Goal: Task Accomplishment & Management: Manage account settings

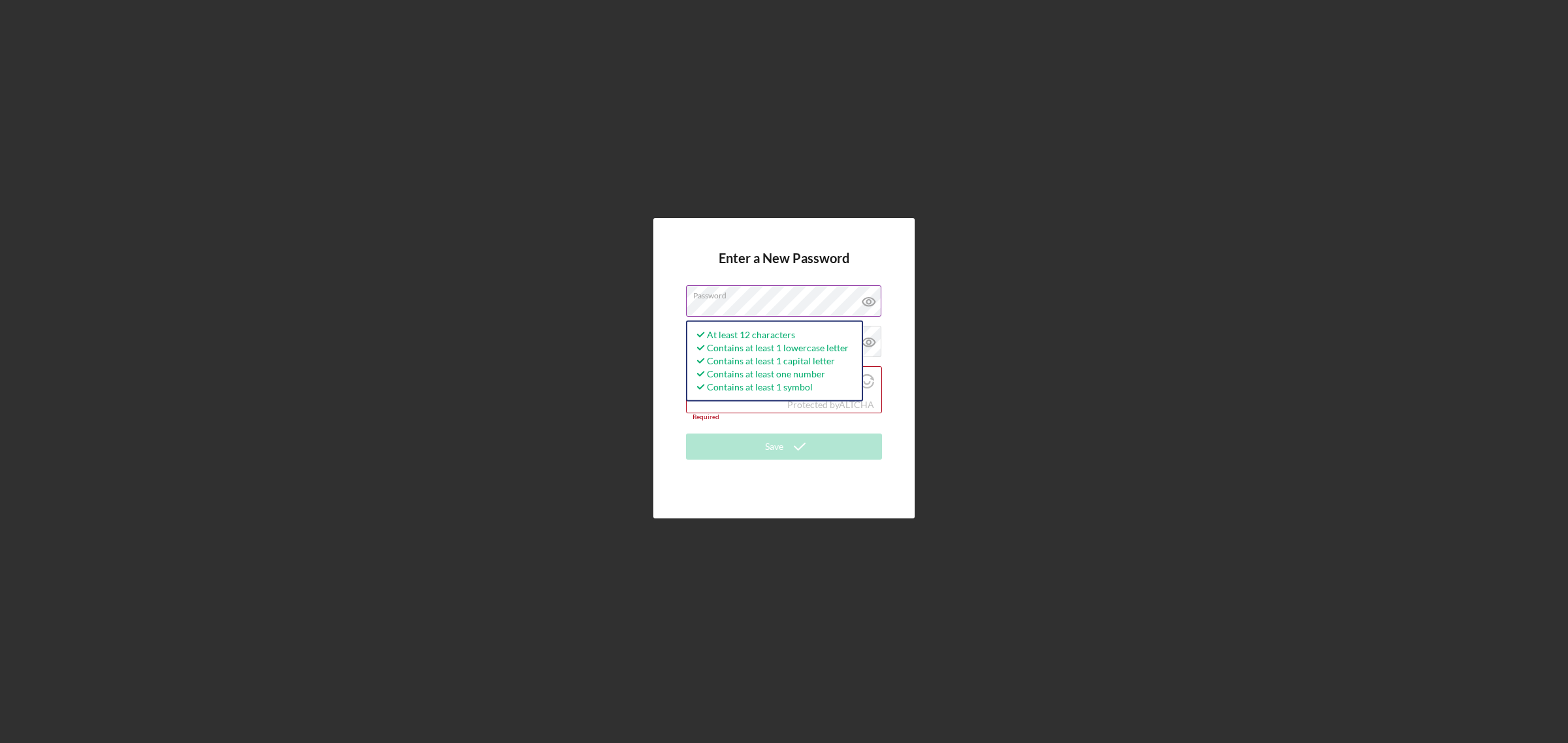
click at [870, 299] on icon at bounding box center [869, 302] width 32 height 32
click at [747, 338] on label "Confirm Password" at bounding box center [731, 343] width 76 height 11
click at [861, 337] on icon at bounding box center [869, 342] width 32 height 32
click at [719, 383] on label "I'm not a robot" at bounding box center [785, 382] width 142 height 11
click at [708, 383] on input "I'm not a robot" at bounding box center [701, 382] width 12 height 12
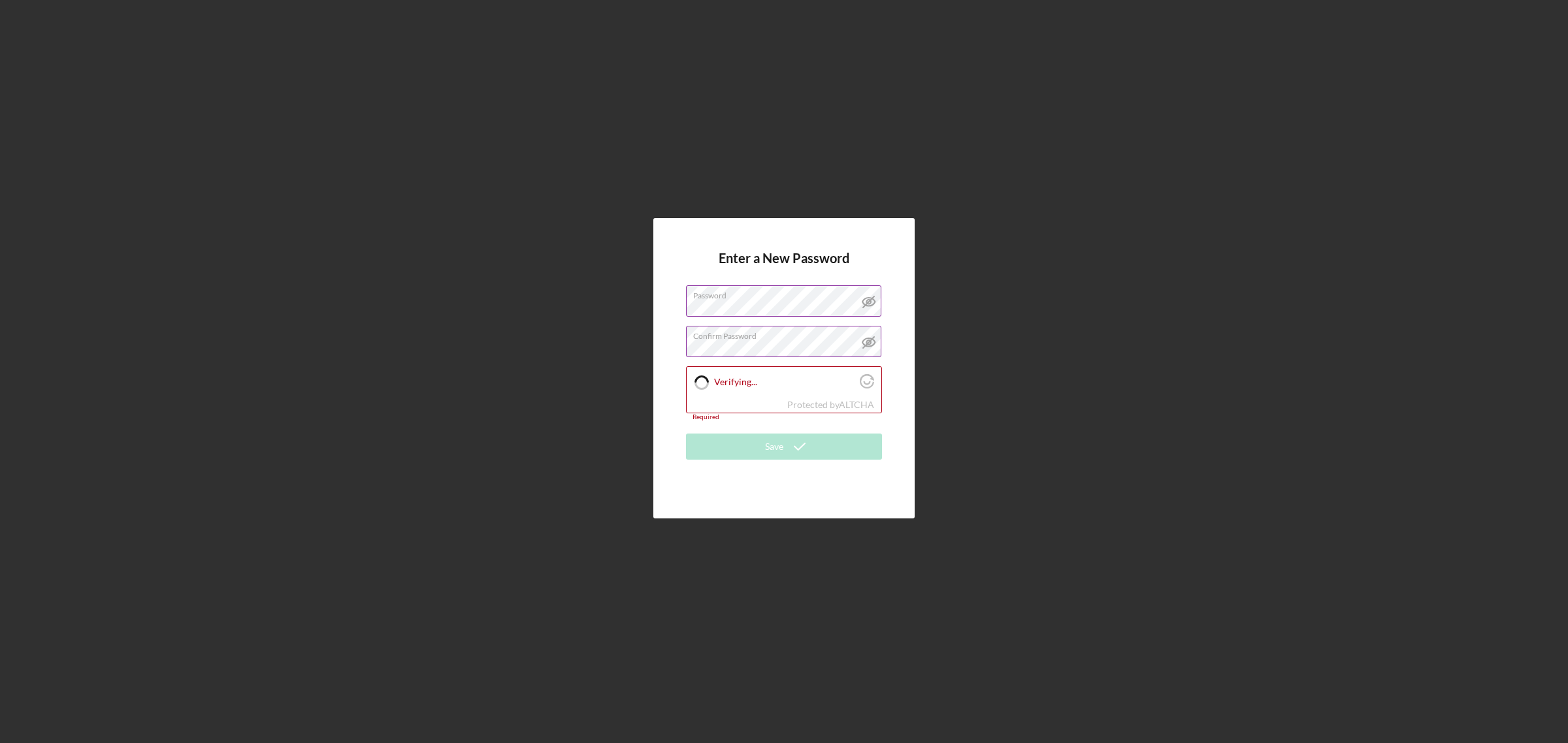
checkbox input "true"
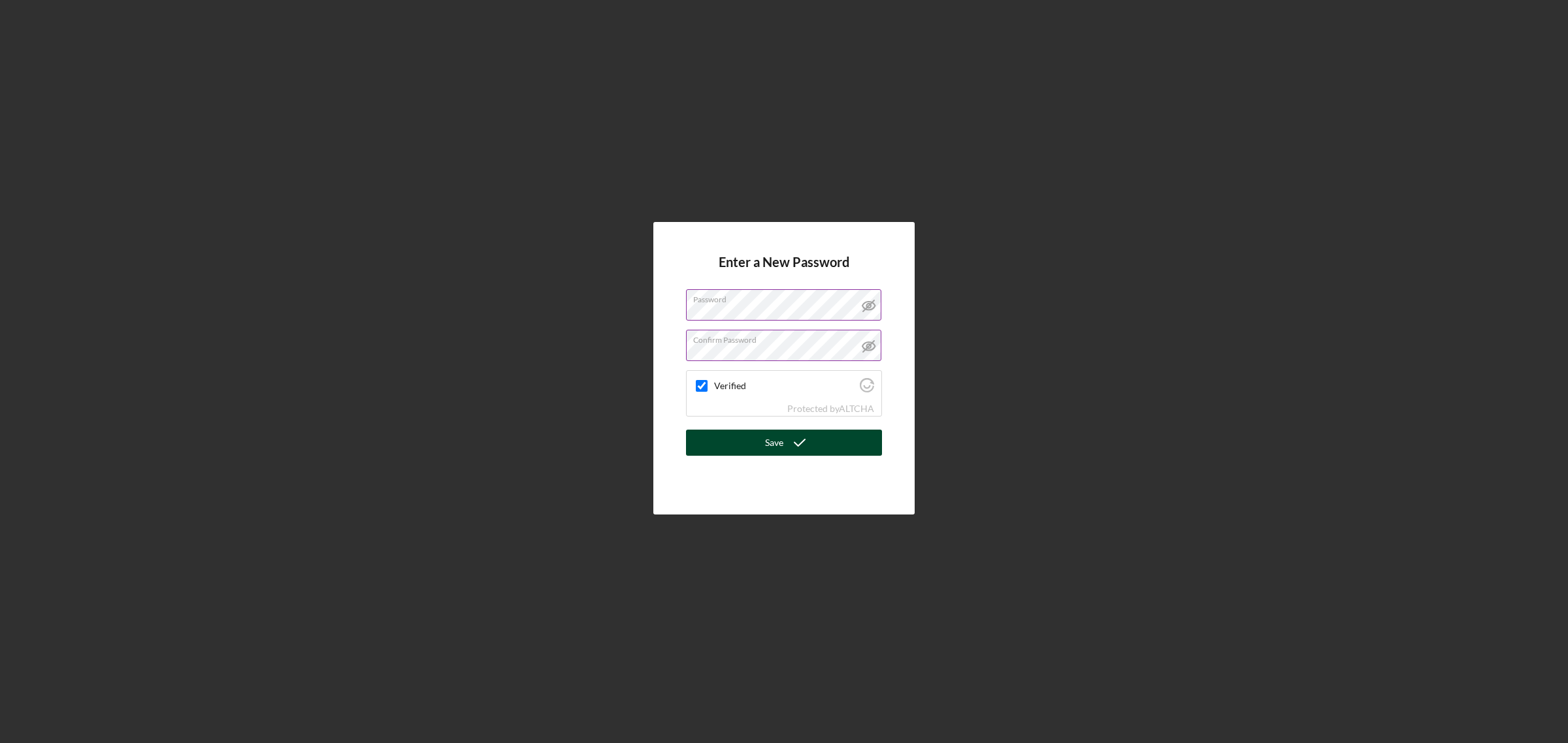
click at [764, 447] on button "Save" at bounding box center [784, 443] width 196 height 26
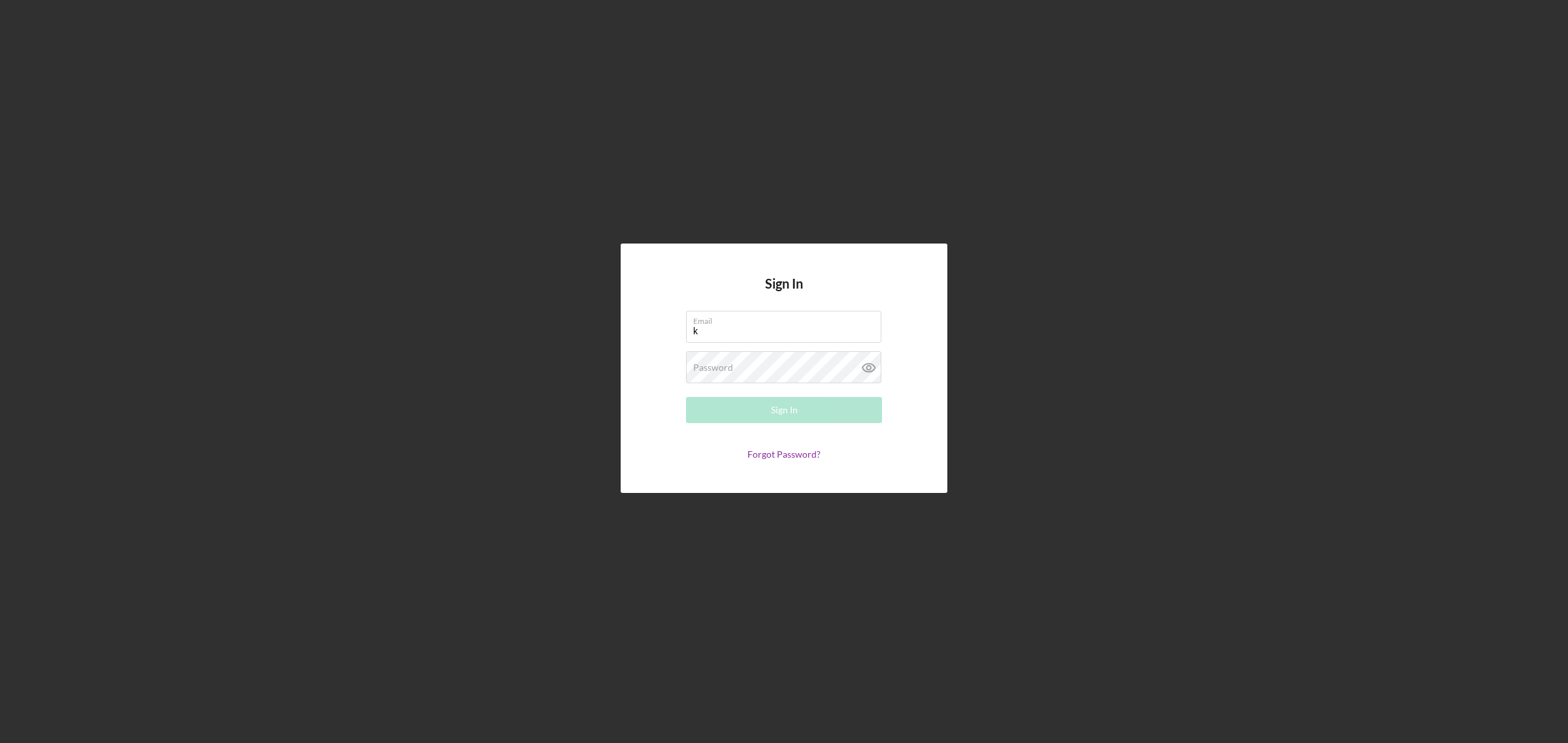
type input "kruiz@cookinletlending.com"
click at [686, 397] on button "Sign In" at bounding box center [784, 410] width 196 height 26
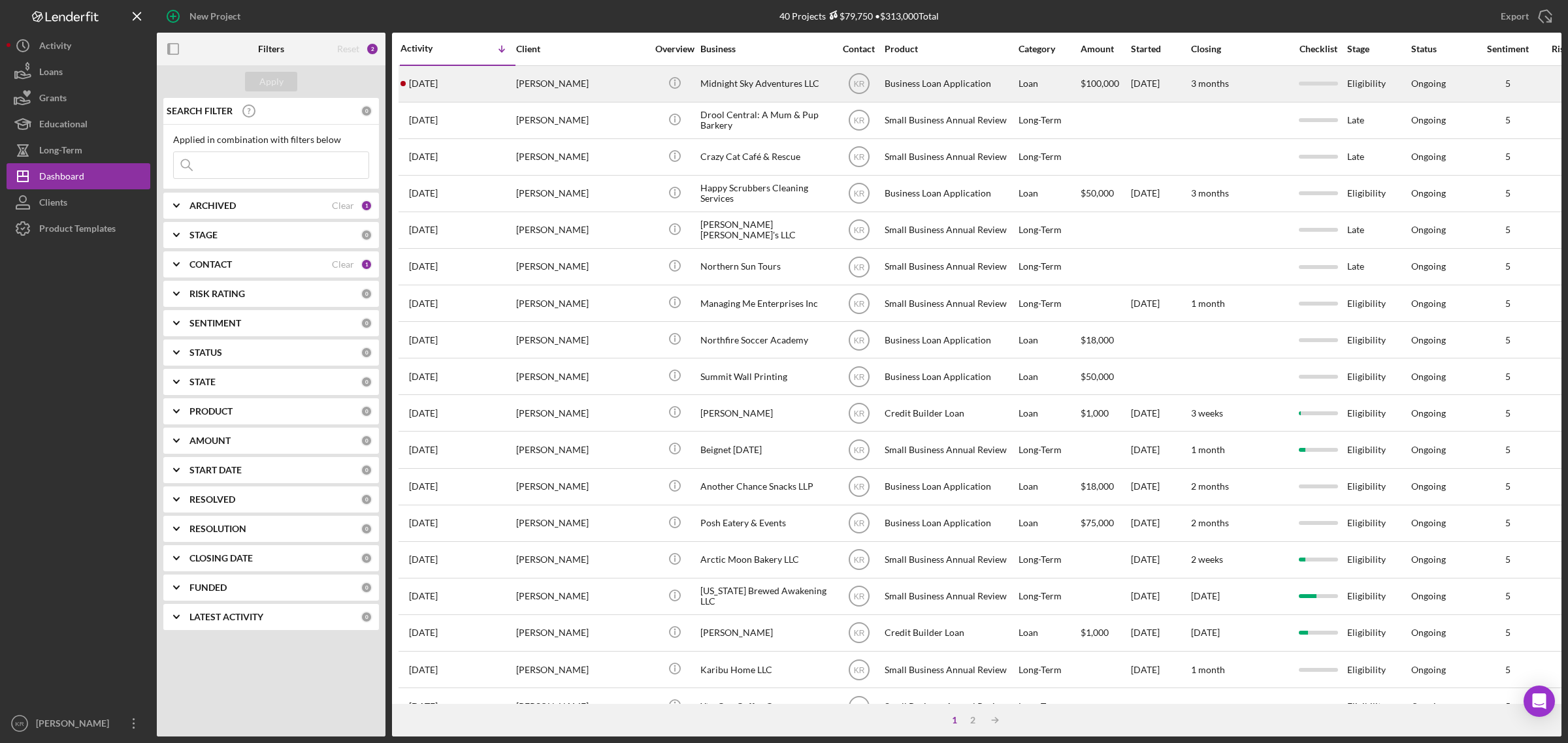
click at [583, 75] on div "Ronald Brown" at bounding box center [581, 83] width 130 height 35
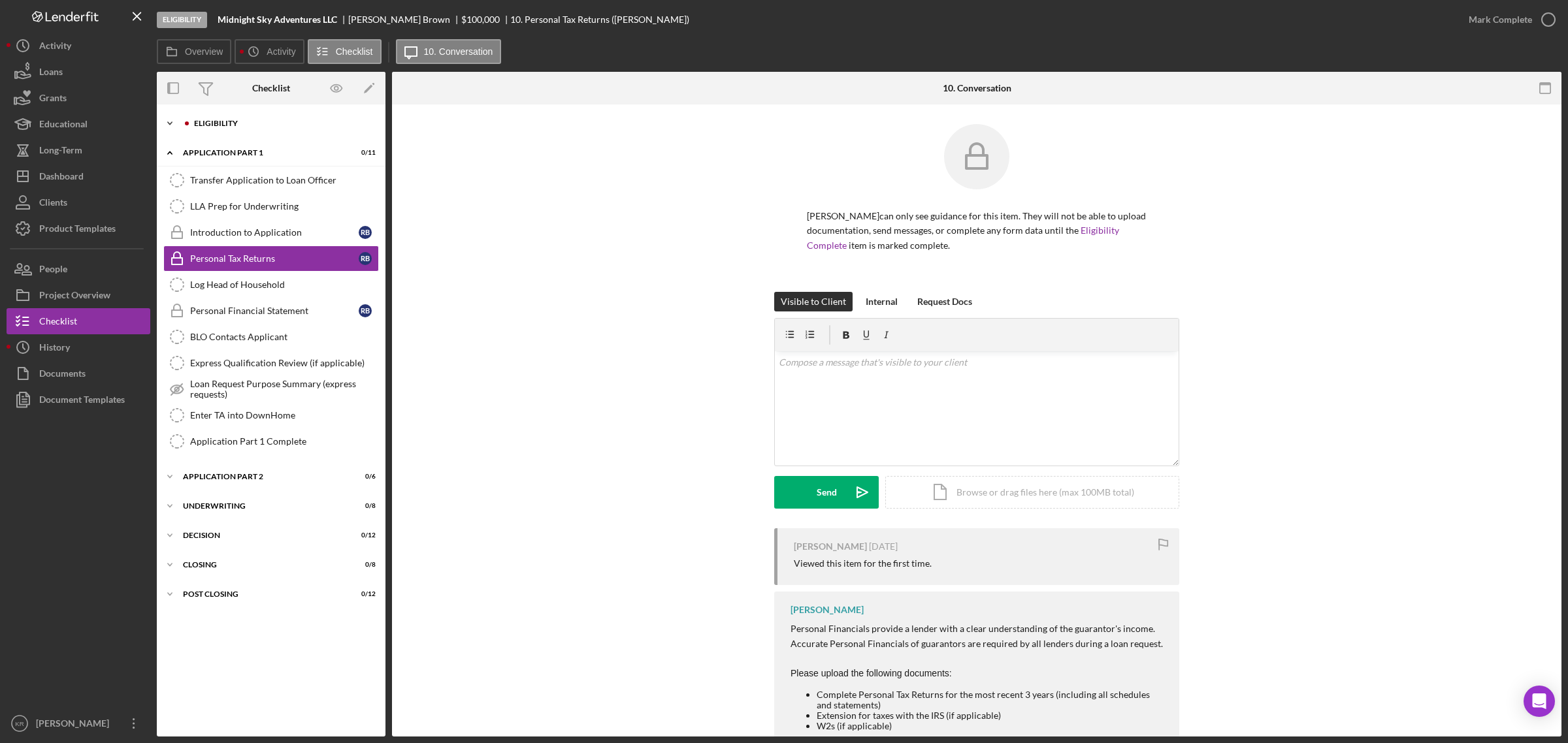
click at [188, 118] on div "Icon/Expander Eligibility 0 / 22" at bounding box center [271, 123] width 228 height 26
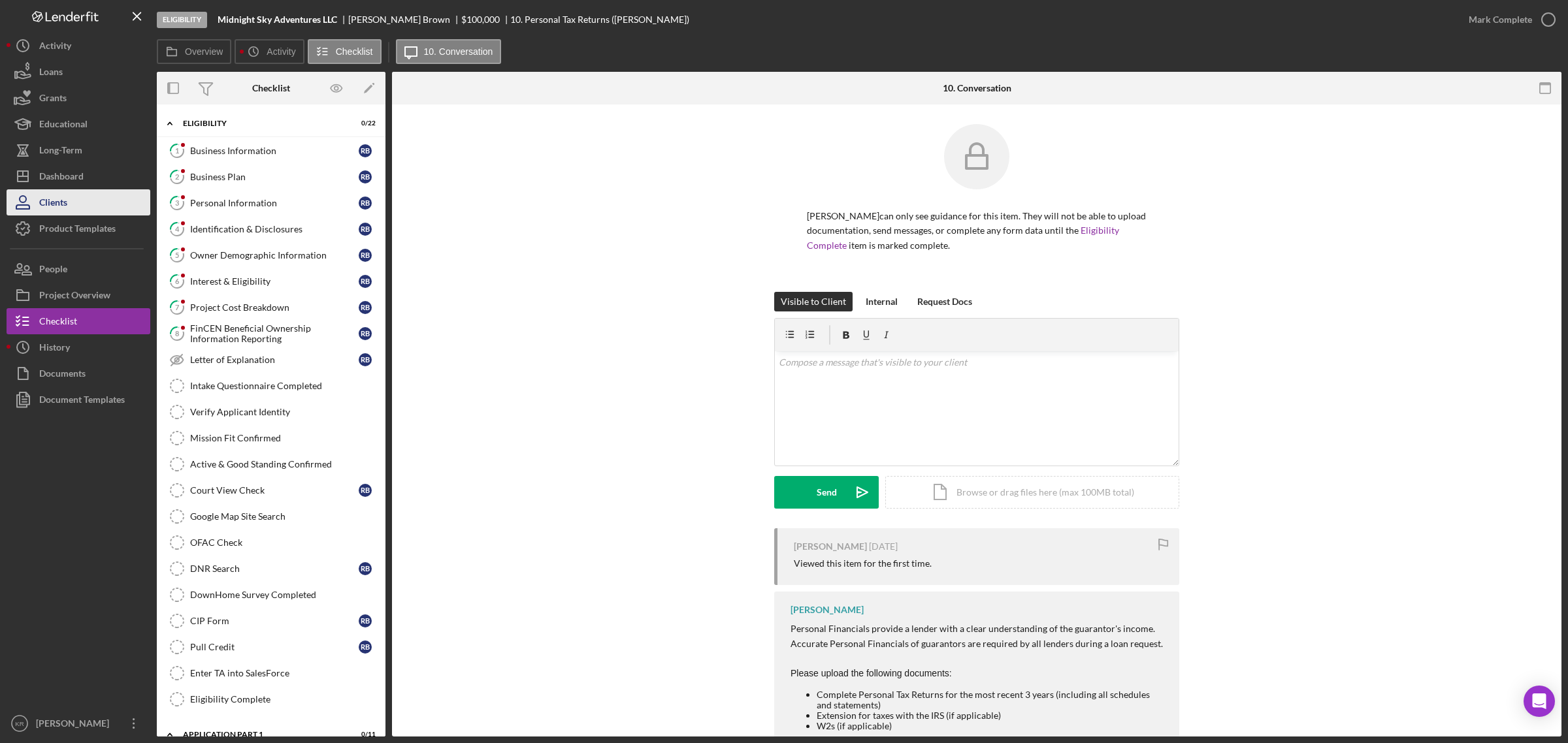
click at [83, 197] on button "Clients" at bounding box center [78, 202] width 144 height 26
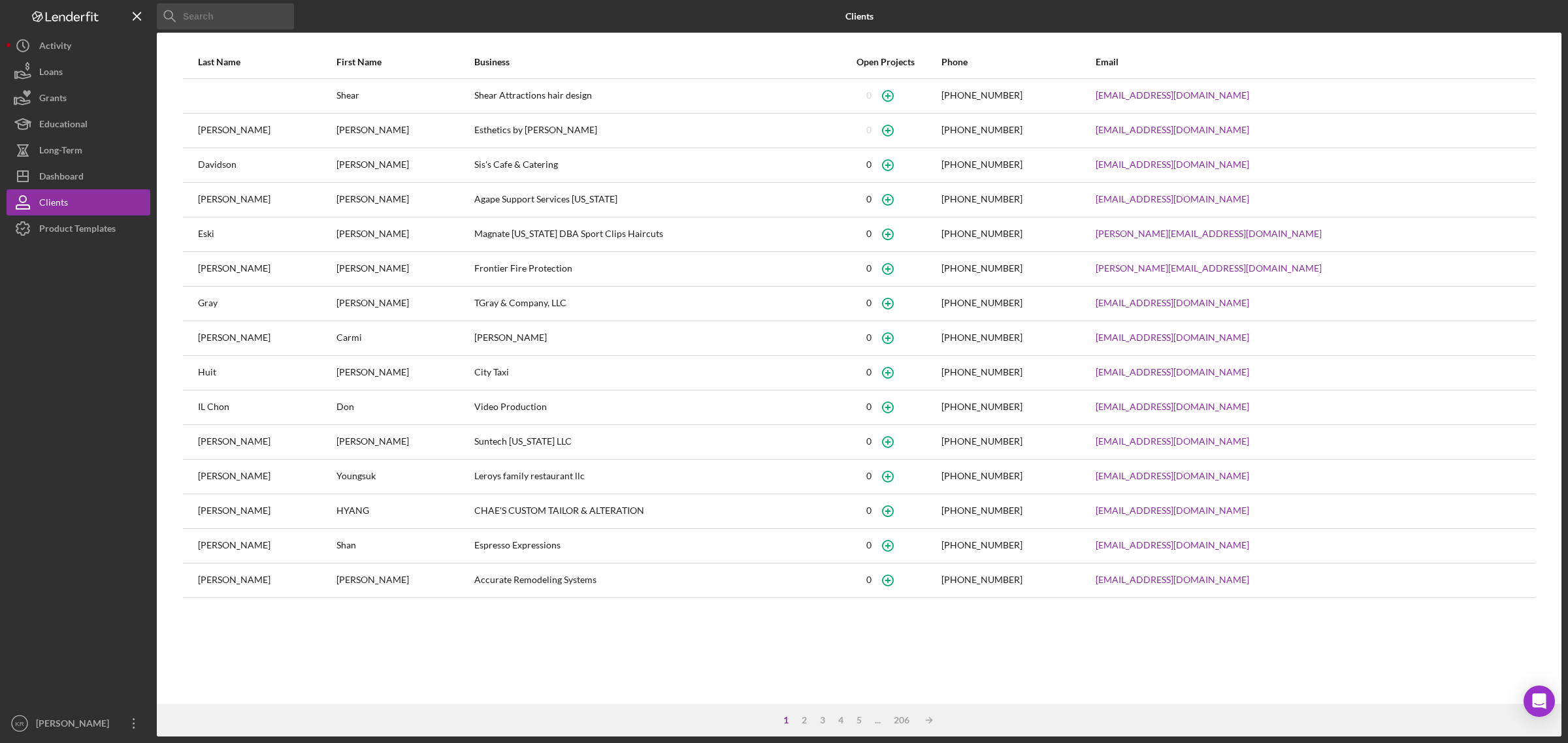
click at [49, 275] on div at bounding box center [78, 476] width 144 height 469
click at [52, 191] on div "Clients" at bounding box center [53, 204] width 29 height 29
click at [54, 174] on div "Dashboard" at bounding box center [62, 178] width 45 height 29
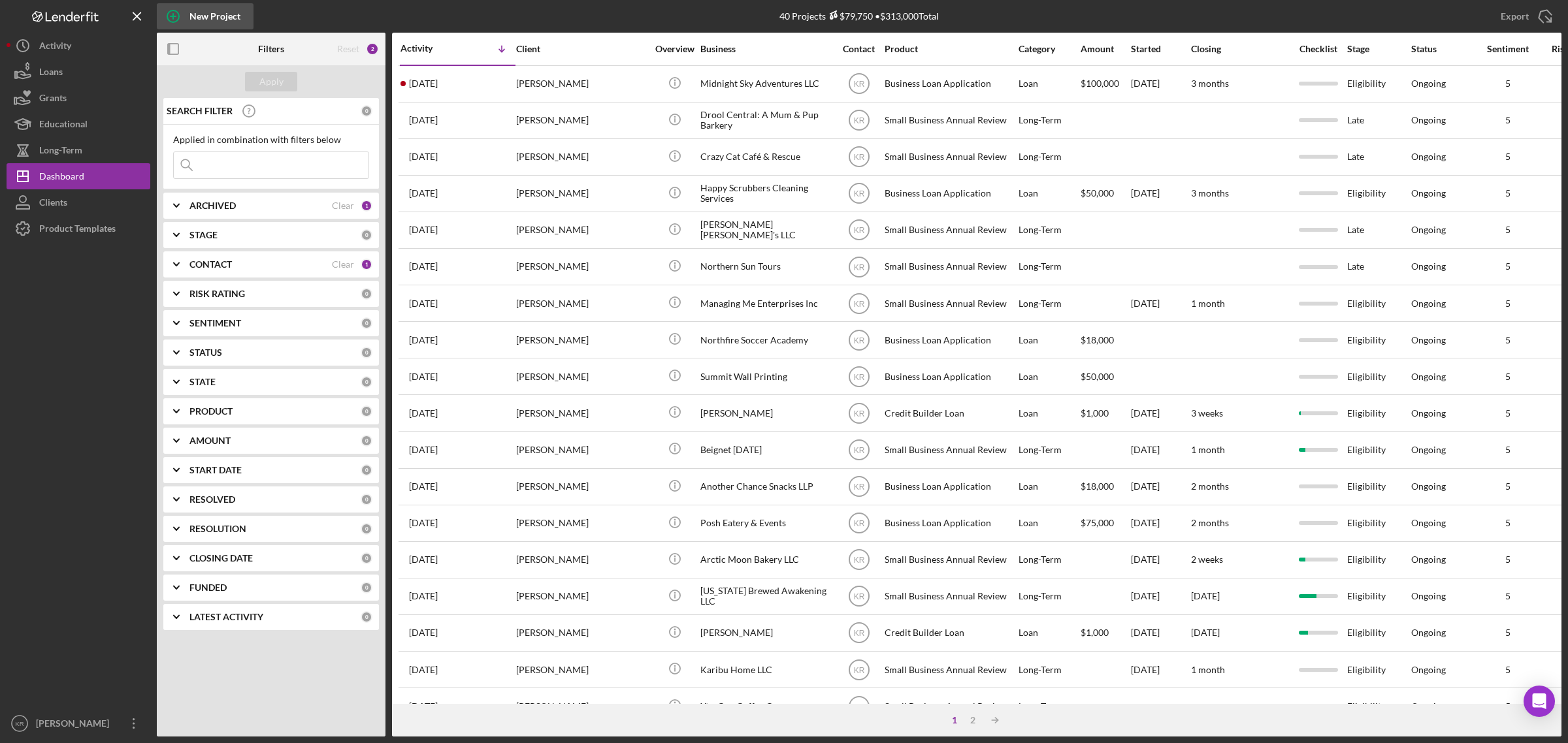
click at [202, 8] on div "New Project" at bounding box center [215, 16] width 51 height 26
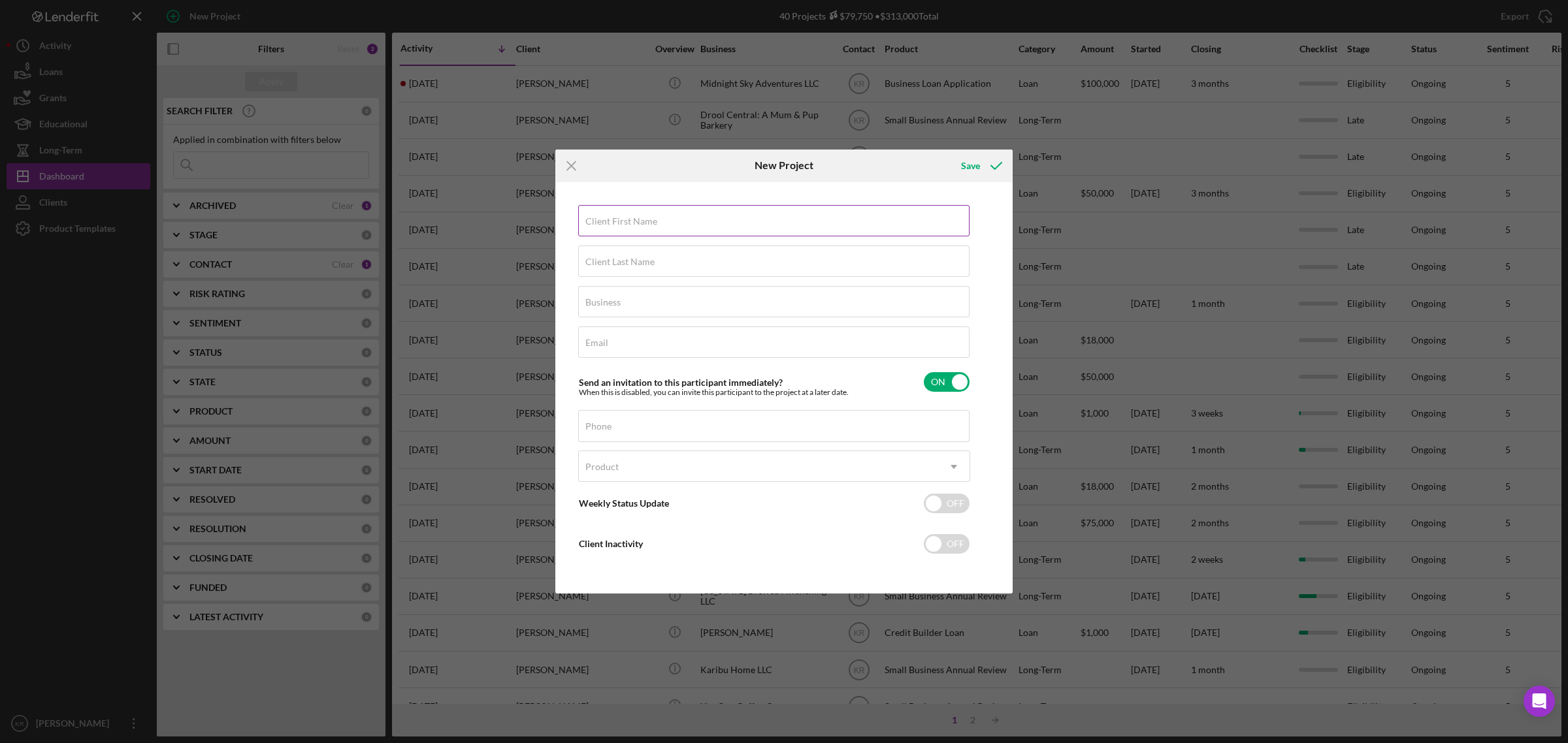
click at [622, 231] on input "Client First Name" at bounding box center [773, 221] width 391 height 32
type input "Louis"
type input "Bonner"
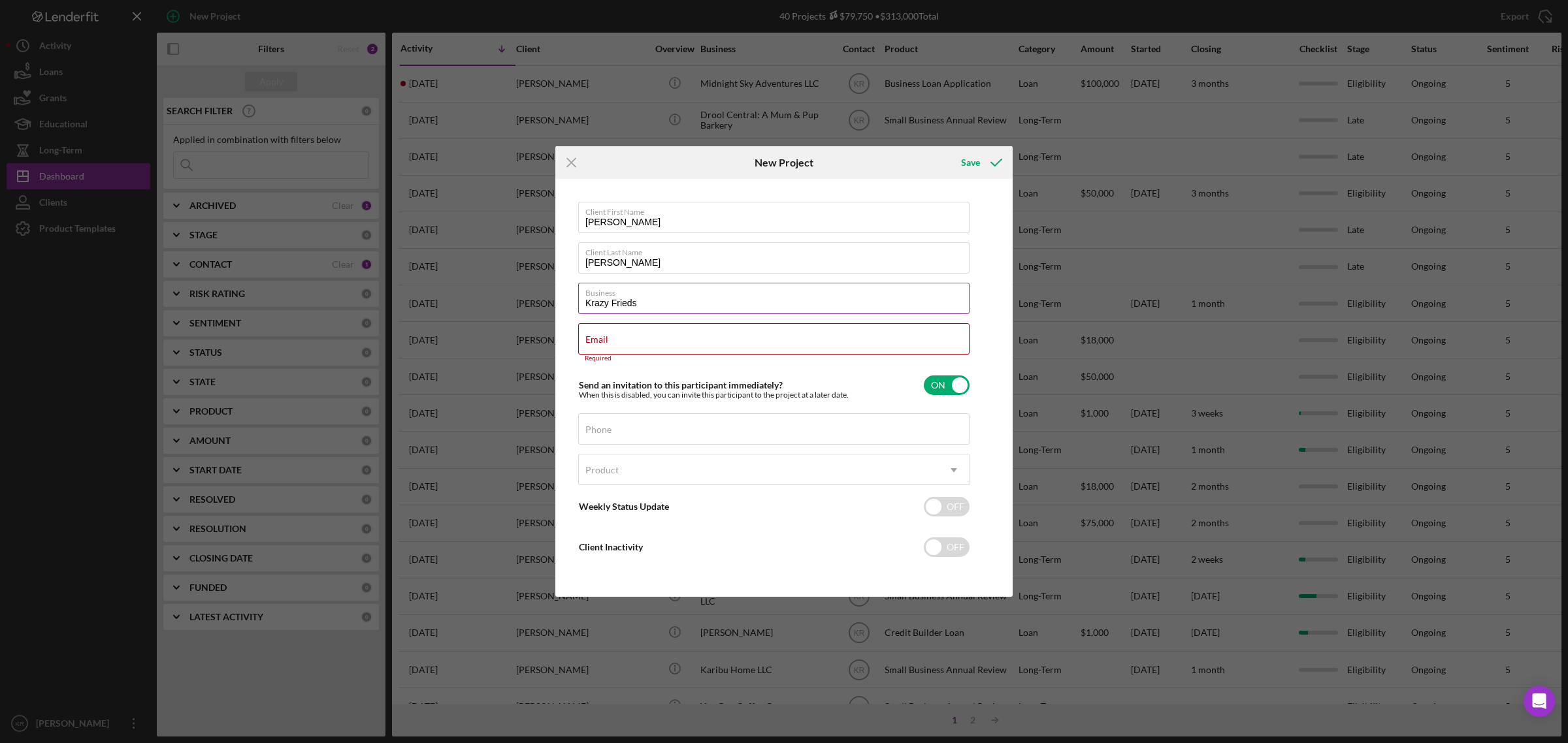
click at [676, 311] on input "Krazy Frieds" at bounding box center [773, 299] width 391 height 32
type input "Krazy Fries"
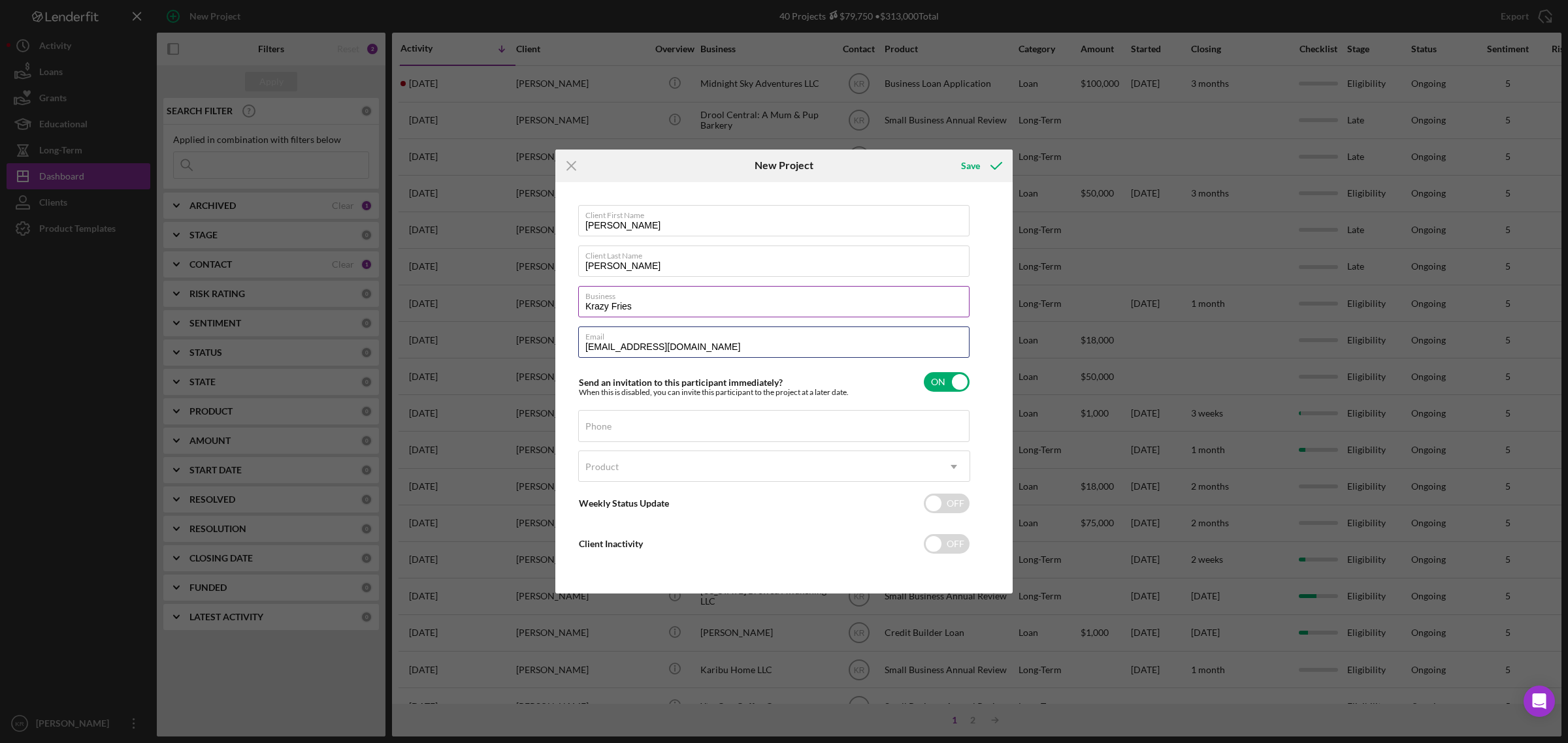
type input "krazyfries01@gmail.com"
type input "(907) 444-0854"
click at [641, 475] on div "Product" at bounding box center [759, 467] width 360 height 30
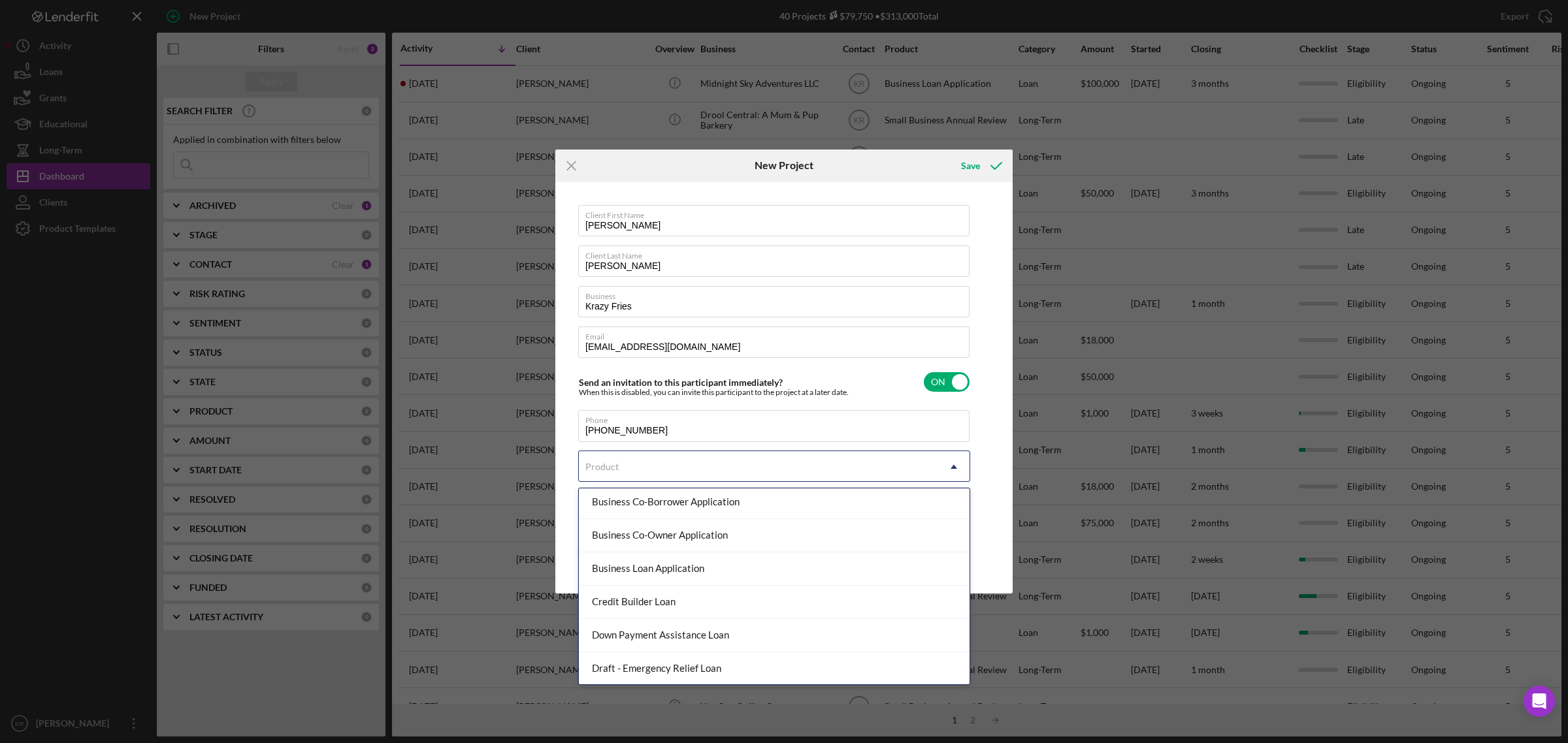
scroll to position [132, 0]
click at [725, 572] on div "Business Loan Application" at bounding box center [774, 572] width 390 height 33
checkbox input "true"
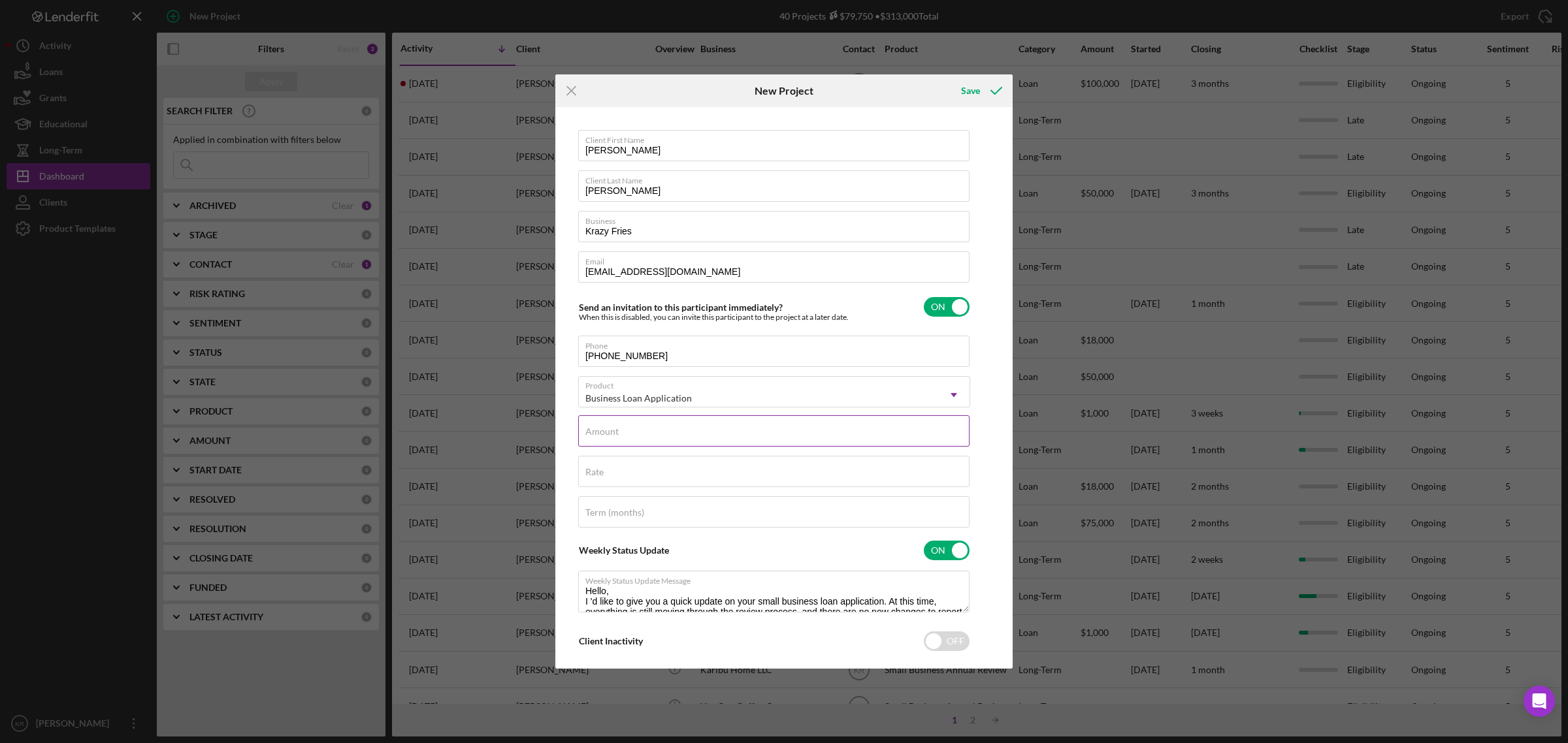
click at [697, 434] on input "Amount" at bounding box center [773, 431] width 391 height 32
click at [697, 434] on input "$4,000" at bounding box center [773, 431] width 391 height 32
type input "$40,000"
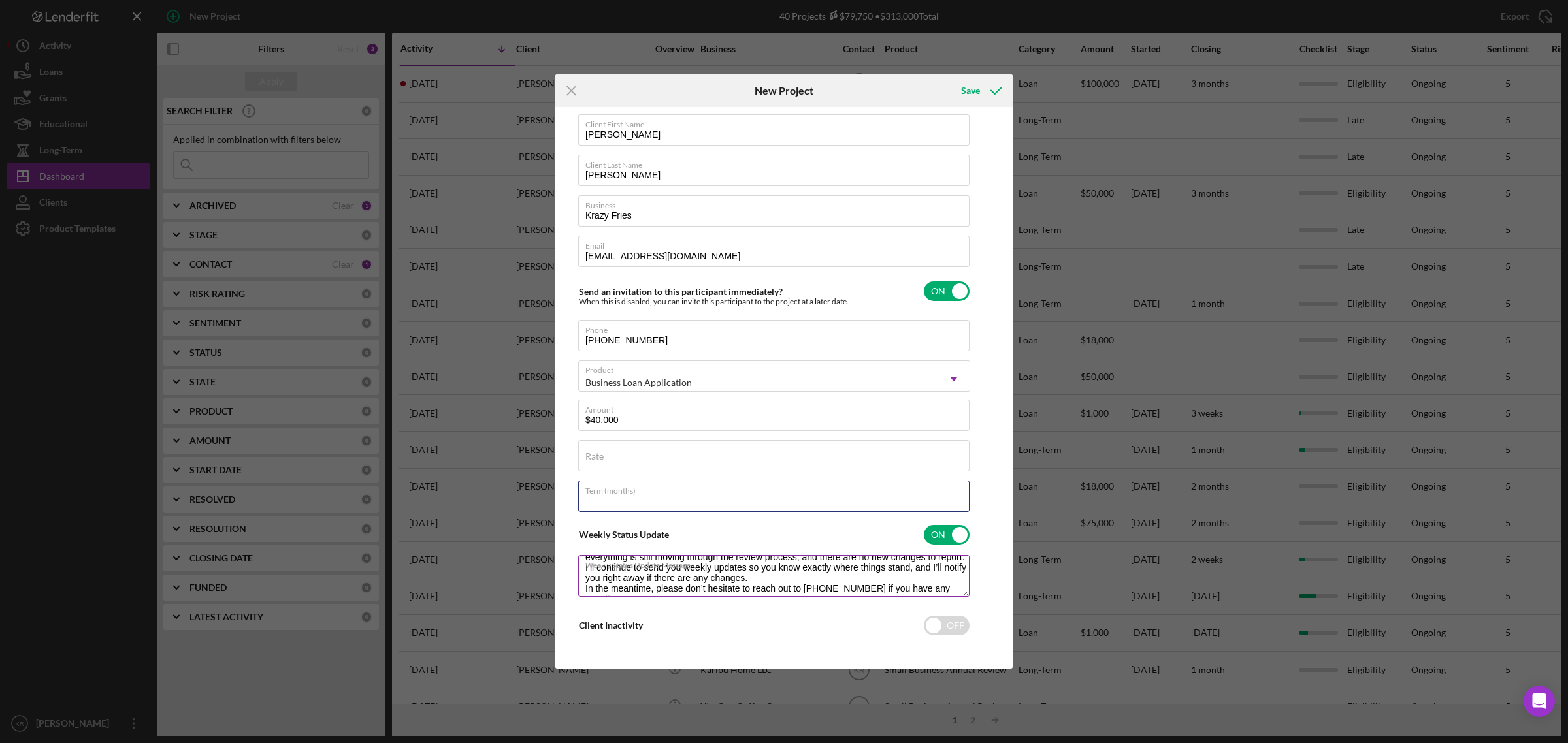
scroll to position [73, 0]
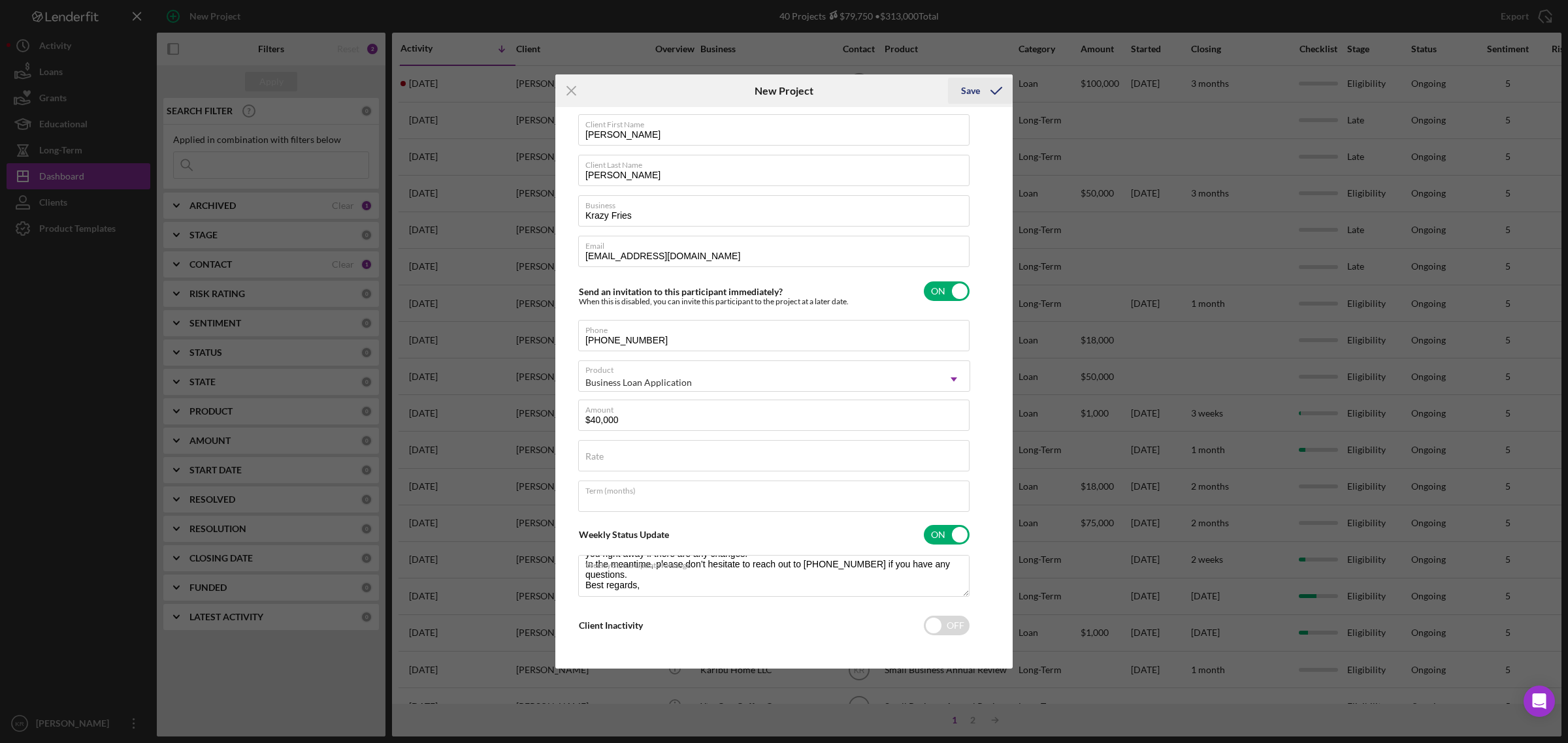
click at [975, 92] on div "Save" at bounding box center [970, 91] width 19 height 26
checkbox input "false"
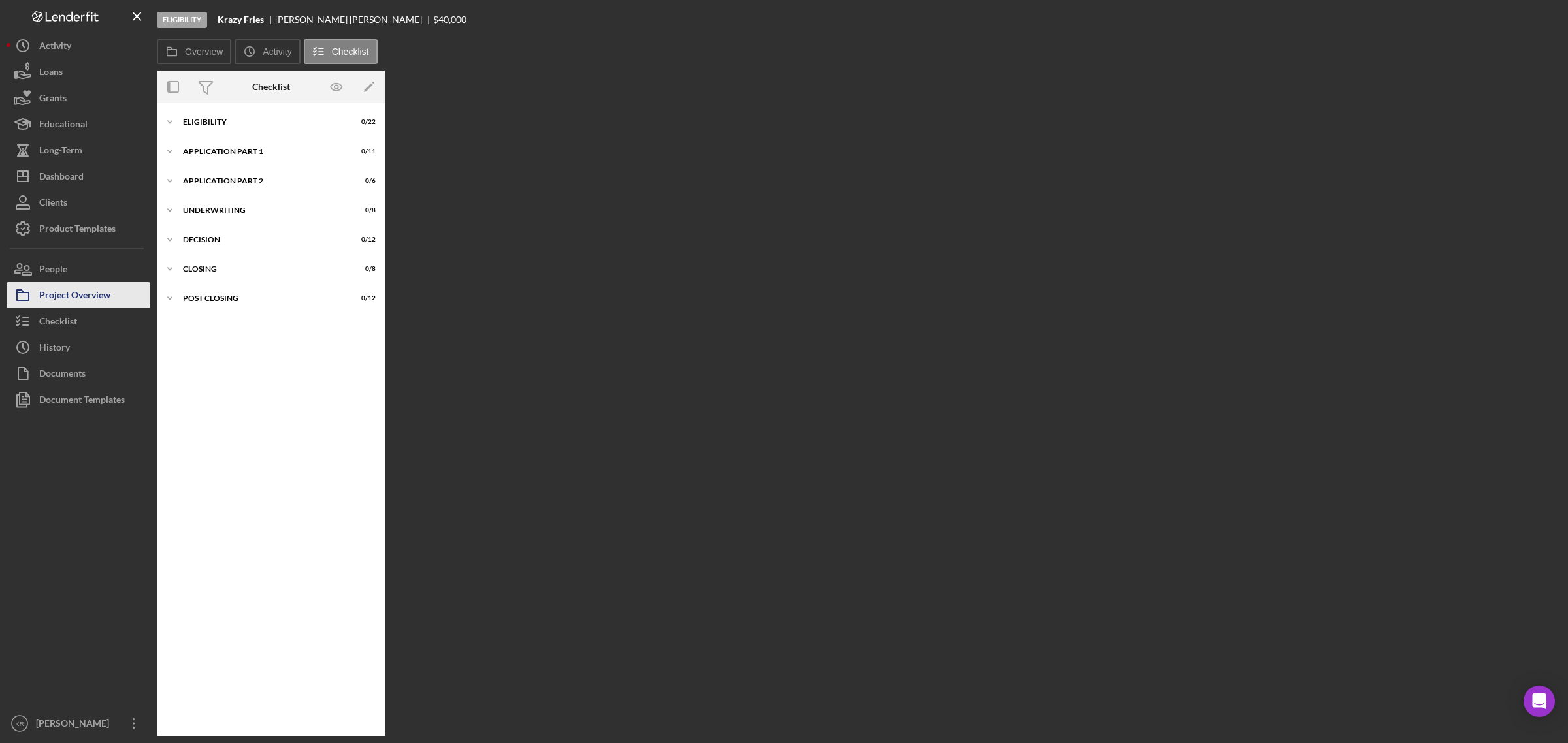
click at [129, 301] on button "Project Overview" at bounding box center [78, 296] width 144 height 26
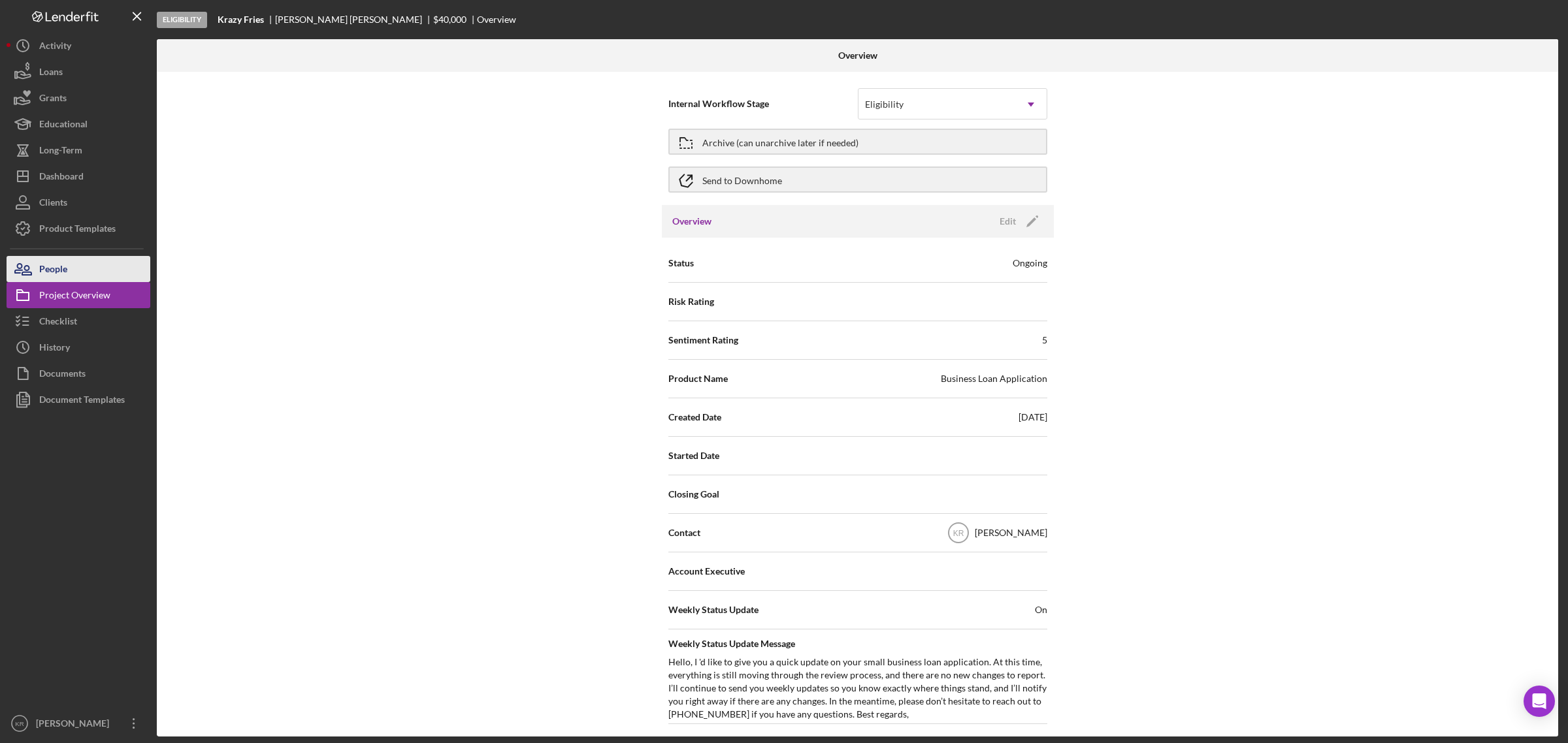
click at [117, 276] on button "People" at bounding box center [78, 269] width 144 height 26
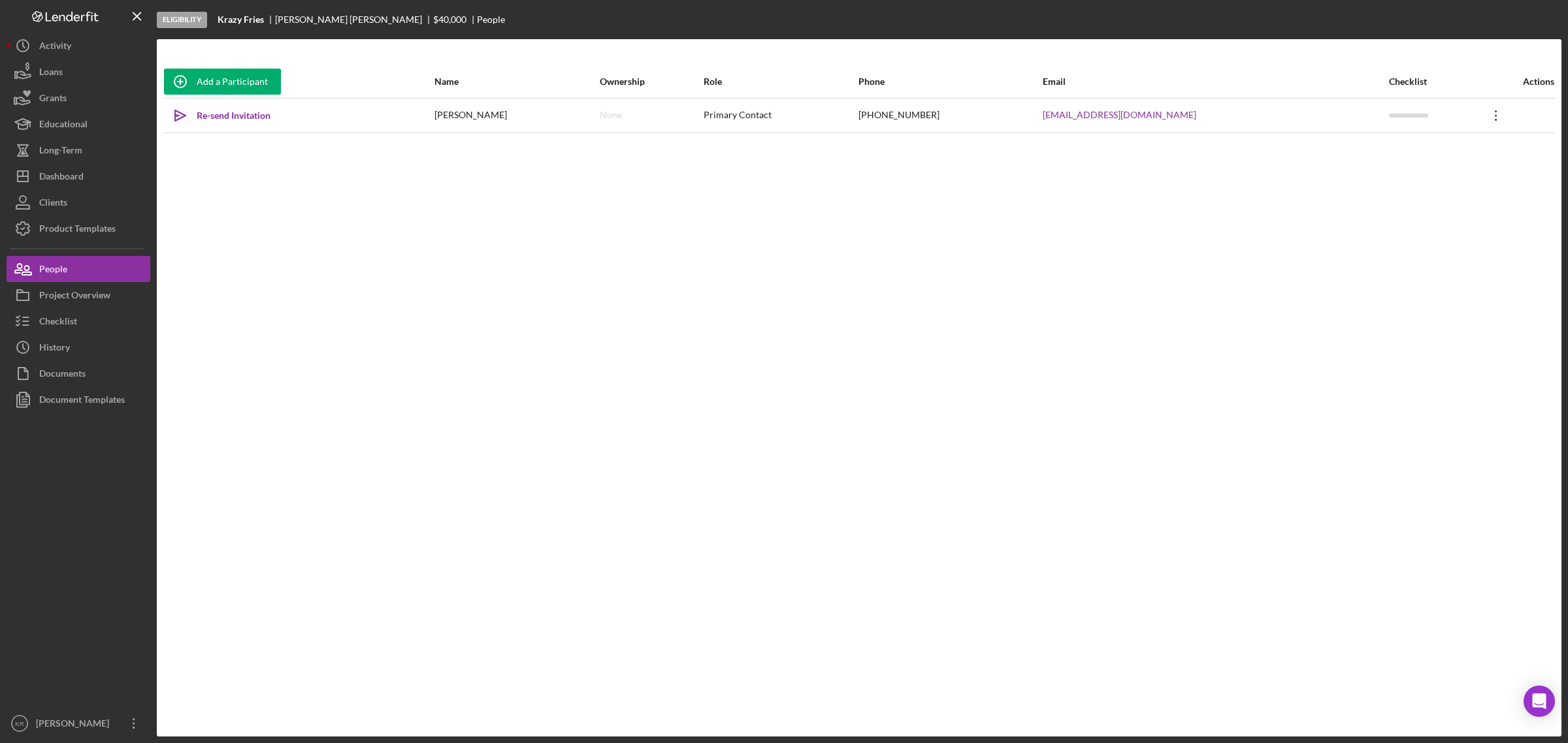
click at [1488, 130] on icon "Icon/Overflow" at bounding box center [1495, 116] width 32 height 32
click at [1429, 185] on button "Icon/Link Get Invitation Link" at bounding box center [1424, 176] width 144 height 26
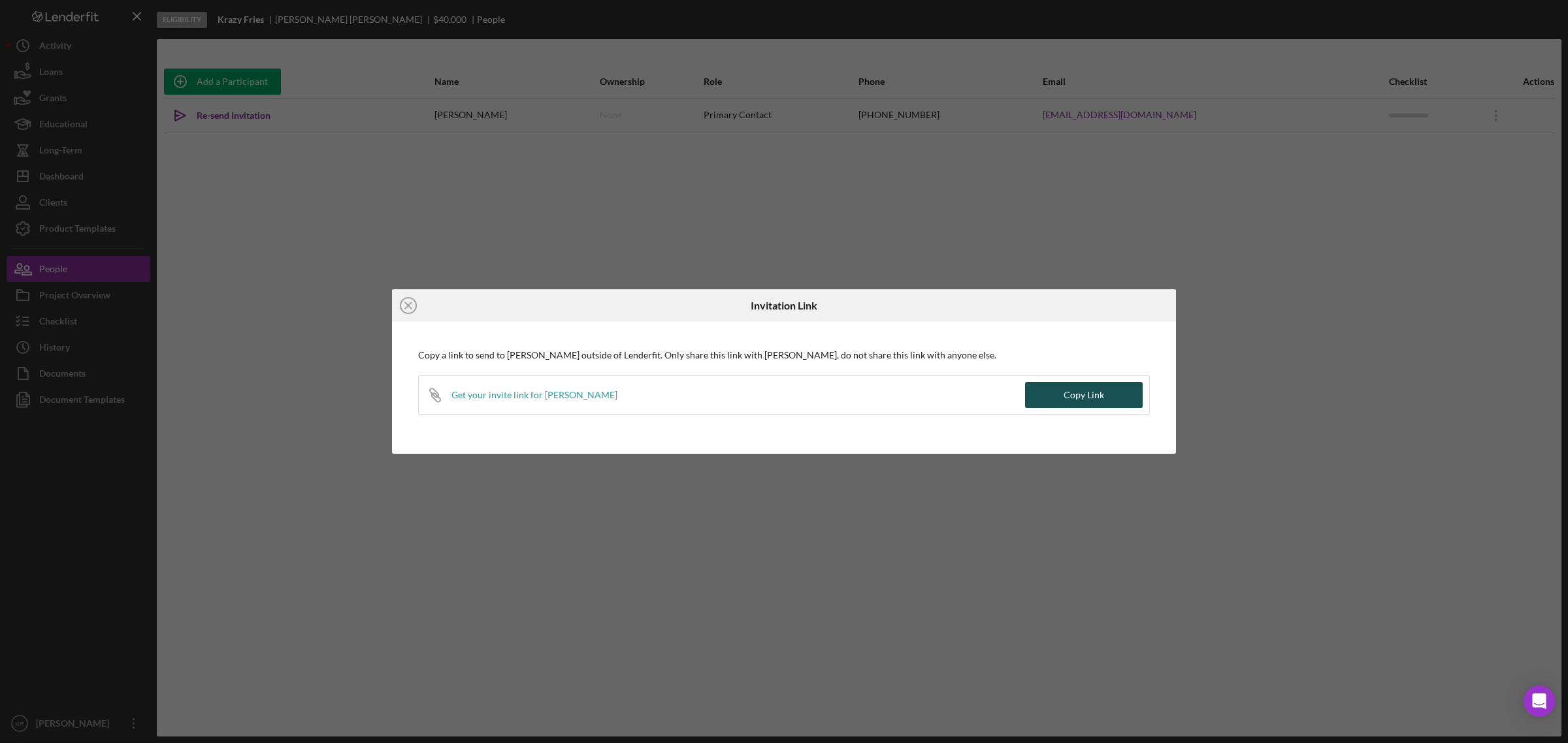
click at [1078, 392] on div "Copy Link" at bounding box center [1083, 395] width 40 height 26
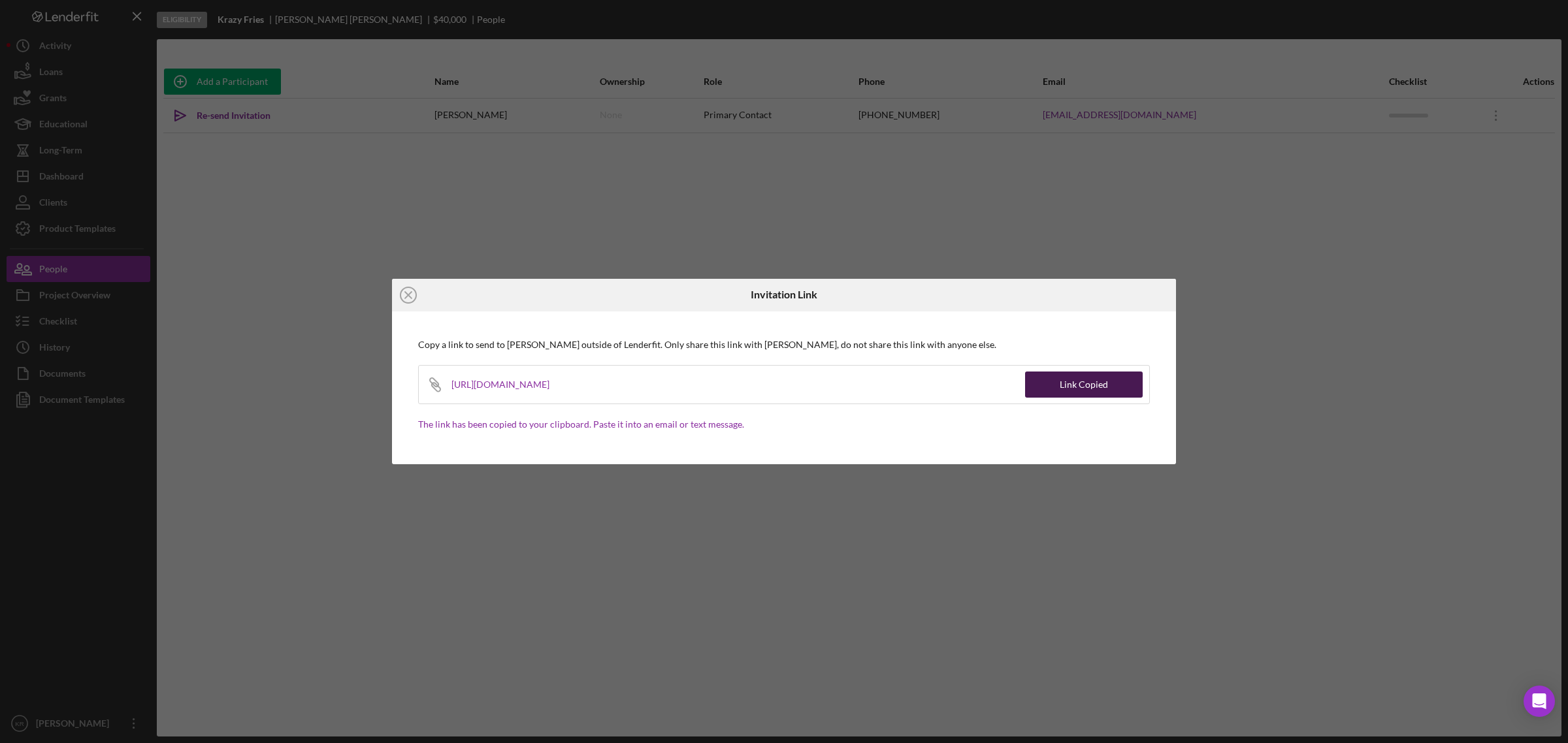
click at [1113, 381] on button "Link Copied" at bounding box center [1083, 385] width 117 height 26
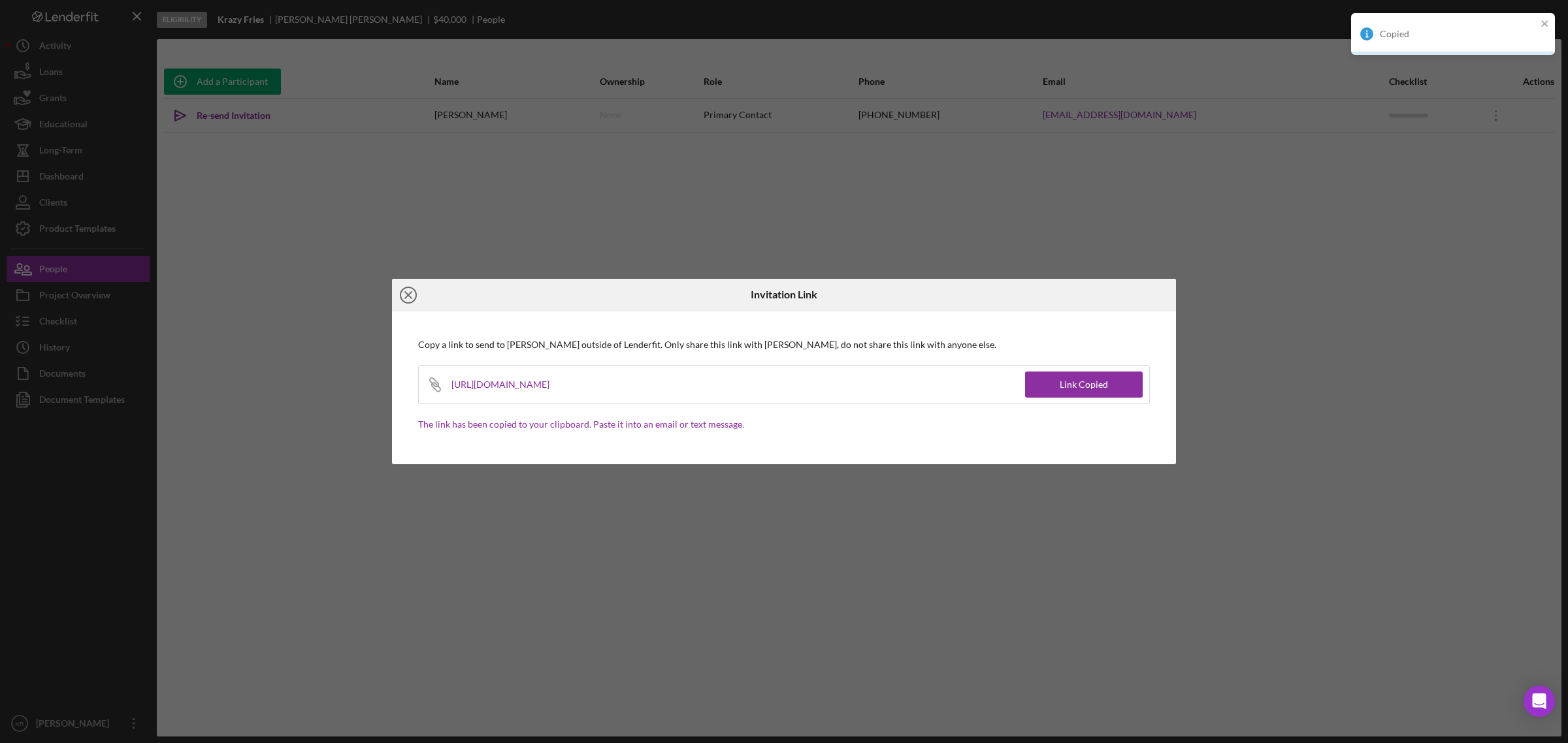
click at [409, 298] on icon "Icon/Close" at bounding box center [408, 295] width 32 height 32
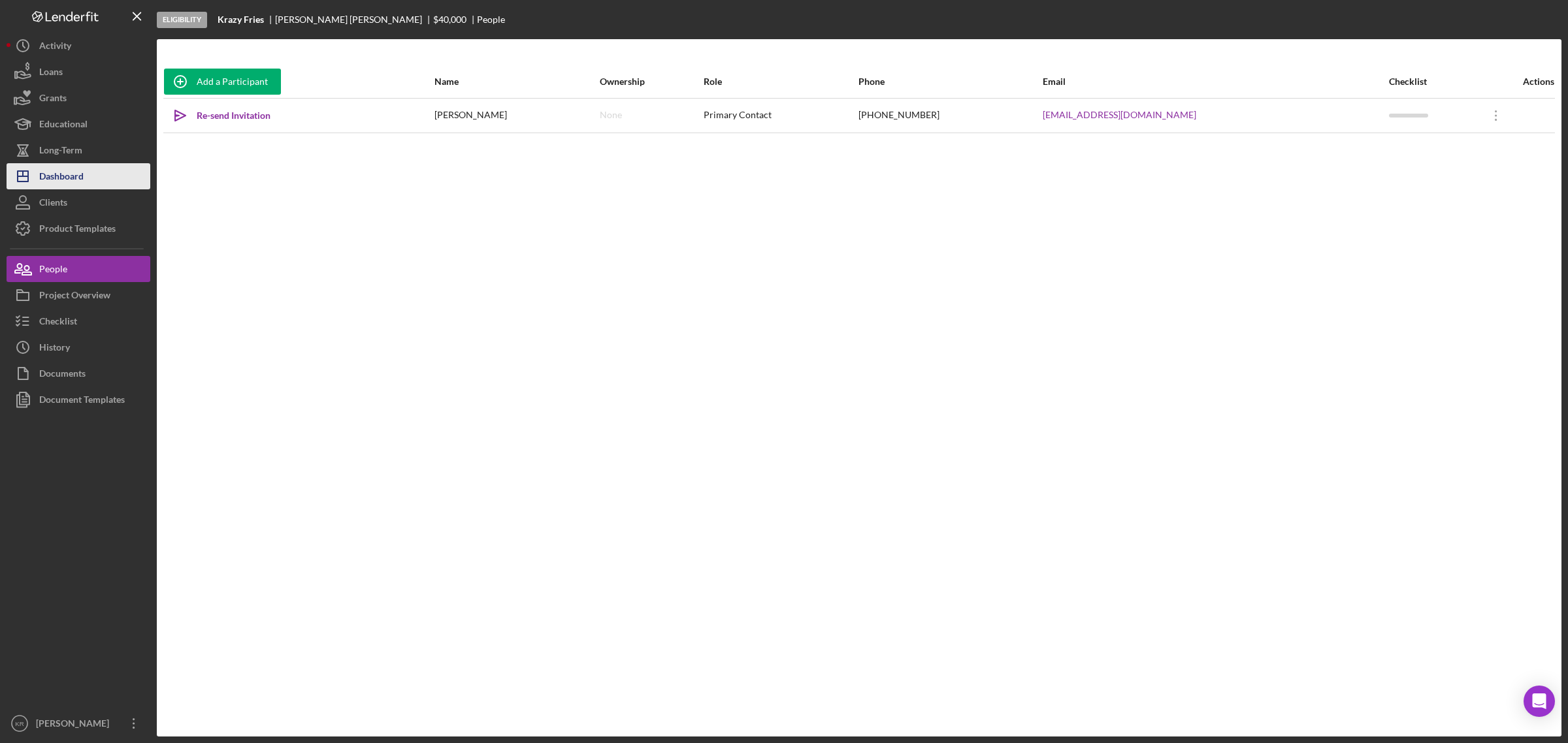
click at [41, 165] on div "Dashboard" at bounding box center [62, 178] width 45 height 29
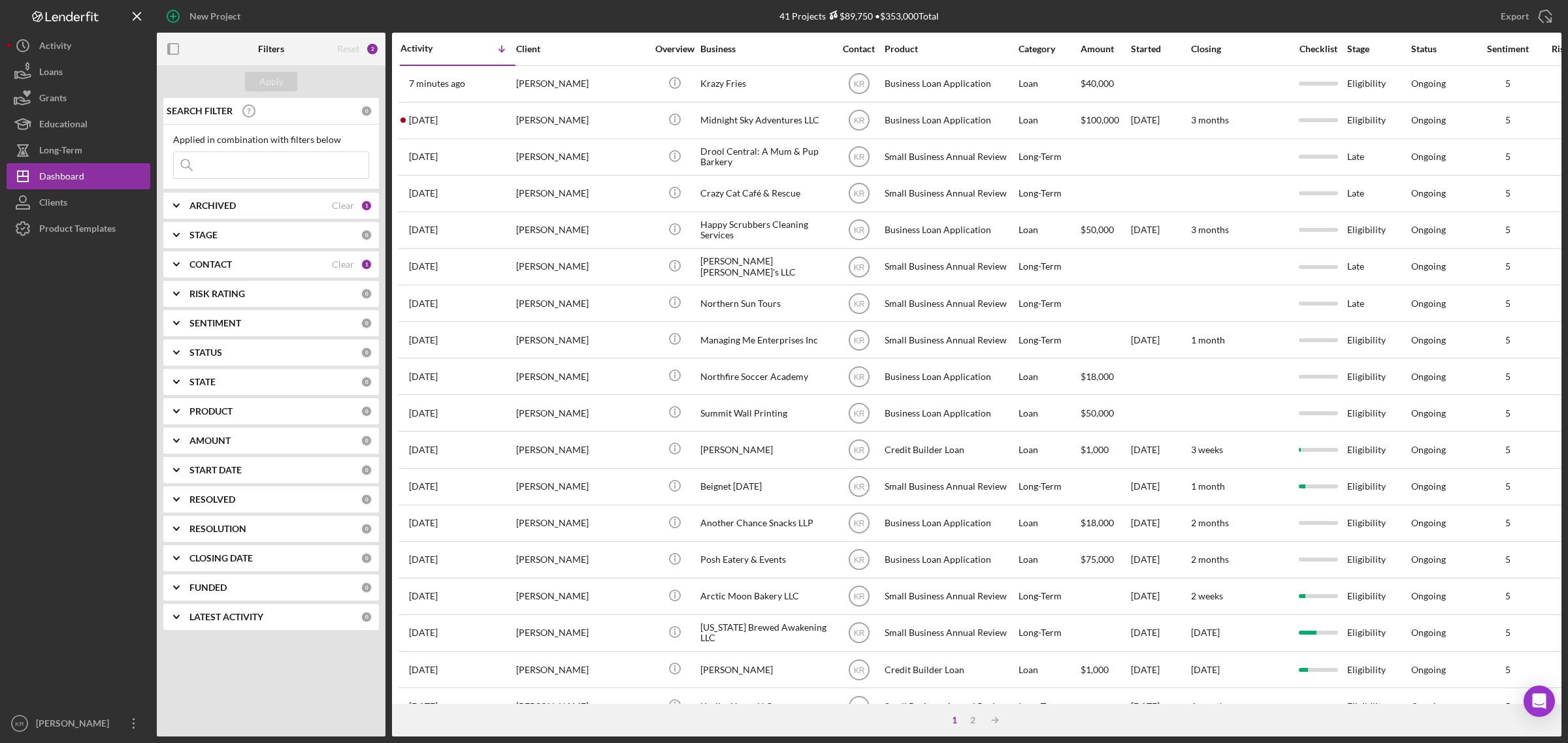
click at [247, 325] on div "SENTIMENT" at bounding box center [275, 323] width 171 height 11
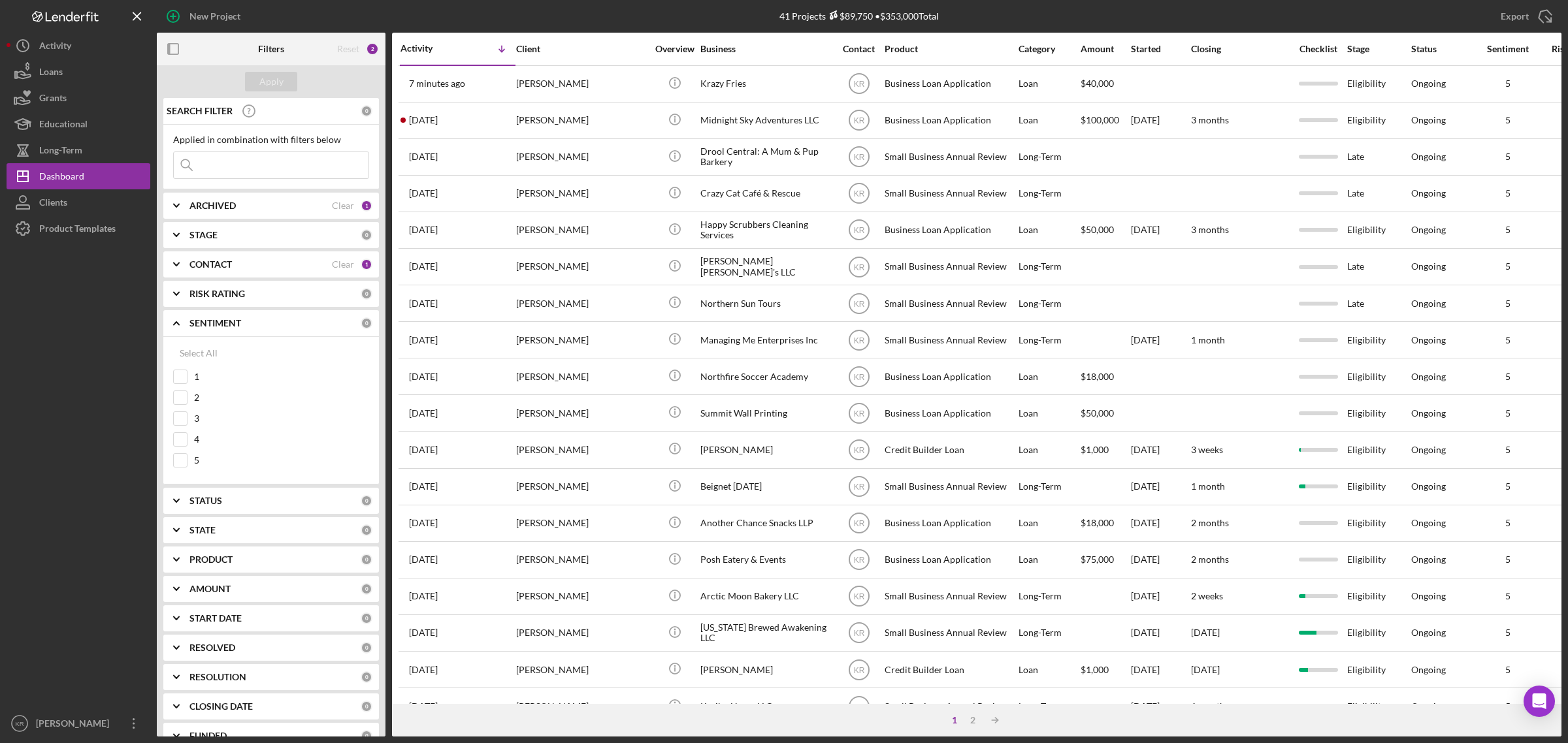
click at [259, 317] on div "SENTIMENT 0" at bounding box center [280, 323] width 183 height 26
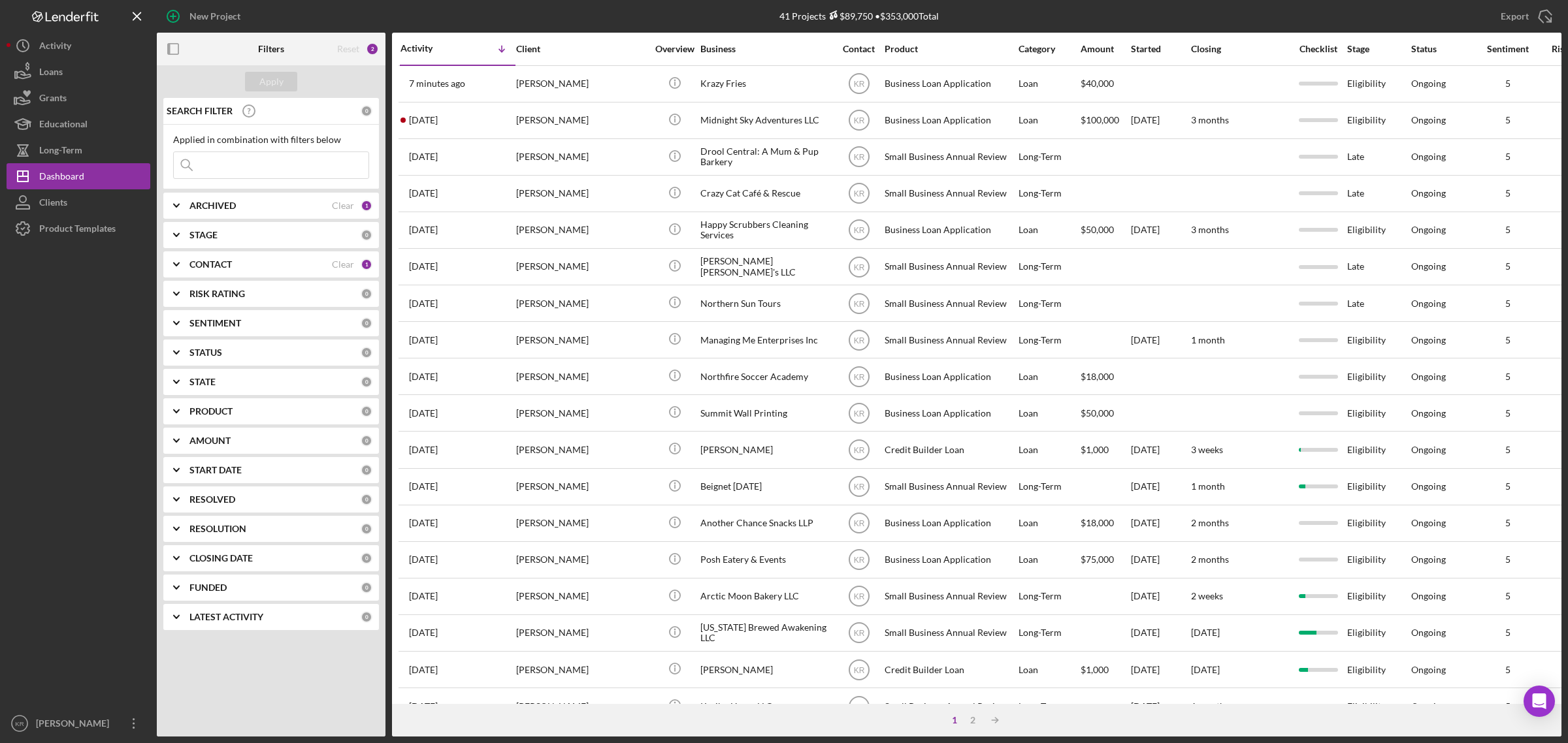
click at [249, 413] on div "PRODUCT" at bounding box center [275, 412] width 171 height 11
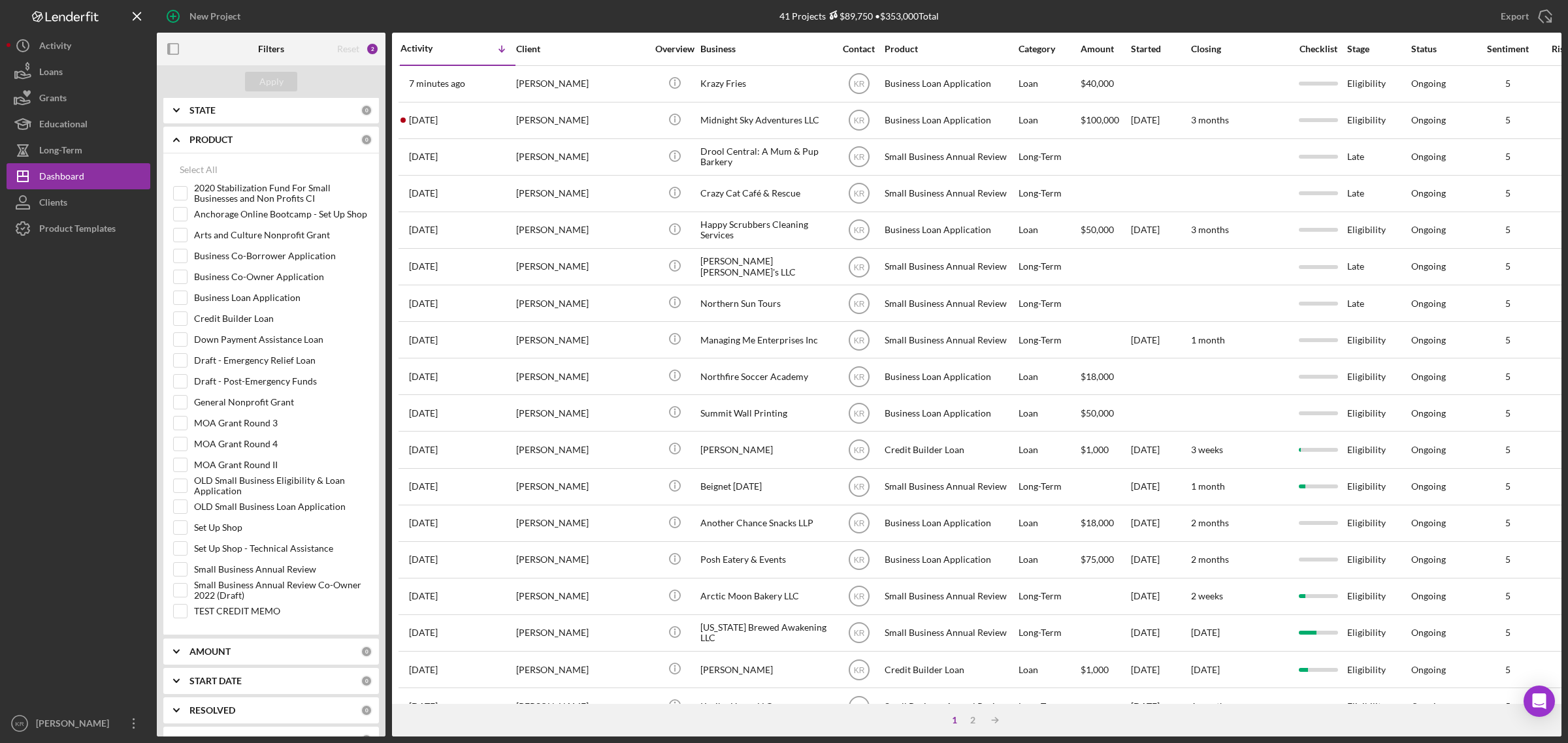
scroll to position [393, 0]
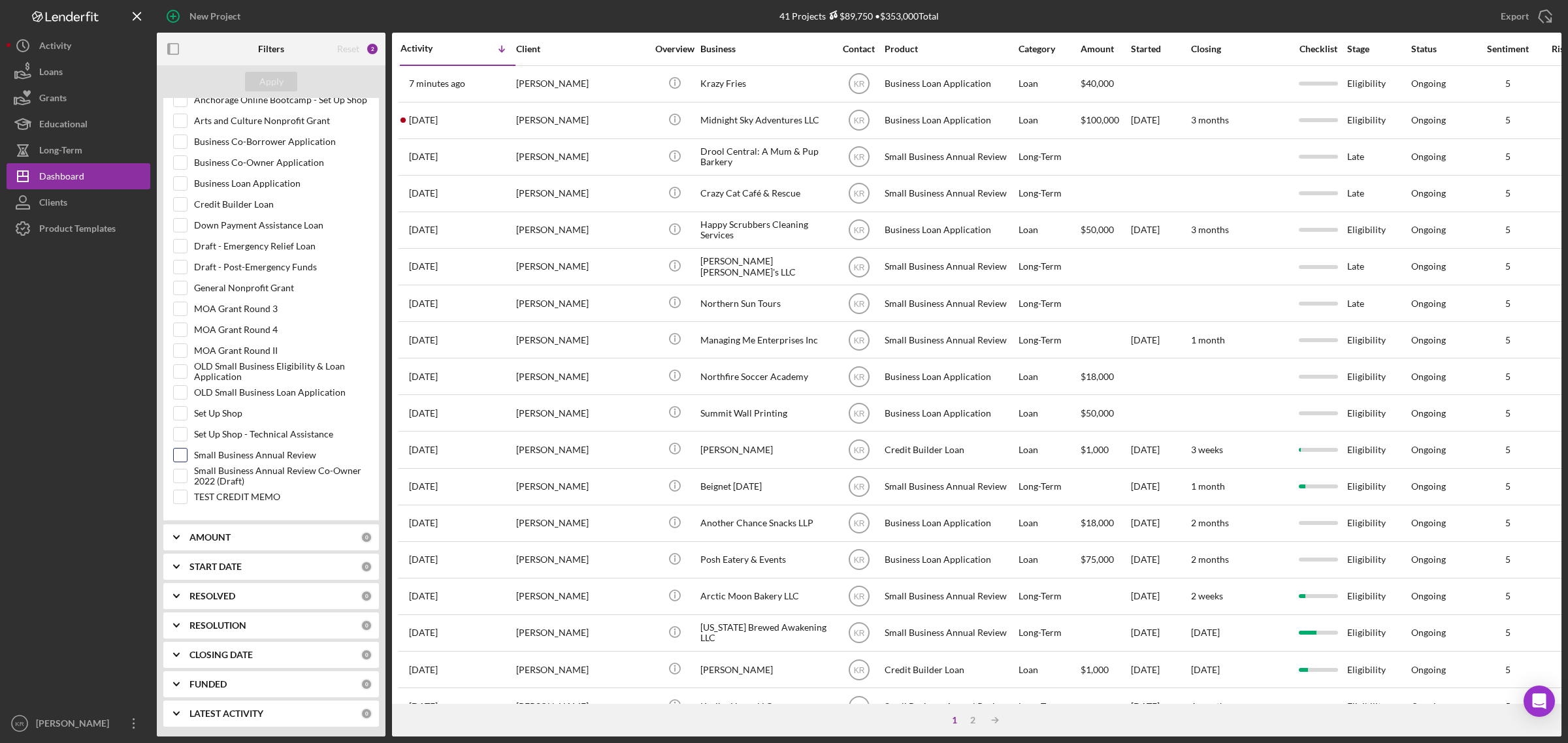
click at [181, 455] on input "Small Business Annual Review" at bounding box center [180, 455] width 13 height 13
checkbox input "true"
click at [275, 66] on div "Apply" at bounding box center [271, 82] width 228 height 32
click at [271, 79] on div "Apply" at bounding box center [271, 81] width 24 height 19
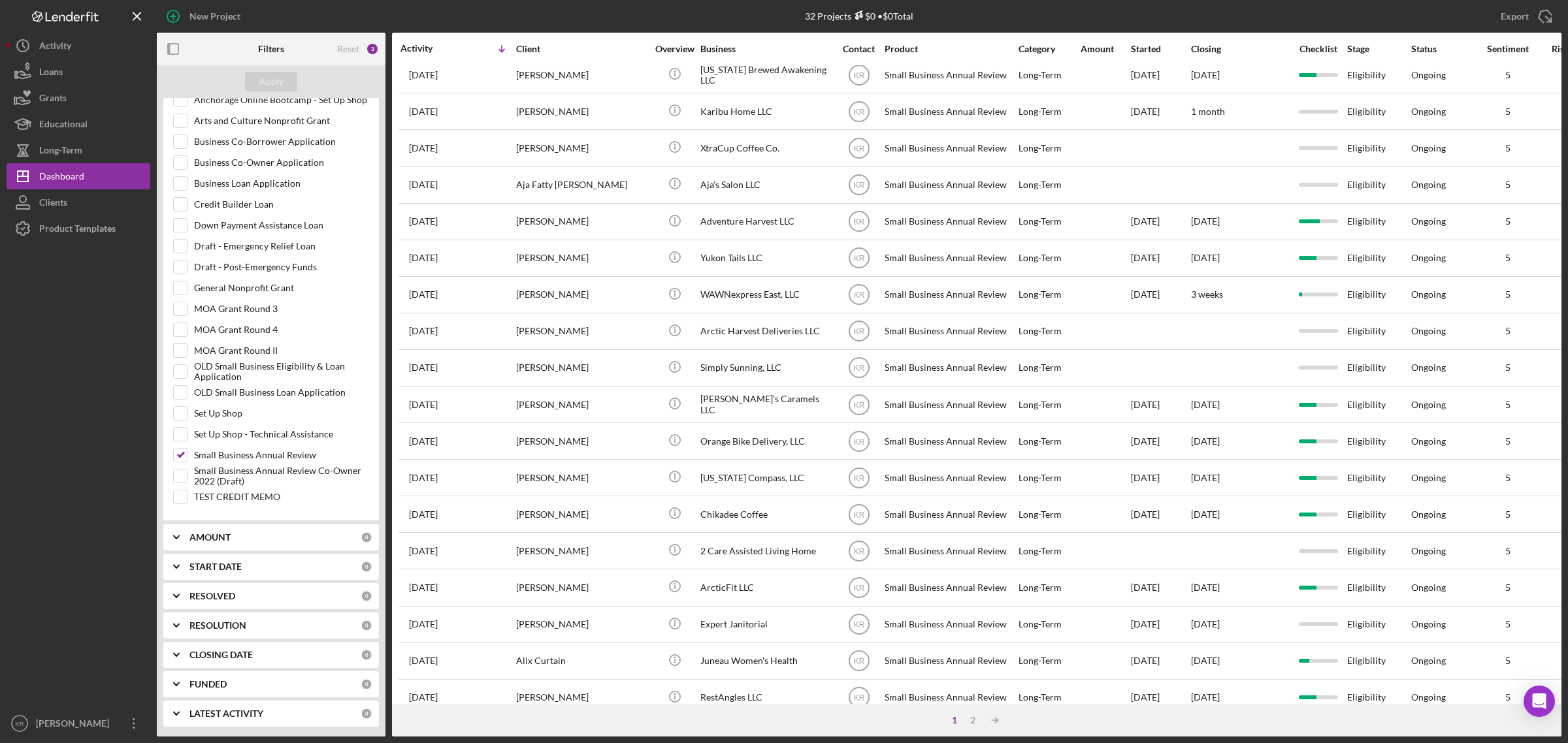
scroll to position [0, 0]
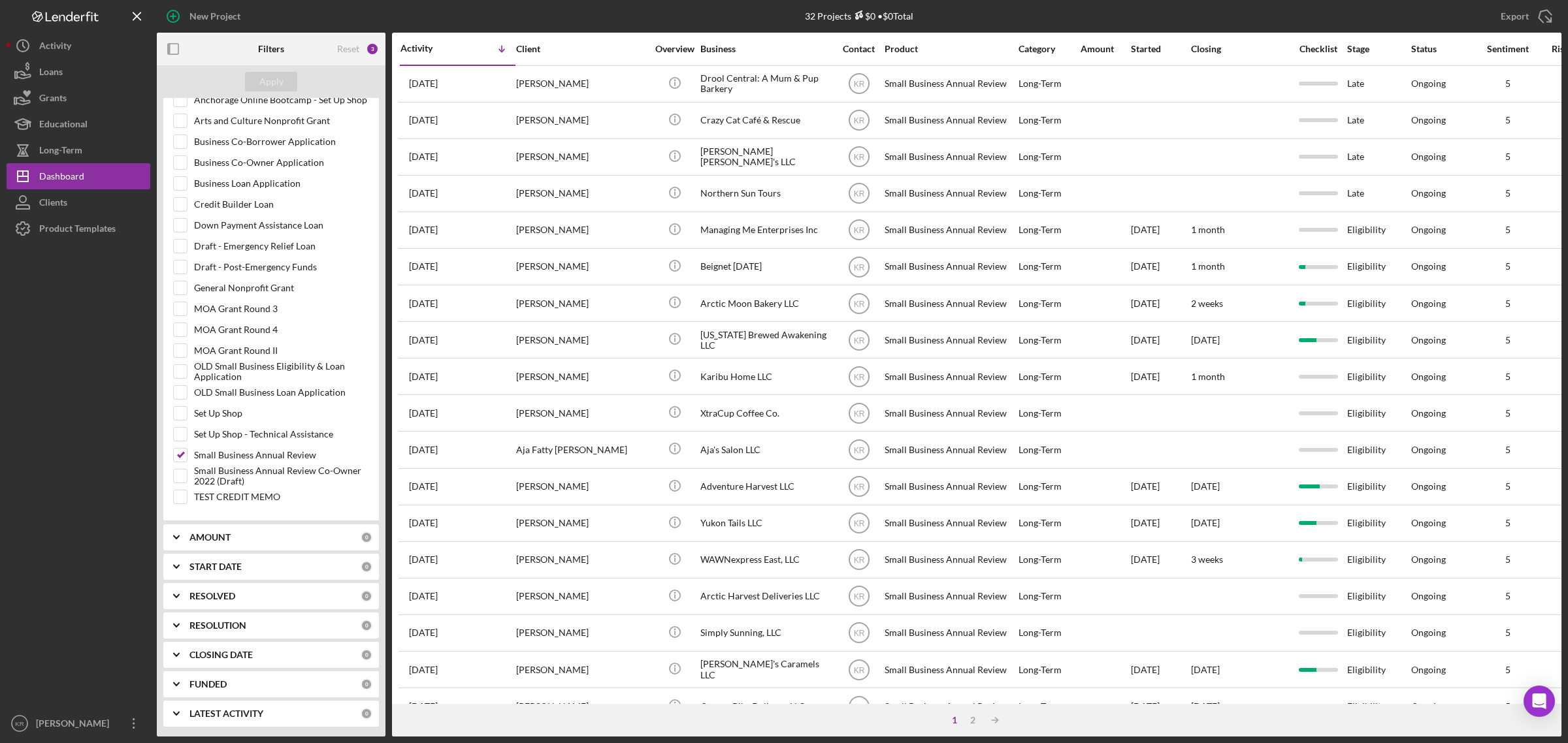
click at [1326, 41] on div "Checklist" at bounding box center [1318, 49] width 56 height 32
click at [1326, 49] on div "Checklist" at bounding box center [1318, 49] width 56 height 11
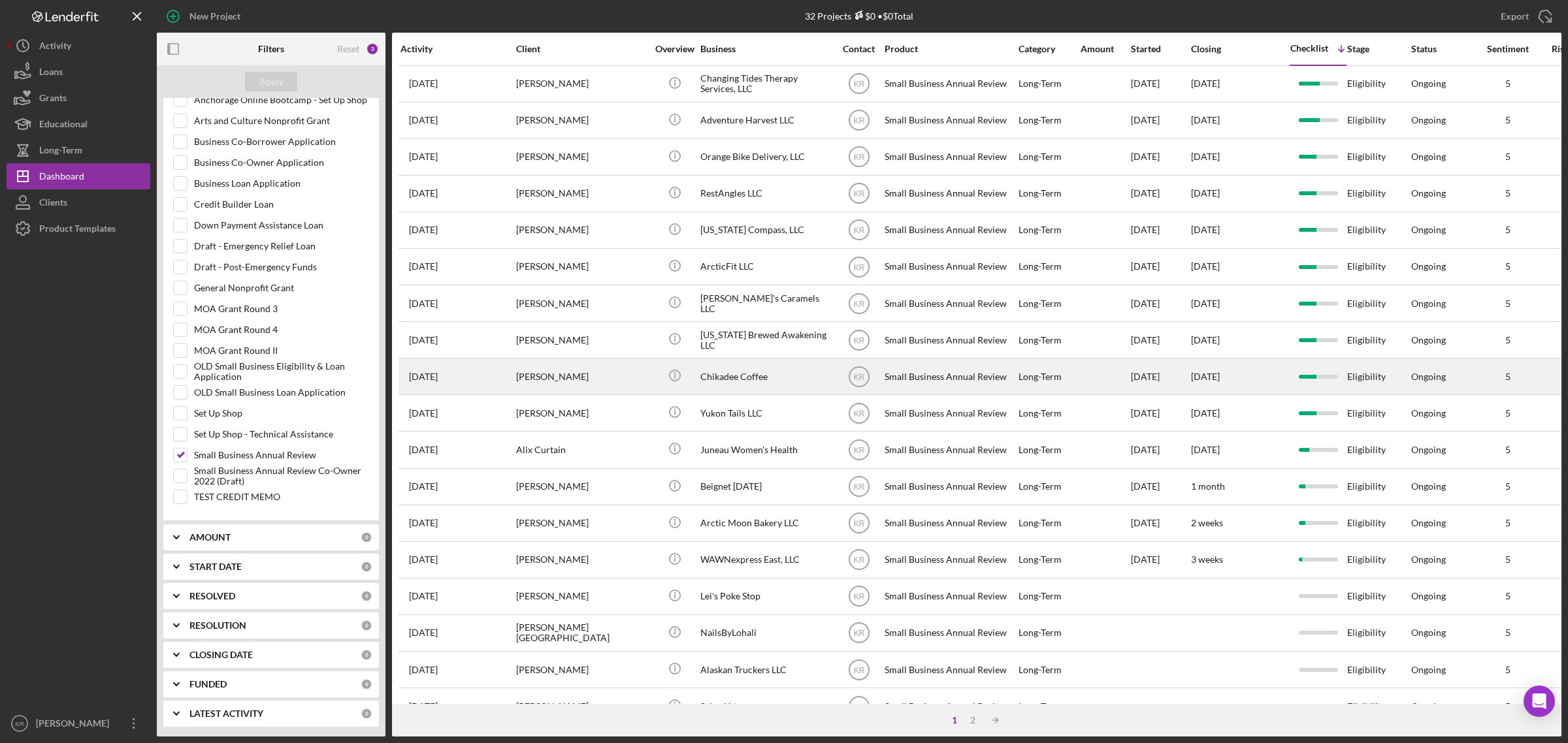
click at [635, 393] on div "Shane Larson" at bounding box center [581, 377] width 130 height 35
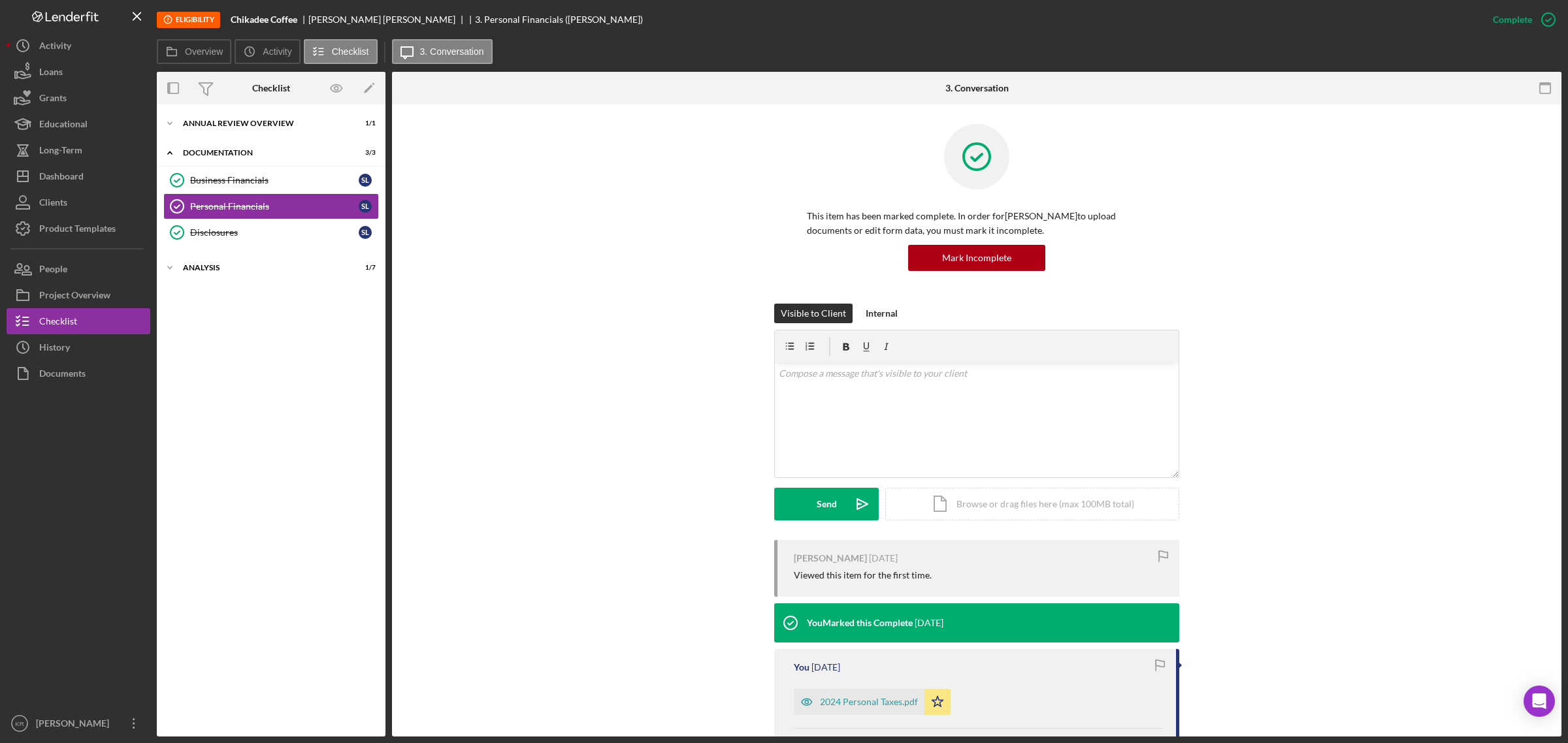
scroll to position [164, 0]
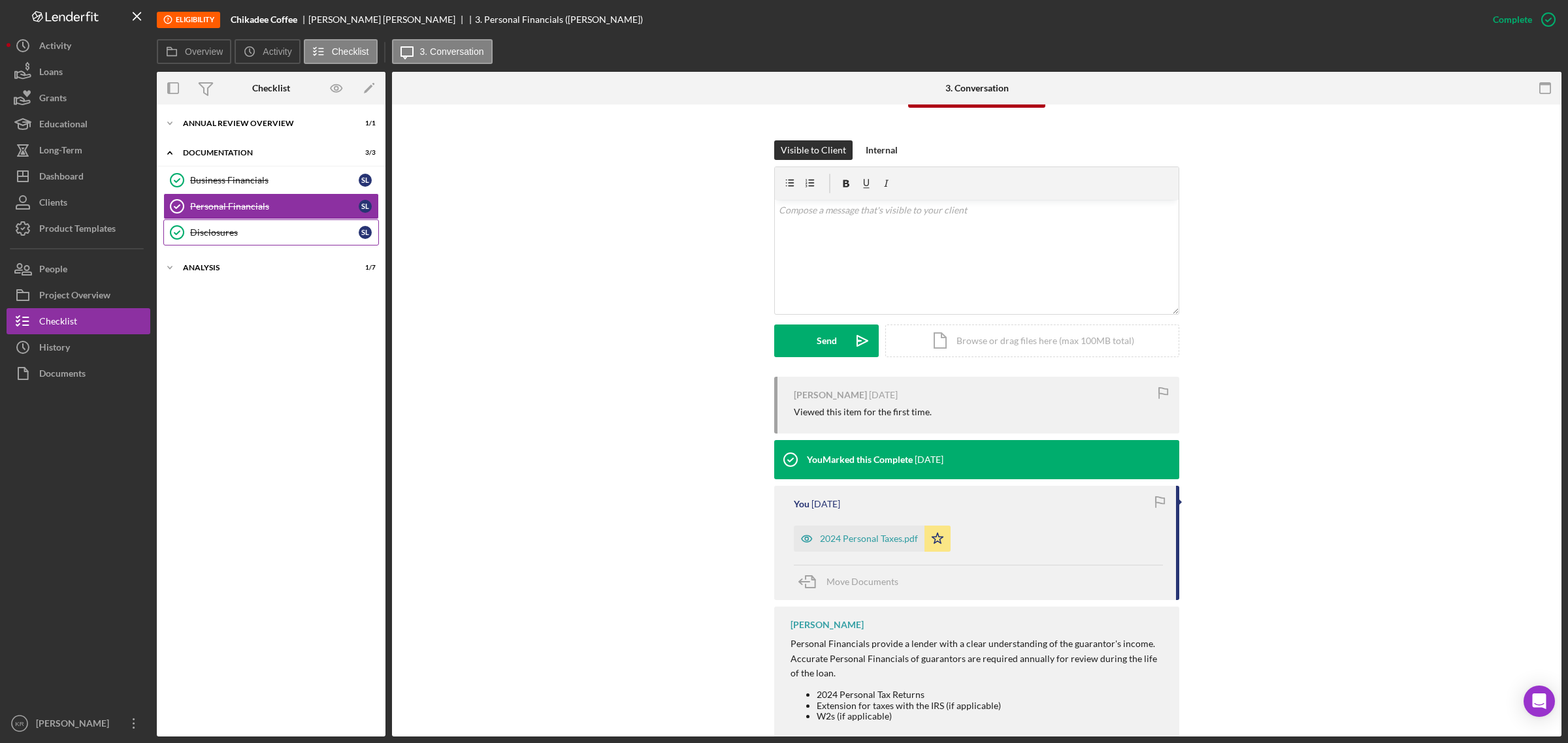
click at [289, 239] on link "Disclosures Disclosures S L" at bounding box center [271, 232] width 215 height 26
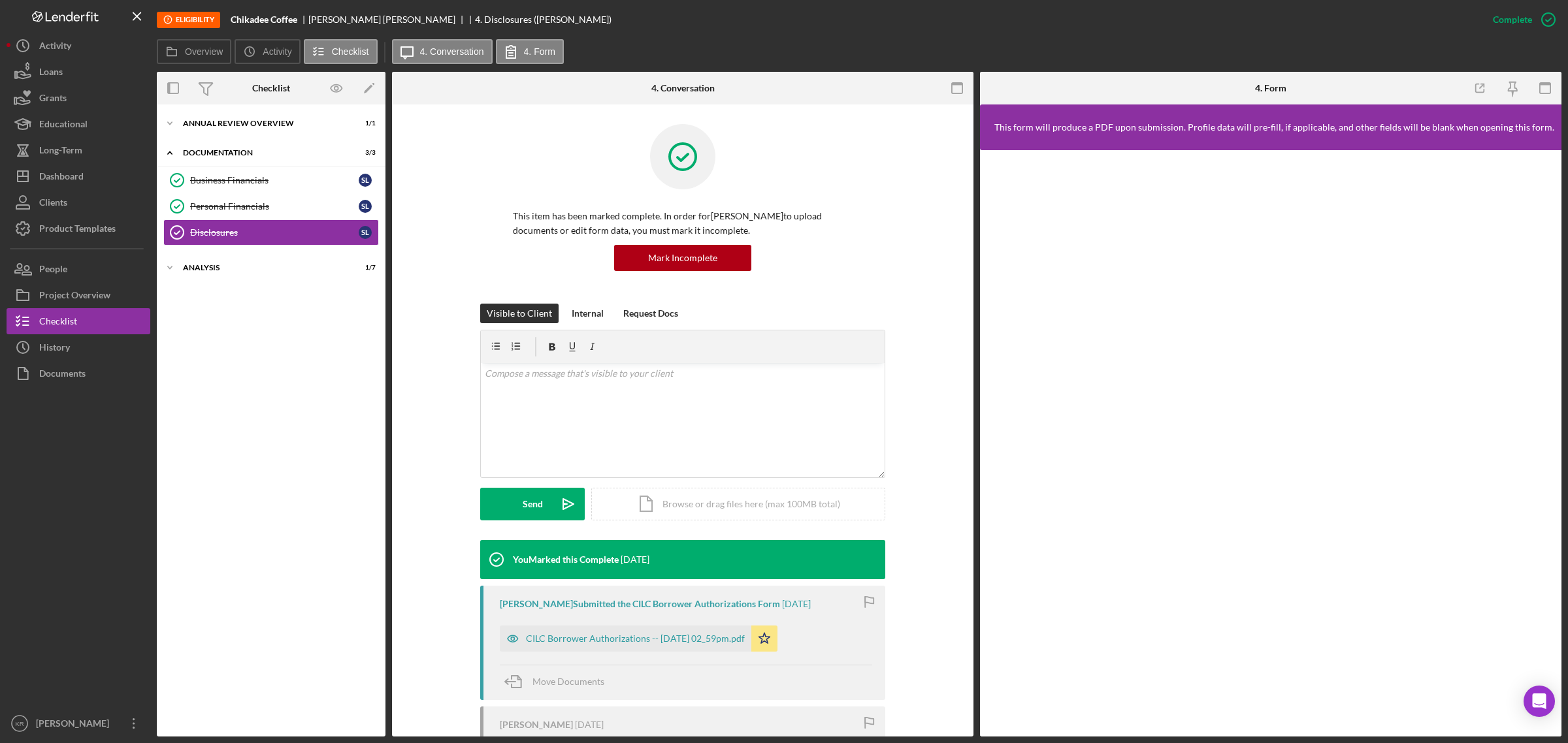
scroll to position [148, 0]
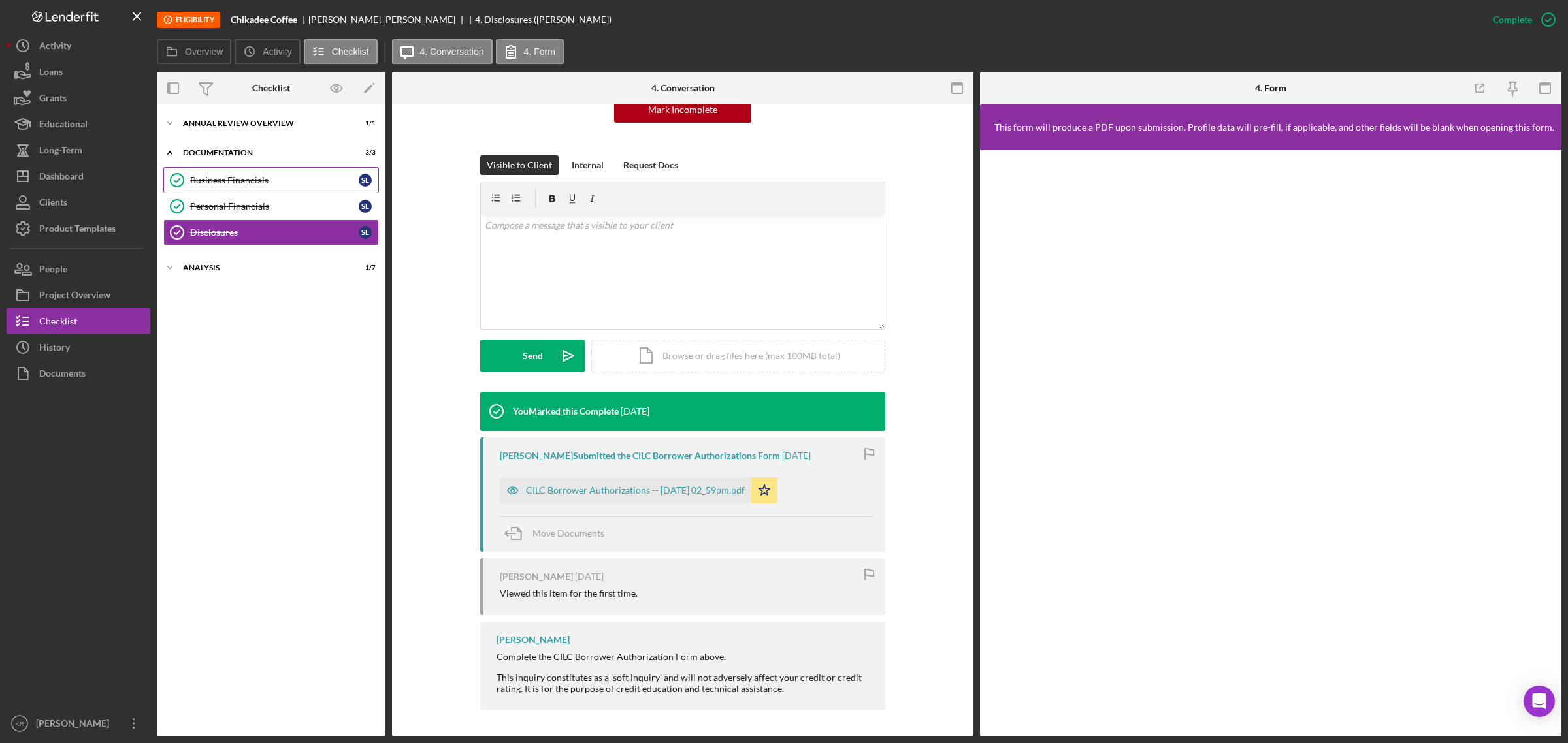
click at [270, 188] on link "Business Financials Business Financials S L" at bounding box center [271, 181] width 215 height 26
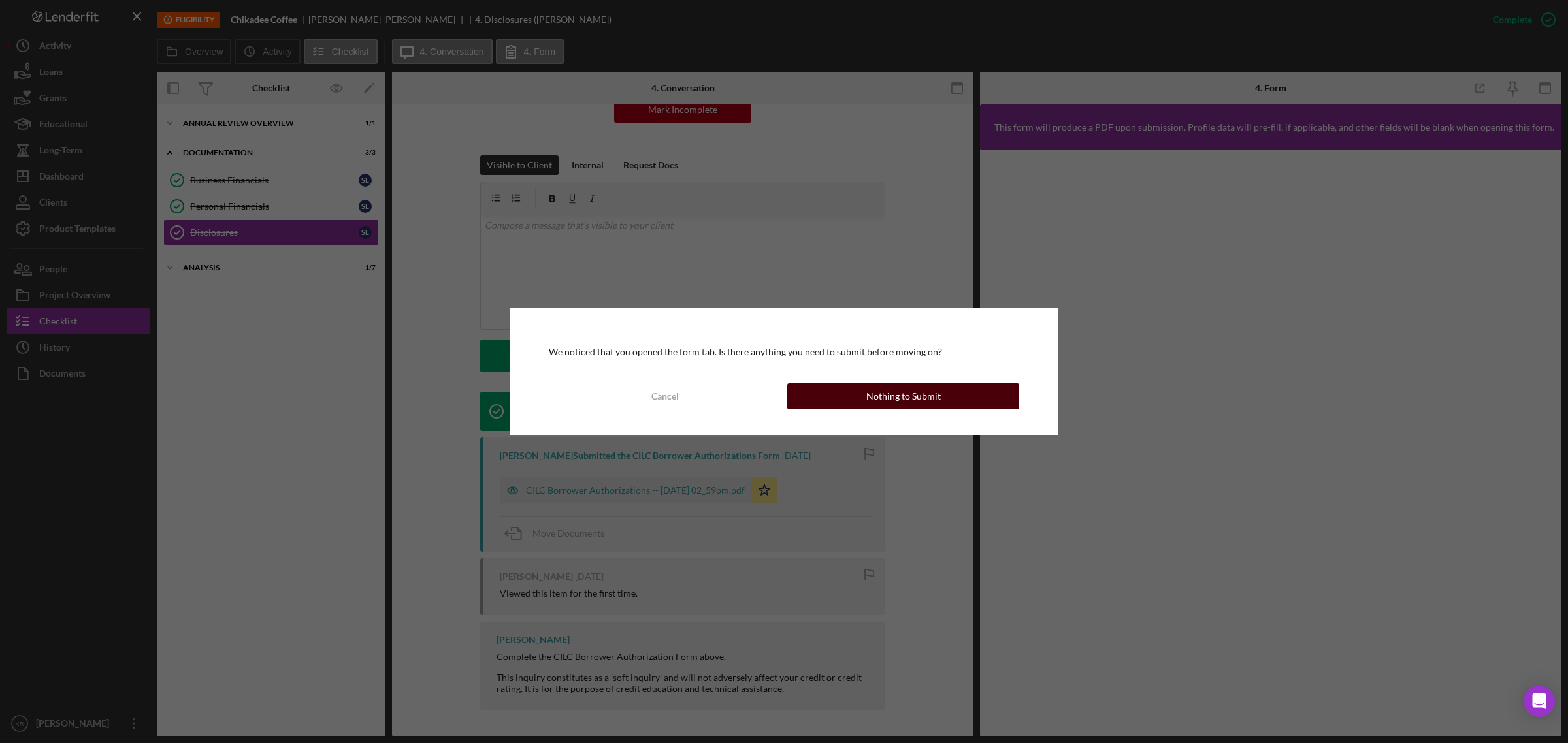
drag, startPoint x: 834, startPoint y: 376, endPoint x: 853, endPoint y: 385, distance: 21.0
click at [846, 383] on div "We noticed that you opened the form tab. Is there anything you need to submit b…" at bounding box center [783, 372] width 549 height 128
click at [857, 402] on button "Nothing to Submit" at bounding box center [903, 397] width 232 height 26
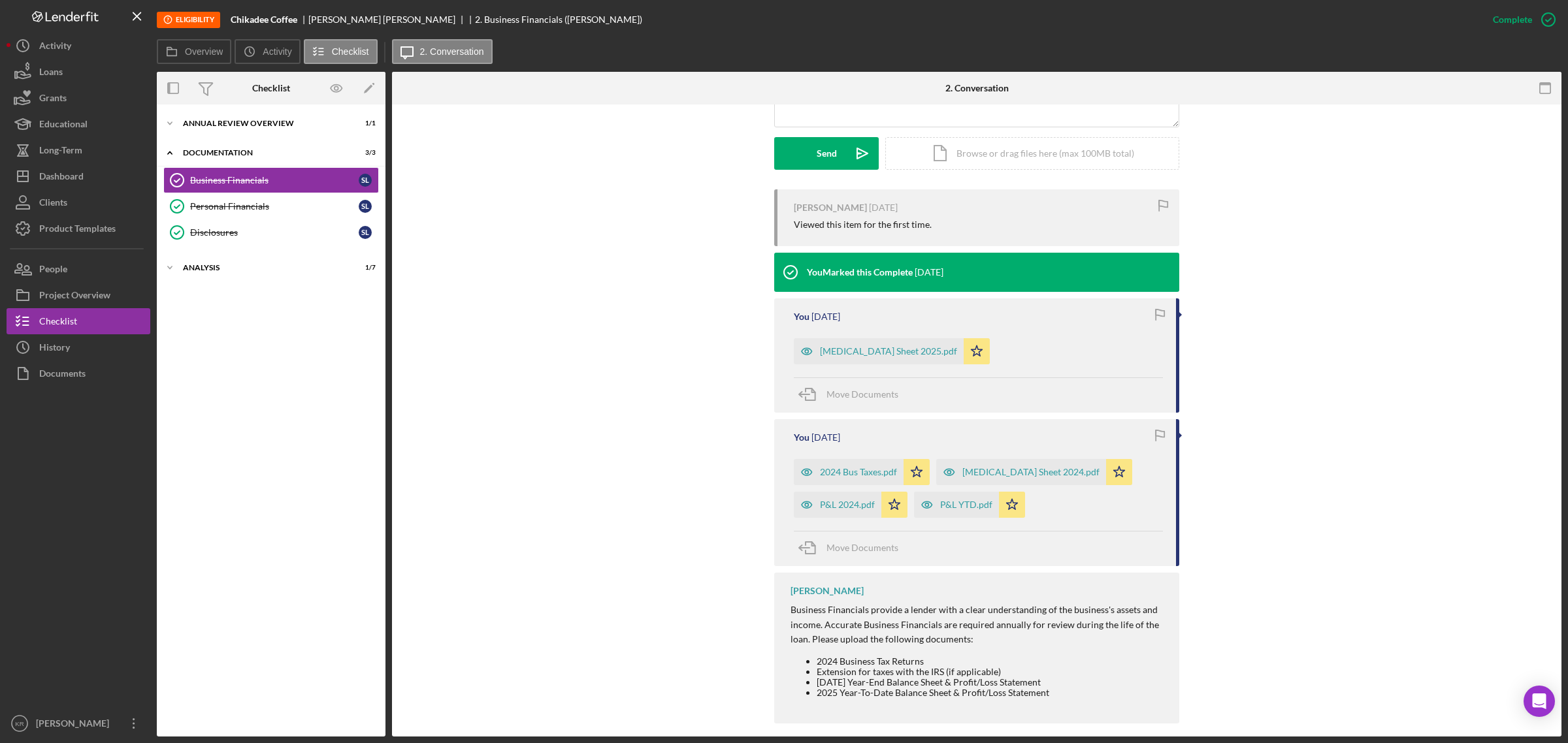
scroll to position [364, 0]
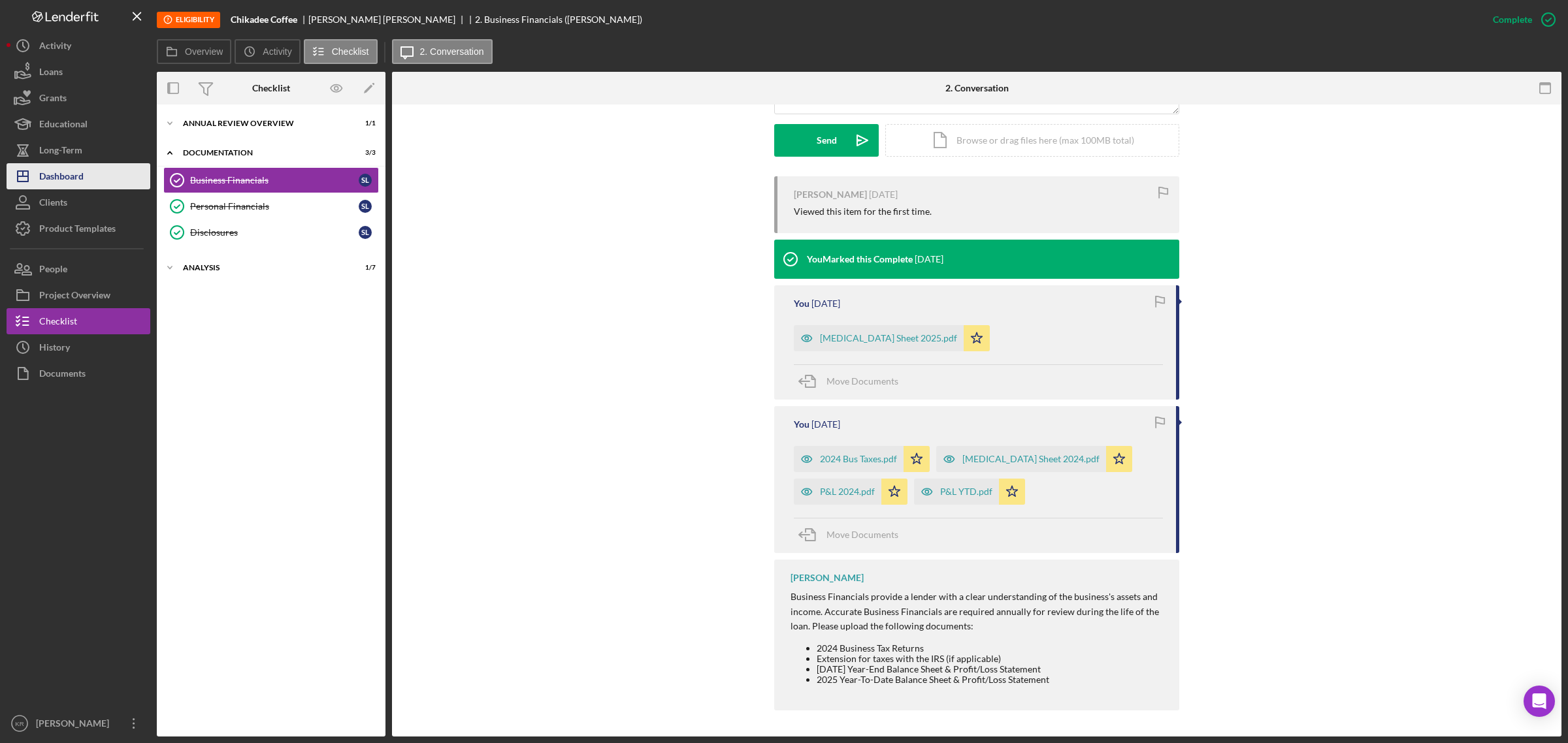
click at [49, 168] on div "Dashboard" at bounding box center [62, 178] width 45 height 29
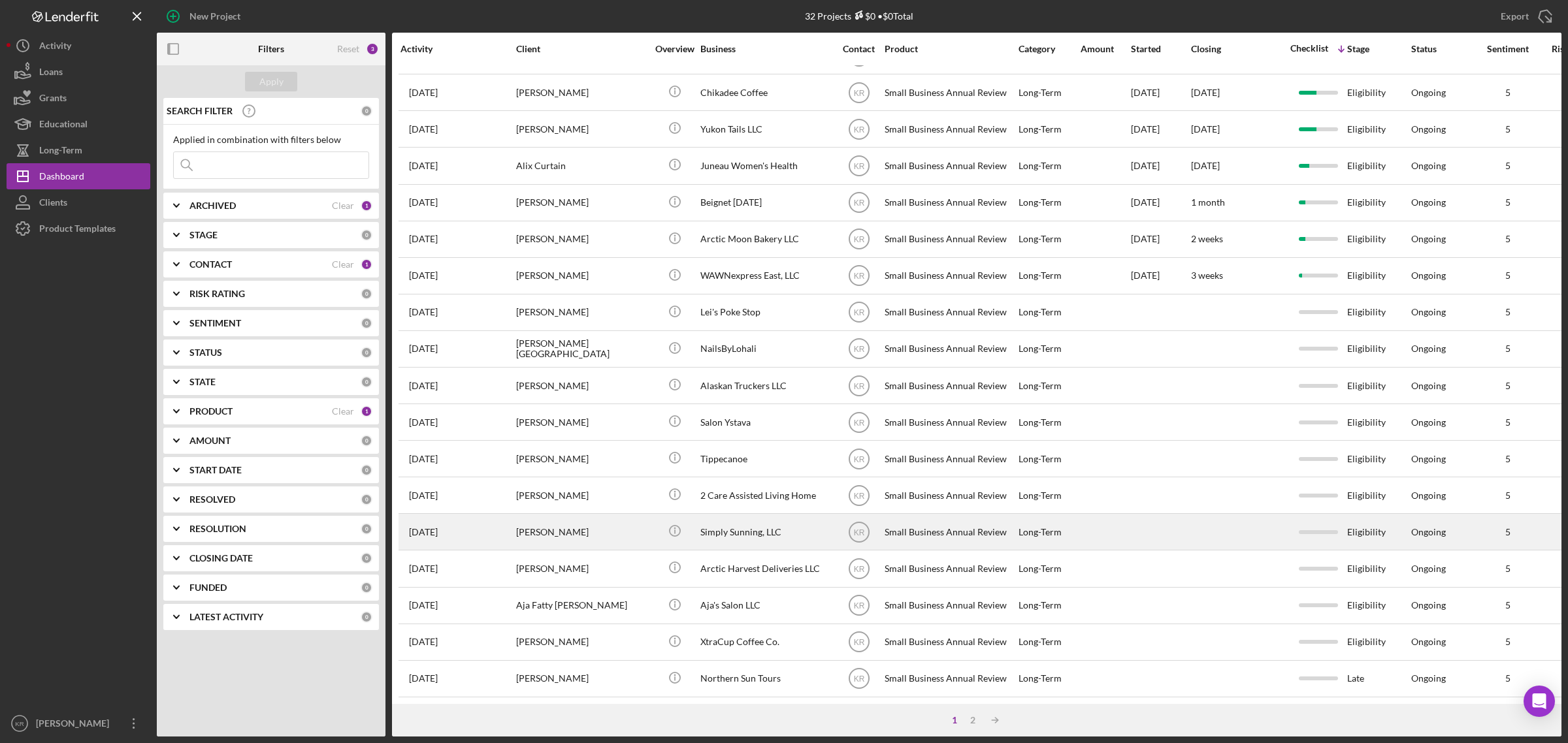
scroll to position [308, 0]
click at [752, 515] on div "Simply Sunning, LLC" at bounding box center [765, 532] width 130 height 35
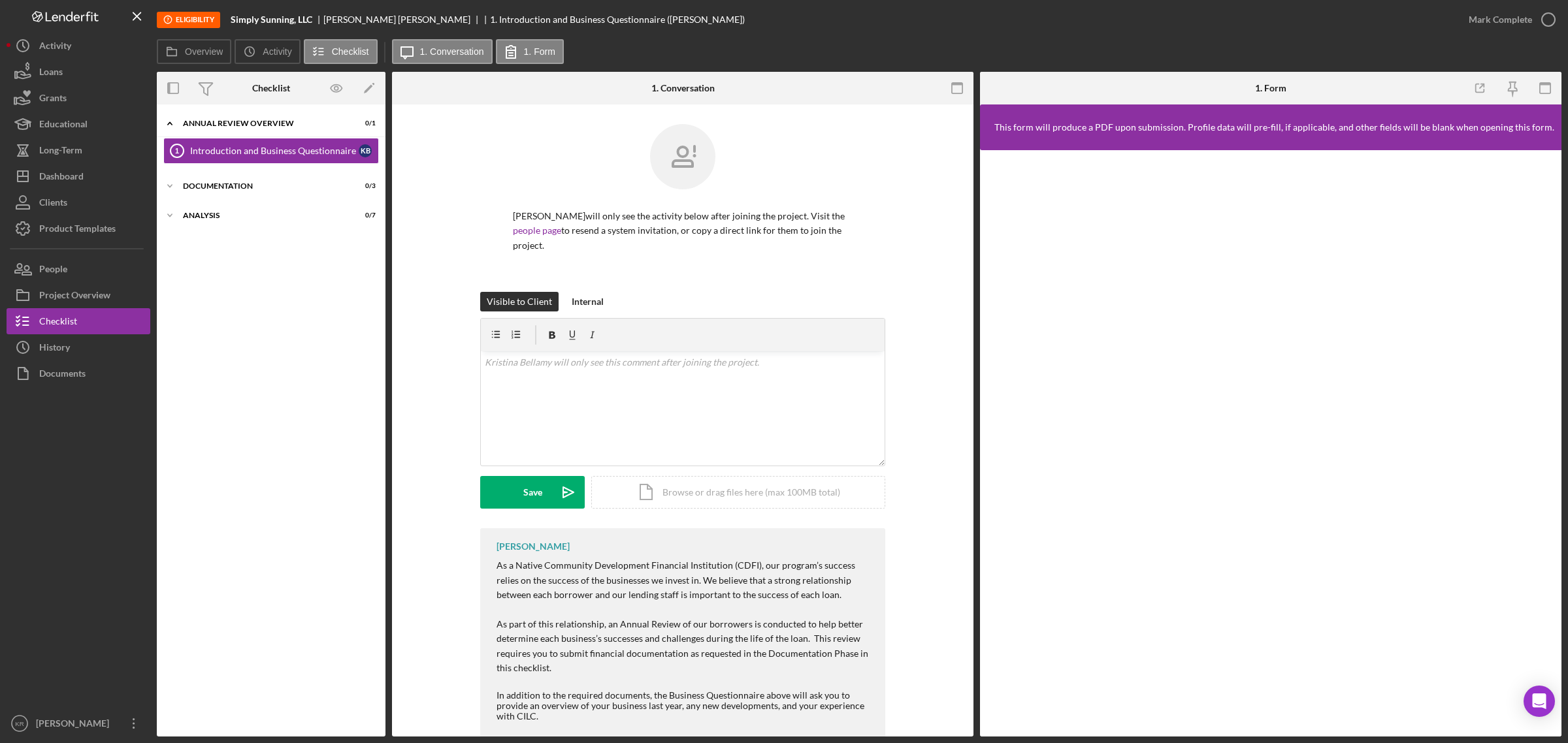
drag, startPoint x: 981, startPoint y: 219, endPoint x: 981, endPoint y: 228, distance: 9.0
click at [981, 219] on div at bounding box center [1270, 444] width 581 height 586
click at [64, 180] on div "Dashboard" at bounding box center [62, 178] width 45 height 29
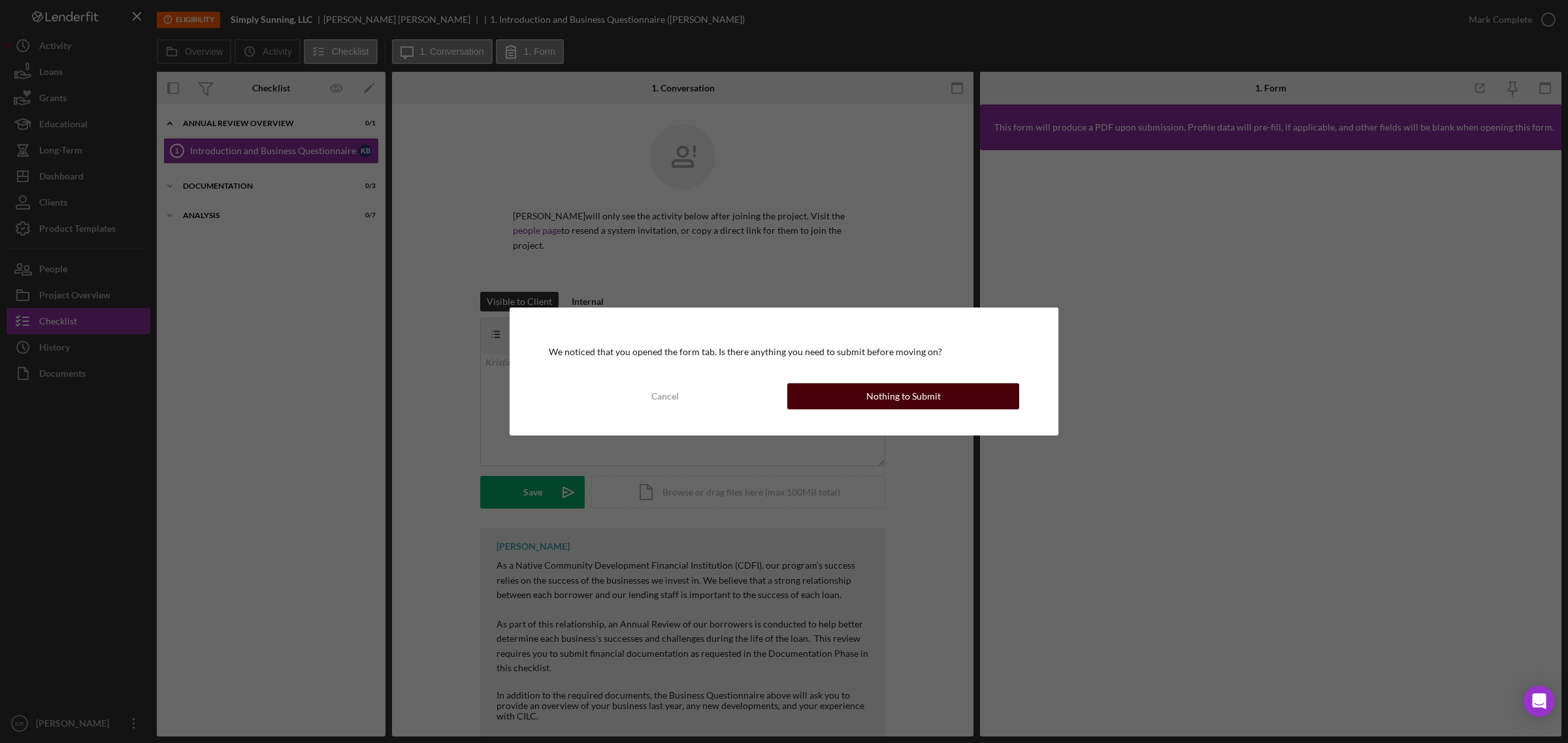
click at [885, 383] on div "Cancel Nothing to Submit" at bounding box center [783, 397] width 470 height 26
click at [949, 406] on button "Nothing to Submit" at bounding box center [903, 397] width 232 height 26
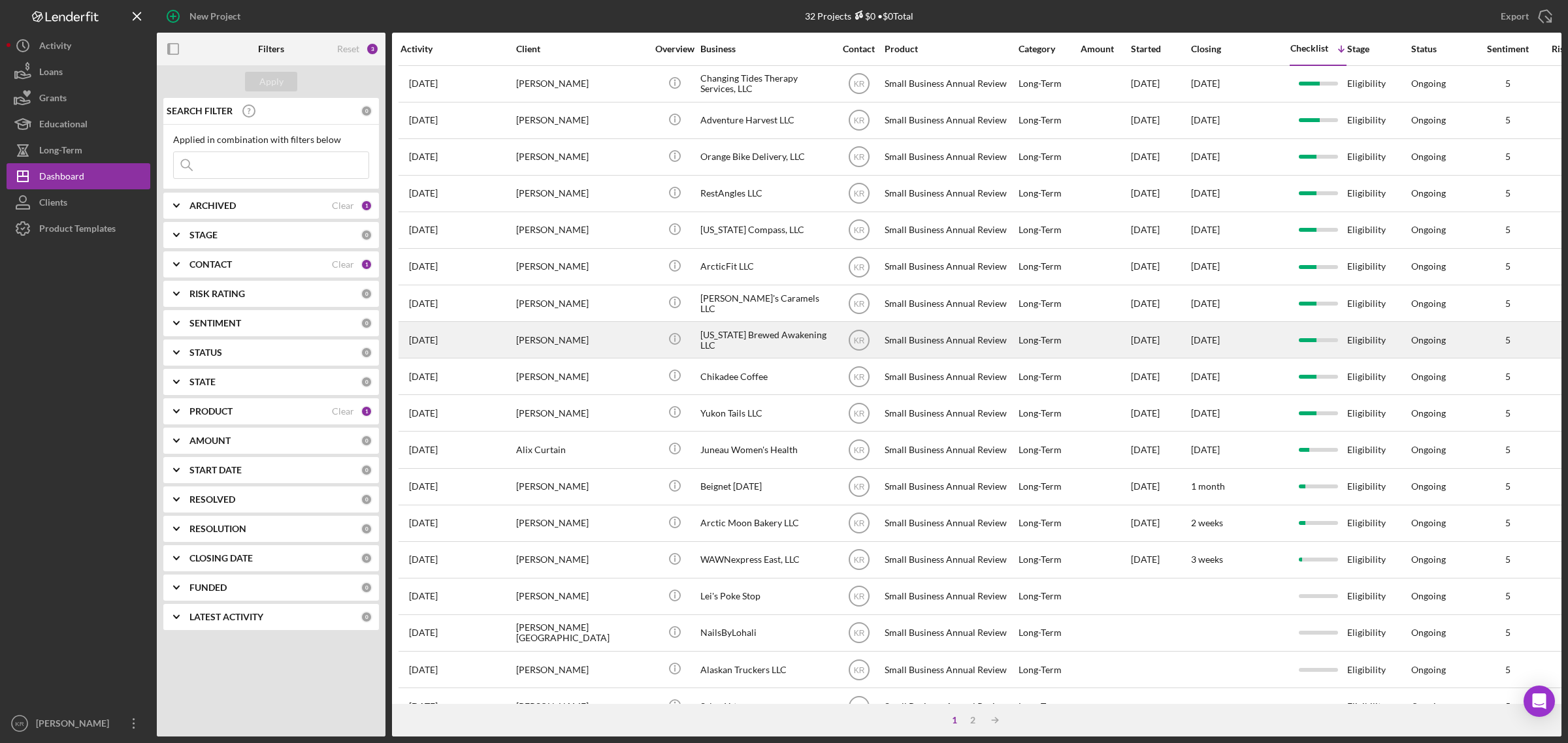
scroll to position [164, 0]
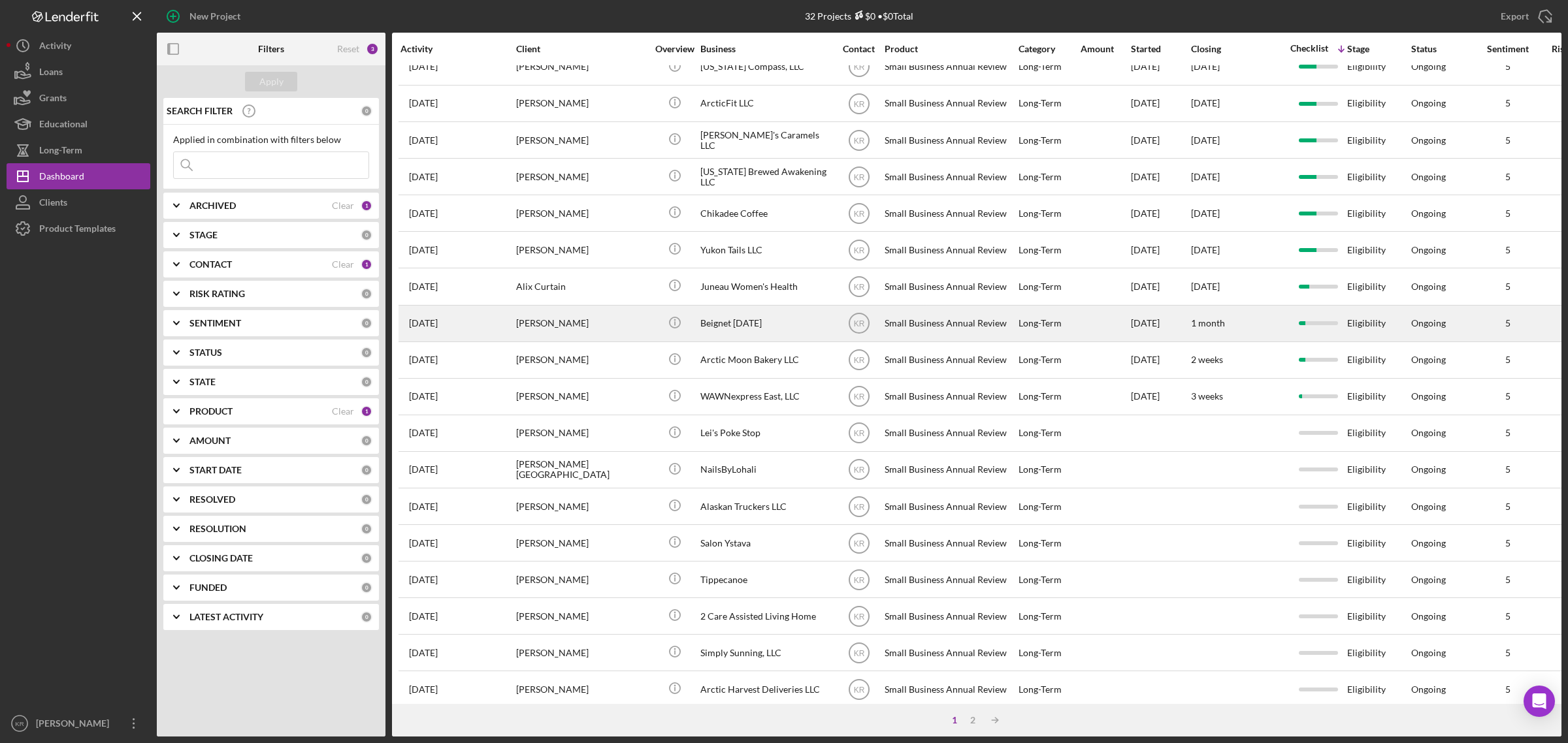
click at [737, 321] on div "Beignet Today" at bounding box center [765, 323] width 130 height 35
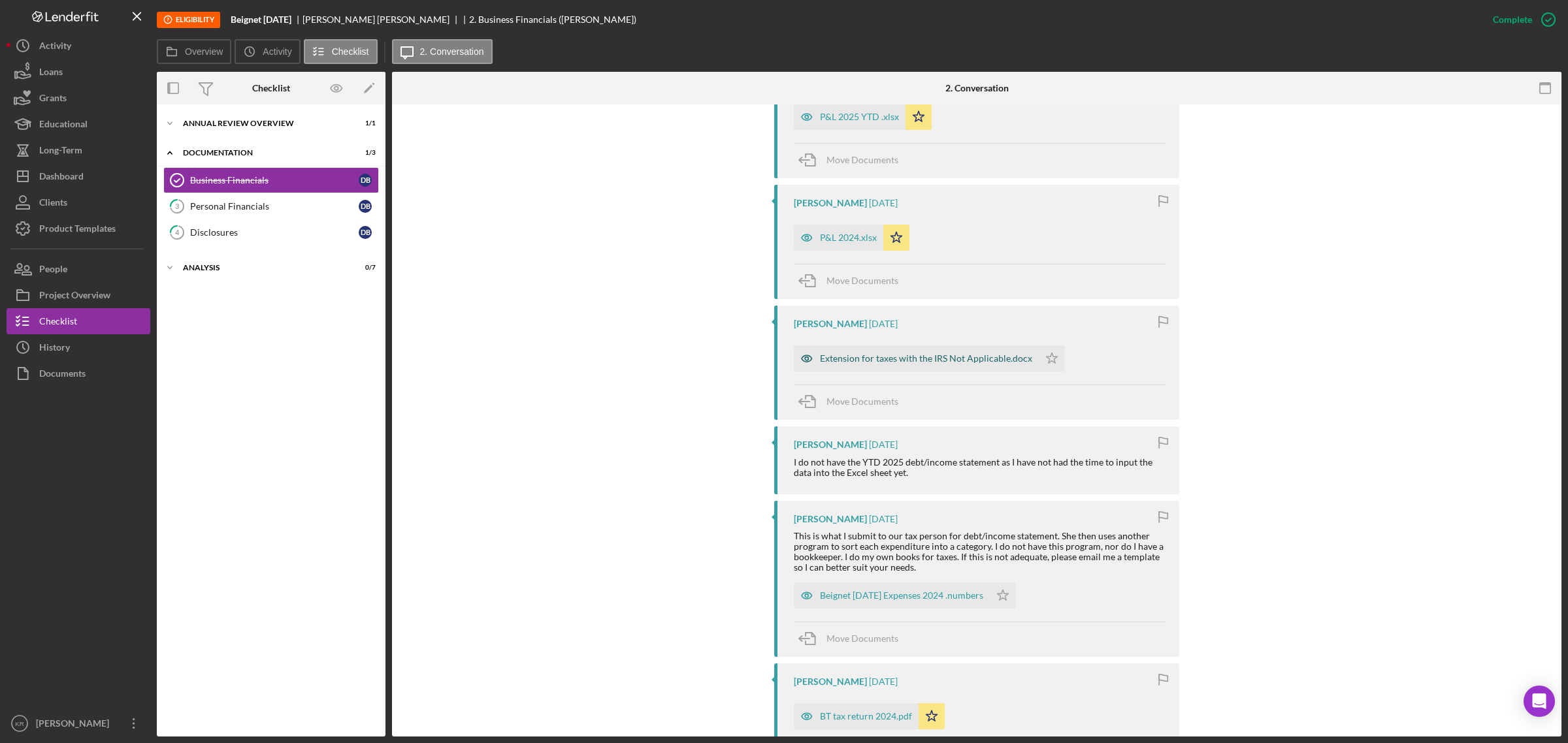
scroll to position [572, 0]
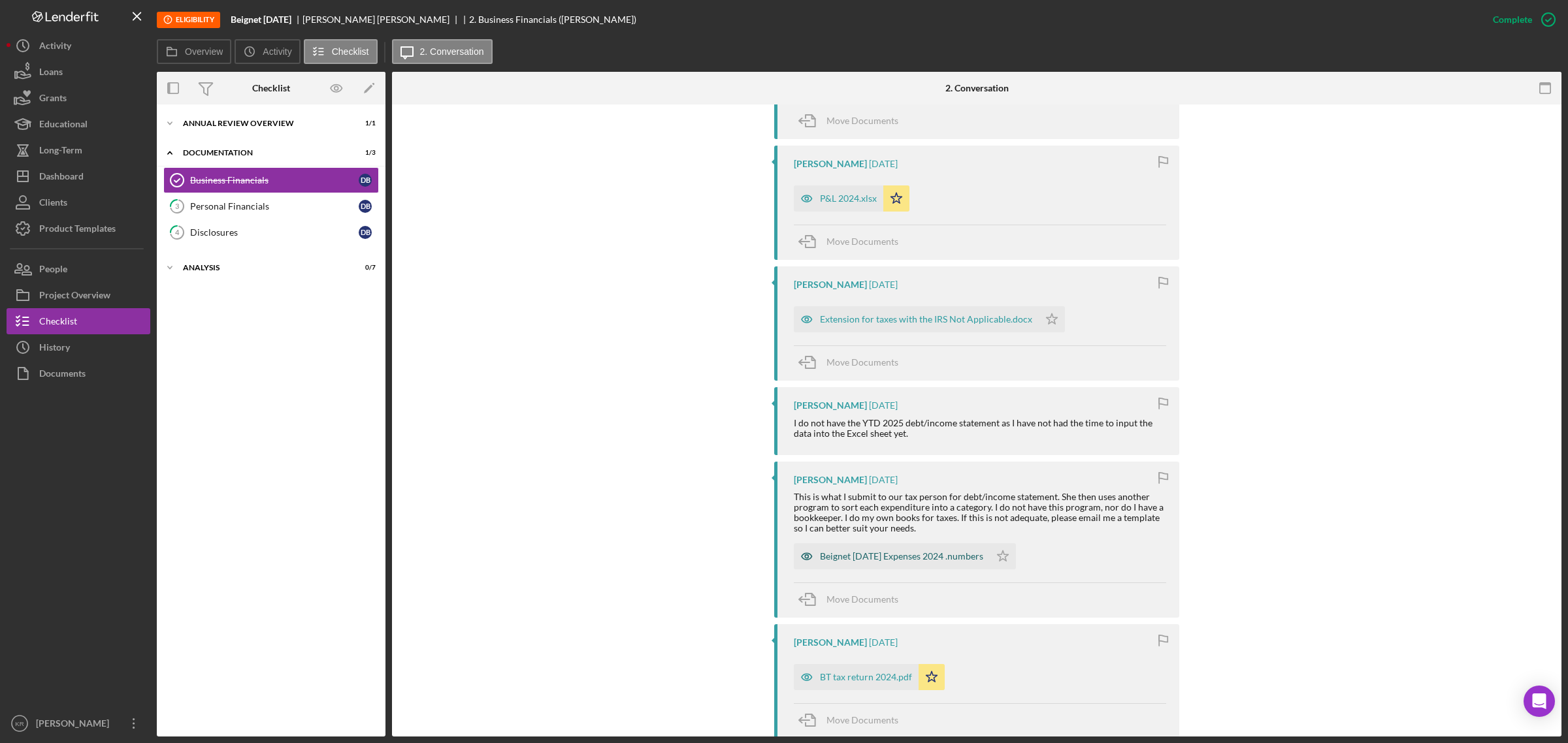
click at [877, 565] on div "Beignet Today Expenses 2024 .numbers" at bounding box center [891, 556] width 196 height 26
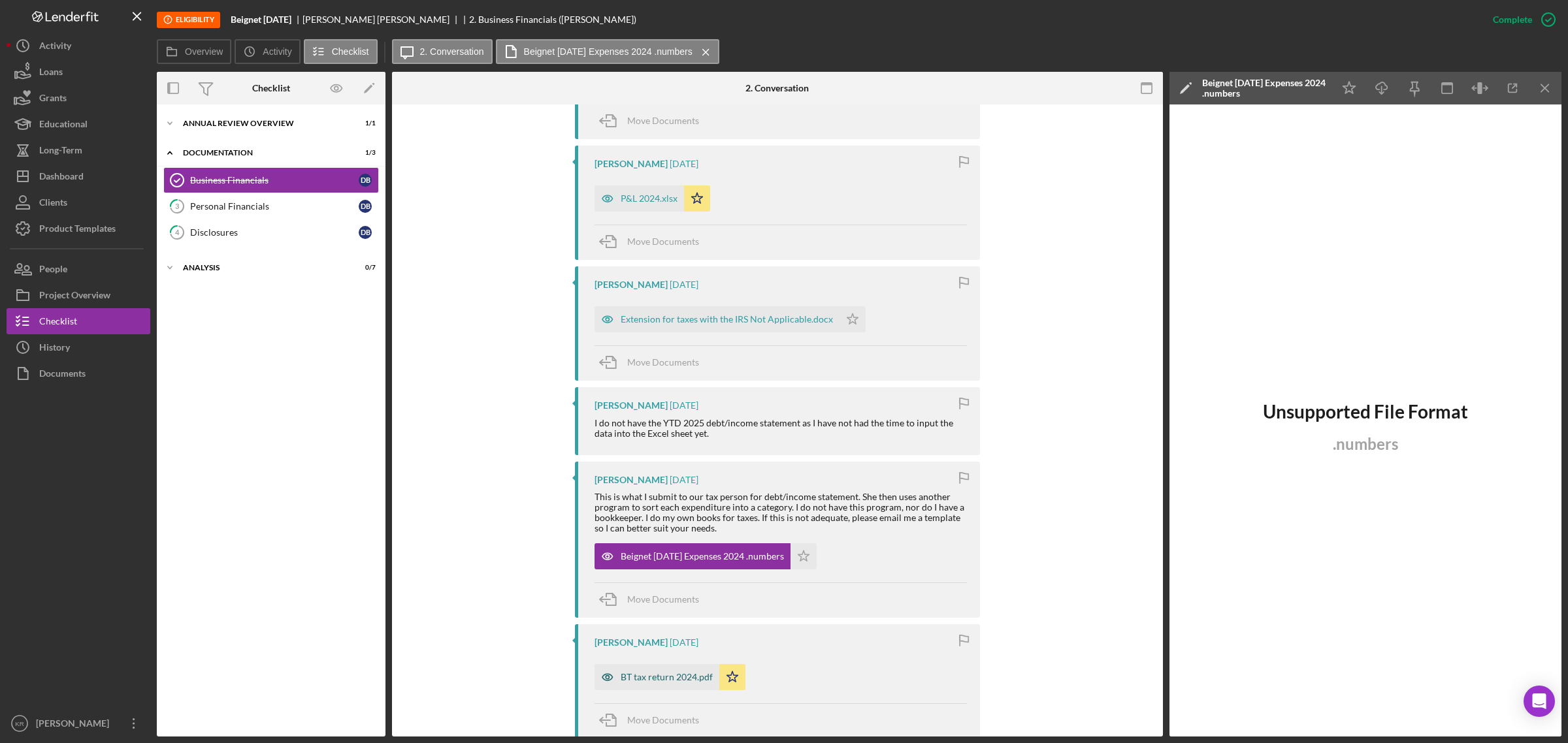
click at [674, 683] on div "BT tax return 2024.pdf" at bounding box center [666, 677] width 92 height 11
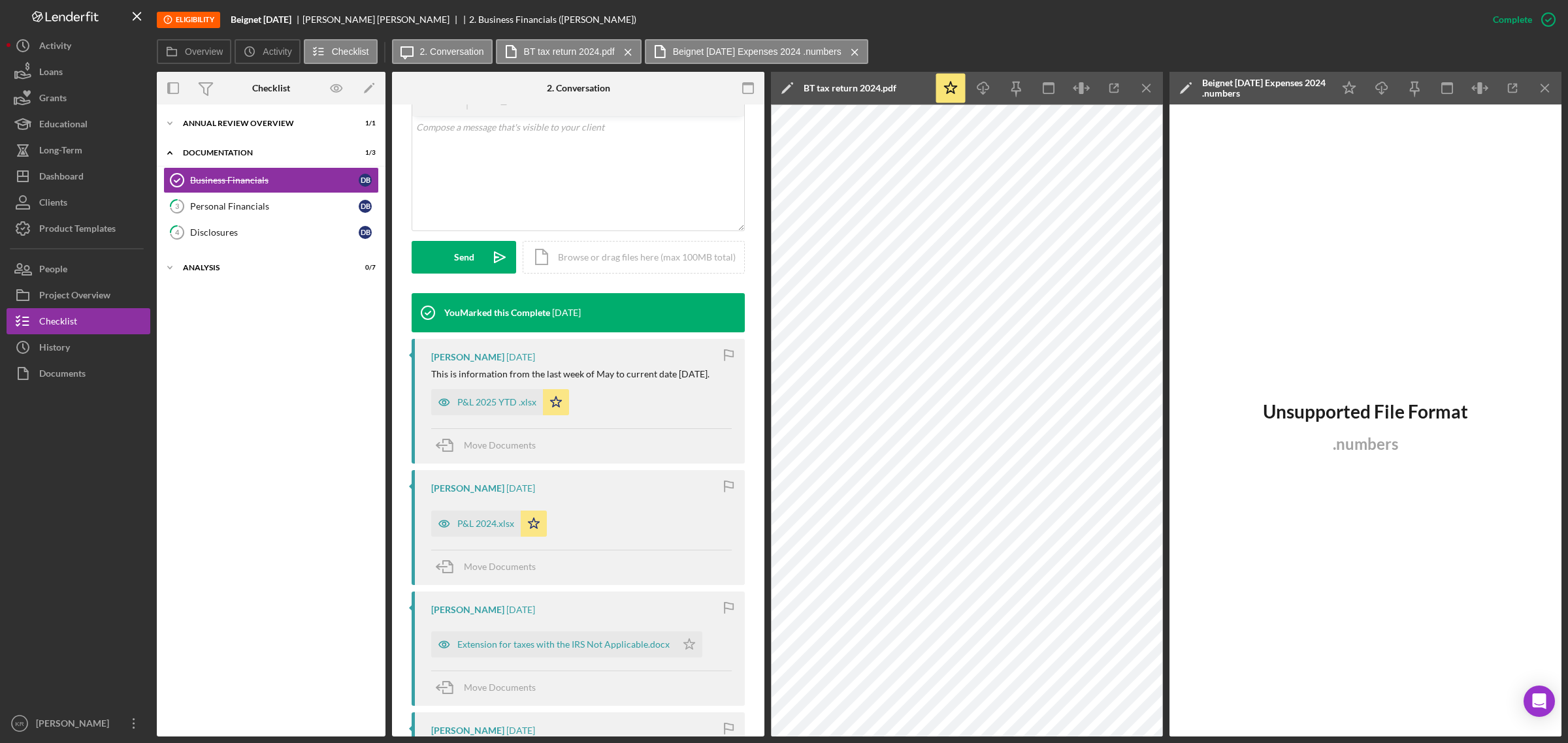
scroll to position [259, 0]
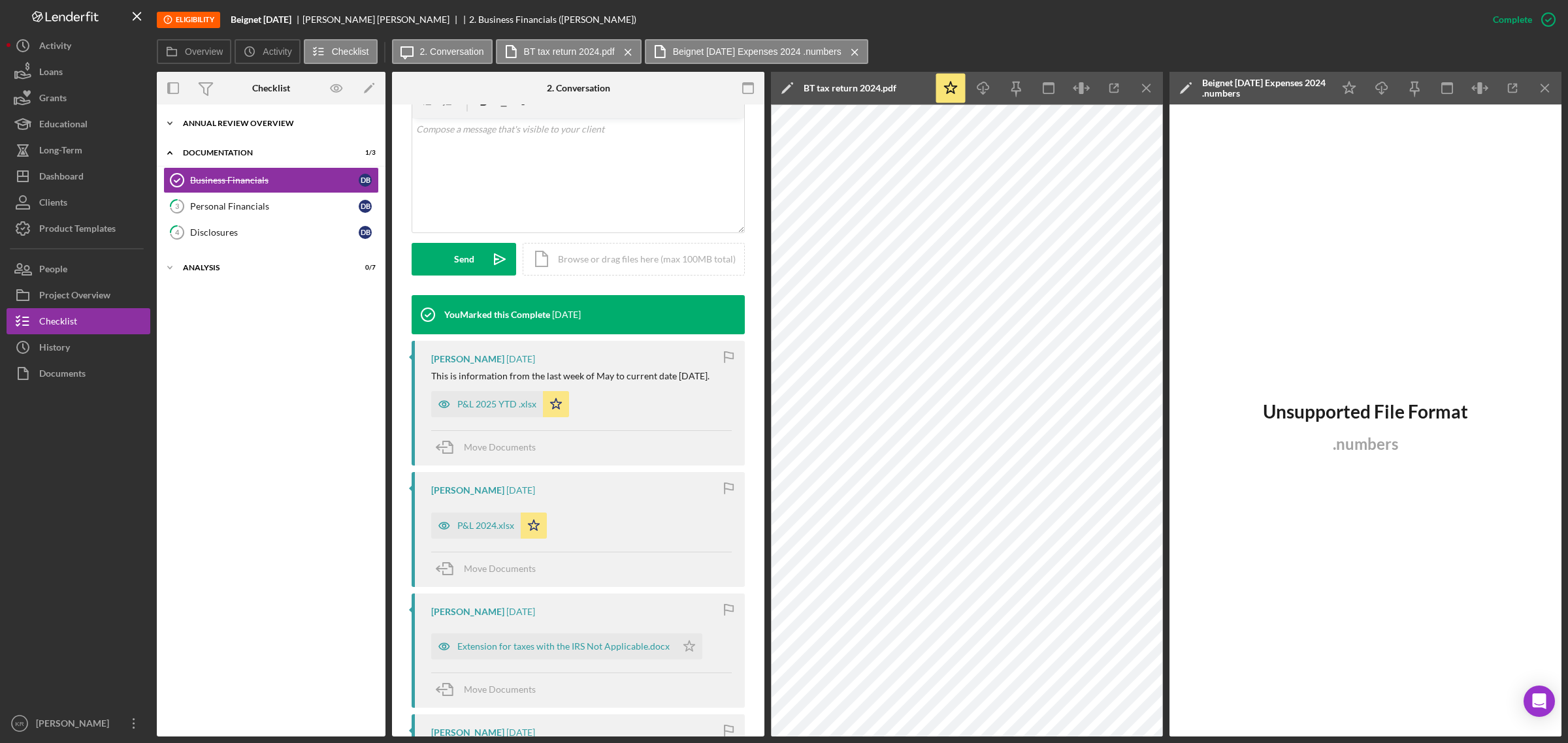
click at [268, 118] on div "Icon/Expander Annual Review Overview 1 / 1" at bounding box center [271, 123] width 228 height 26
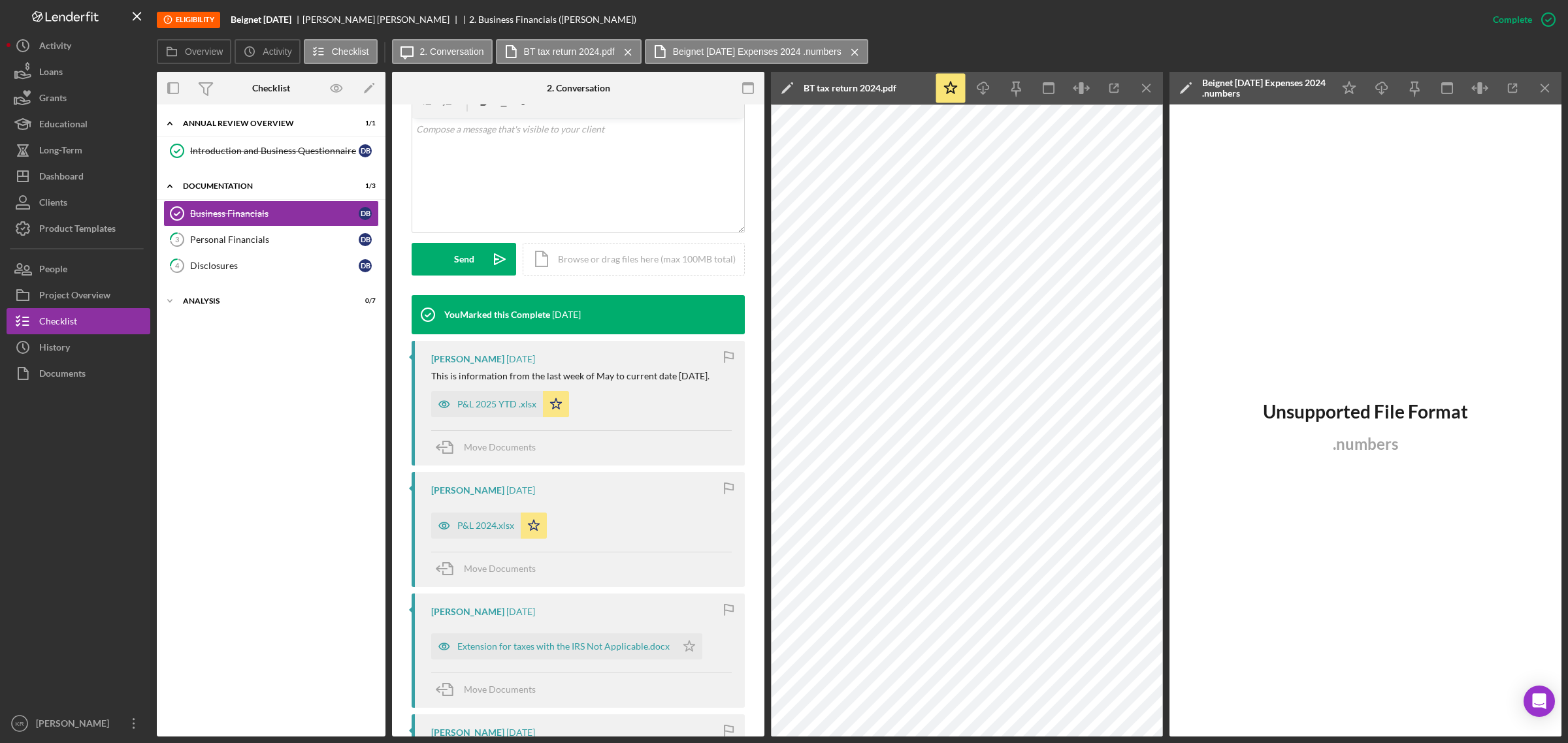
click at [220, 167] on div "Introduction and Business Questionnaire Introduction and Business Questionnaire…" at bounding box center [271, 154] width 228 height 32
click at [249, 152] on div "Introduction and Business Questionnaire" at bounding box center [274, 151] width 168 height 11
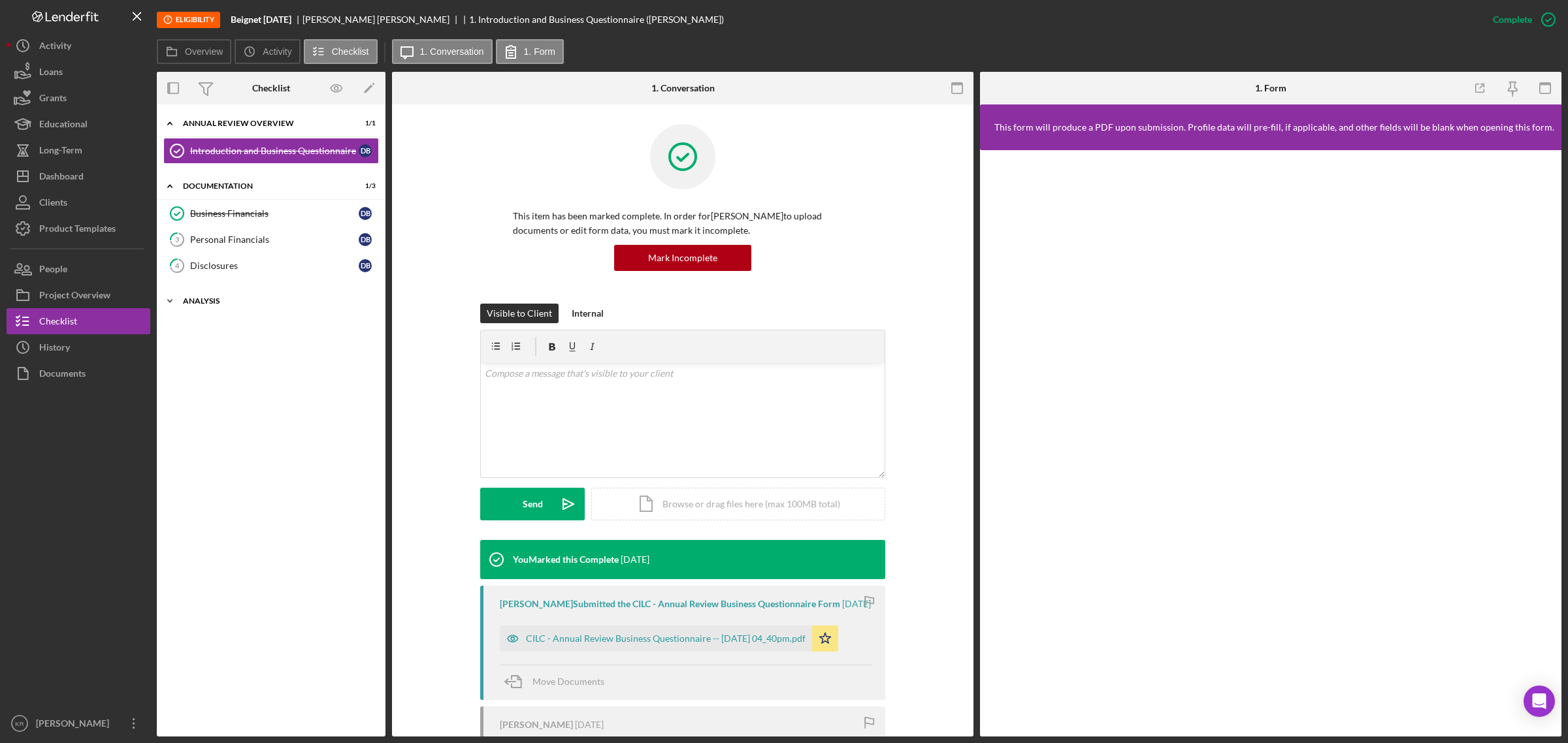
click at [262, 299] on div "Analysis" at bounding box center [275, 301] width 186 height 8
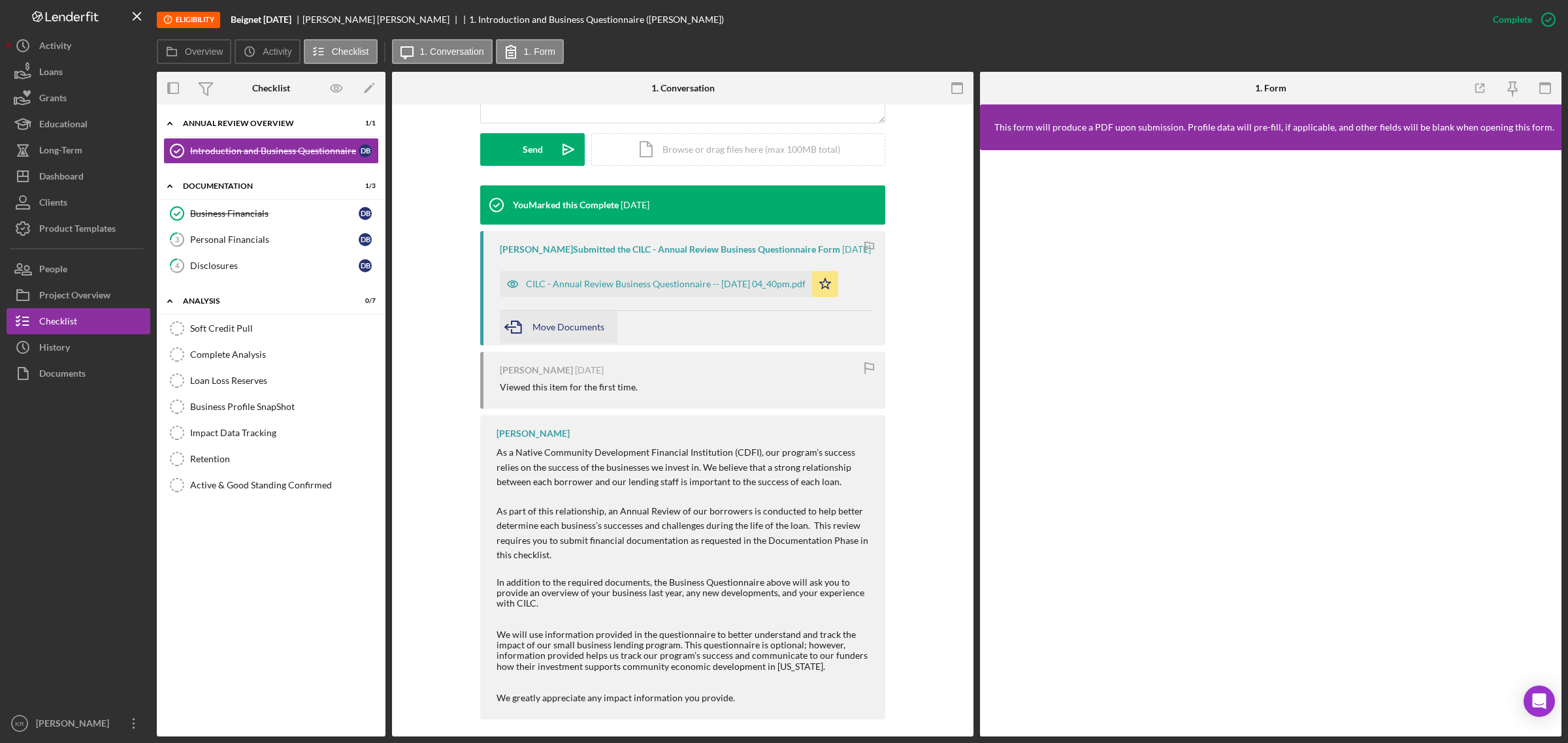
scroll to position [374, 0]
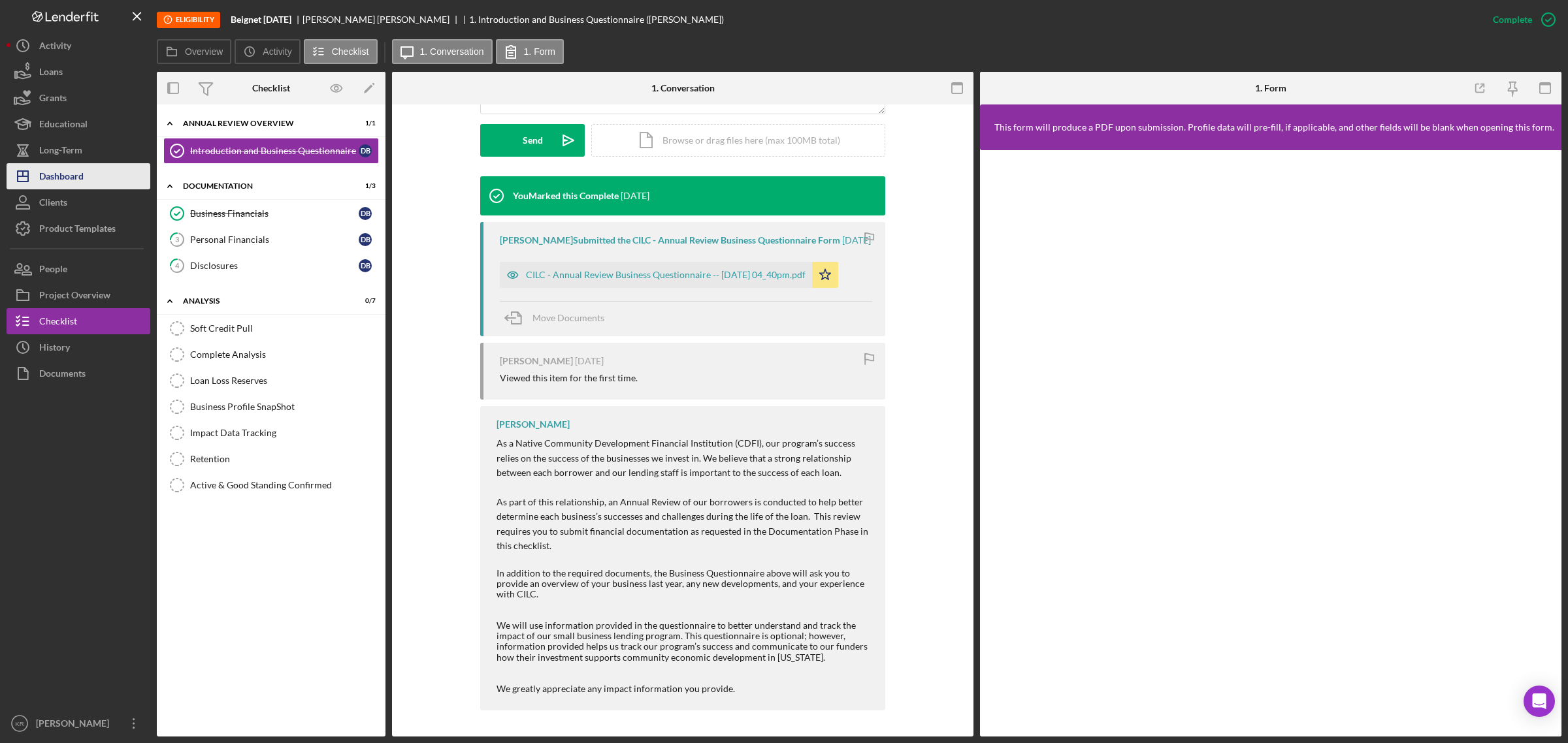
click at [79, 177] on div "Dashboard" at bounding box center [62, 178] width 45 height 29
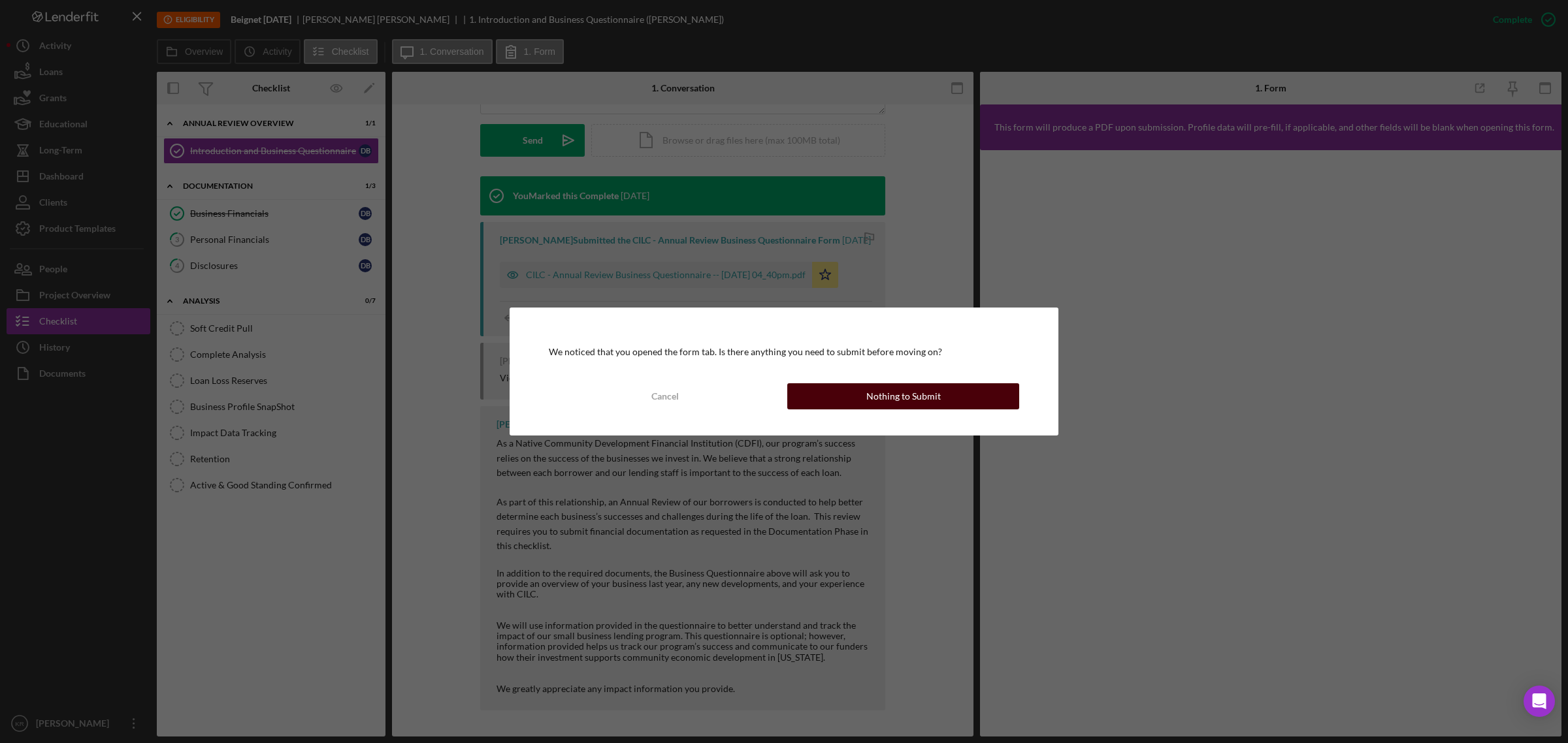
click at [879, 389] on div "Nothing to Submit" at bounding box center [903, 397] width 75 height 26
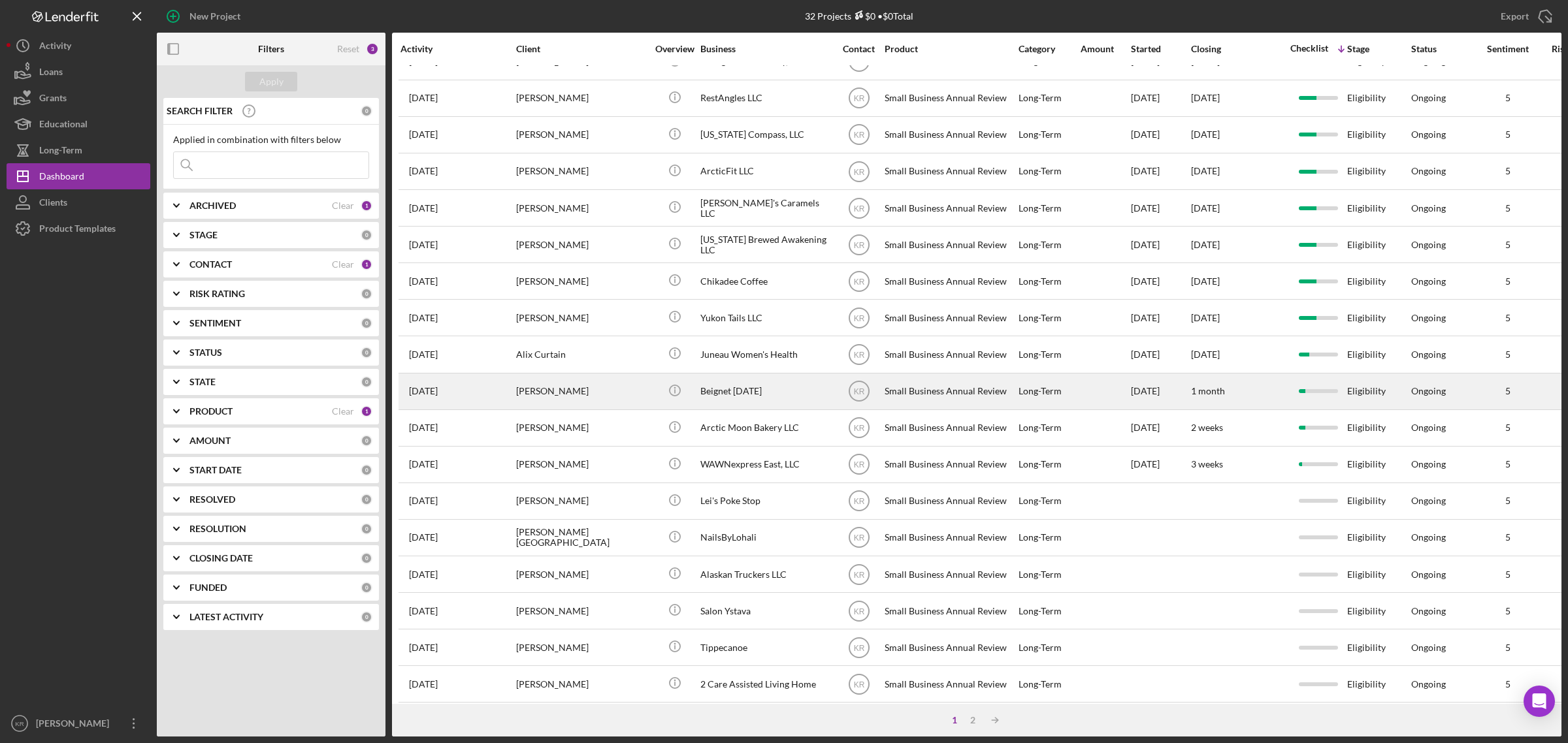
scroll to position [308, 0]
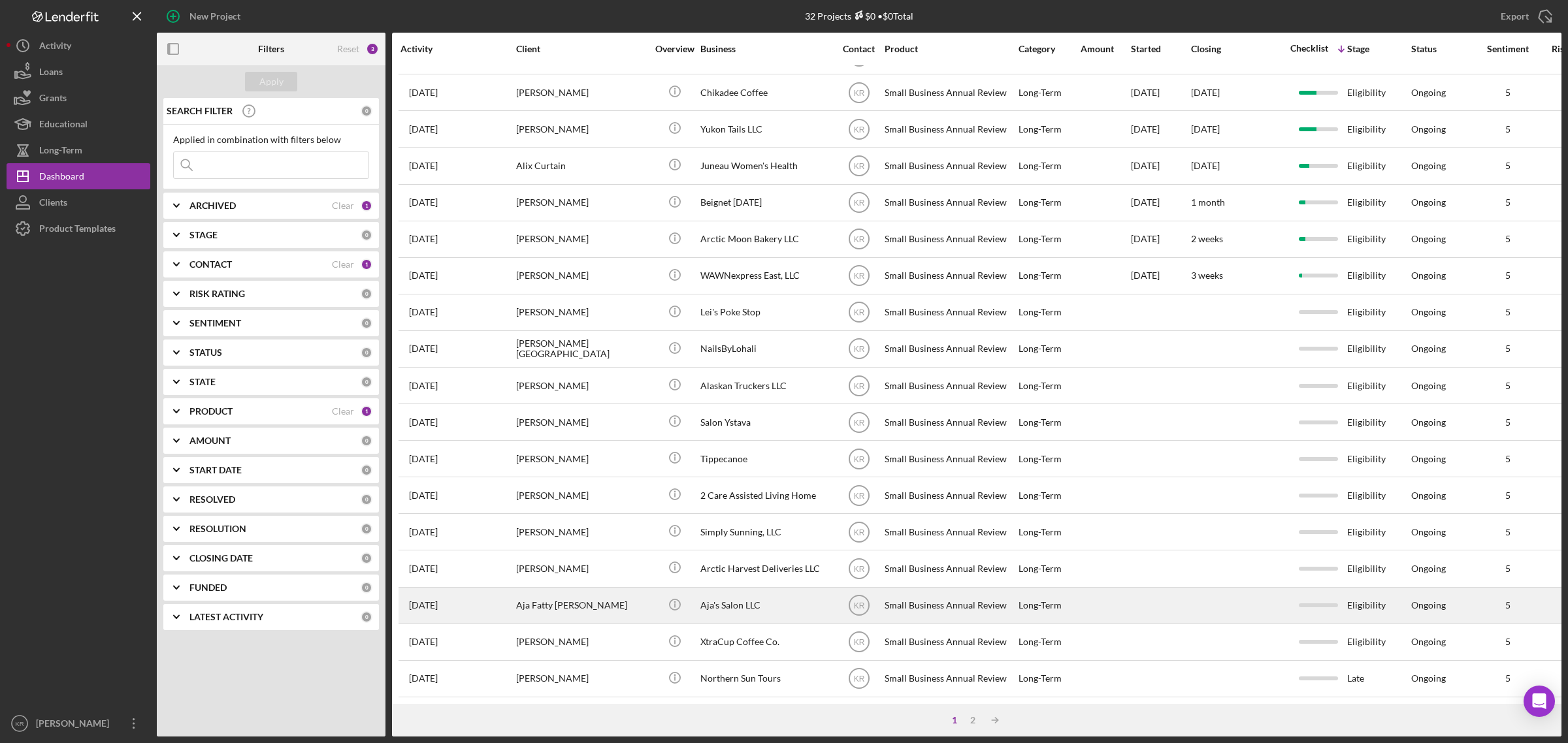
click at [614, 593] on div "Aja Fatty Darboe" at bounding box center [581, 606] width 130 height 35
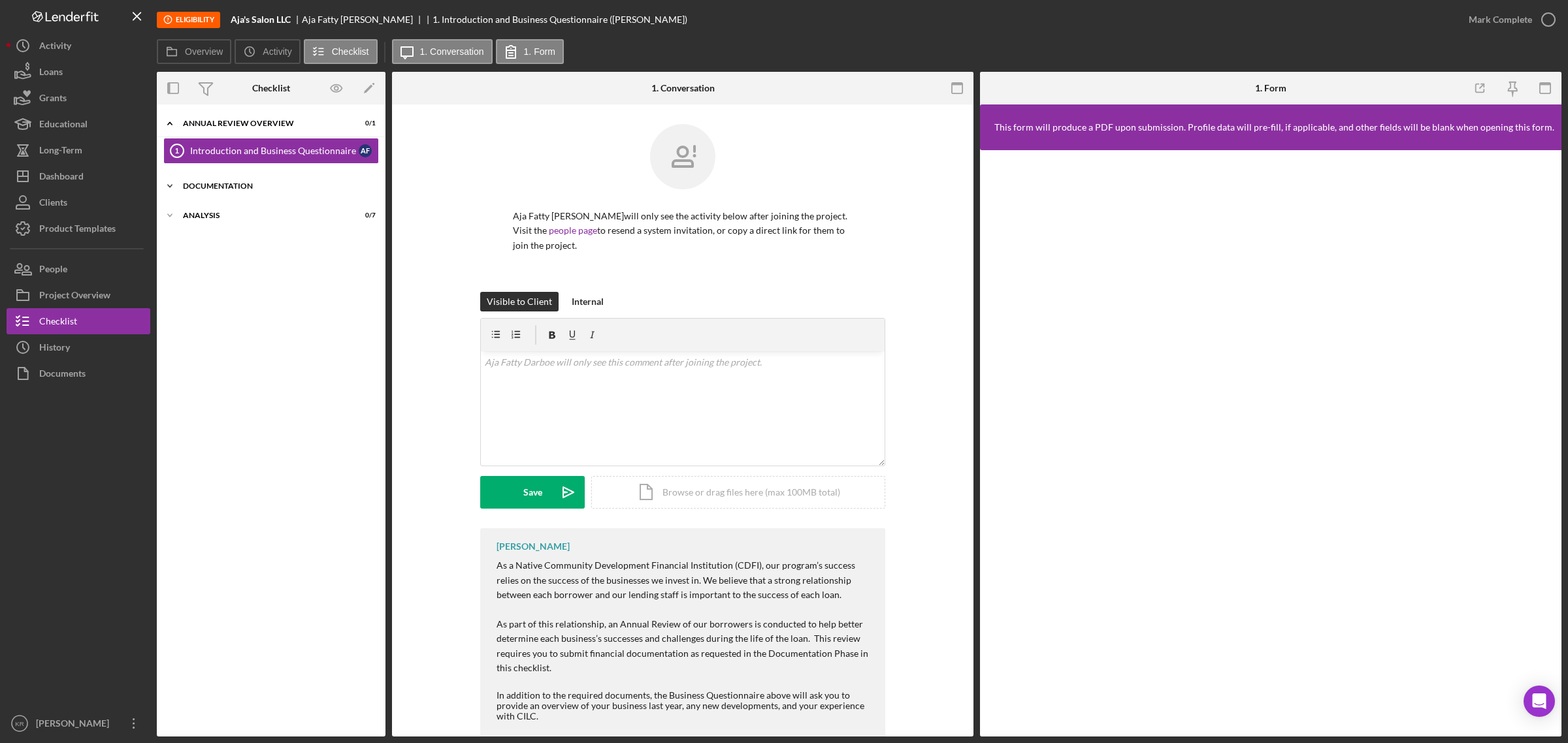
click at [294, 194] on div "Icon/Expander Documentation 0 / 3" at bounding box center [271, 186] width 228 height 26
click at [201, 299] on div "Analysis" at bounding box center [275, 301] width 186 height 8
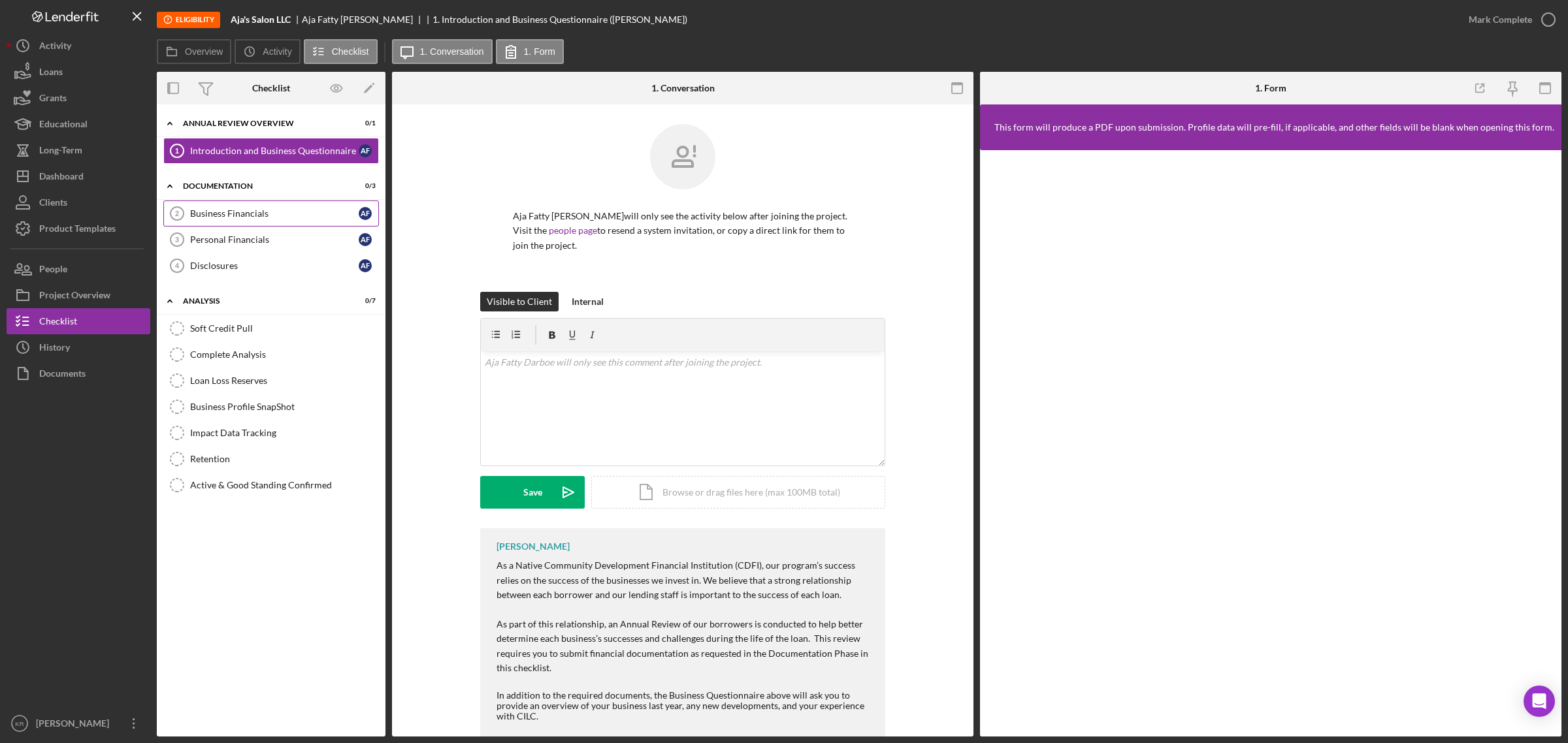
click at [259, 219] on div "Business Financials" at bounding box center [274, 214] width 168 height 11
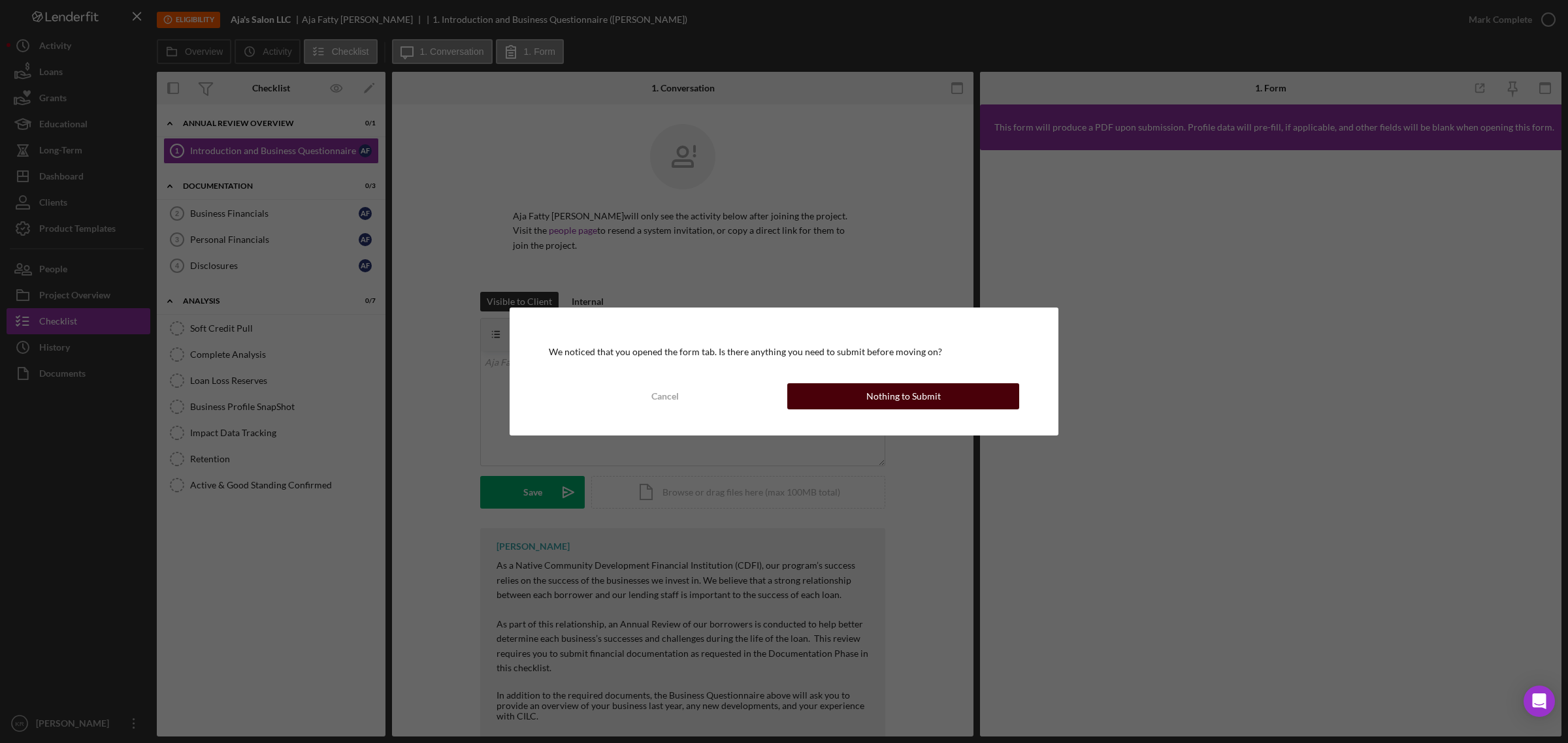
click at [896, 390] on div "Nothing to Submit" at bounding box center [903, 397] width 75 height 26
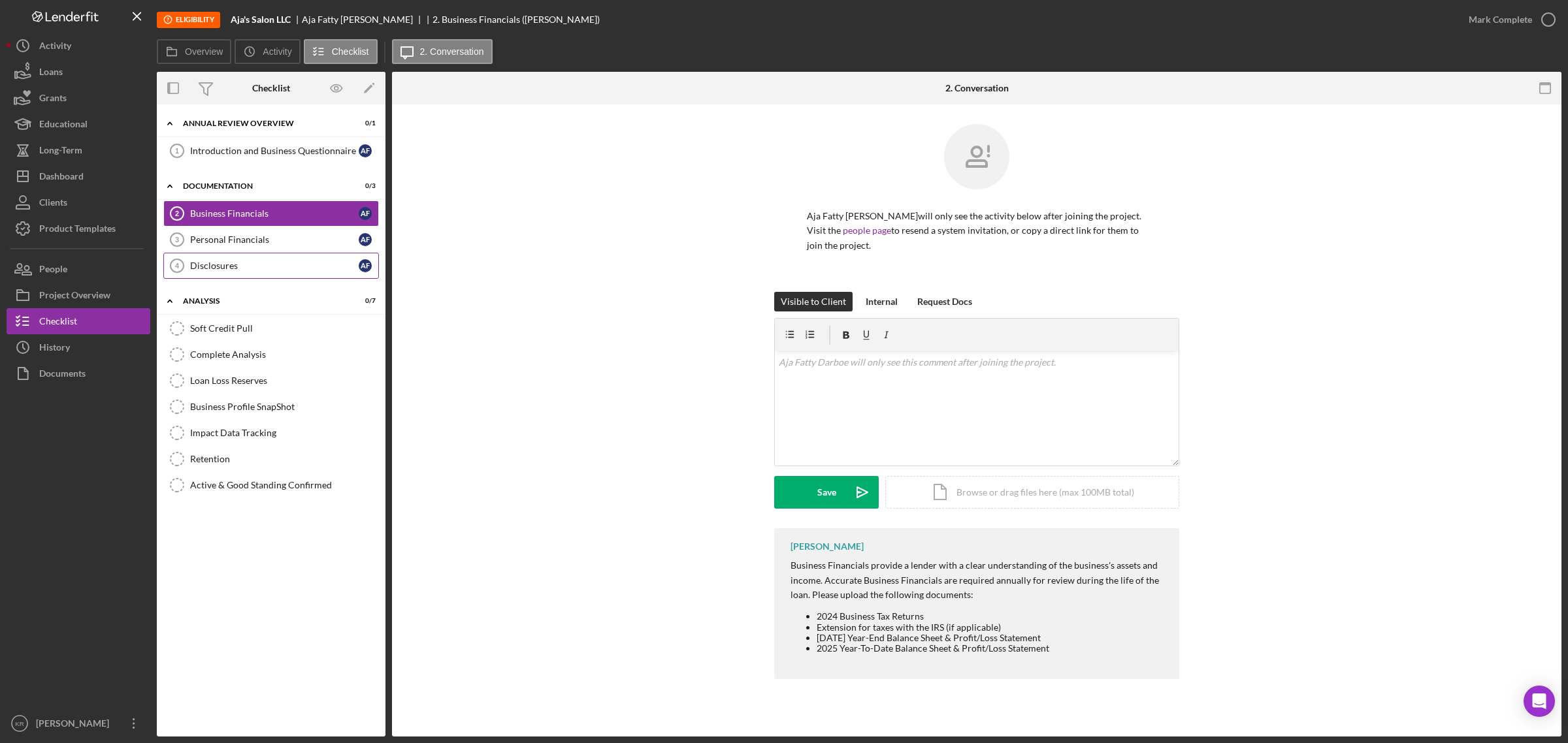
click at [232, 256] on link "Disclosures 4 Disclosures A F" at bounding box center [271, 266] width 215 height 26
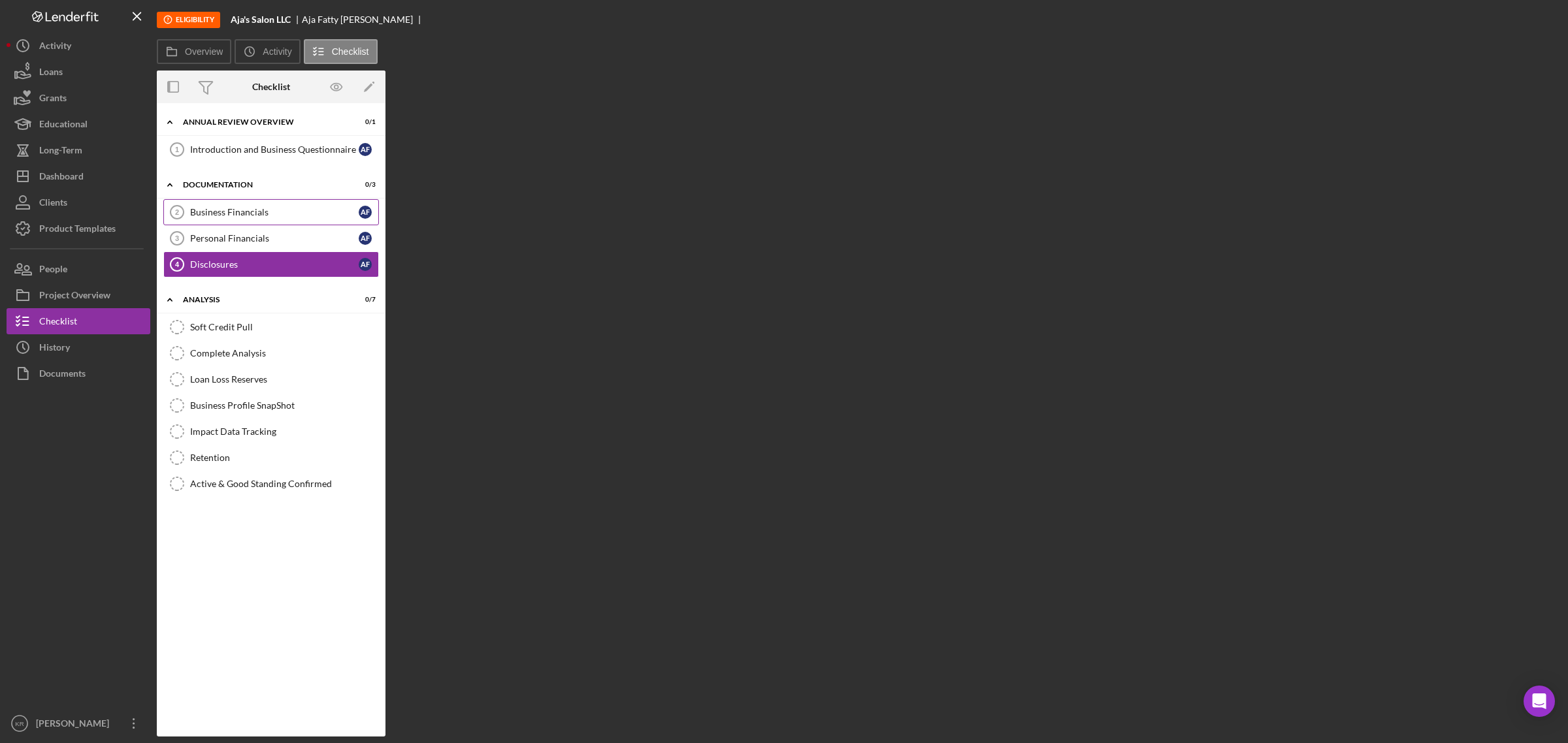
click at [241, 224] on link "Business Financials 2 Business Financials A F" at bounding box center [271, 212] width 215 height 26
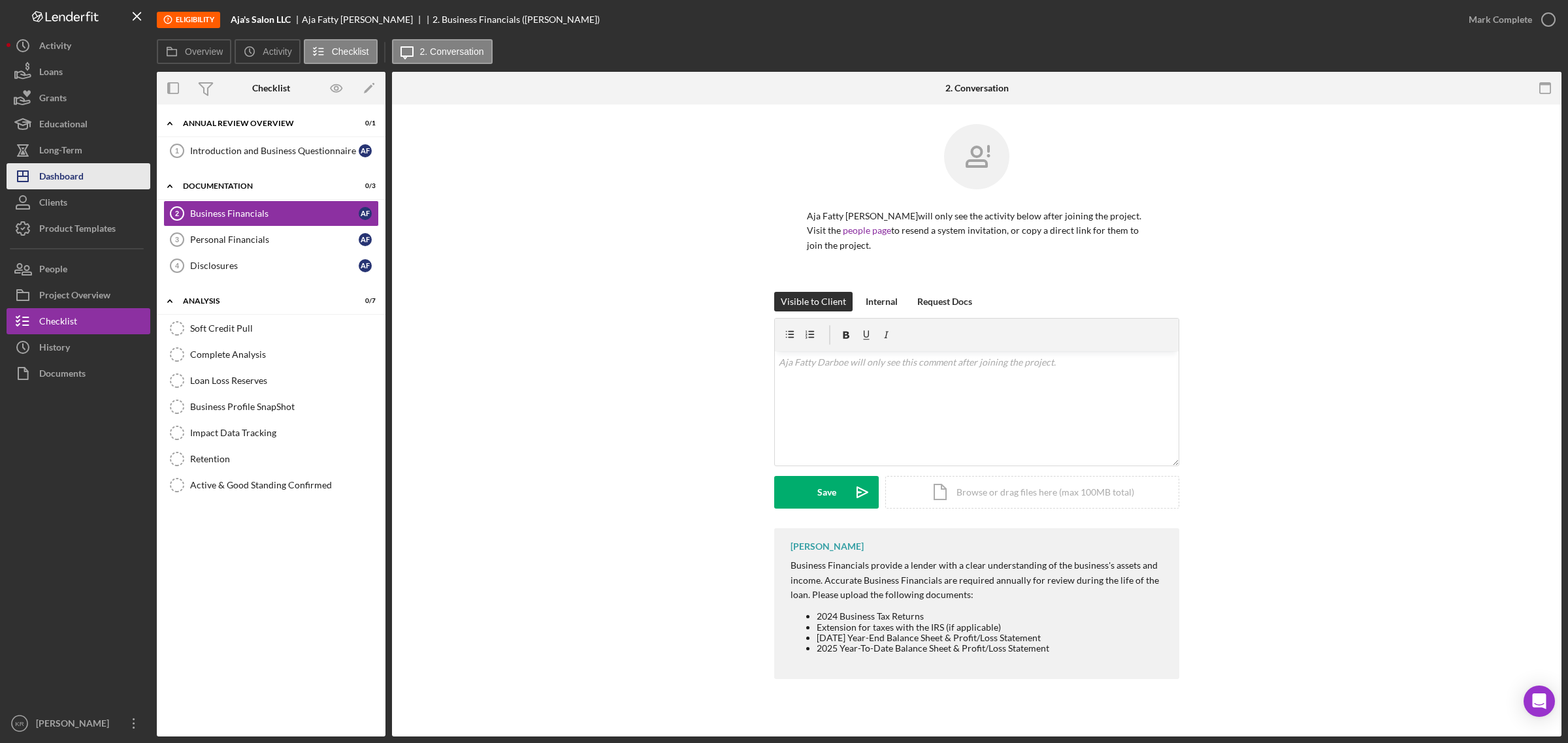
click at [52, 178] on div "Dashboard" at bounding box center [62, 178] width 45 height 29
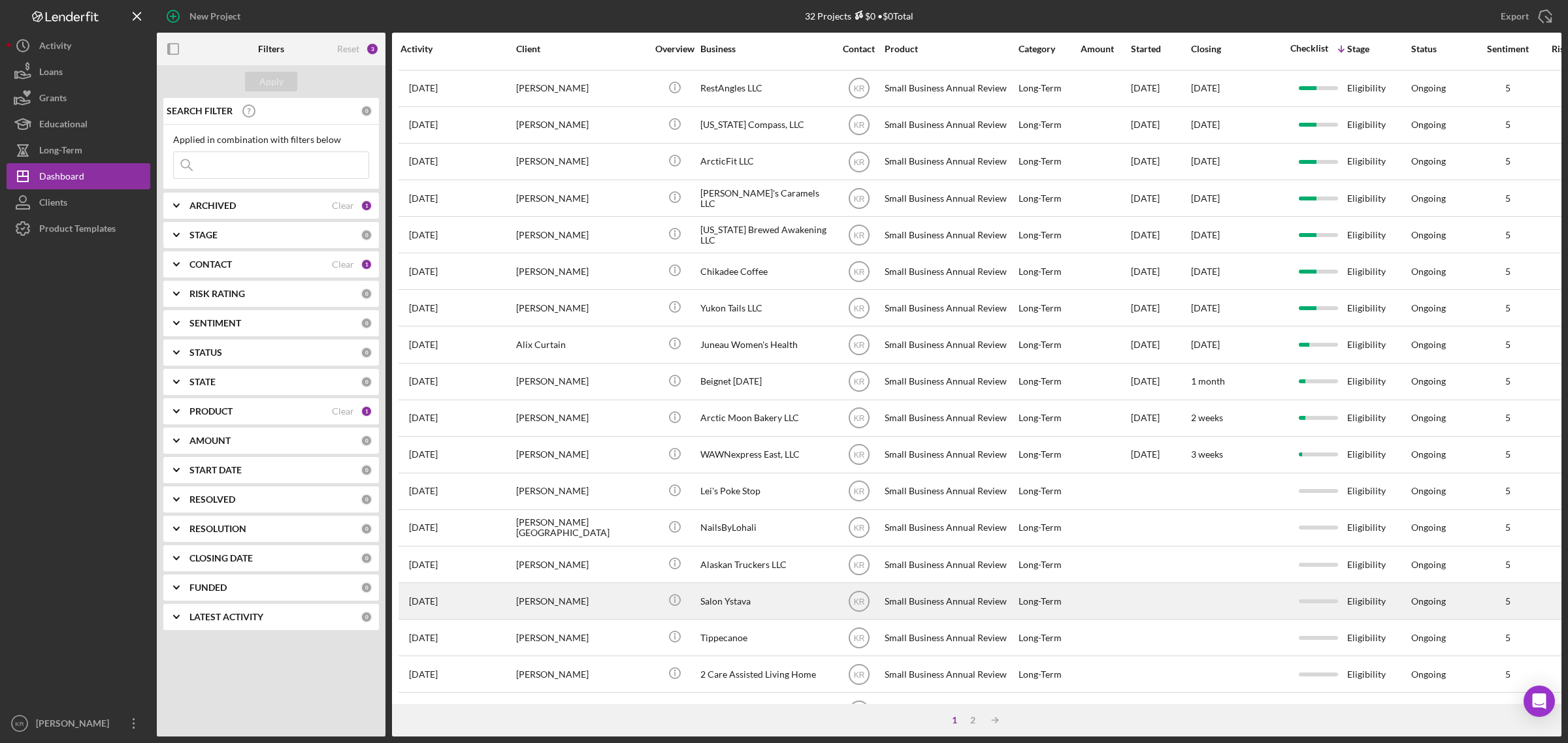
scroll to position [308, 0]
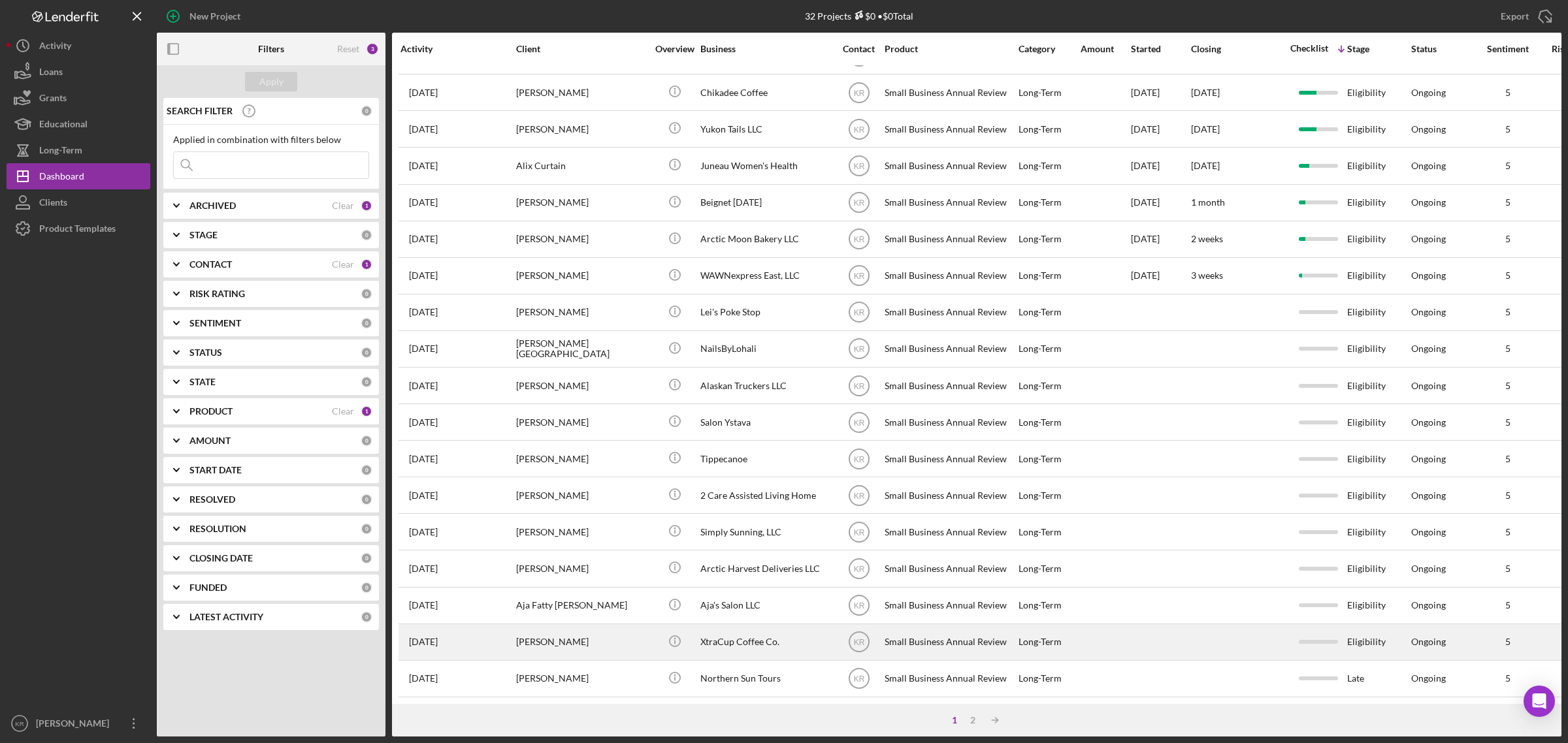
click at [745, 635] on div "XtraCup Coffee Co." at bounding box center [765, 642] width 130 height 35
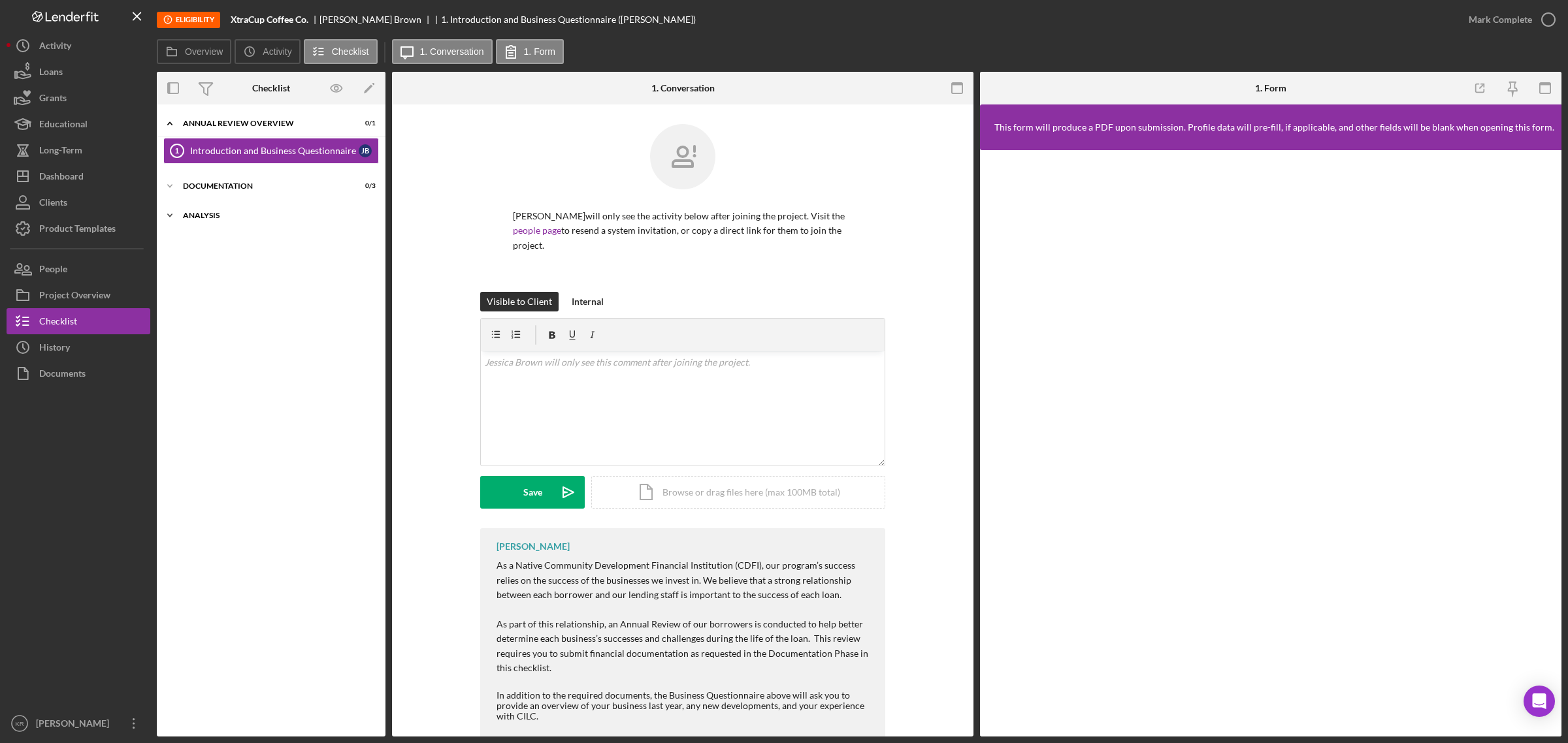
click at [259, 220] on div "Icon/Expander Analysis 0 / 7" at bounding box center [271, 215] width 228 height 26
click at [259, 185] on div "Documentation" at bounding box center [275, 186] width 186 height 8
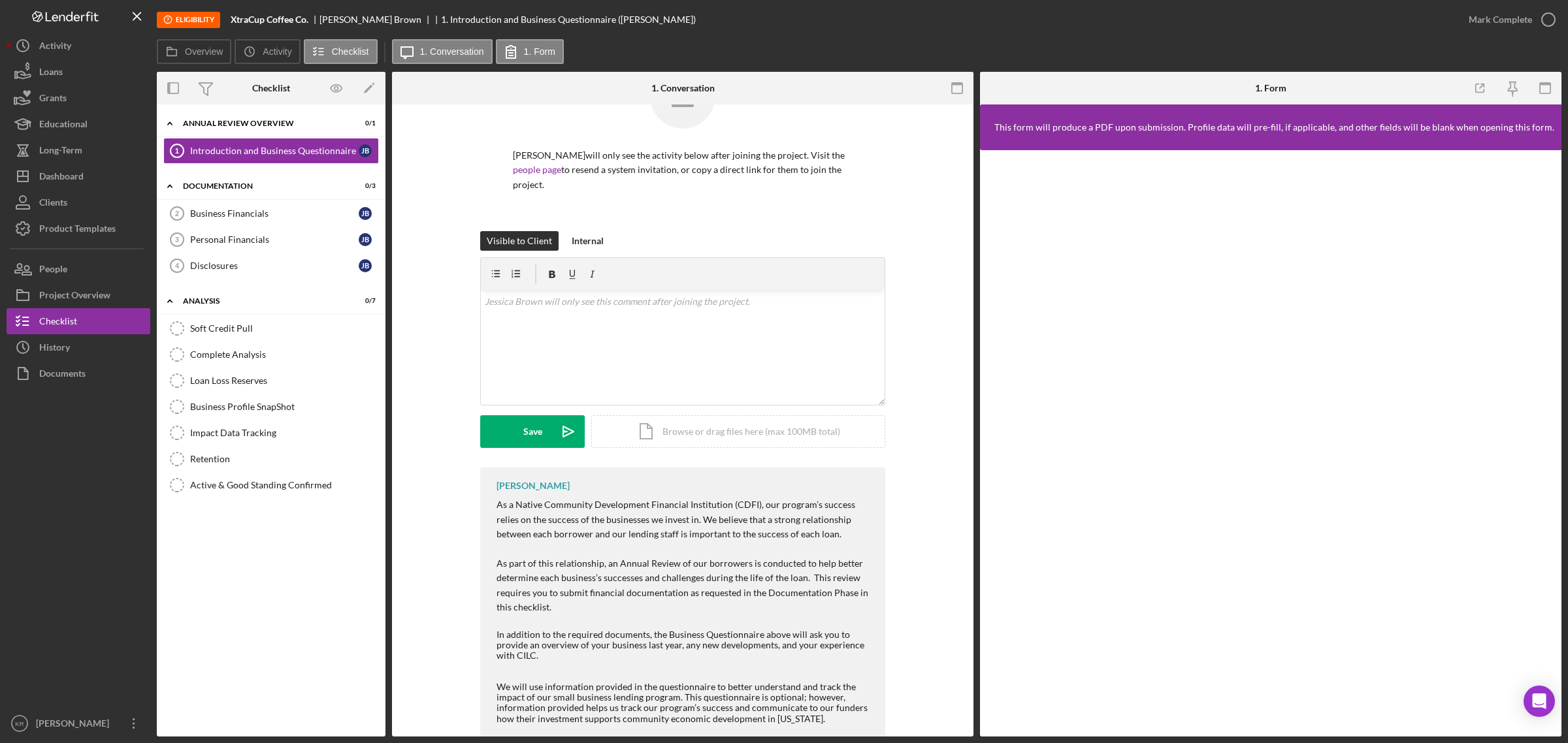
scroll to position [122, 0]
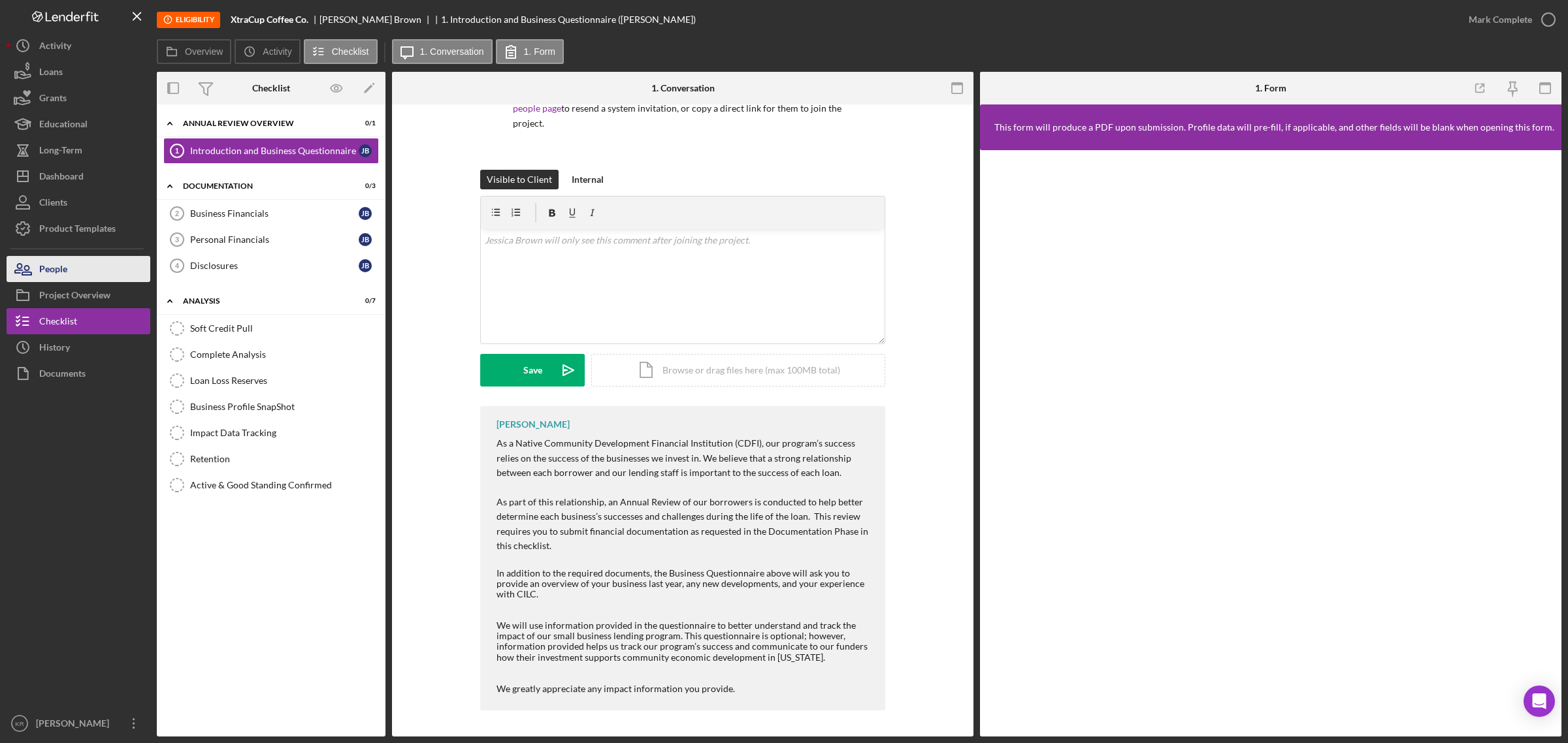
click at [79, 272] on button "People" at bounding box center [78, 269] width 144 height 26
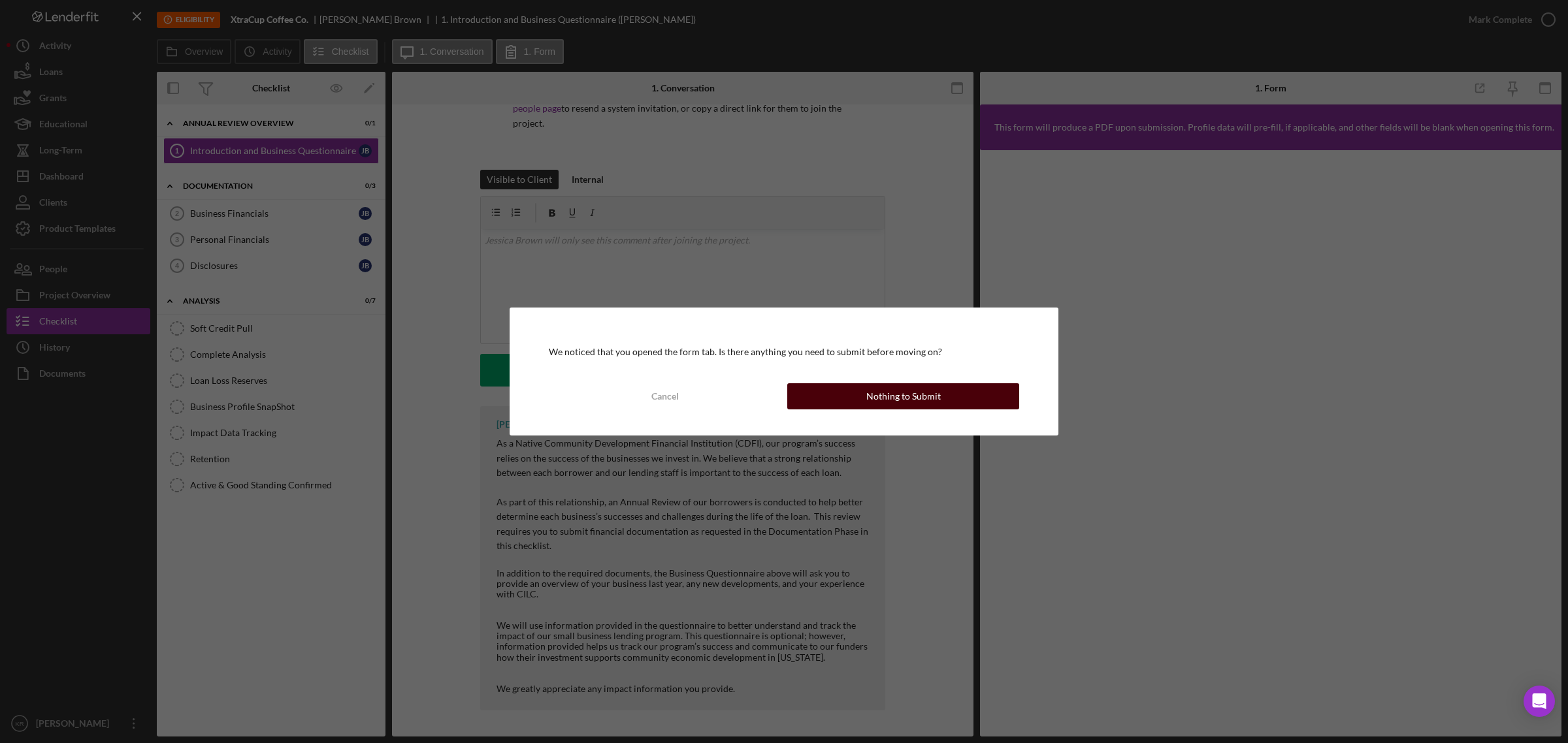
click at [818, 398] on button "Nothing to Submit" at bounding box center [903, 397] width 232 height 26
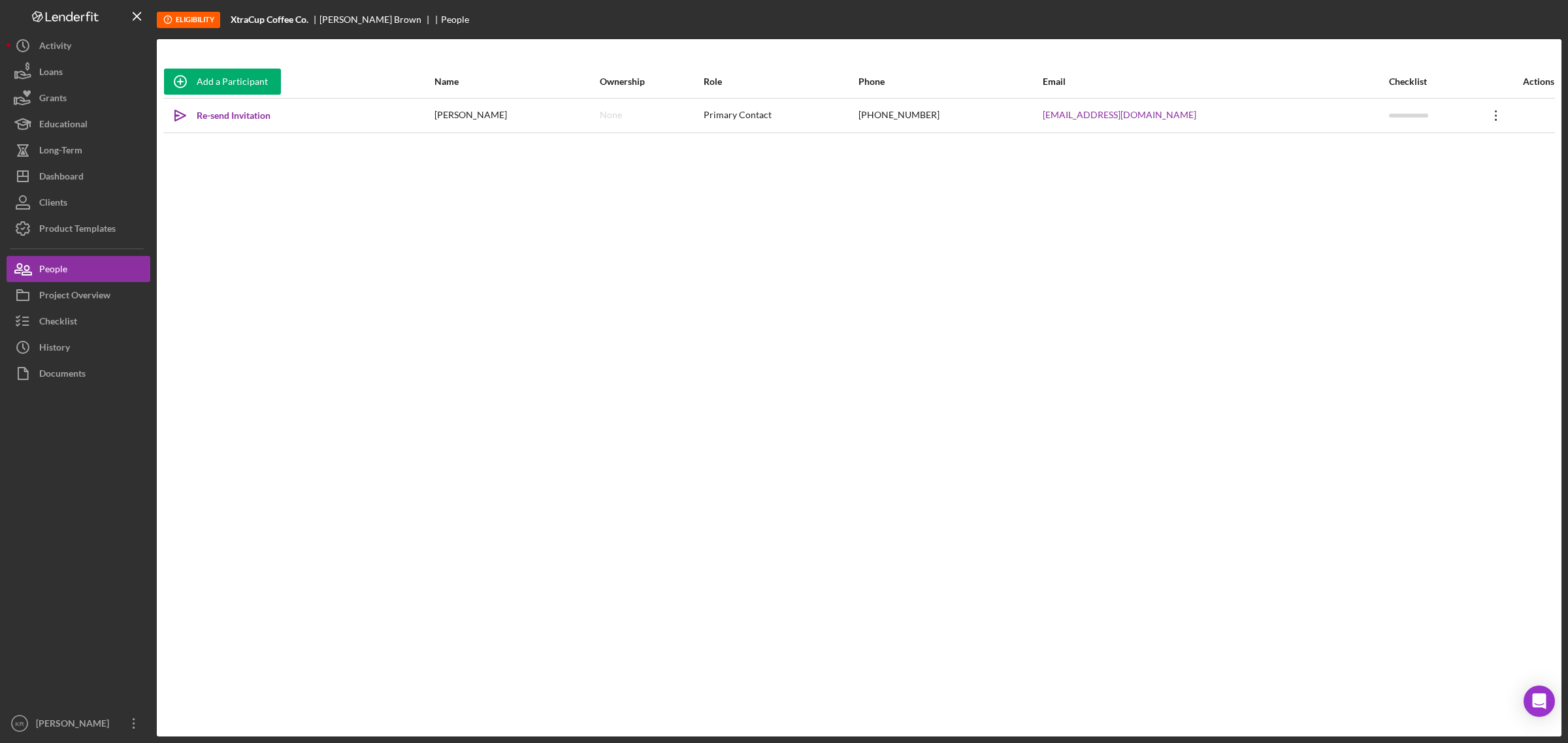
click at [1495, 112] on icon at bounding box center [1495, 116] width 2 height 11
click at [1412, 174] on button "Icon/Link Get Invitation Link" at bounding box center [1428, 176] width 144 height 26
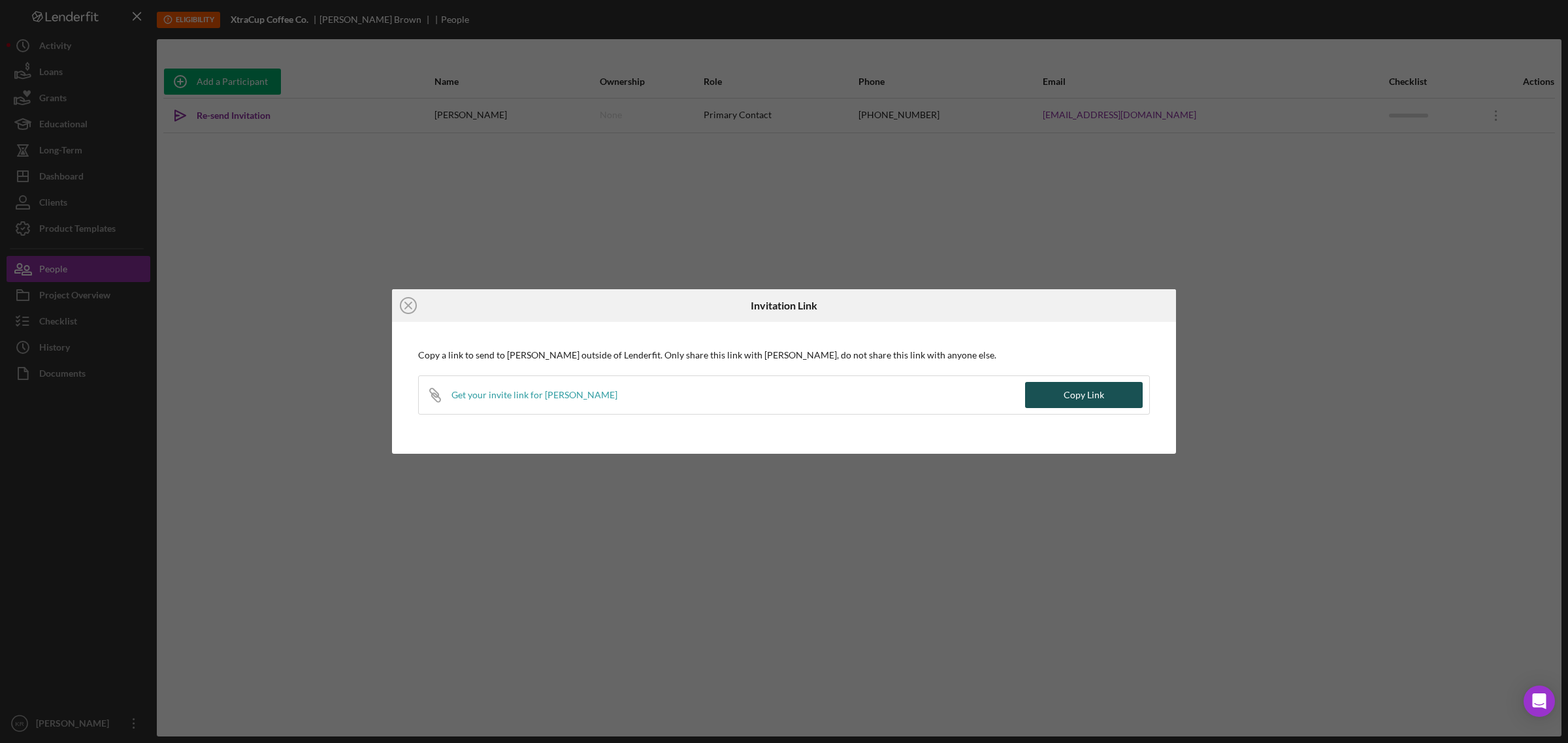
click at [1055, 403] on button "Copy Link" at bounding box center [1083, 395] width 117 height 26
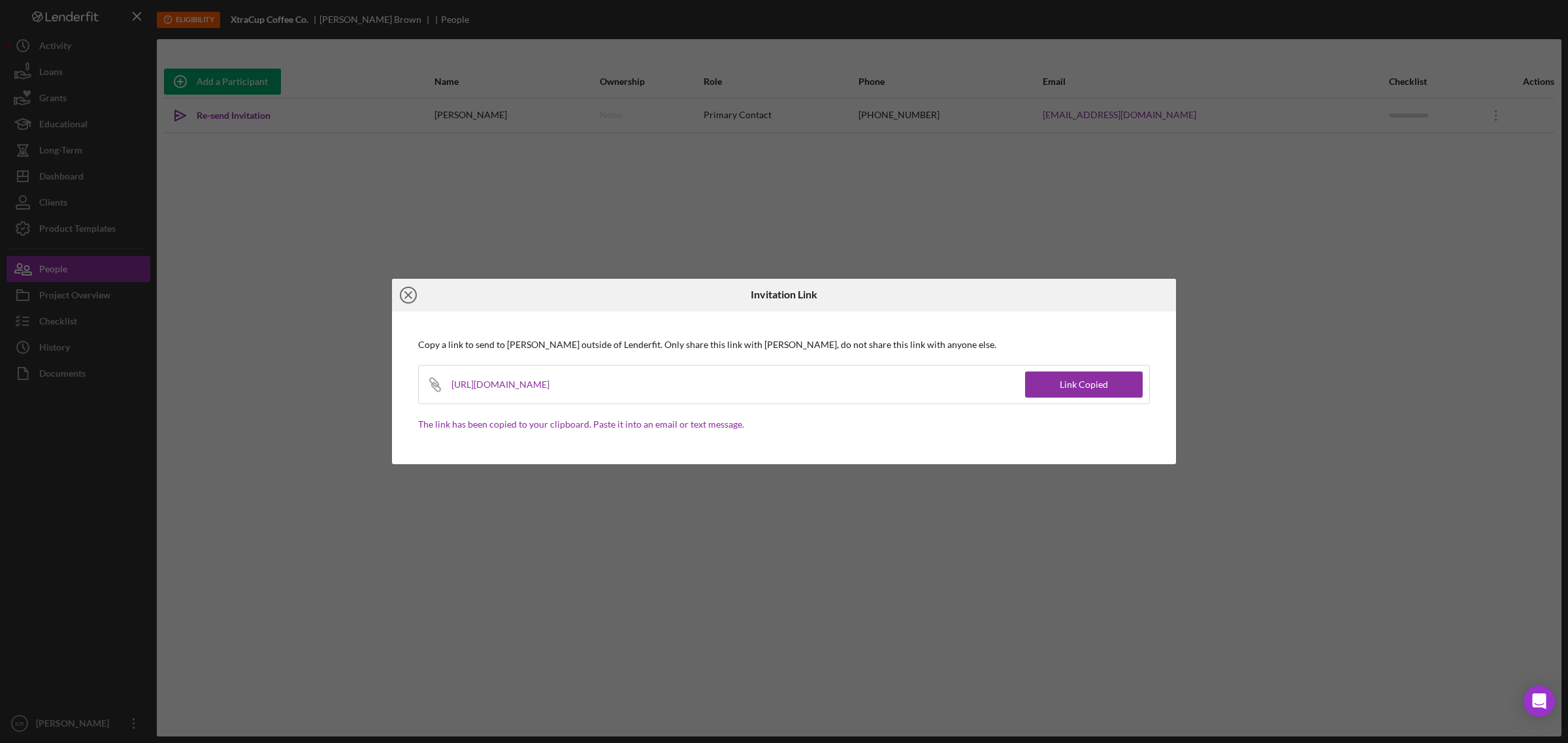
click at [402, 287] on icon "Icon/Close" at bounding box center [408, 295] width 32 height 32
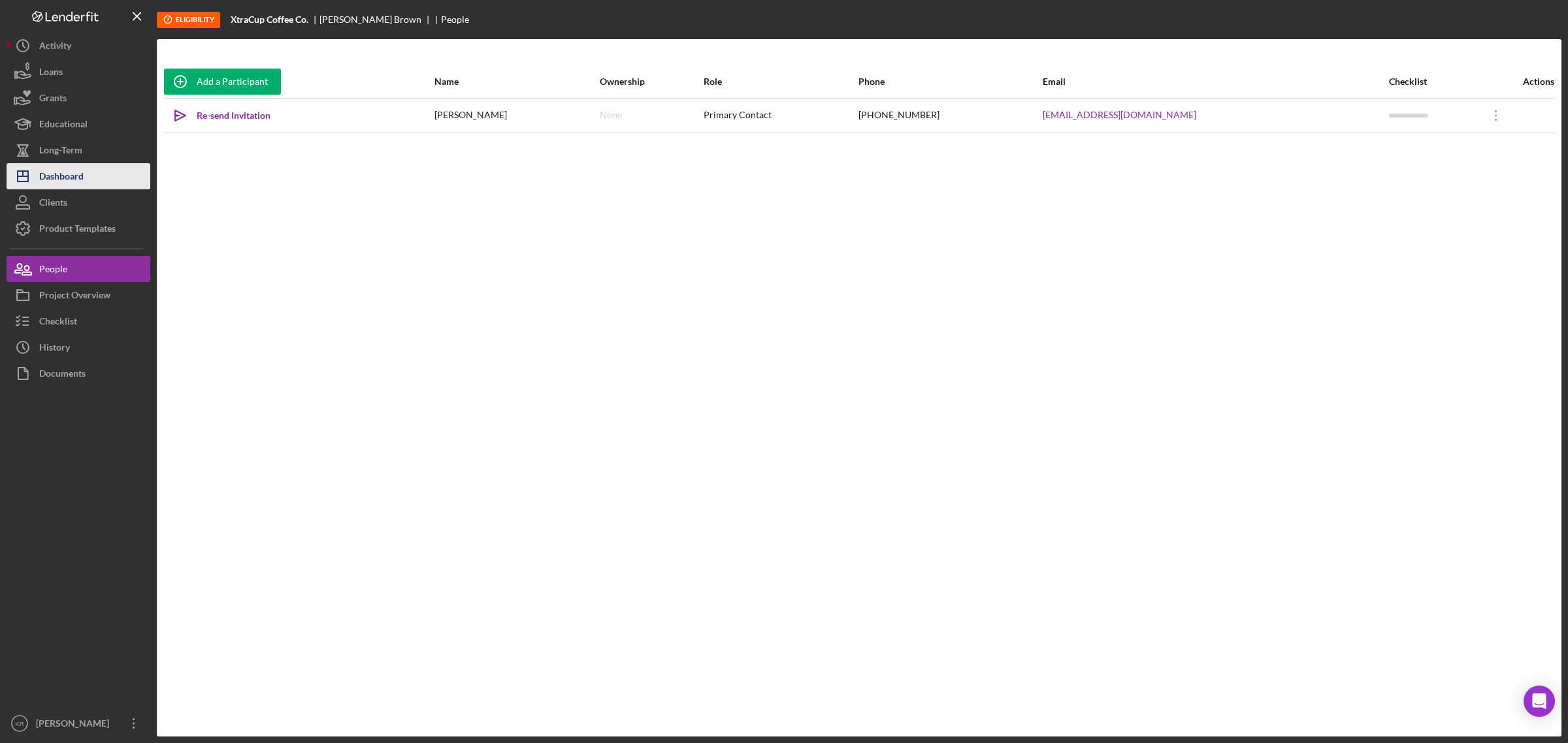
click at [54, 181] on div "Dashboard" at bounding box center [62, 178] width 45 height 29
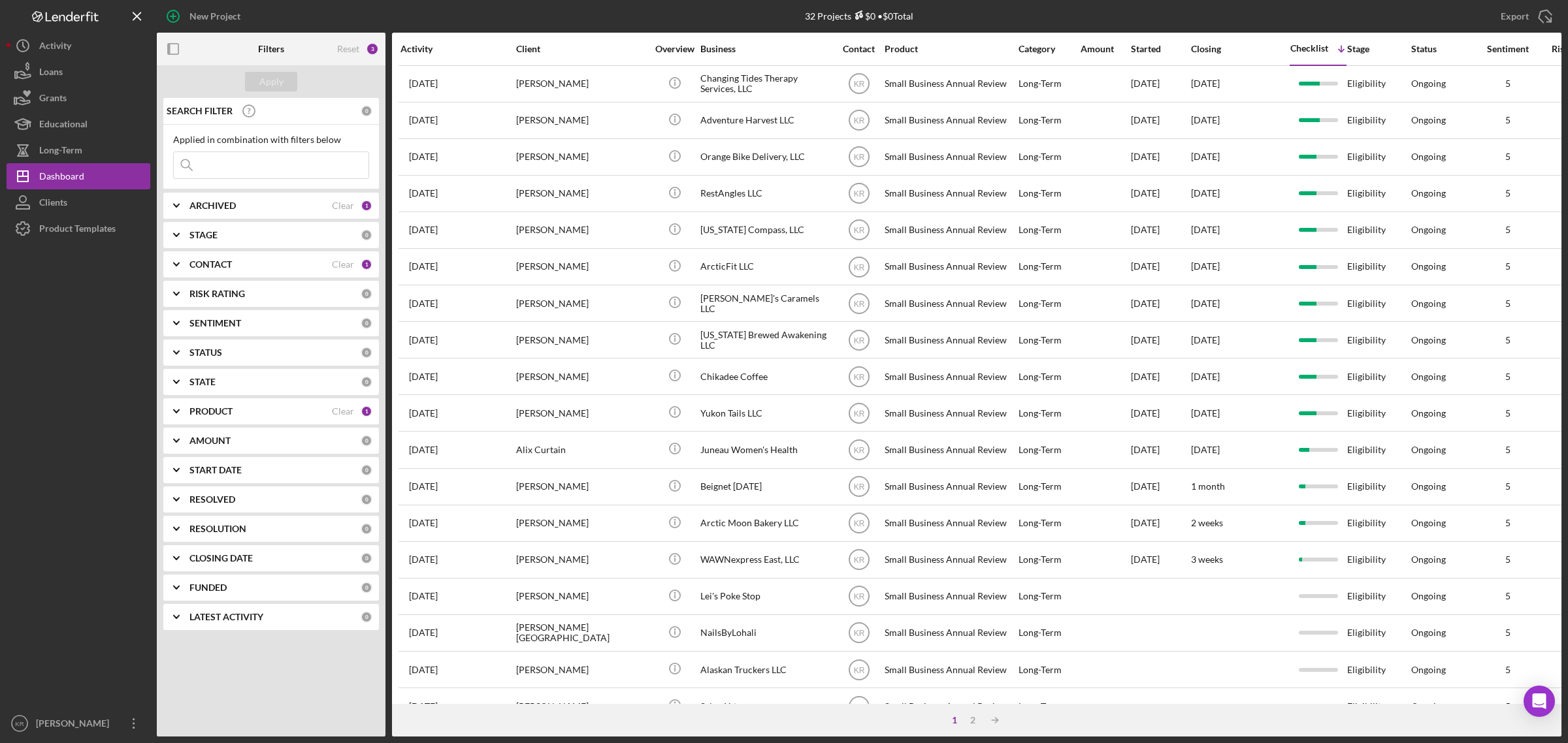
click at [246, 162] on input at bounding box center [271, 165] width 194 height 26
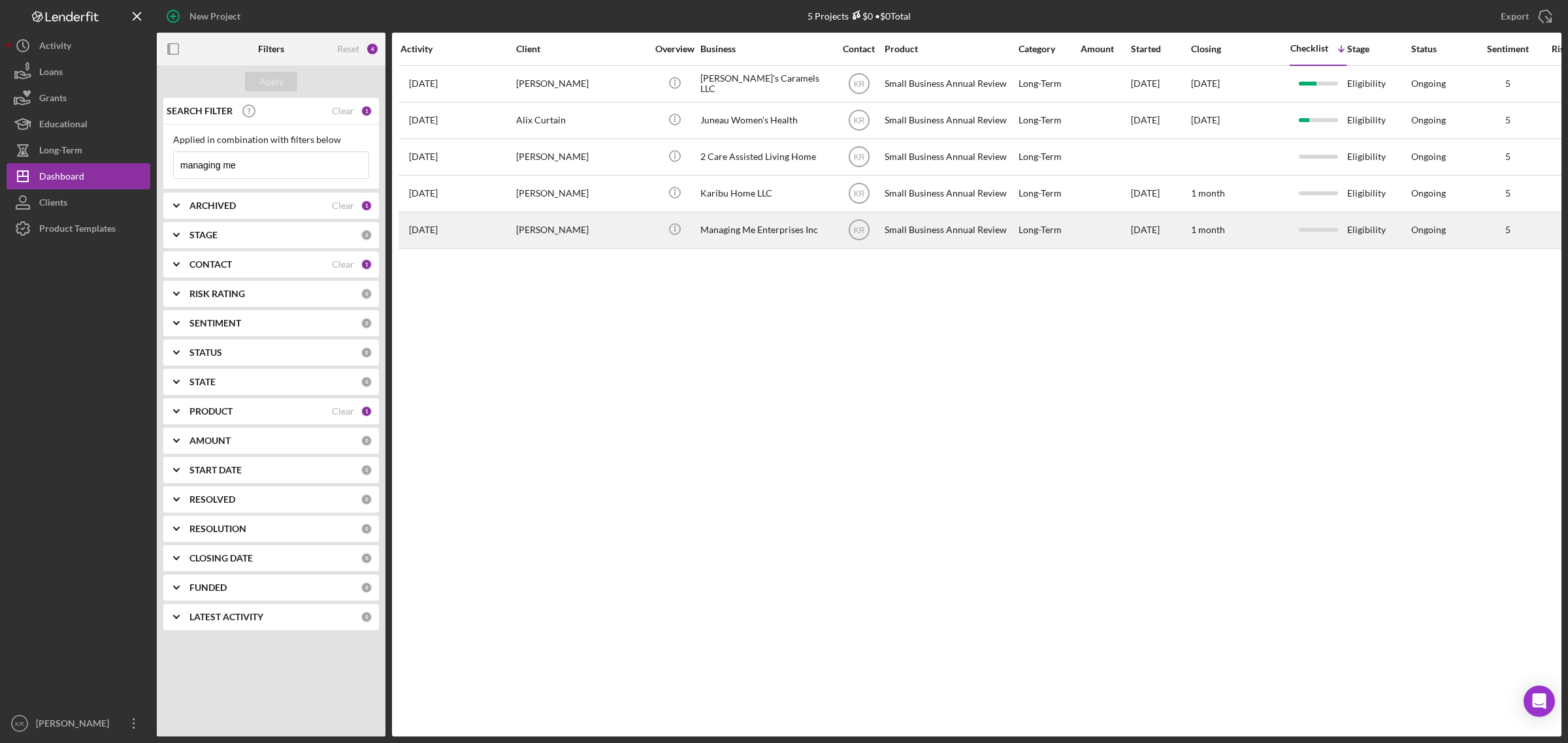
type input "managing me"
click at [518, 223] on div "[PERSON_NAME]" at bounding box center [581, 230] width 130 height 35
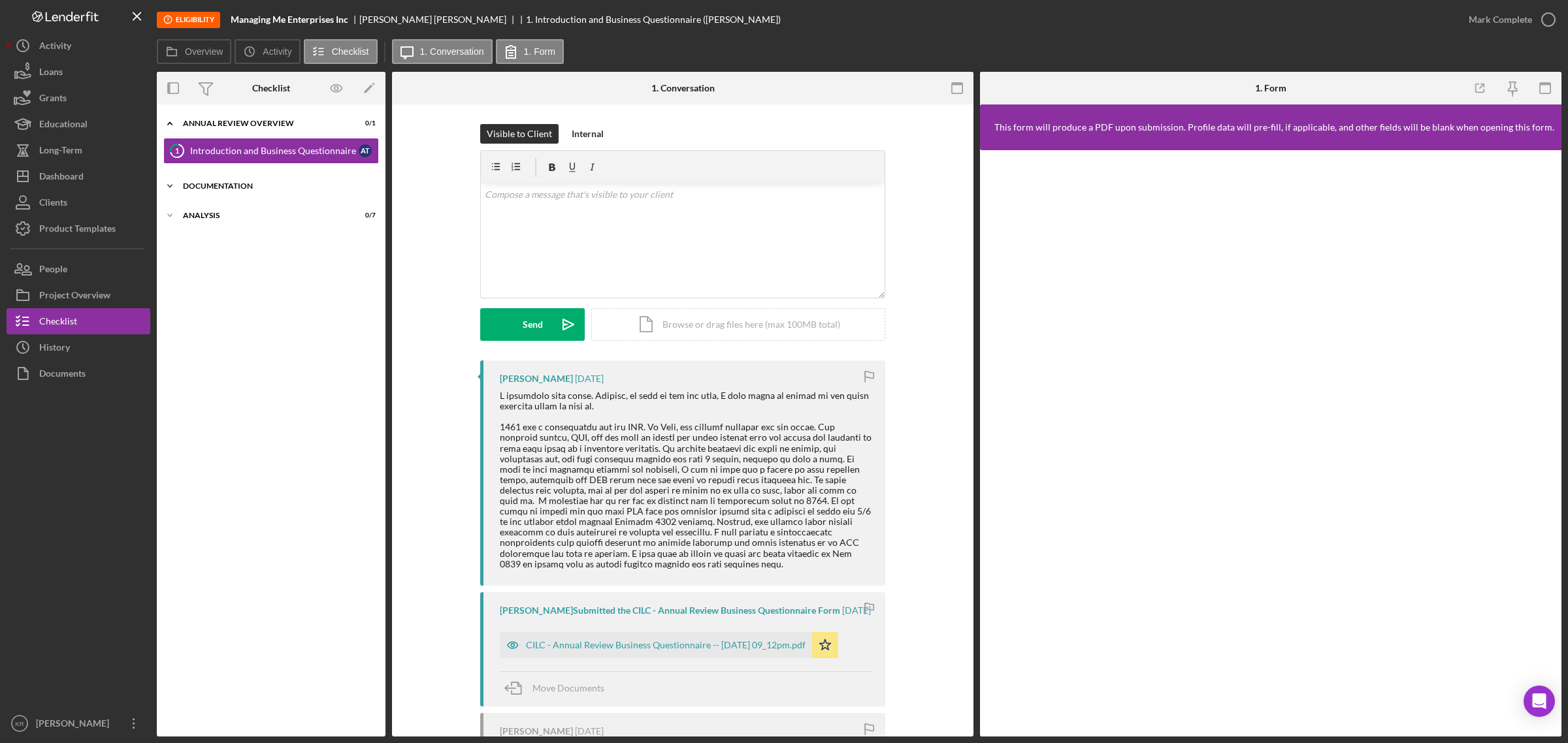
click at [276, 194] on div "Icon/Expander Documentation 0 / 3" at bounding box center [271, 186] width 228 height 26
click at [240, 217] on div "Business Financials" at bounding box center [274, 214] width 168 height 11
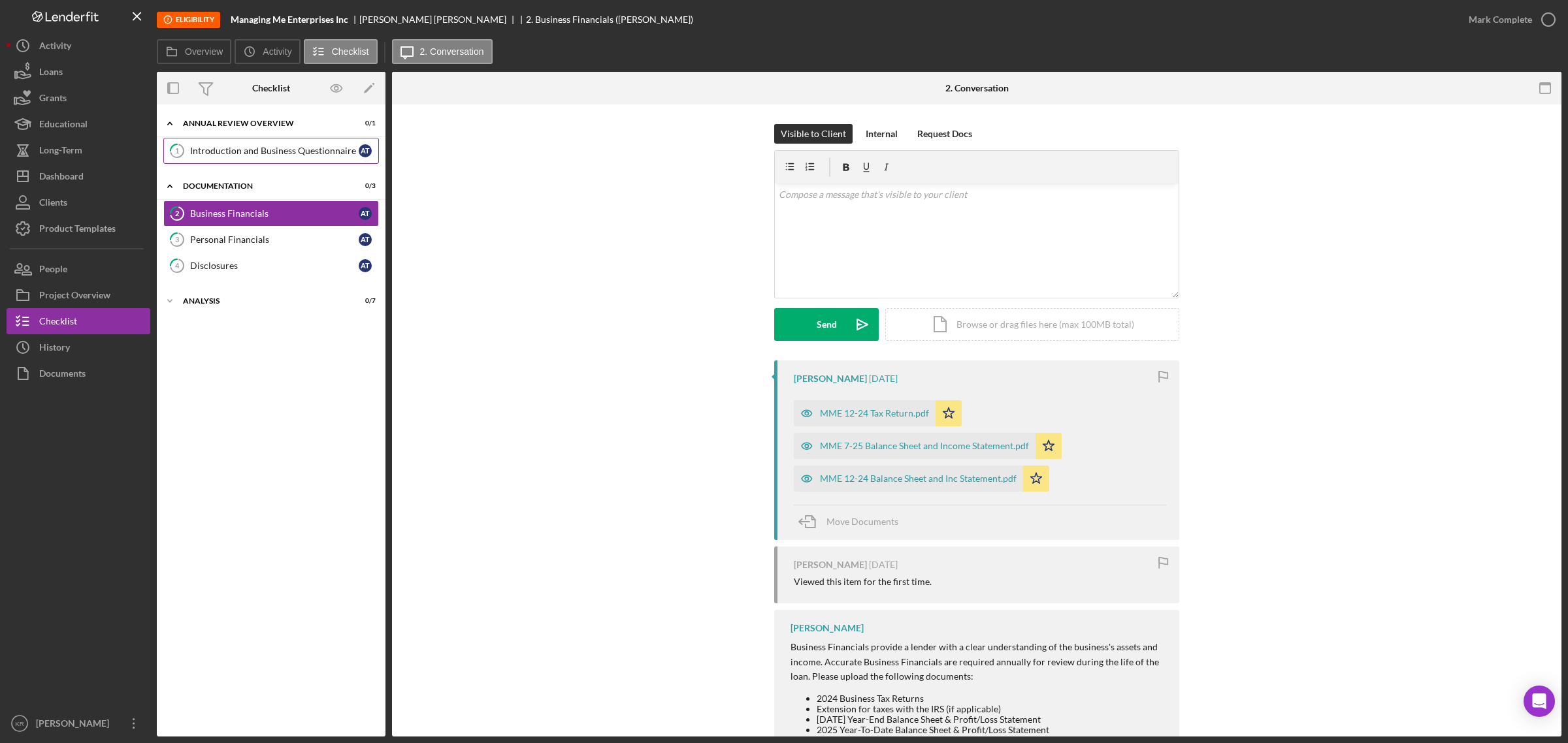
click at [286, 150] on div "Introduction and Business Questionnaire" at bounding box center [274, 151] width 168 height 11
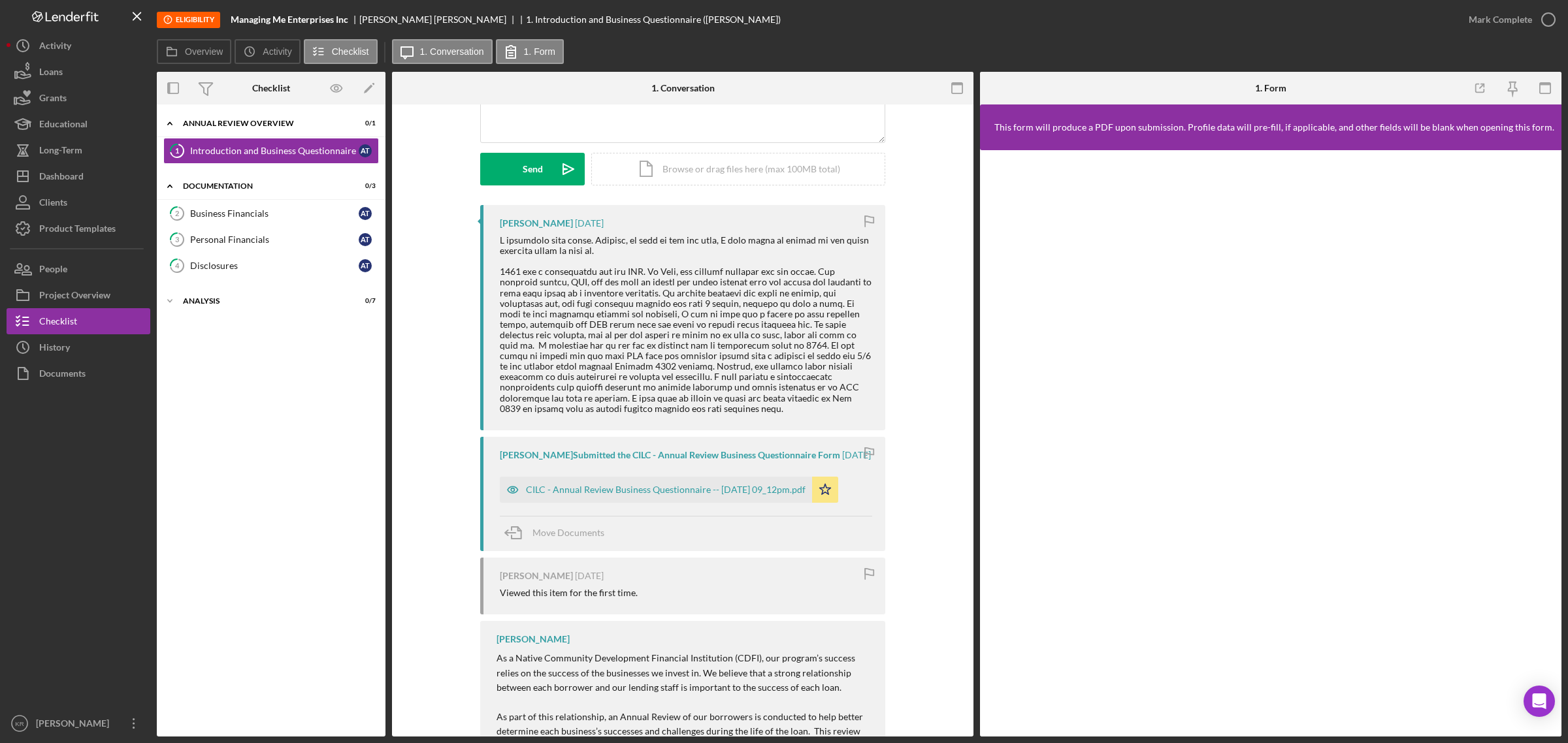
scroll to position [164, 0]
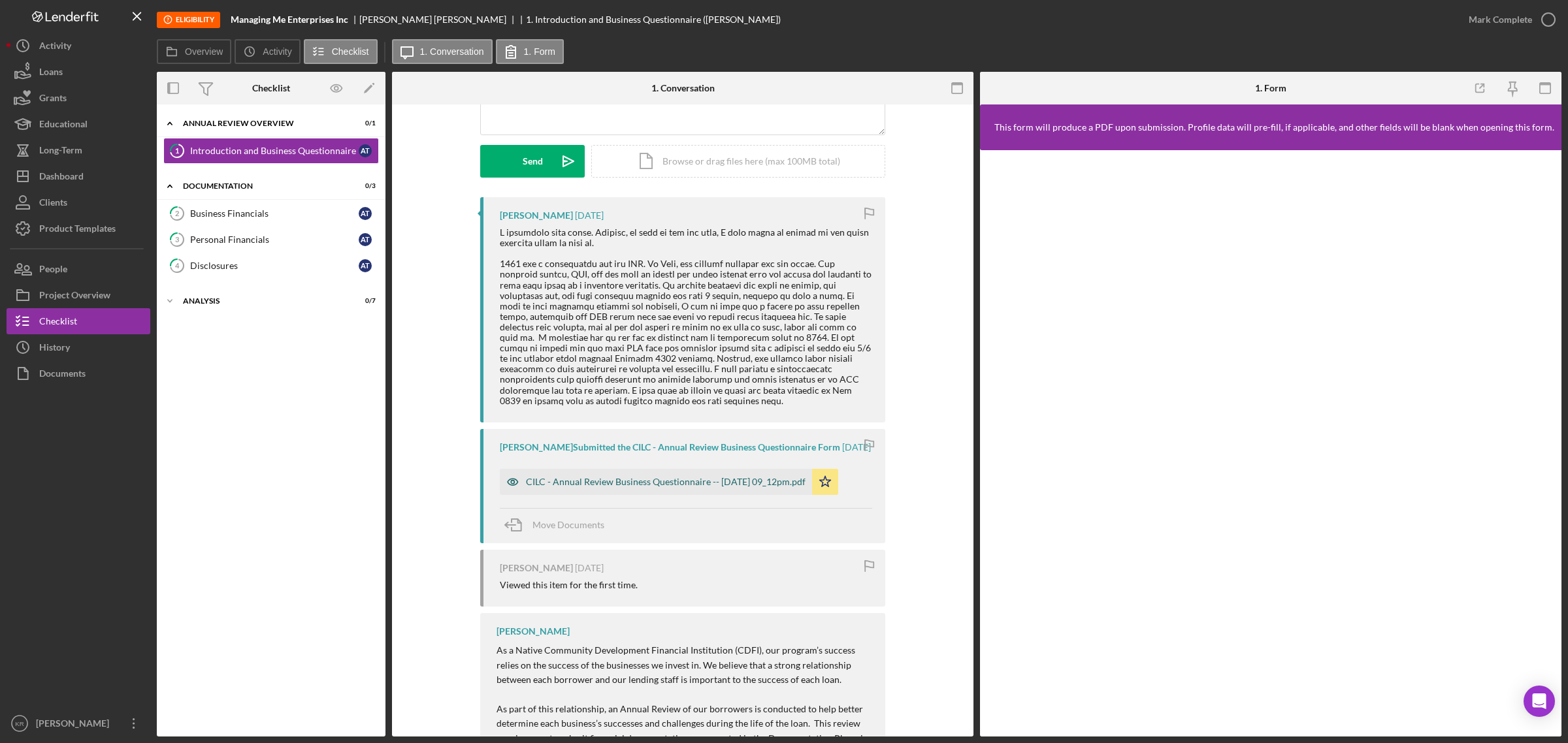
click at [670, 487] on div "CILC - Annual Review Business Questionnaire -- 2025-10-01 09_12pm.pdf" at bounding box center [665, 482] width 279 height 11
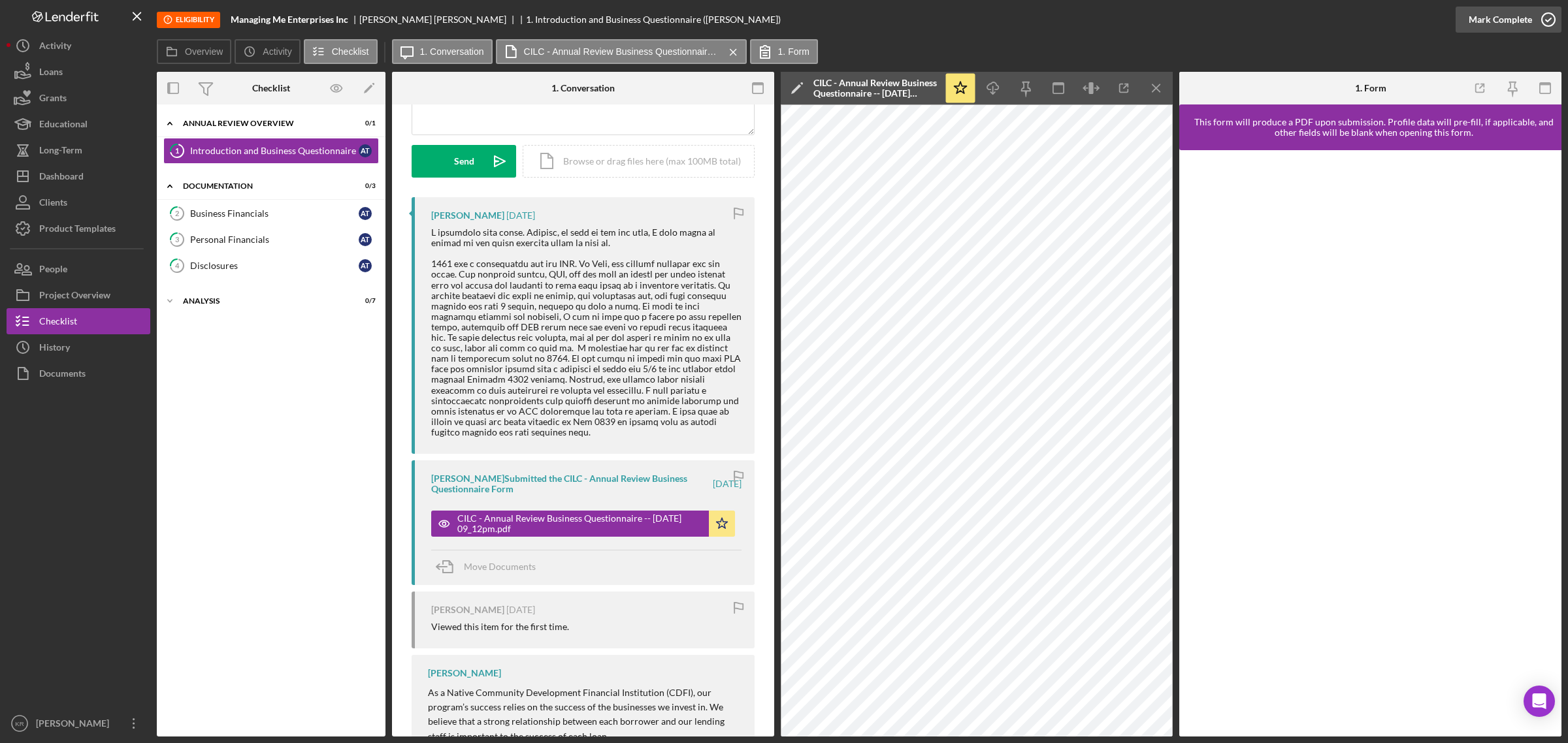
click at [1512, 11] on div "Mark Complete" at bounding box center [1500, 19] width 63 height 26
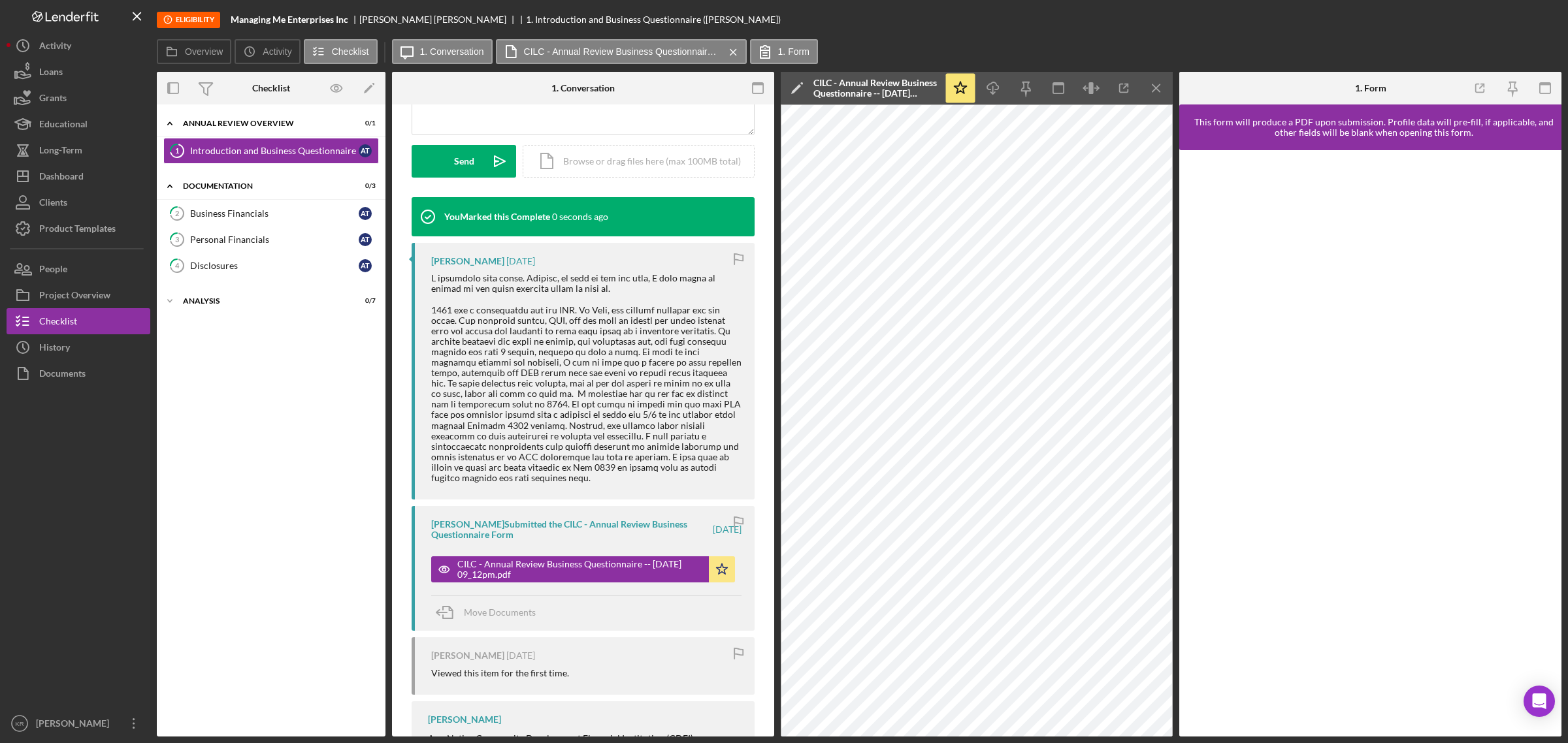
scroll to position [357, 0]
click at [214, 206] on link "2 Business Financials A T" at bounding box center [271, 214] width 215 height 26
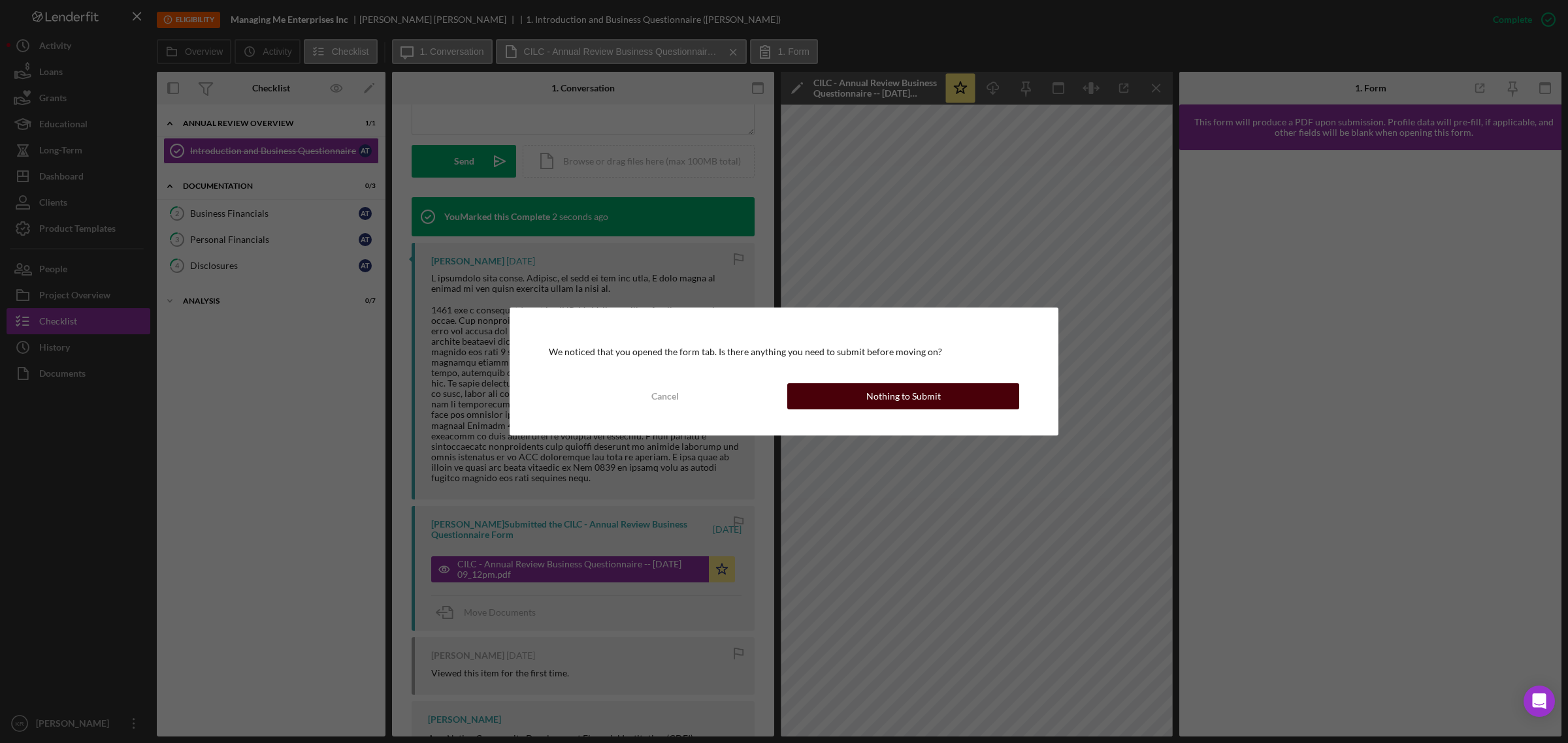
click at [899, 385] on div "Nothing to Submit" at bounding box center [903, 397] width 75 height 26
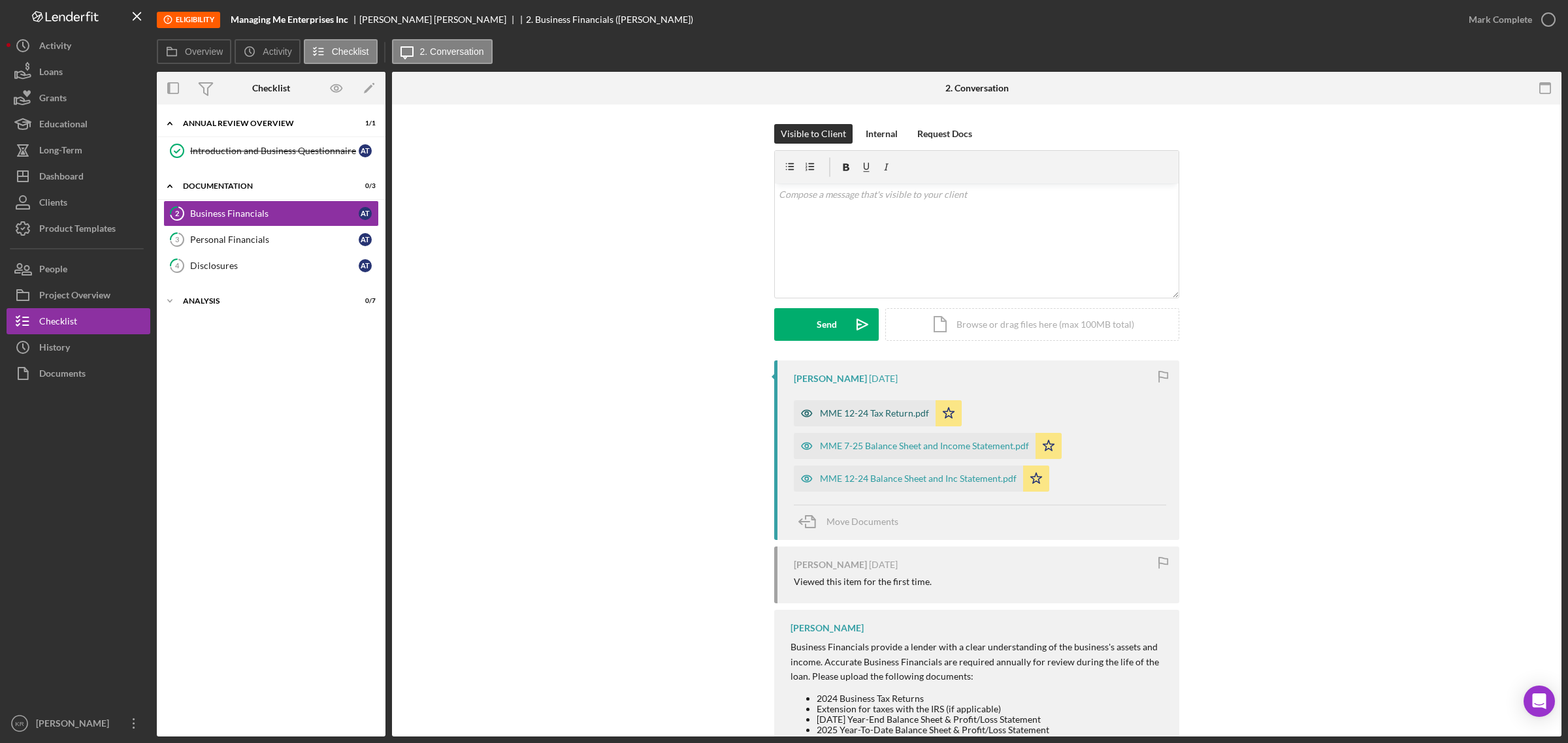
click at [848, 406] on div "MME 12-24 Tax Return.pdf" at bounding box center [864, 414] width 142 height 26
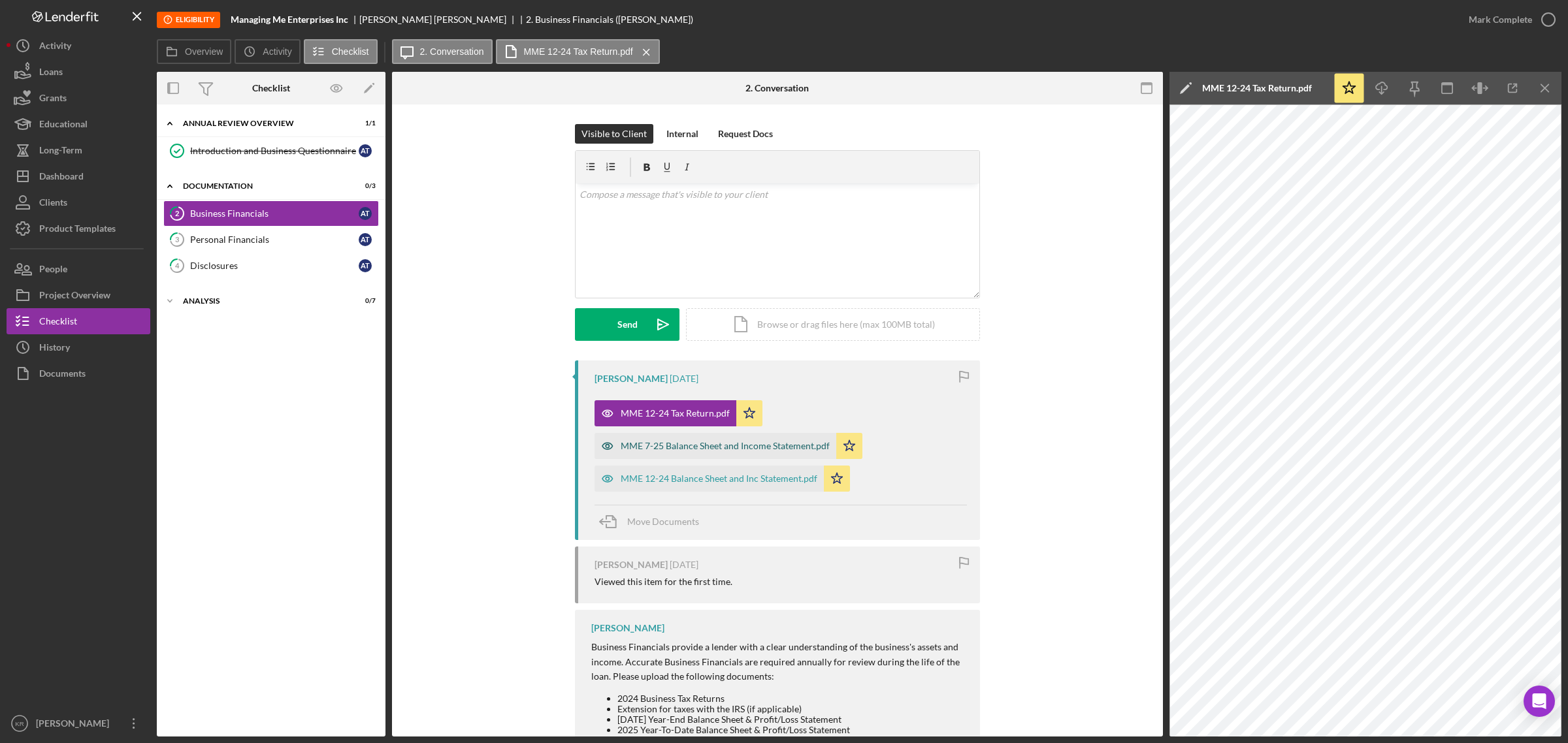
click at [696, 449] on div "MME 7-25 Balance Sheet and Income Statement.pdf" at bounding box center [725, 446] width 209 height 11
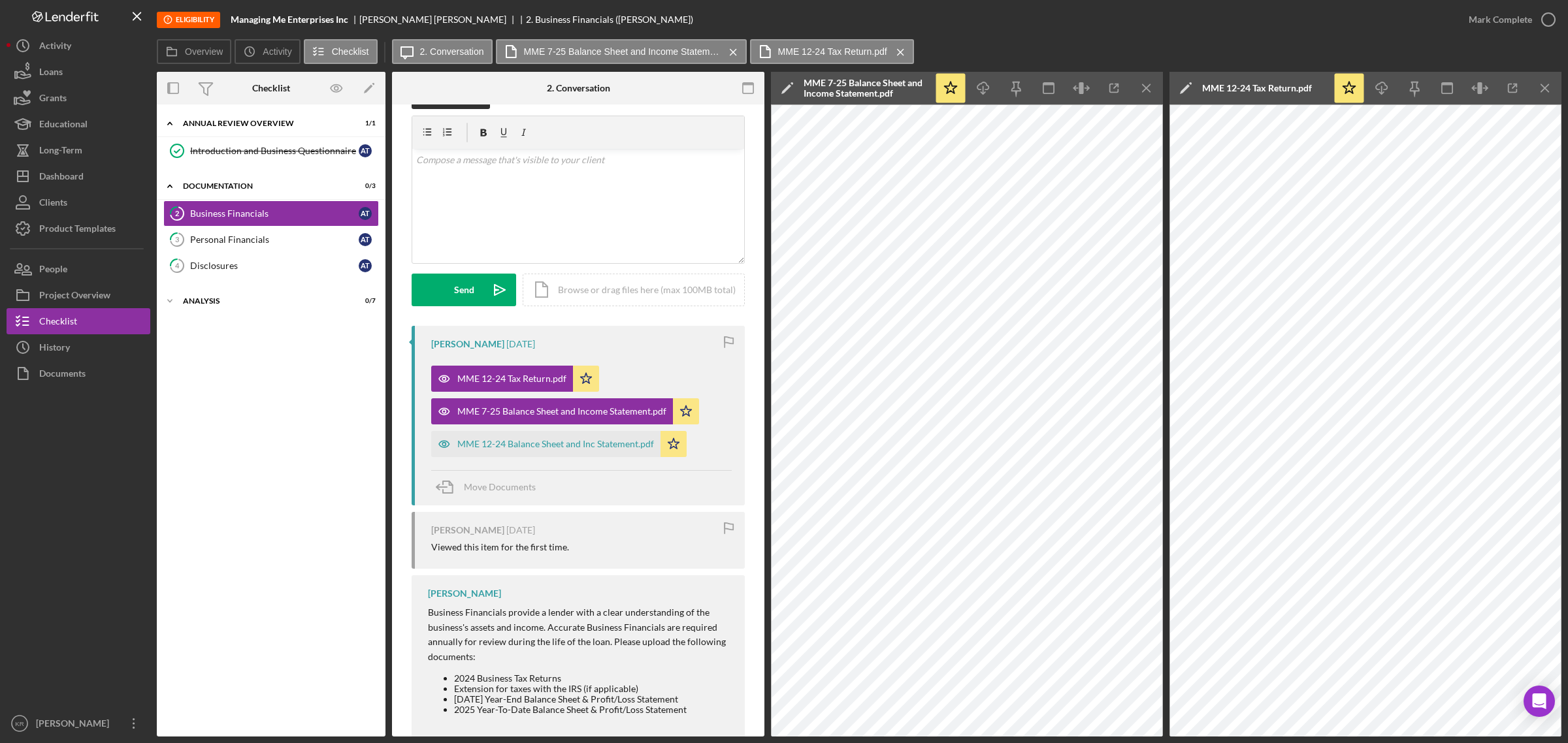
scroll to position [66, 0]
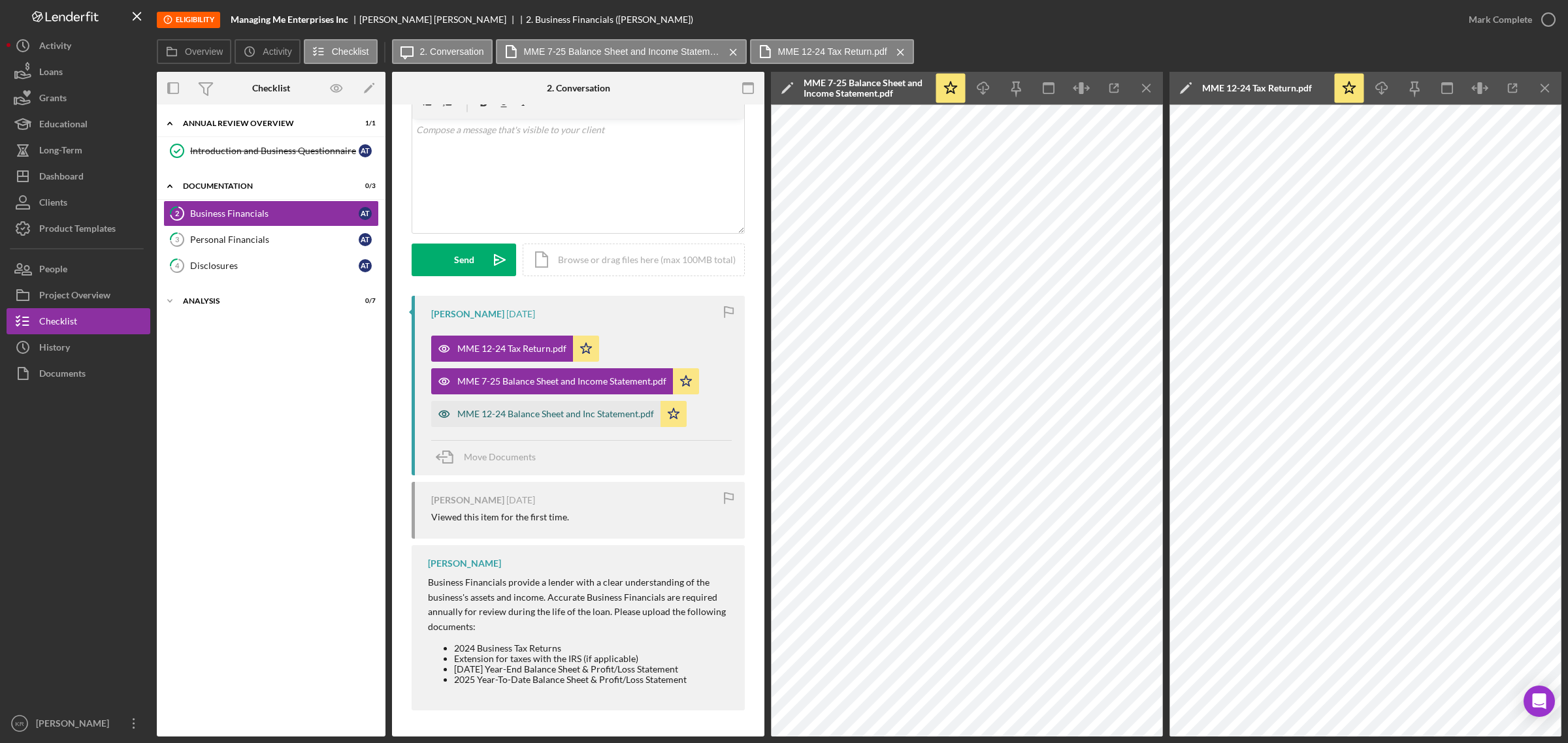
click at [520, 411] on div "MME 12-24 Balance Sheet and Inc Statement.pdf" at bounding box center [556, 414] width 197 height 11
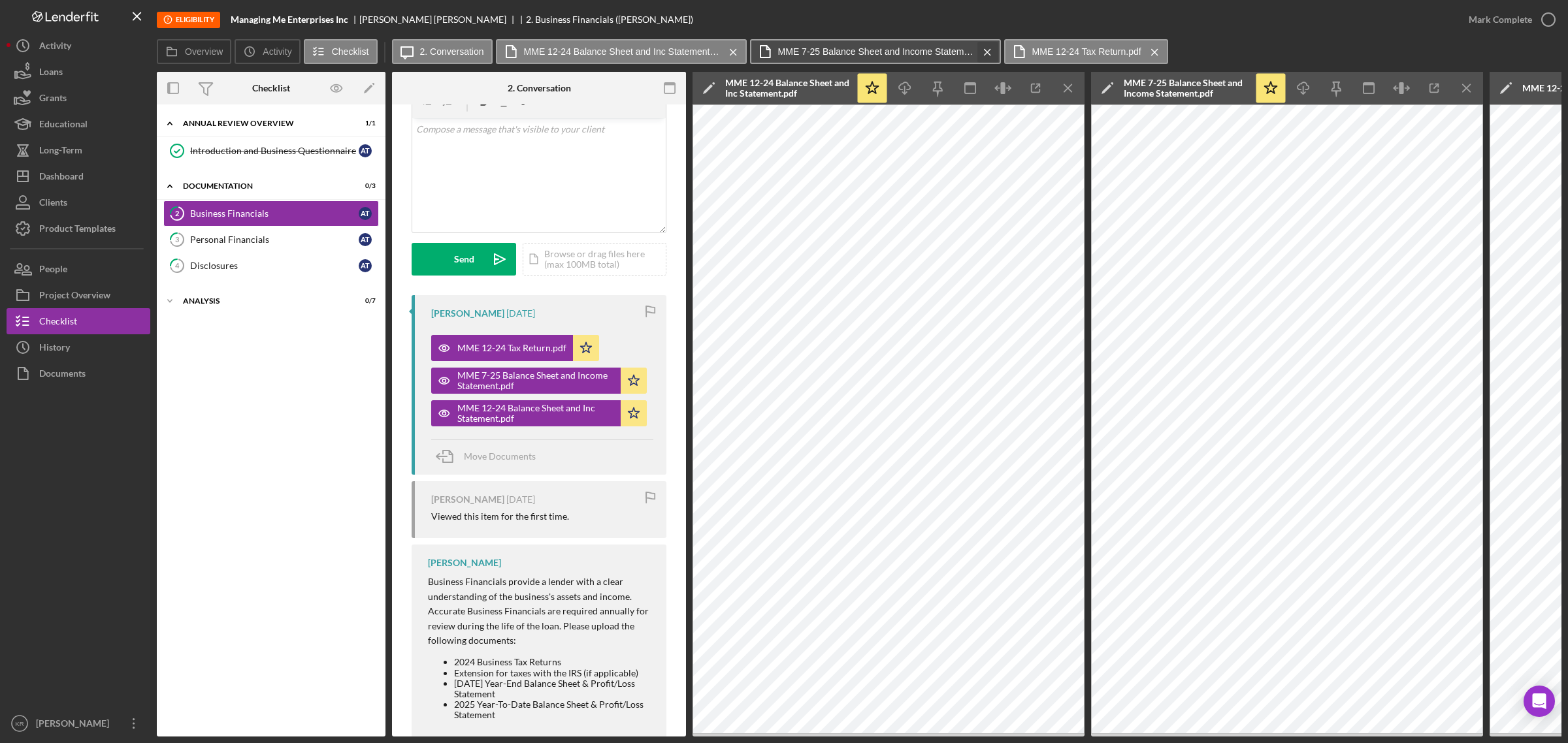
click at [982, 53] on icon "Icon/Menu Close" at bounding box center [988, 52] width 23 height 32
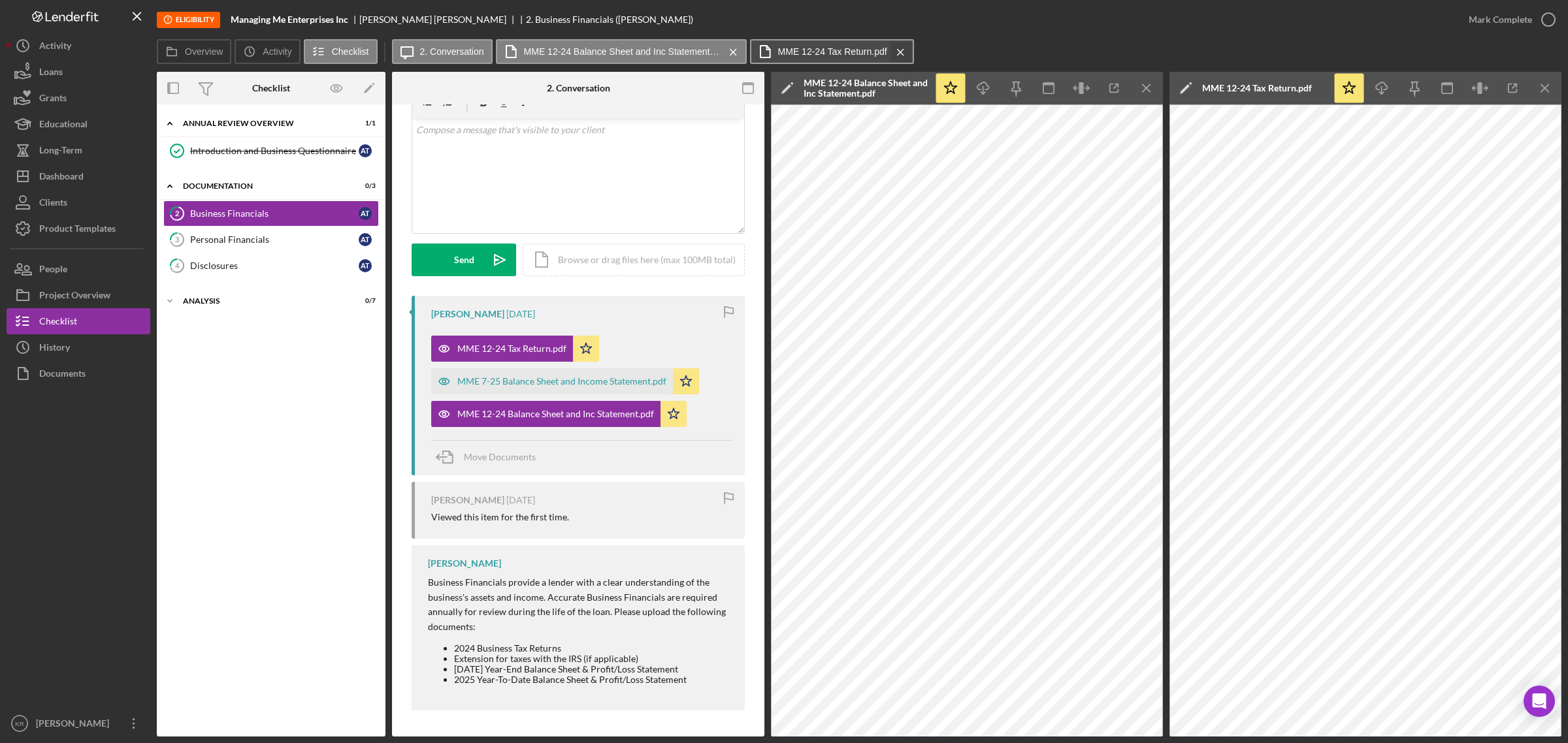
click at [905, 53] on div "Icon/Message 2. Conversation MME 12-24 Balance Sheet and Inc Statement.pdf Icon…" at bounding box center [654, 52] width 525 height 26
click at [1114, 90] on icon "button" at bounding box center [1114, 89] width 29 height 29
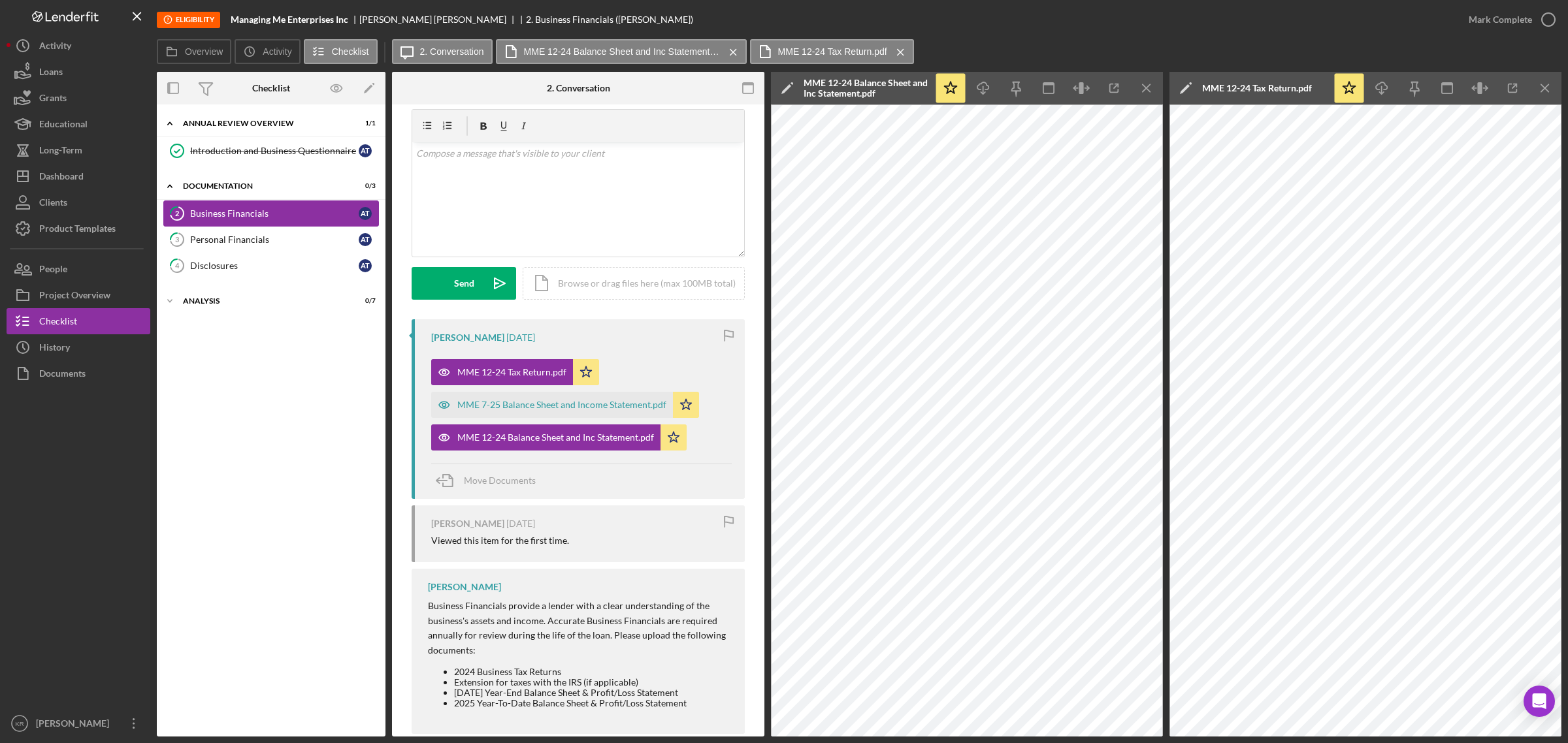
scroll to position [0, 0]
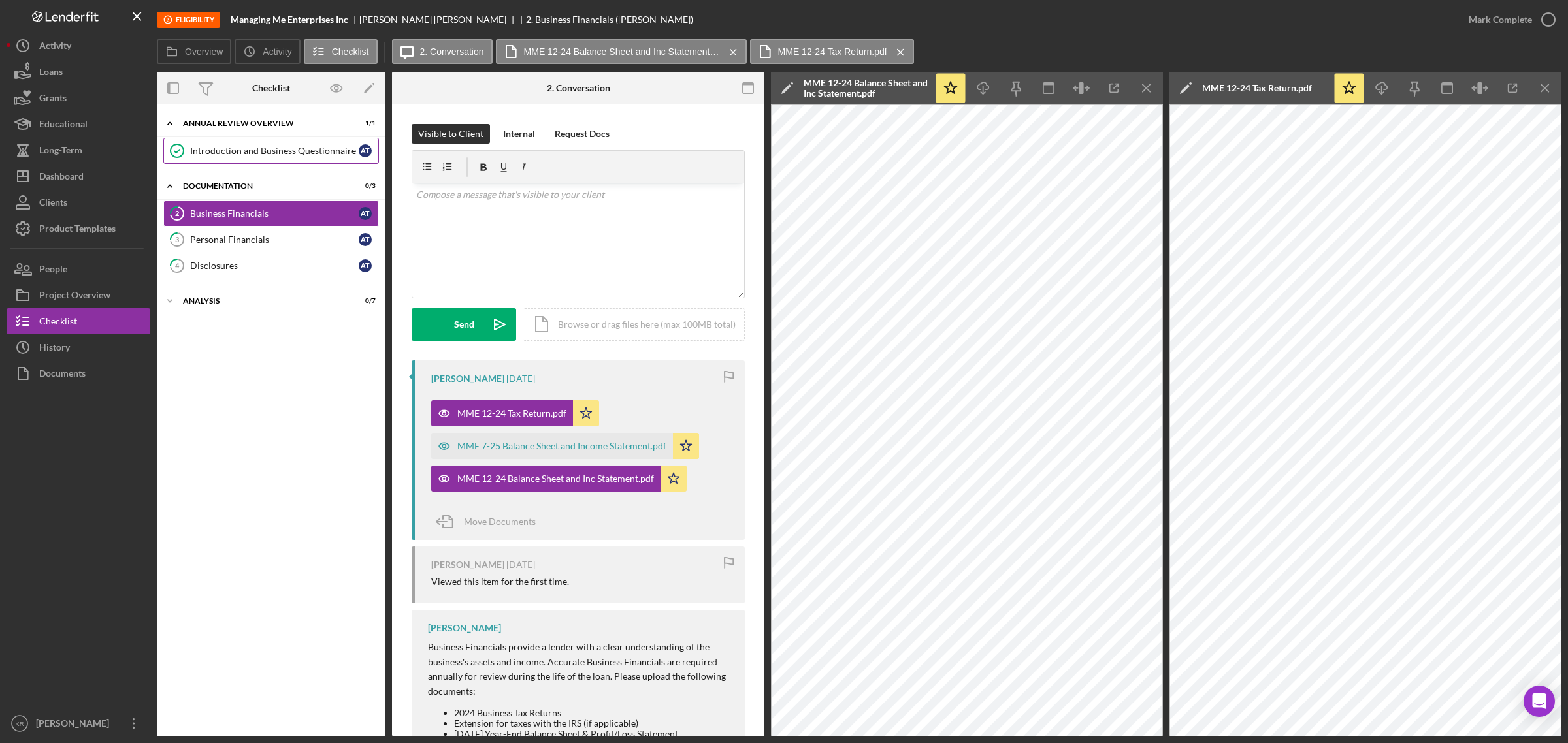
click at [287, 149] on div "Introduction and Business Questionnaire" at bounding box center [274, 151] width 168 height 11
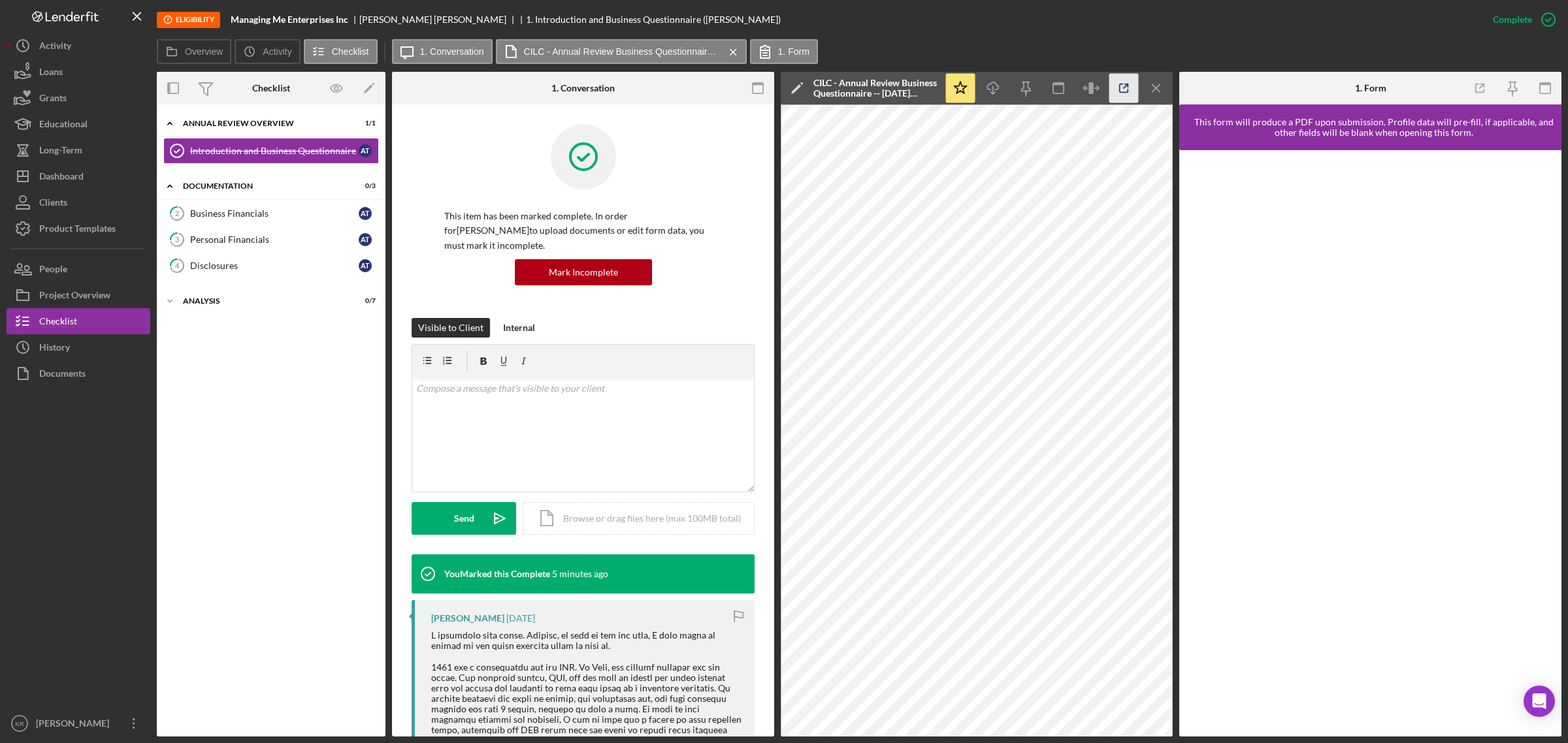
click at [1129, 92] on icon "button" at bounding box center [1124, 89] width 29 height 29
click at [253, 260] on link "4 Disclosures A T" at bounding box center [271, 266] width 215 height 26
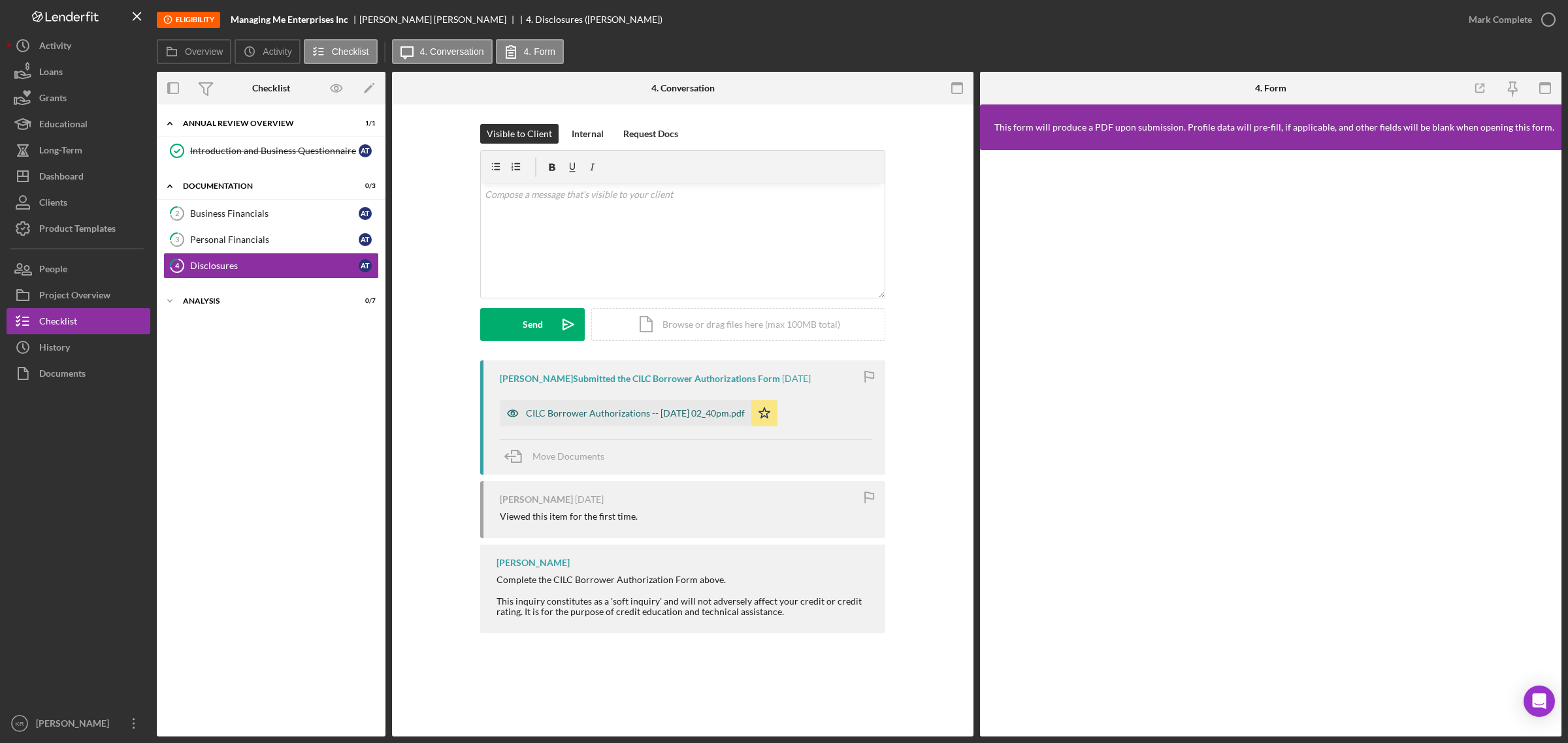
click at [628, 420] on div "CILC Borrower Authorizations -- 2025-10-01 02_40pm.pdf" at bounding box center [626, 414] width 252 height 26
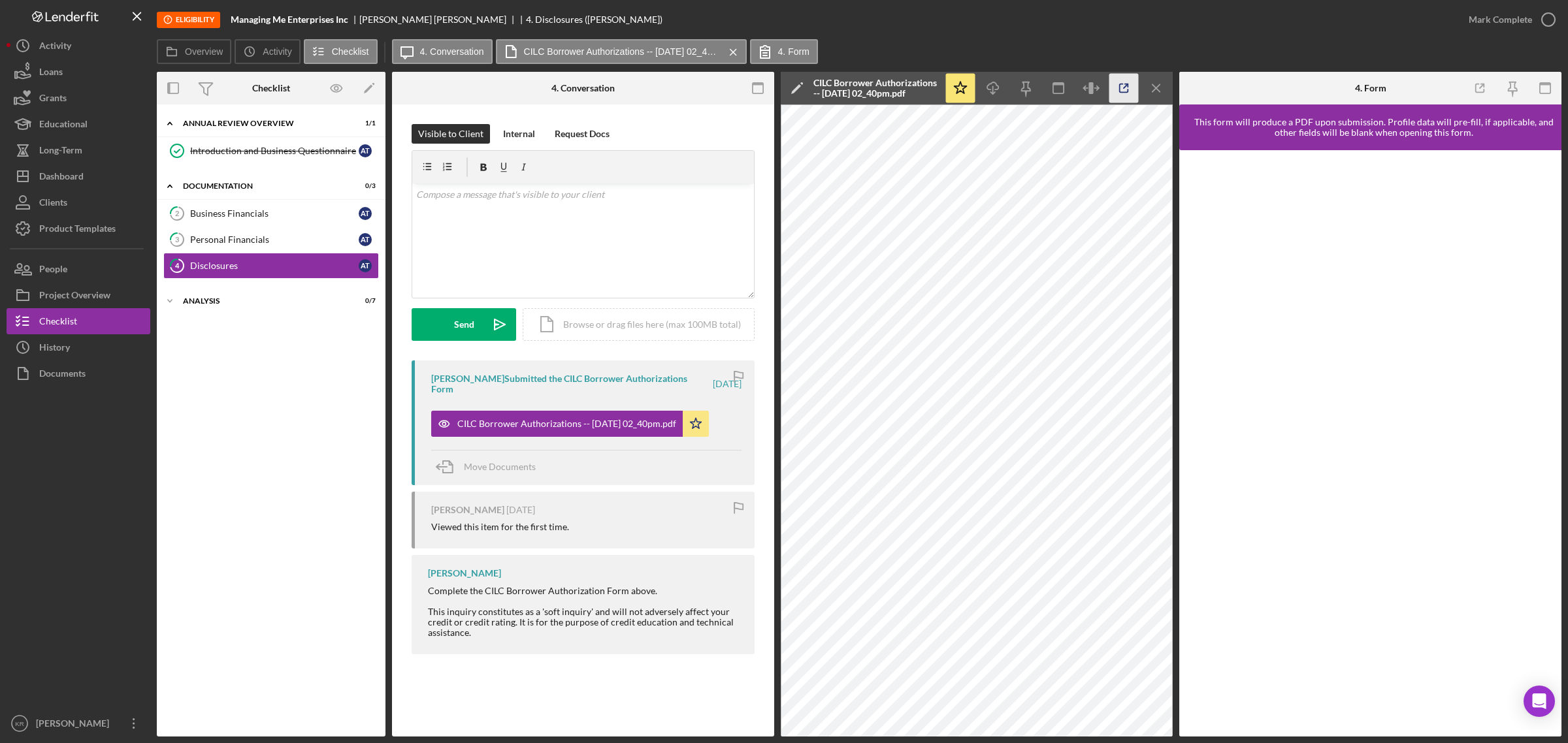
click at [1121, 87] on icon "button" at bounding box center [1124, 89] width 29 height 29
click at [622, 207] on div "v Color teal Color pink Remove color Add row above Add row below Add column bef…" at bounding box center [583, 241] width 342 height 114
click at [510, 132] on div "Internal" at bounding box center [519, 133] width 32 height 19
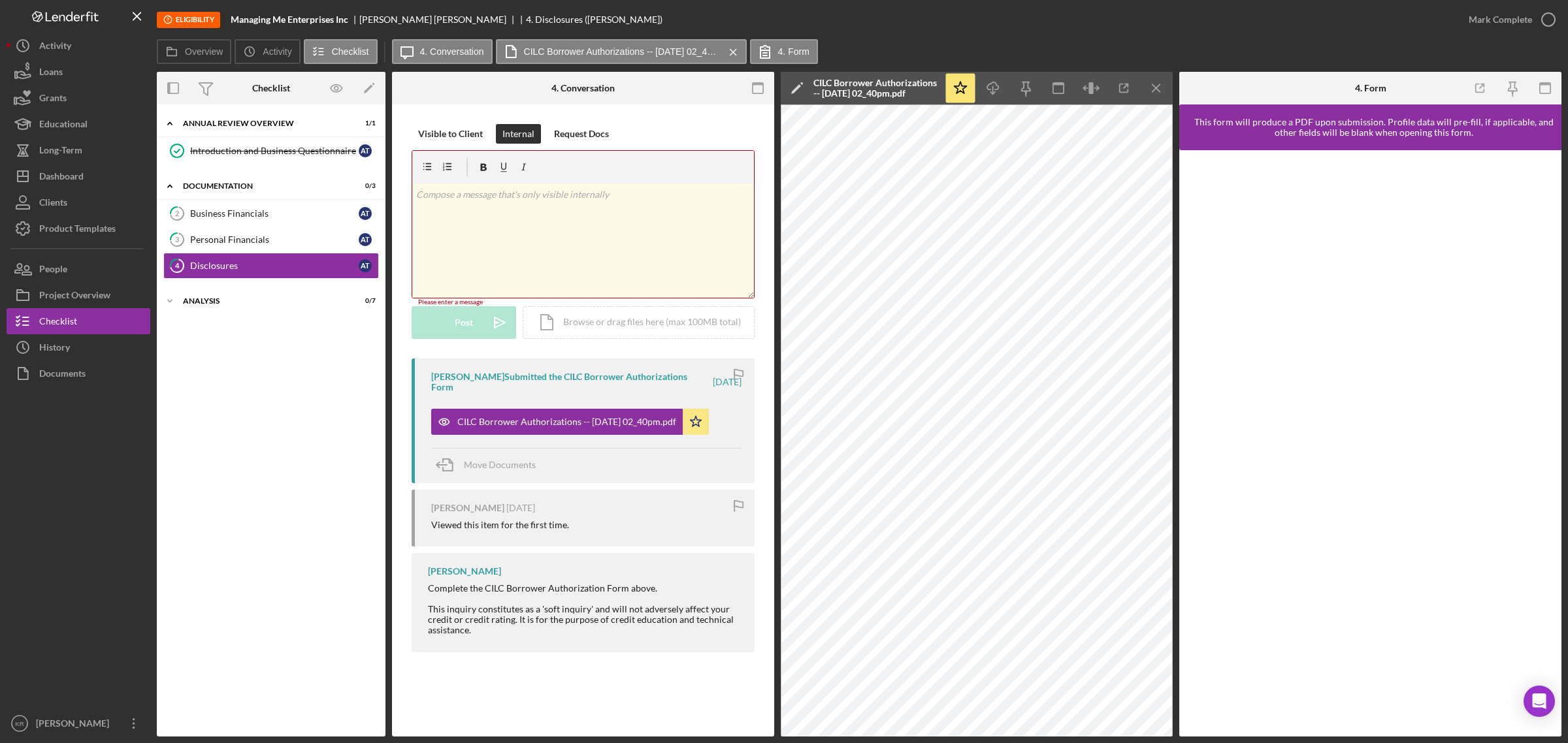
click at [504, 215] on div "v Color teal Color pink Remove color Add row above Add row below Add column bef…" at bounding box center [583, 241] width 342 height 114
click at [279, 334] on div "Icon/Expander Annual Review Overview 1 / 1 Introduction and Business Questionna…" at bounding box center [271, 420] width 228 height 619
click at [501, 249] on div "v Color teal Color pink Remove color Add row above Add row below Add column bef…" at bounding box center [583, 241] width 342 height 114
click at [228, 300] on div "Analysis" at bounding box center [275, 301] width 186 height 8
click at [286, 332] on div "Soft Credit Pull" at bounding box center [284, 329] width 188 height 11
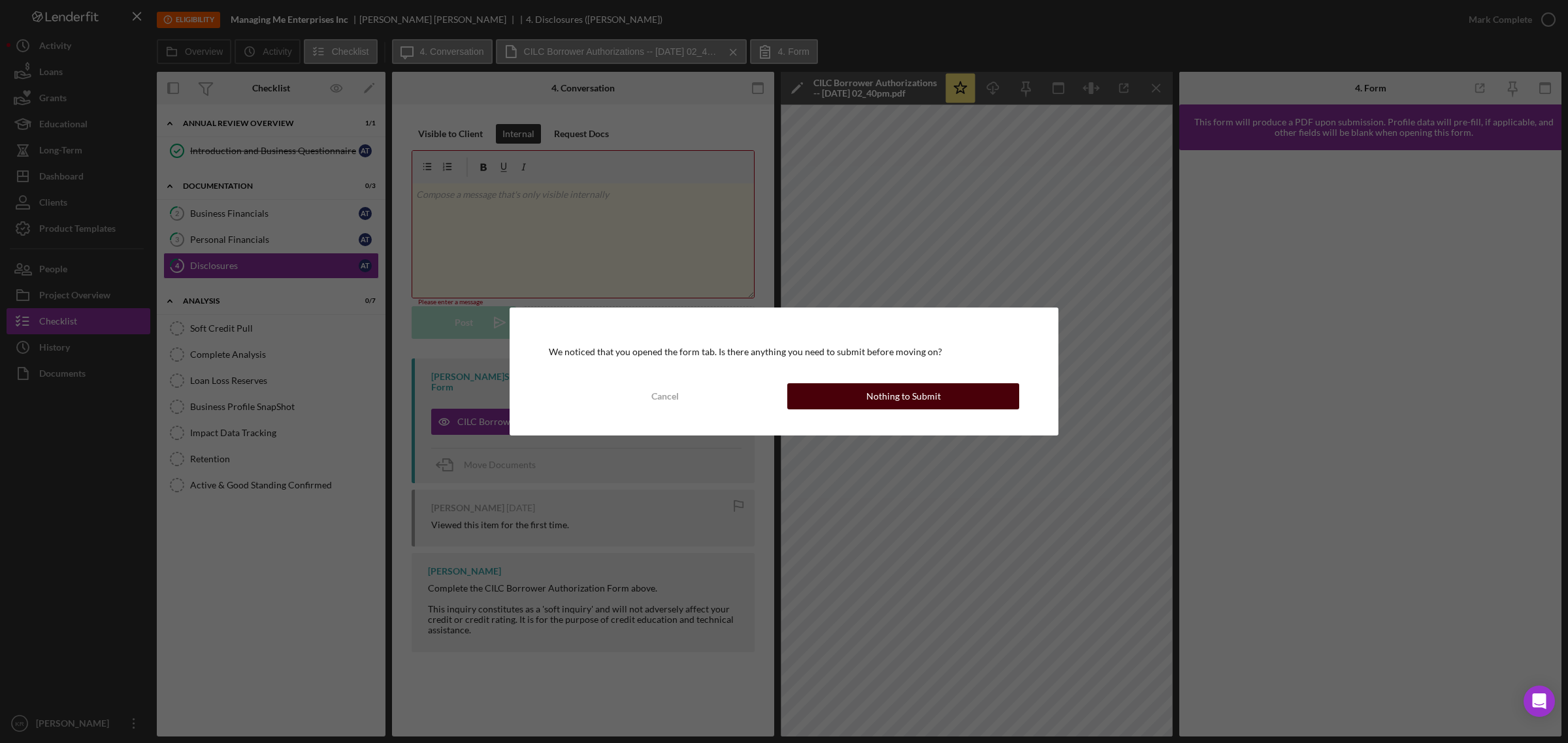
click at [898, 393] on div "Nothing to Submit" at bounding box center [903, 397] width 75 height 26
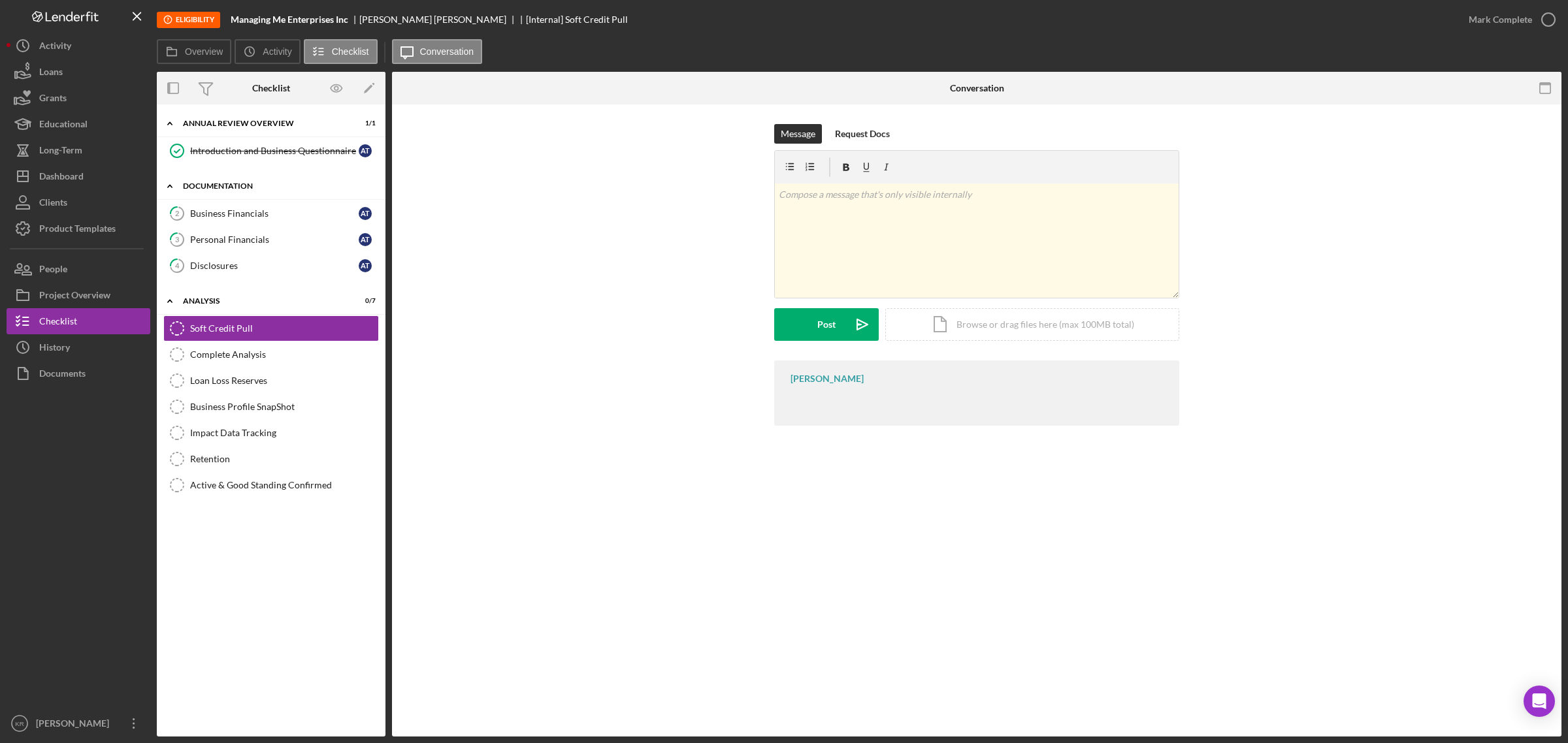
click at [262, 197] on div "Icon/Expander Documentation 0 / 3" at bounding box center [271, 186] width 228 height 27
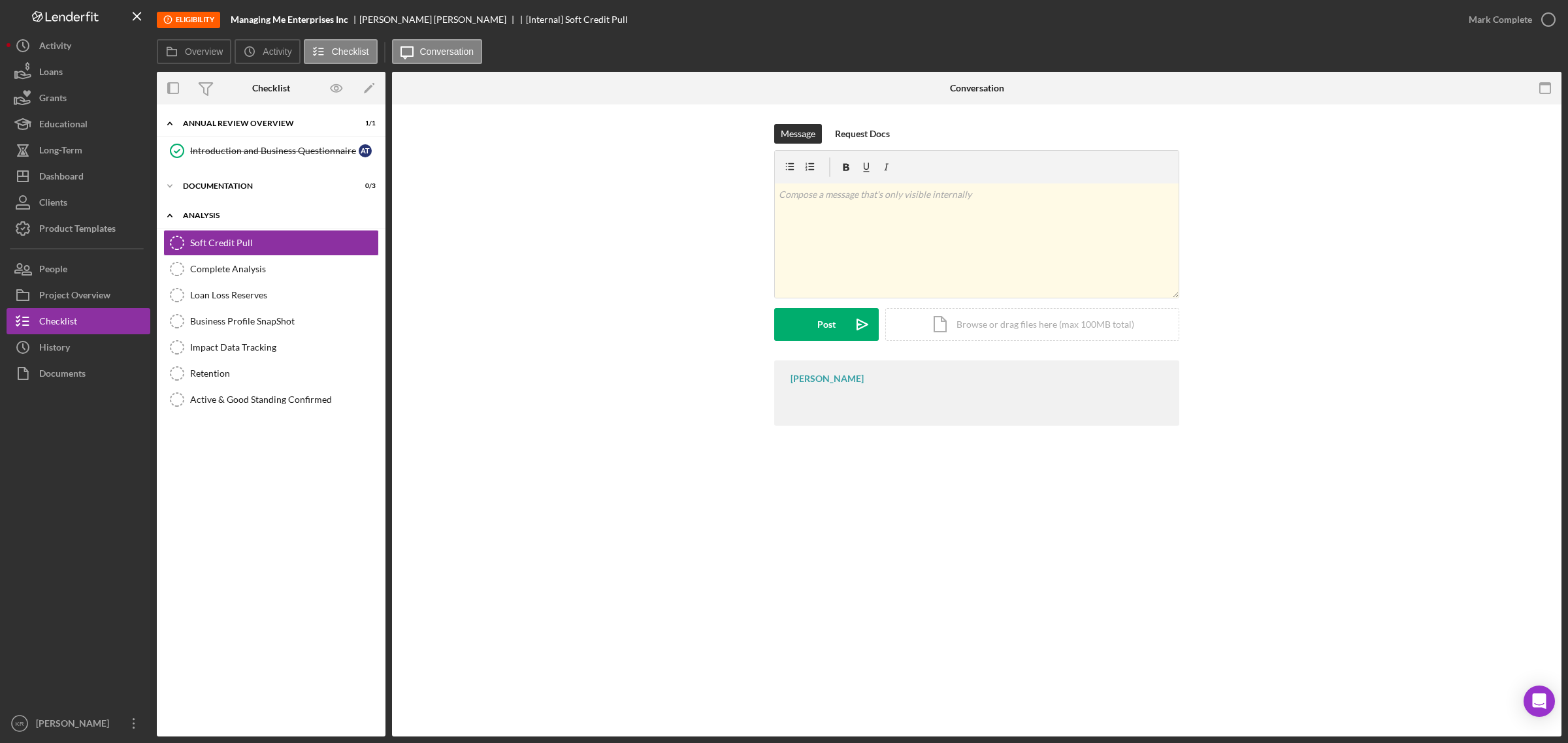
click at [260, 208] on div "Icon/Expander Analysis 0 / 7" at bounding box center [271, 215] width 228 height 27
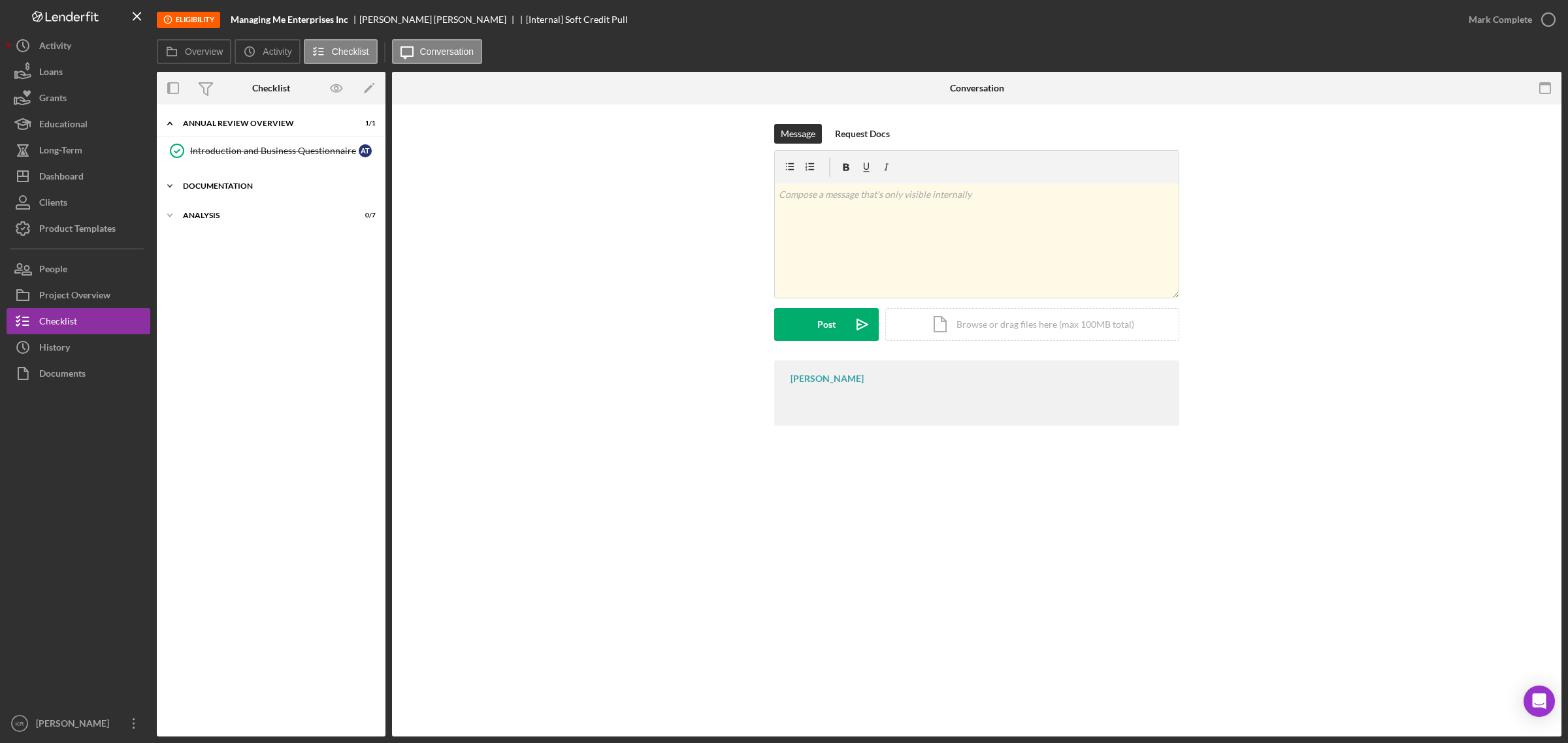
click at [249, 186] on div "Documentation" at bounding box center [275, 186] width 186 height 8
click at [233, 220] on link "2 Business Financials A T" at bounding box center [271, 214] width 215 height 26
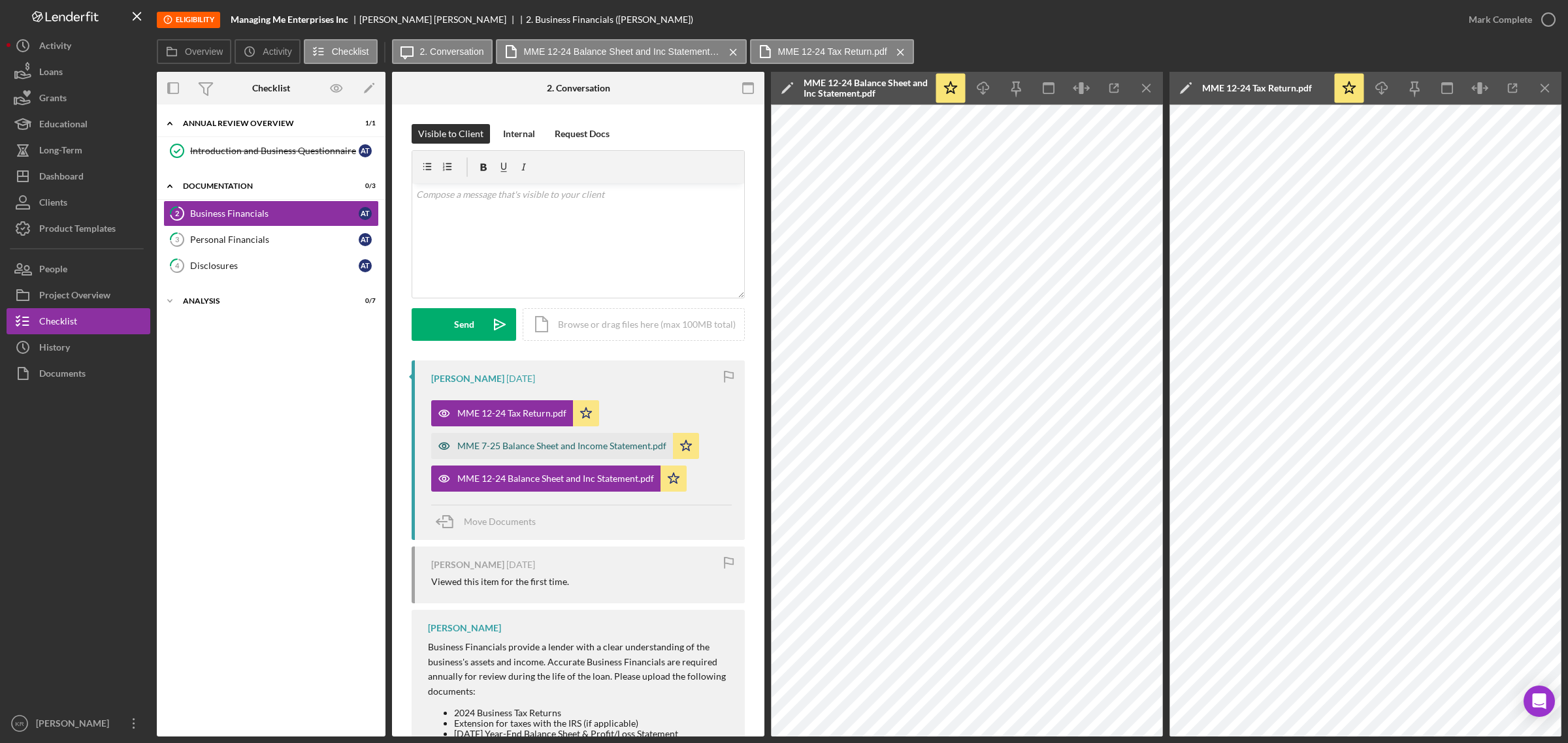
click at [527, 451] on div "MME 7-25 Balance Sheet and Income Statement.pdf" at bounding box center [562, 446] width 209 height 11
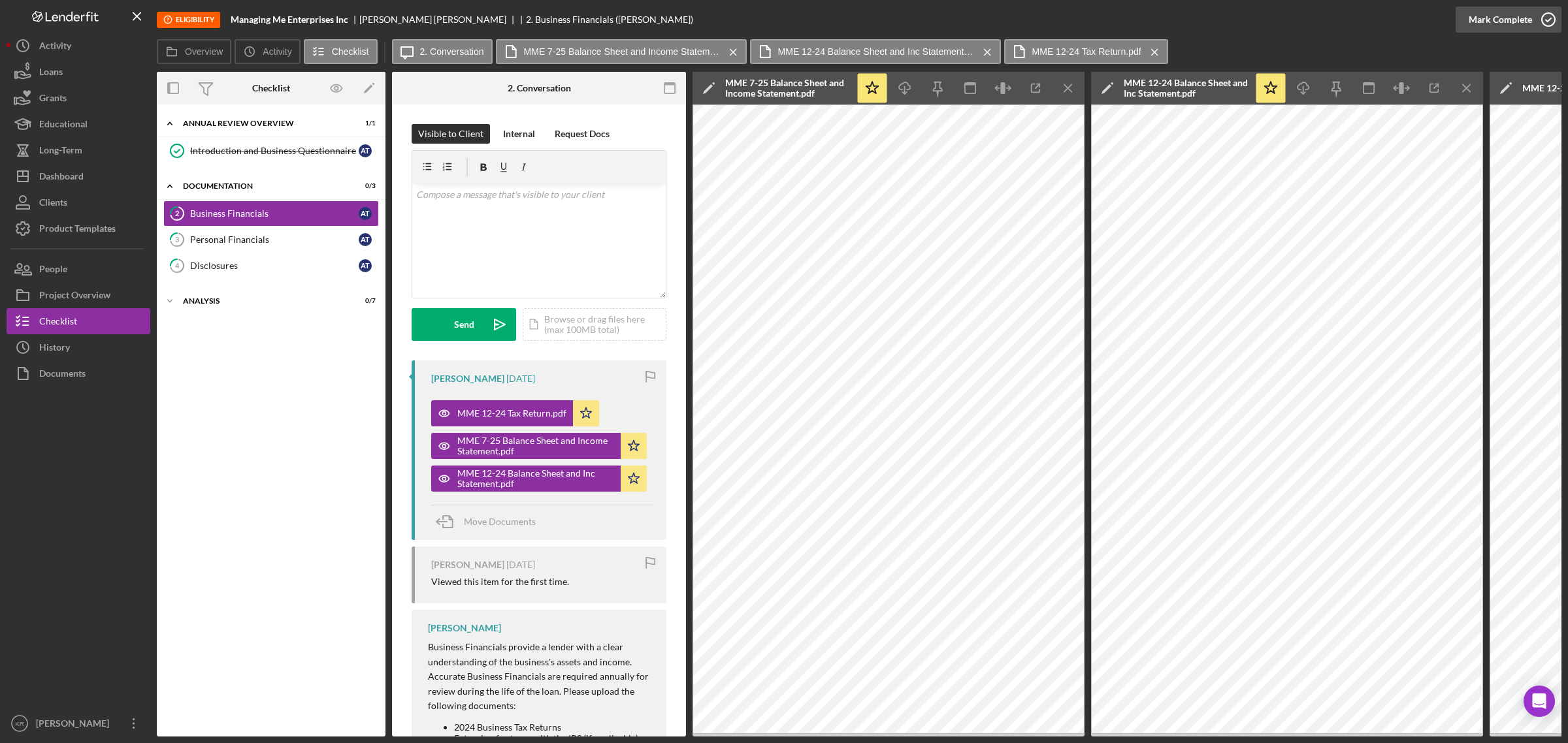
click at [1494, 22] on div "Mark Complete" at bounding box center [1500, 19] width 63 height 26
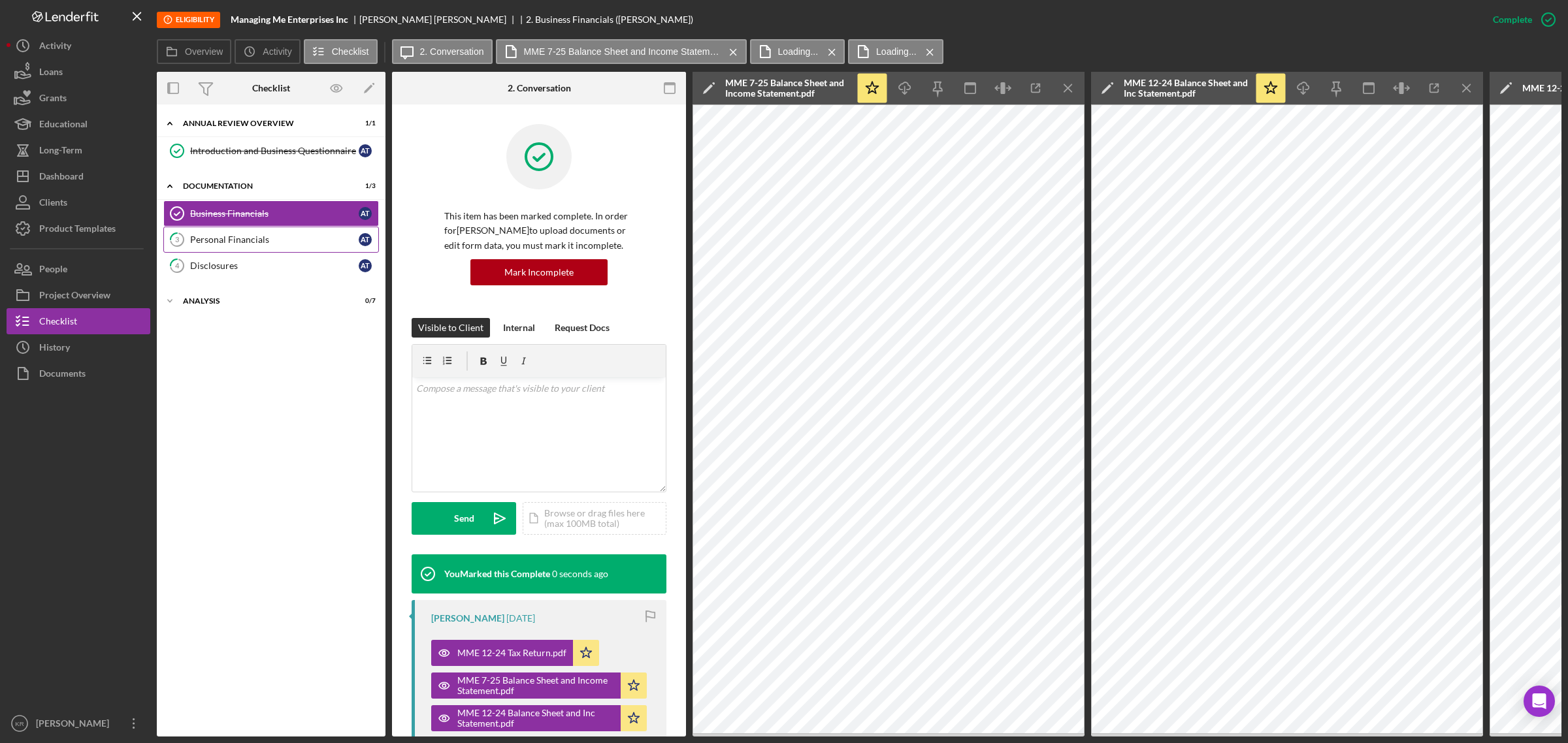
click at [262, 238] on div "Personal Financials" at bounding box center [274, 240] width 168 height 11
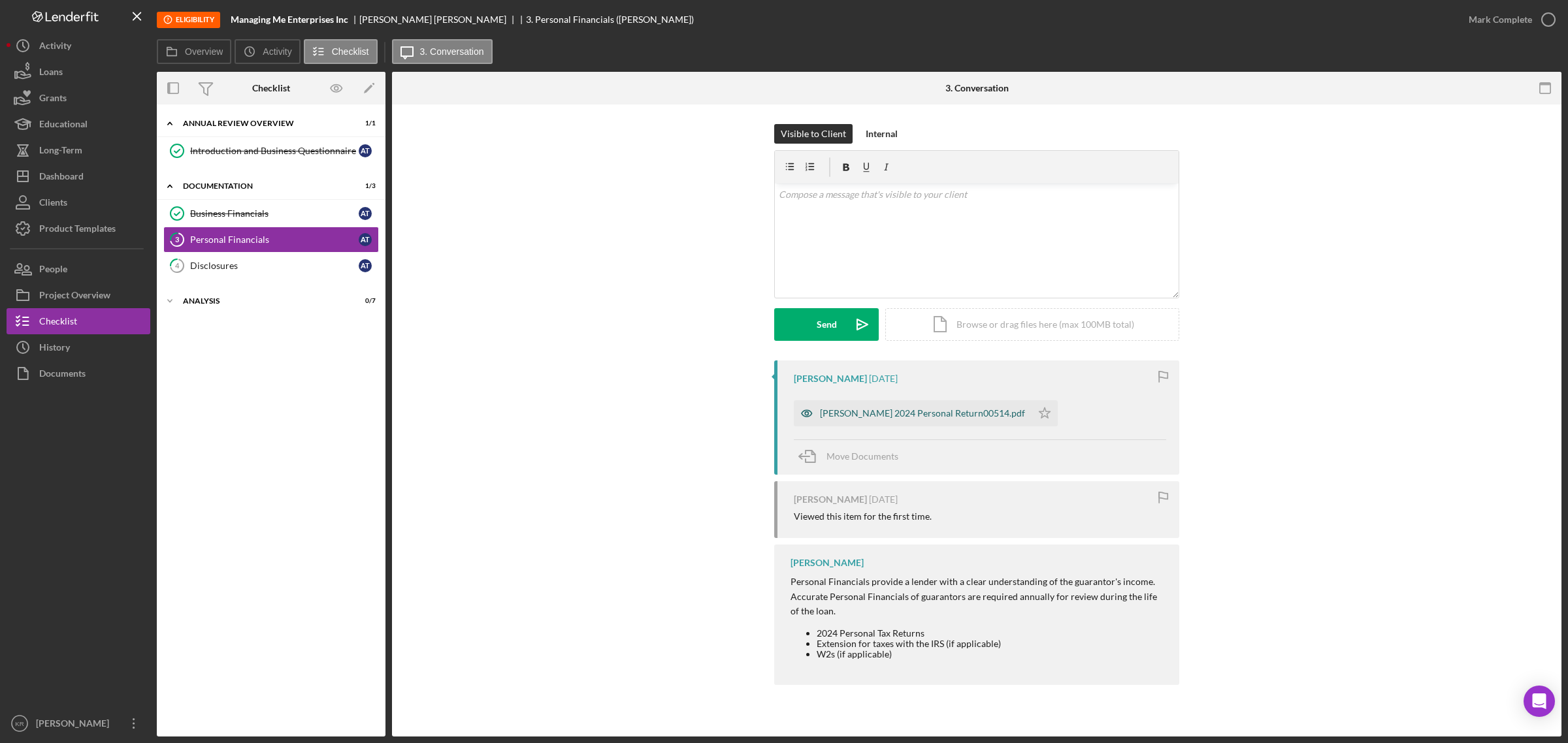
click at [955, 416] on div "Annie 2024 Personal Return00514.pdf" at bounding box center [922, 414] width 205 height 11
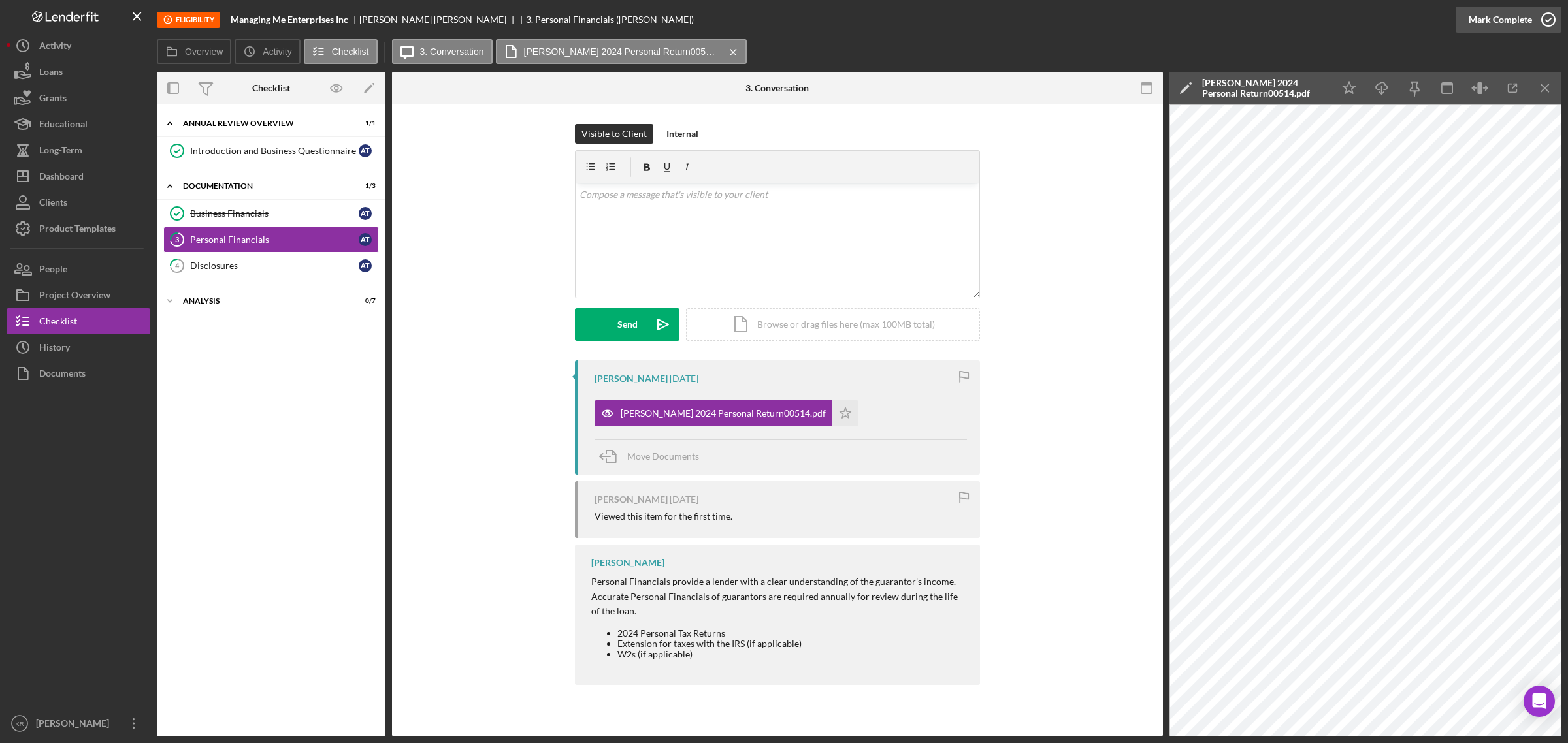
click at [1484, 20] on div "Mark Complete" at bounding box center [1500, 19] width 63 height 26
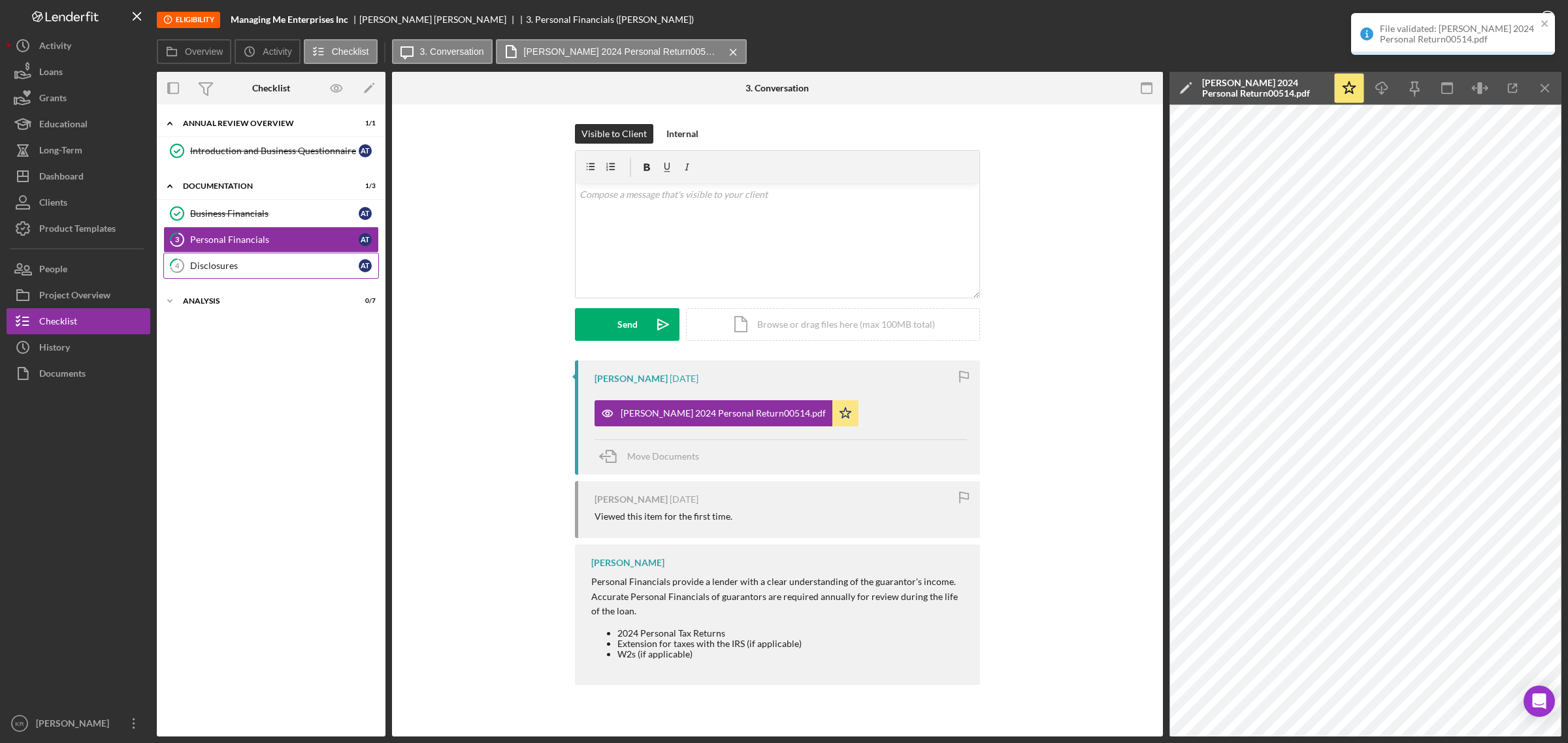
click at [210, 262] on div "Disclosures" at bounding box center [274, 266] width 168 height 11
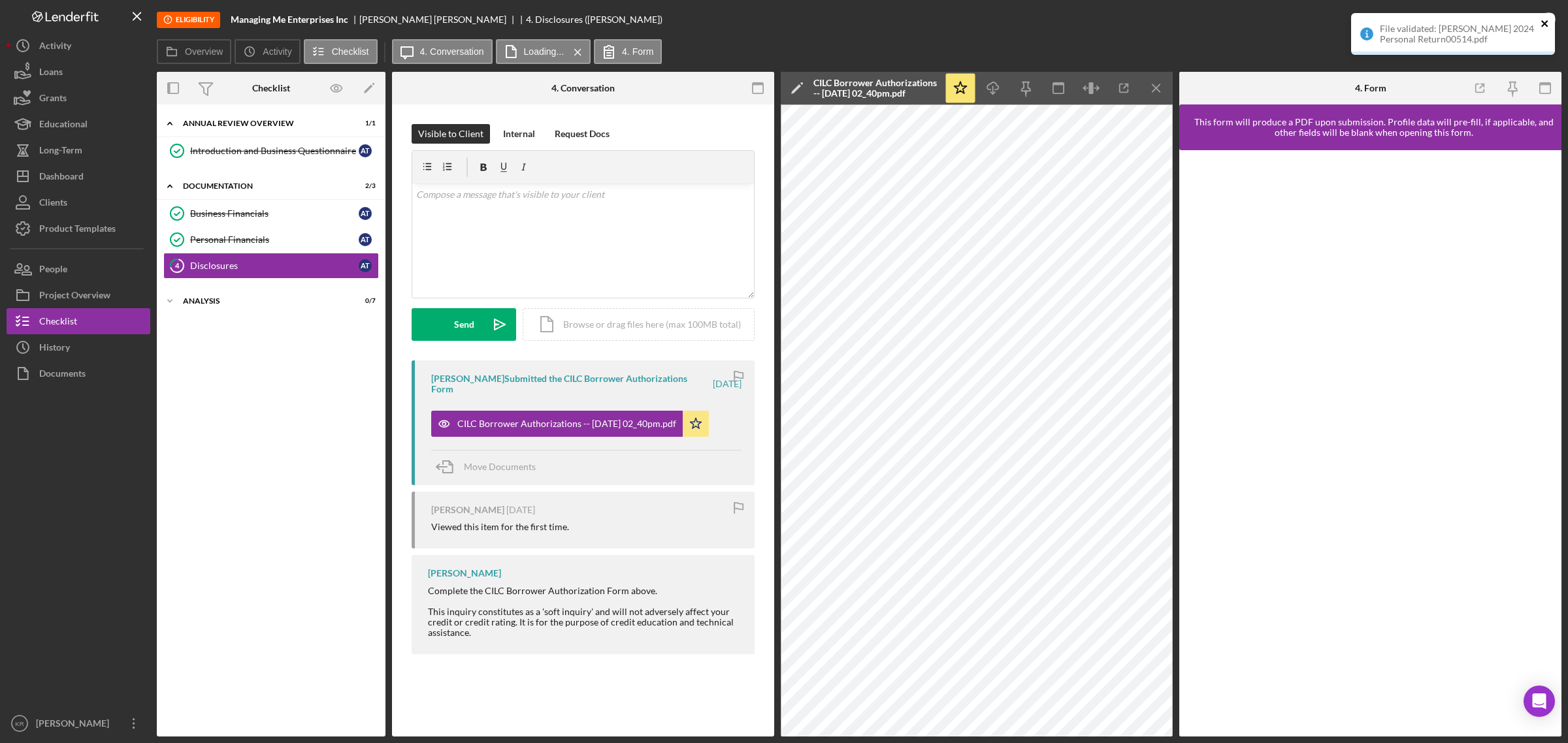
click at [1540, 27] on icon "close" at bounding box center [1545, 24] width 9 height 11
click at [1539, 27] on div "File validated: Annie 2024 Personal Return00514.pdf" at bounding box center [1452, 39] width 209 height 57
click at [1520, 20] on div "Mark Complete" at bounding box center [1500, 19] width 63 height 26
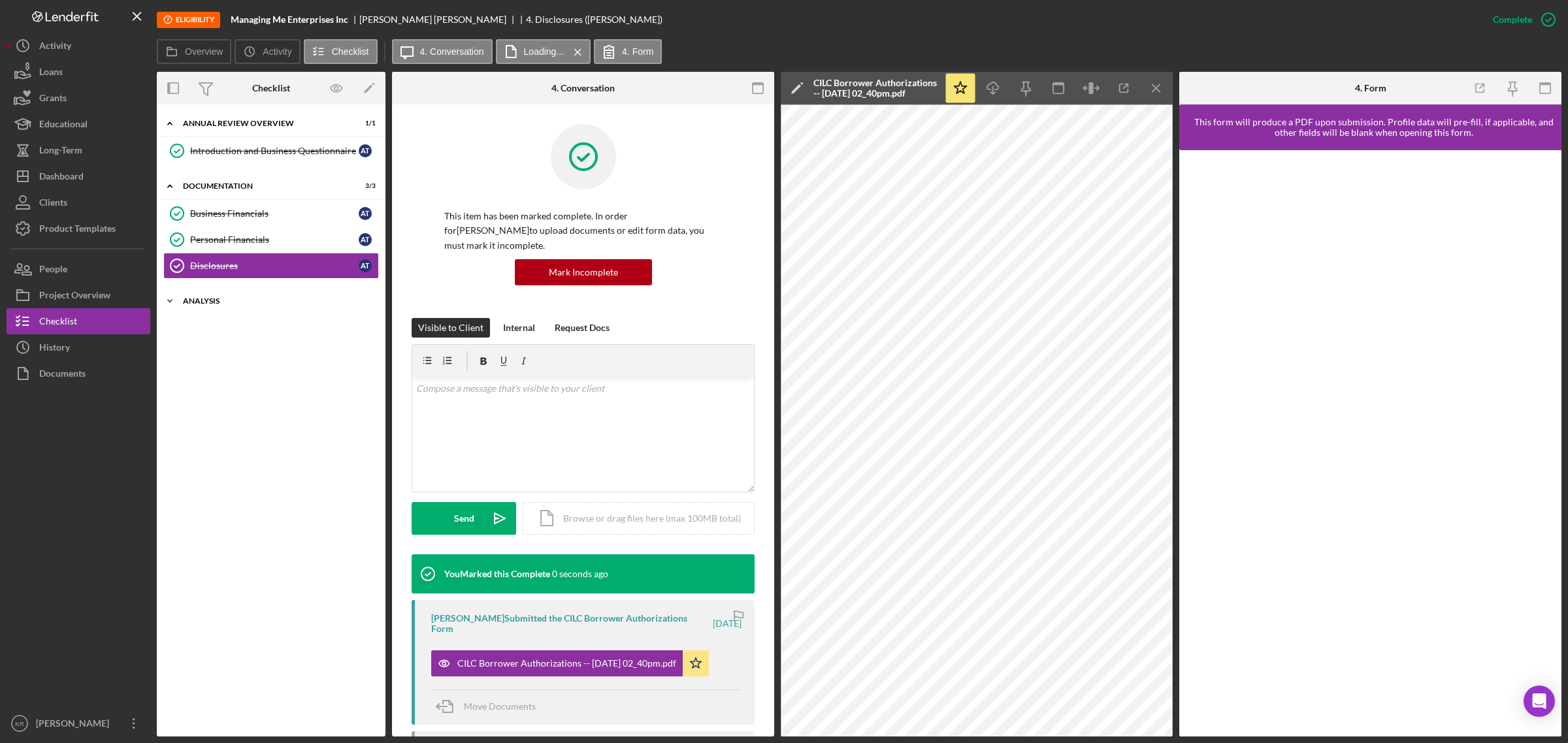
click at [210, 314] on div "Icon/Expander Analysis 0 / 7" at bounding box center [271, 301] width 228 height 26
click at [224, 338] on link "Soft Credit Pull Soft Credit Pull" at bounding box center [271, 329] width 215 height 26
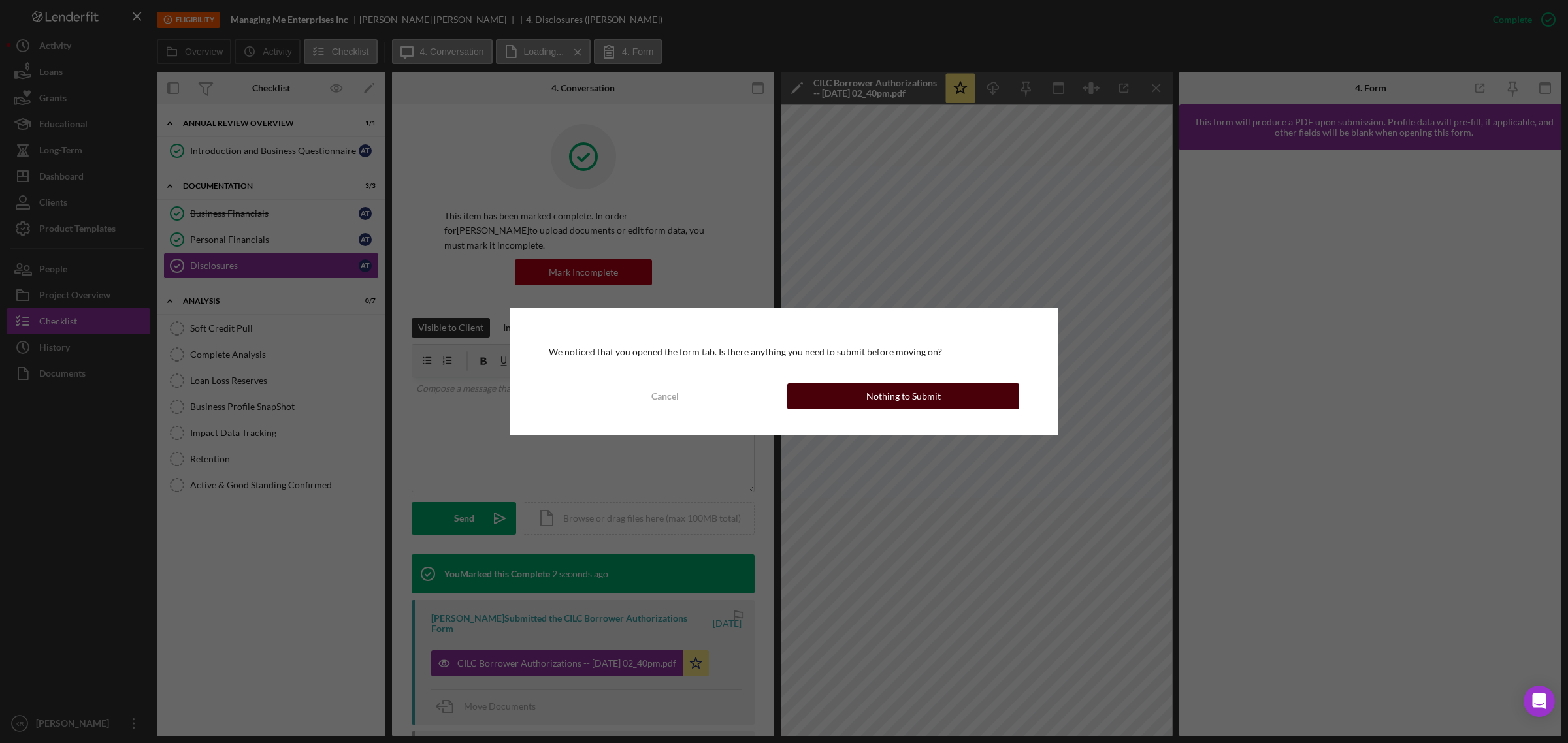
click at [888, 402] on div "Nothing to Submit" at bounding box center [903, 397] width 75 height 26
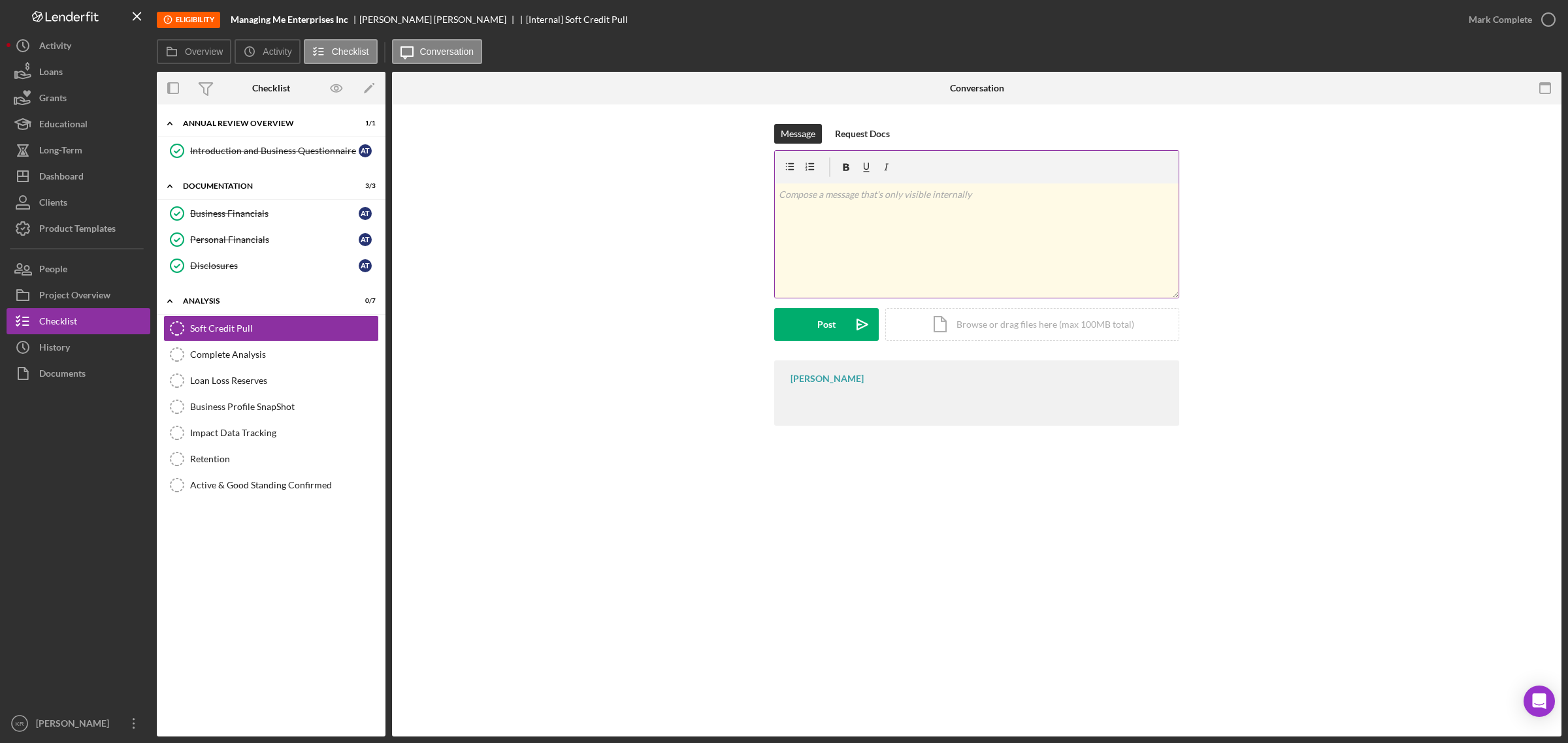
click at [828, 238] on div "v Color teal Color pink Remove color Add row above Add row below Add column bef…" at bounding box center [976, 241] width 404 height 114
click at [988, 326] on div "Icon/Document Browse or drag files here (max 100MB total) Tap to choose files o…" at bounding box center [1032, 325] width 294 height 32
click at [1066, 330] on div "Icon/Document Browse or drag files here (max 100MB total) Tap to choose files o…" at bounding box center [1032, 325] width 294 height 32
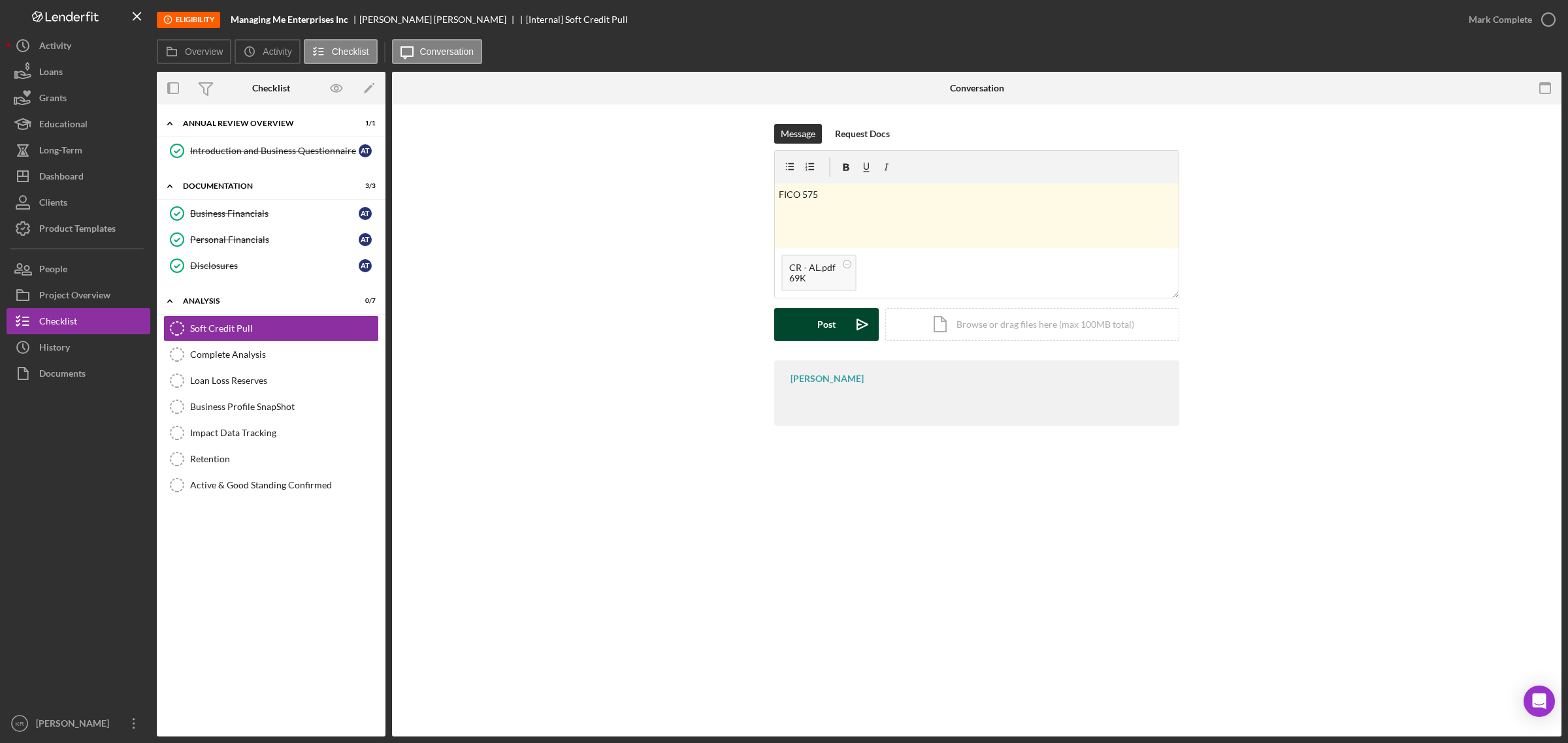
click at [823, 335] on div "Post" at bounding box center [826, 325] width 19 height 32
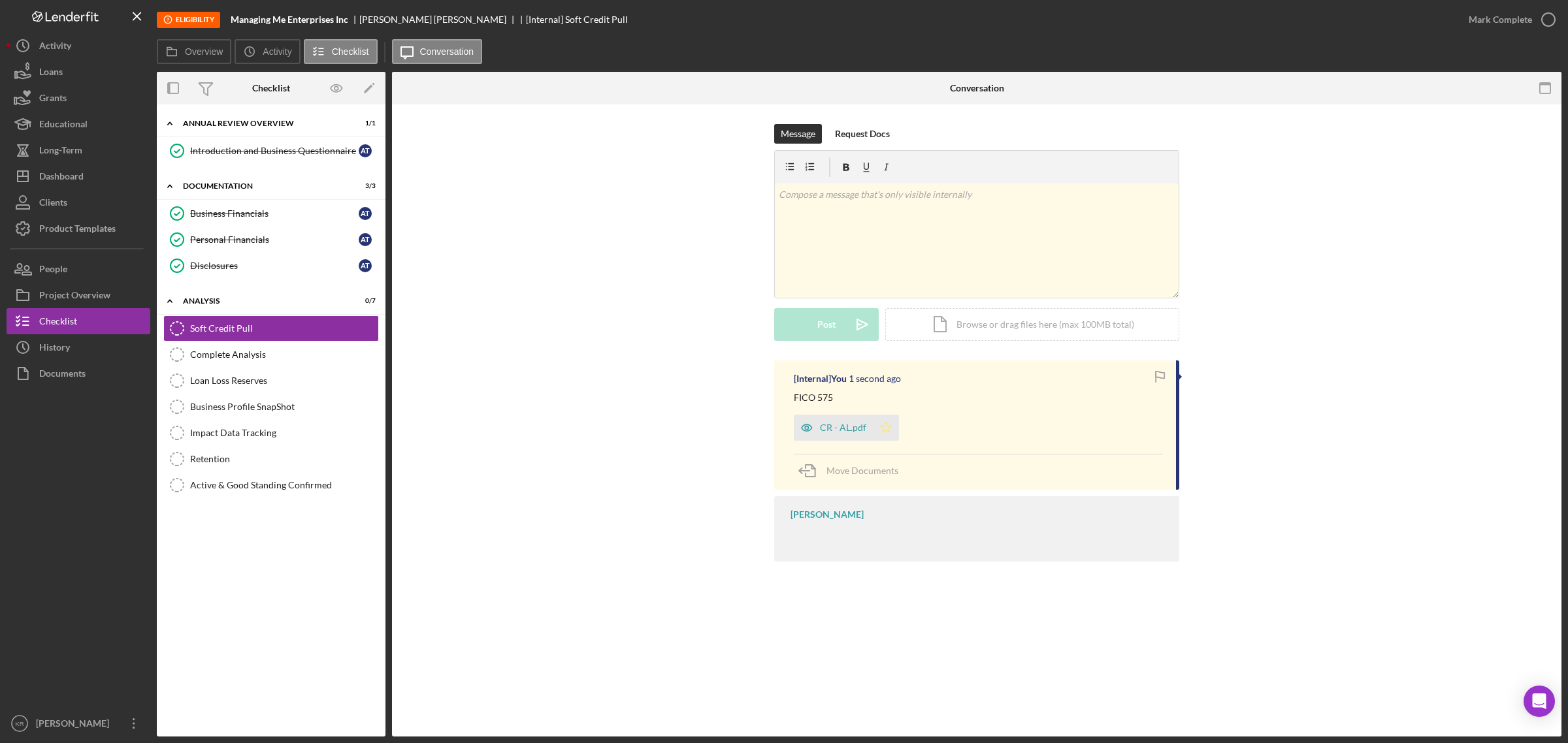
click at [895, 425] on icon "Icon/Star" at bounding box center [886, 428] width 26 height 26
click at [312, 174] on div "Icon/Expander Documentation 3 / 3" at bounding box center [271, 186] width 228 height 27
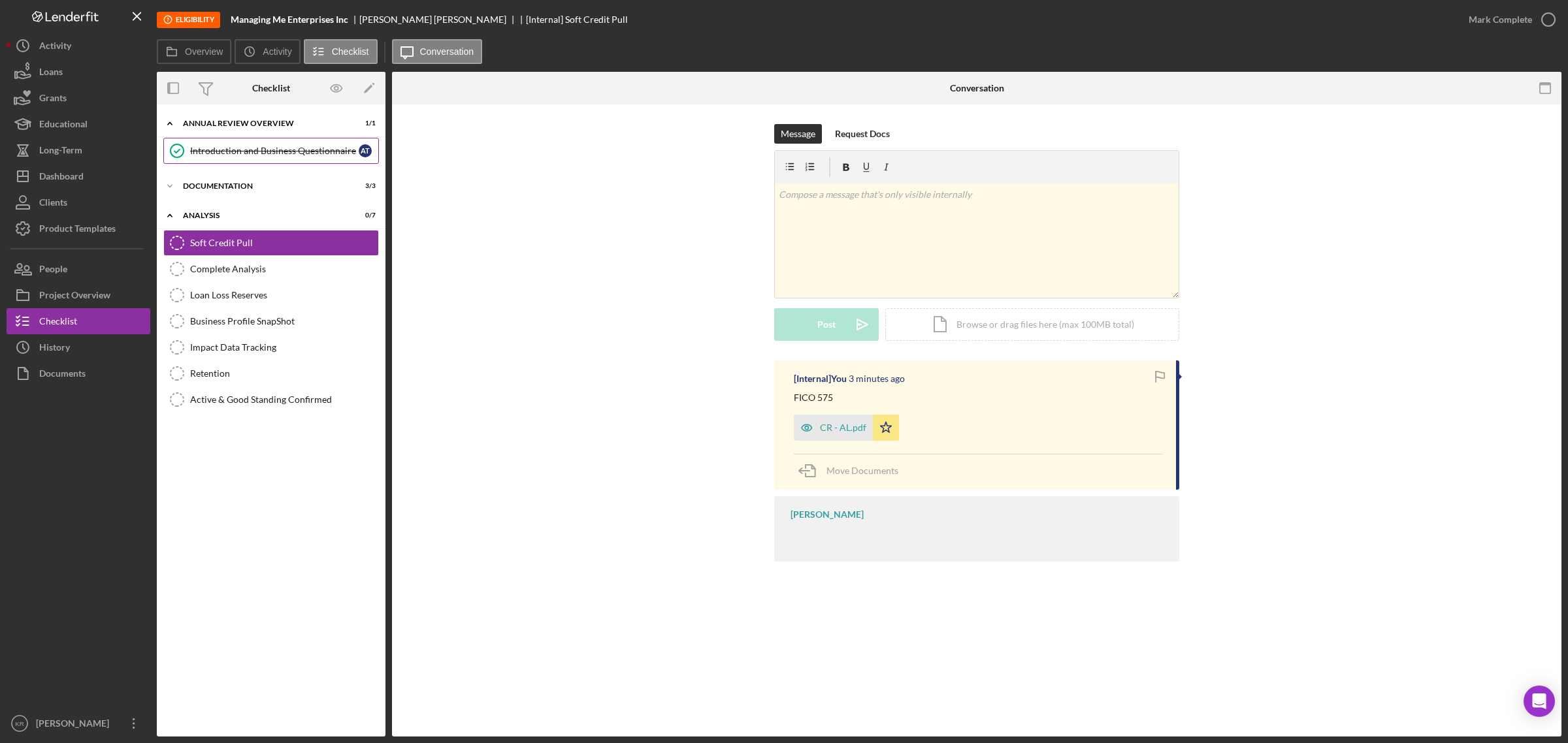
click at [338, 146] on div "Introduction and Business Questionnaire" at bounding box center [274, 151] width 168 height 11
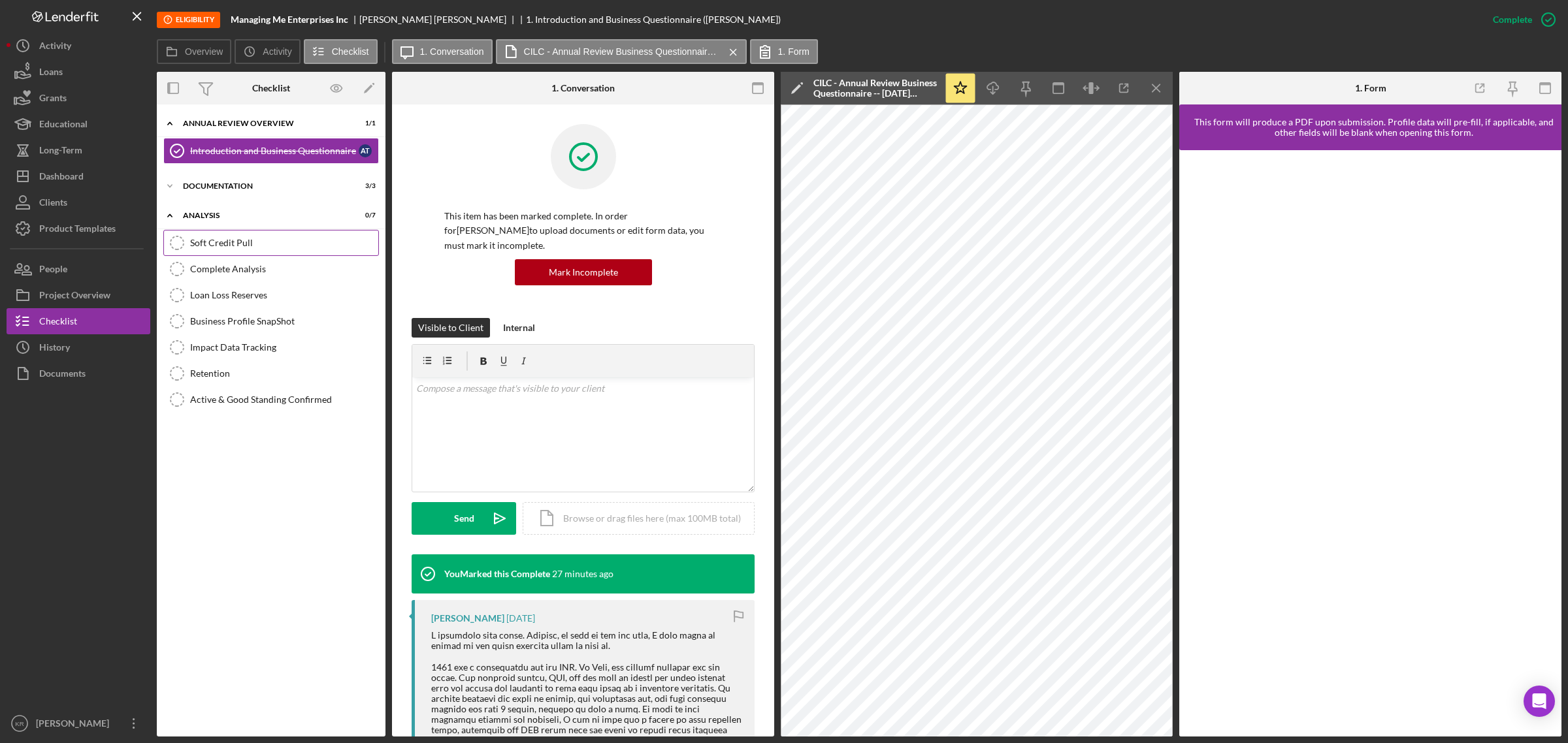
click at [311, 246] on div "Soft Credit Pull" at bounding box center [284, 243] width 188 height 11
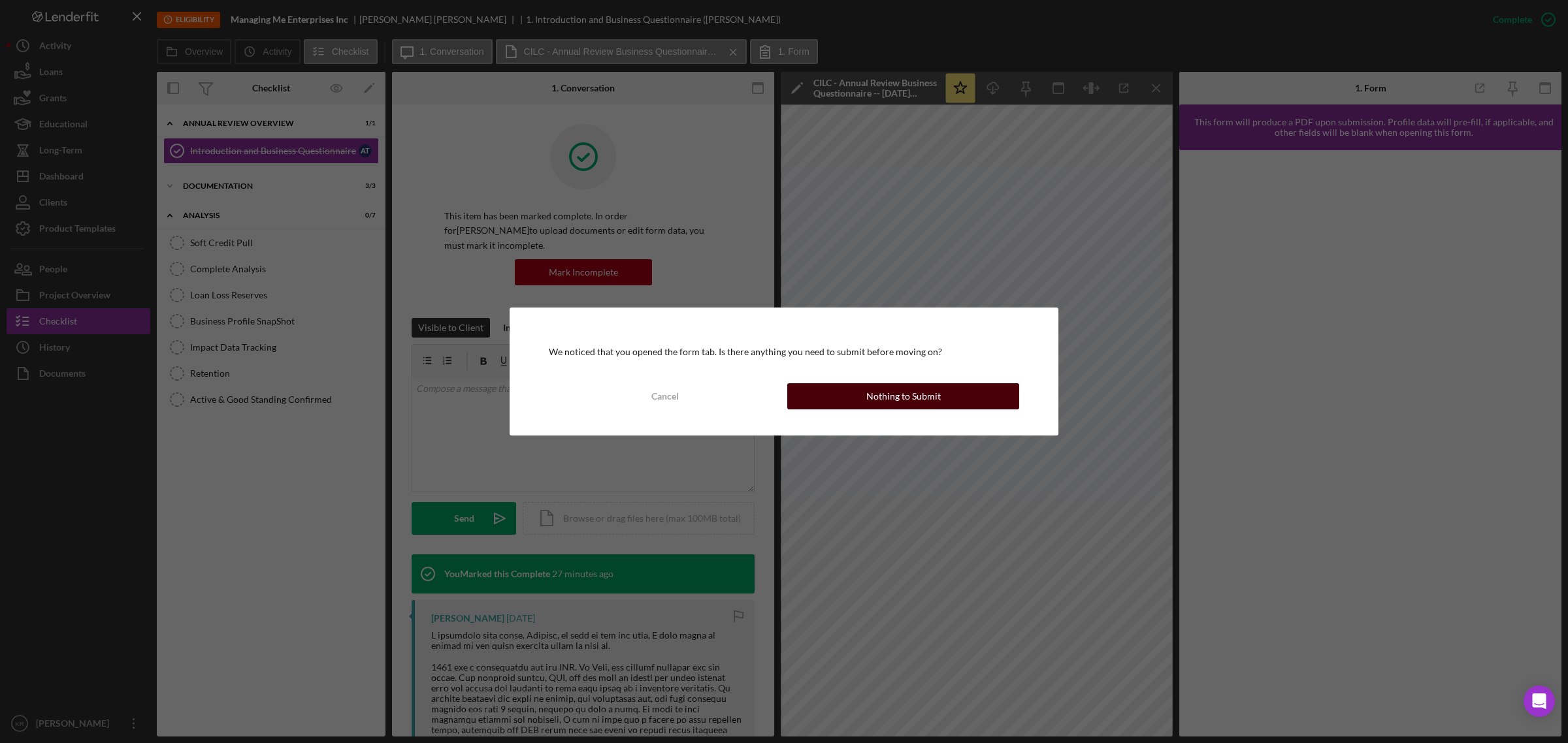
click at [893, 385] on div "Nothing to Submit" at bounding box center [903, 397] width 75 height 26
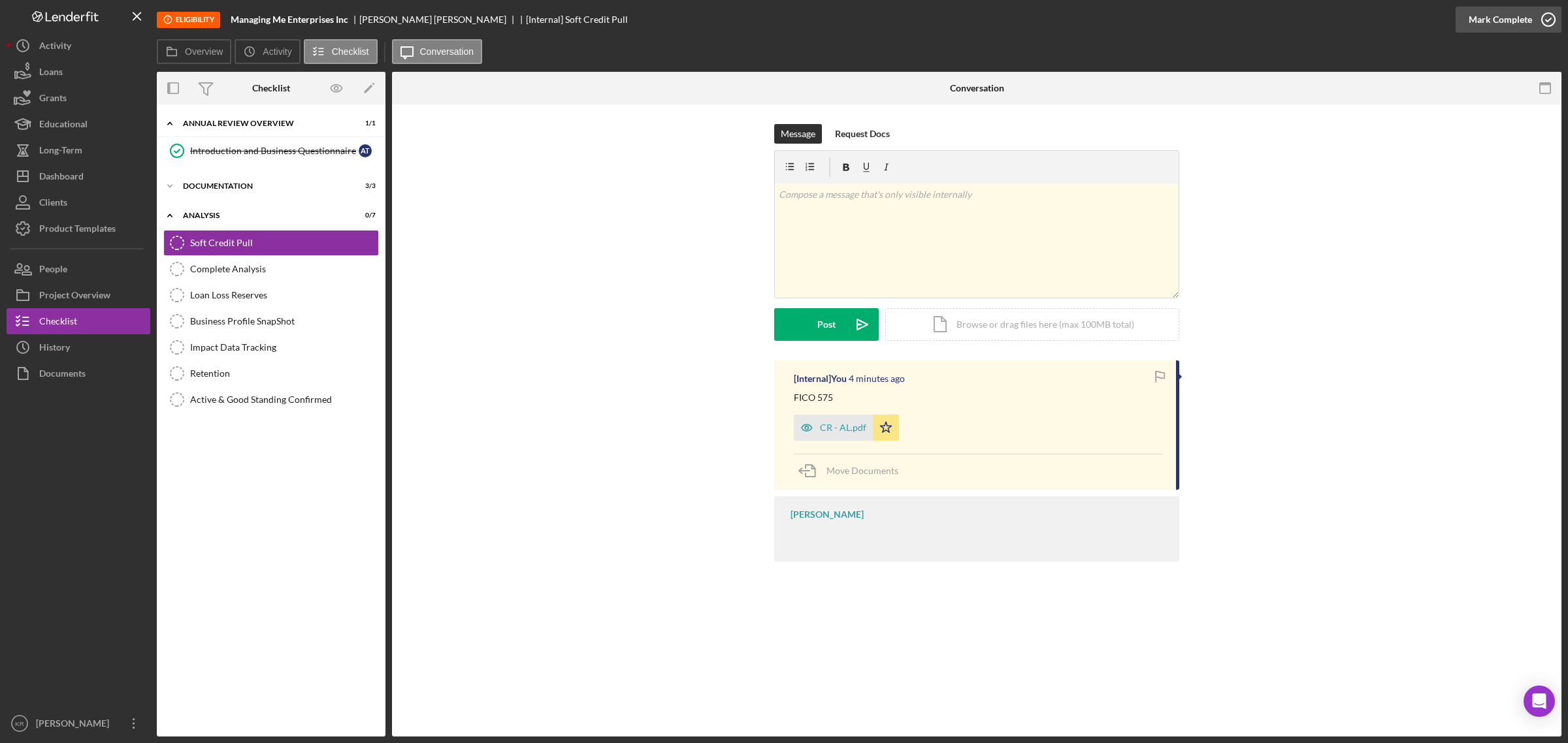
click at [1490, 20] on div "Mark Complete" at bounding box center [1500, 19] width 63 height 26
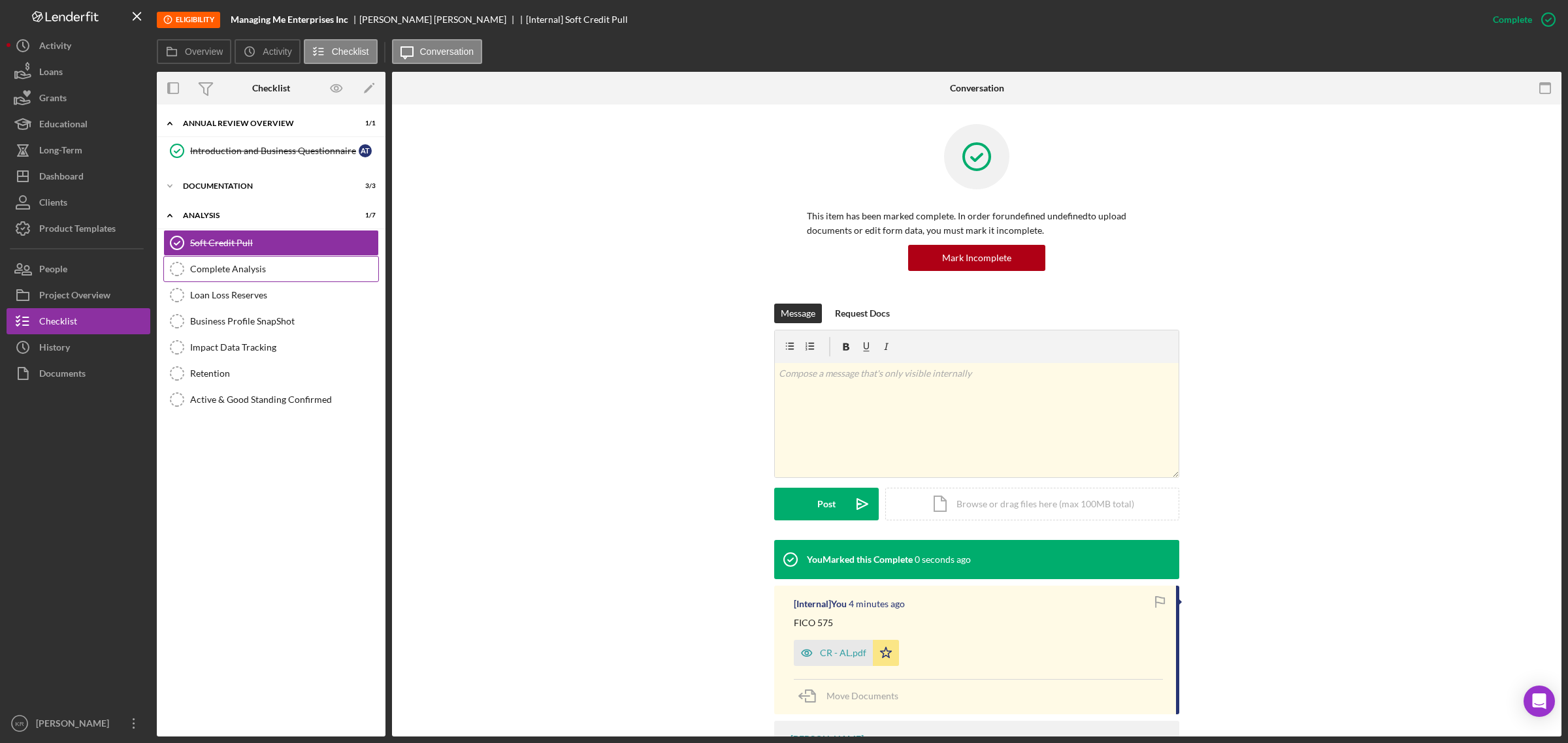
click at [202, 282] on link "Complete Analysis Complete Analysis" at bounding box center [271, 269] width 215 height 26
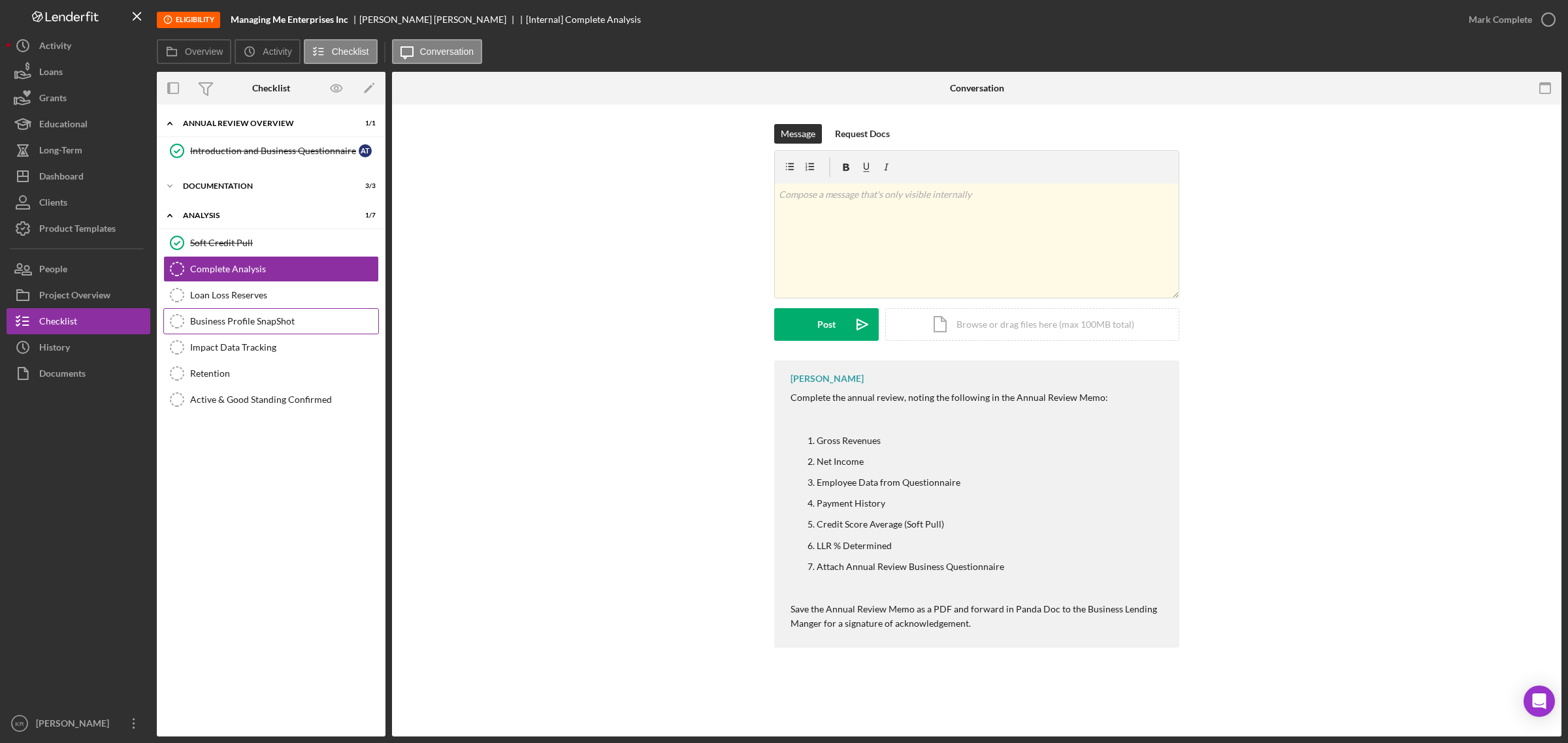
click at [229, 313] on link "Business Profile SnapShot Business Profile SnapShot" at bounding box center [271, 322] width 215 height 26
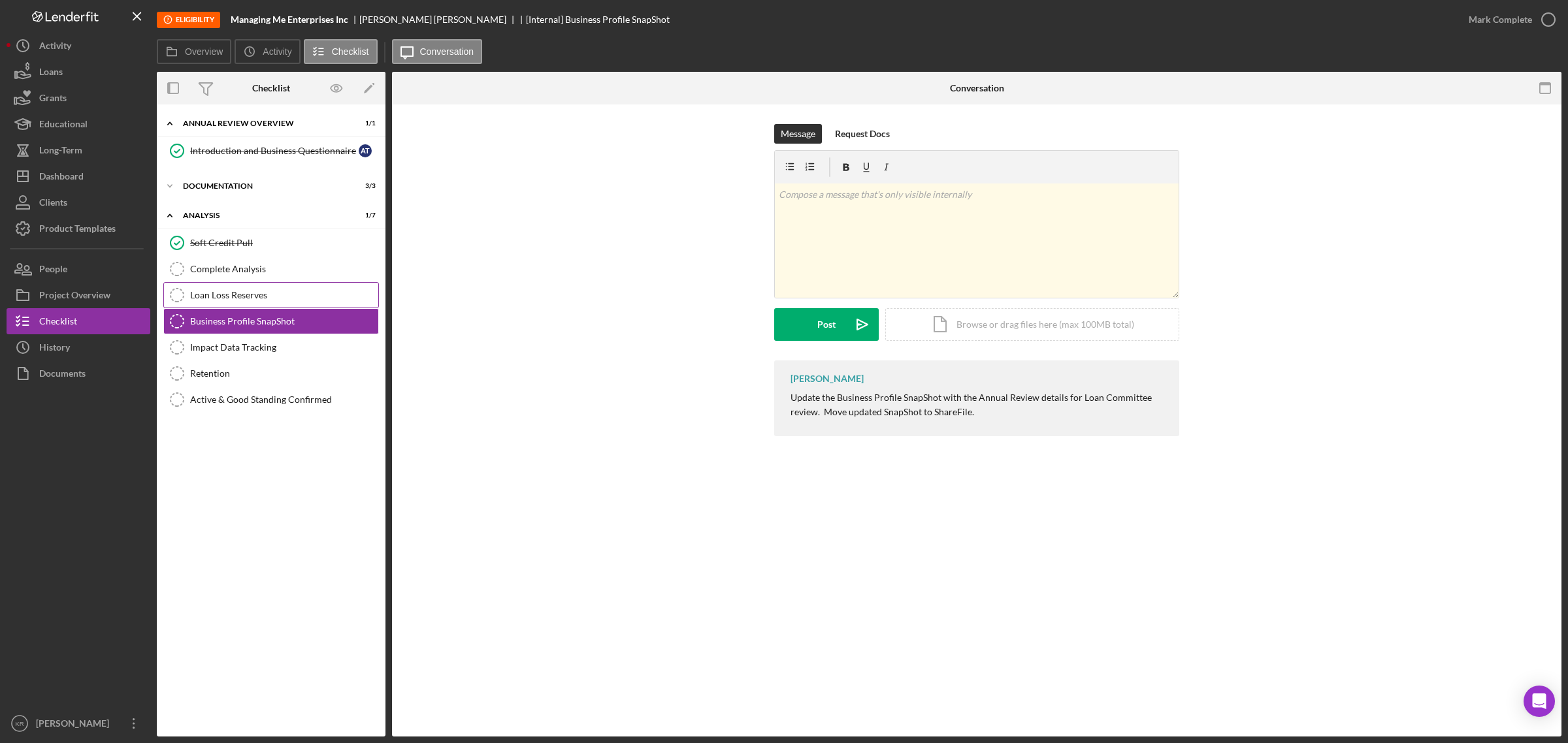
click at [229, 308] on link "Loan Loss Reserves Loan Loss Reserves" at bounding box center [271, 296] width 215 height 26
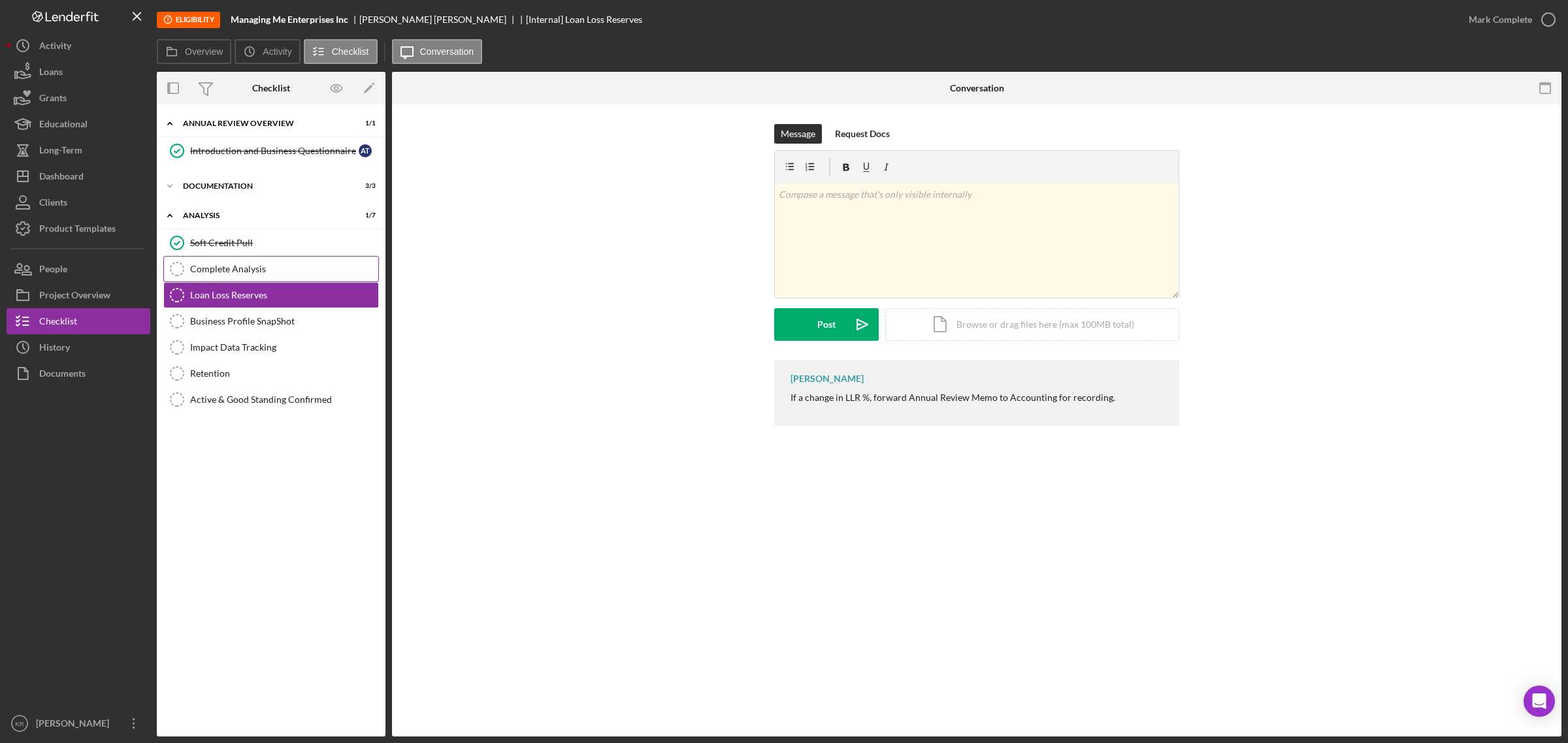
click at [242, 270] on div "Complete Analysis" at bounding box center [284, 269] width 188 height 11
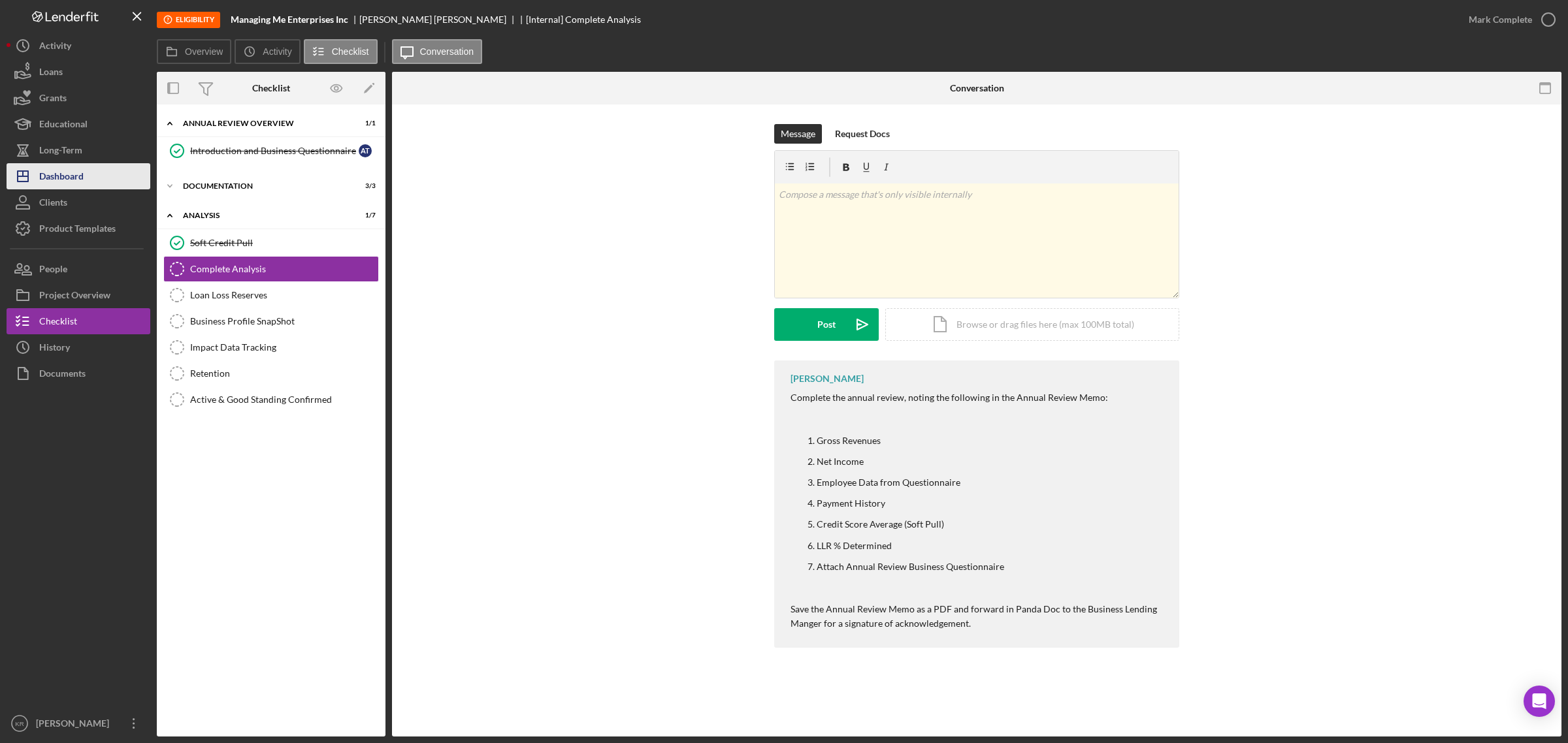
click at [103, 180] on button "Icon/Dashboard Dashboard" at bounding box center [78, 177] width 144 height 26
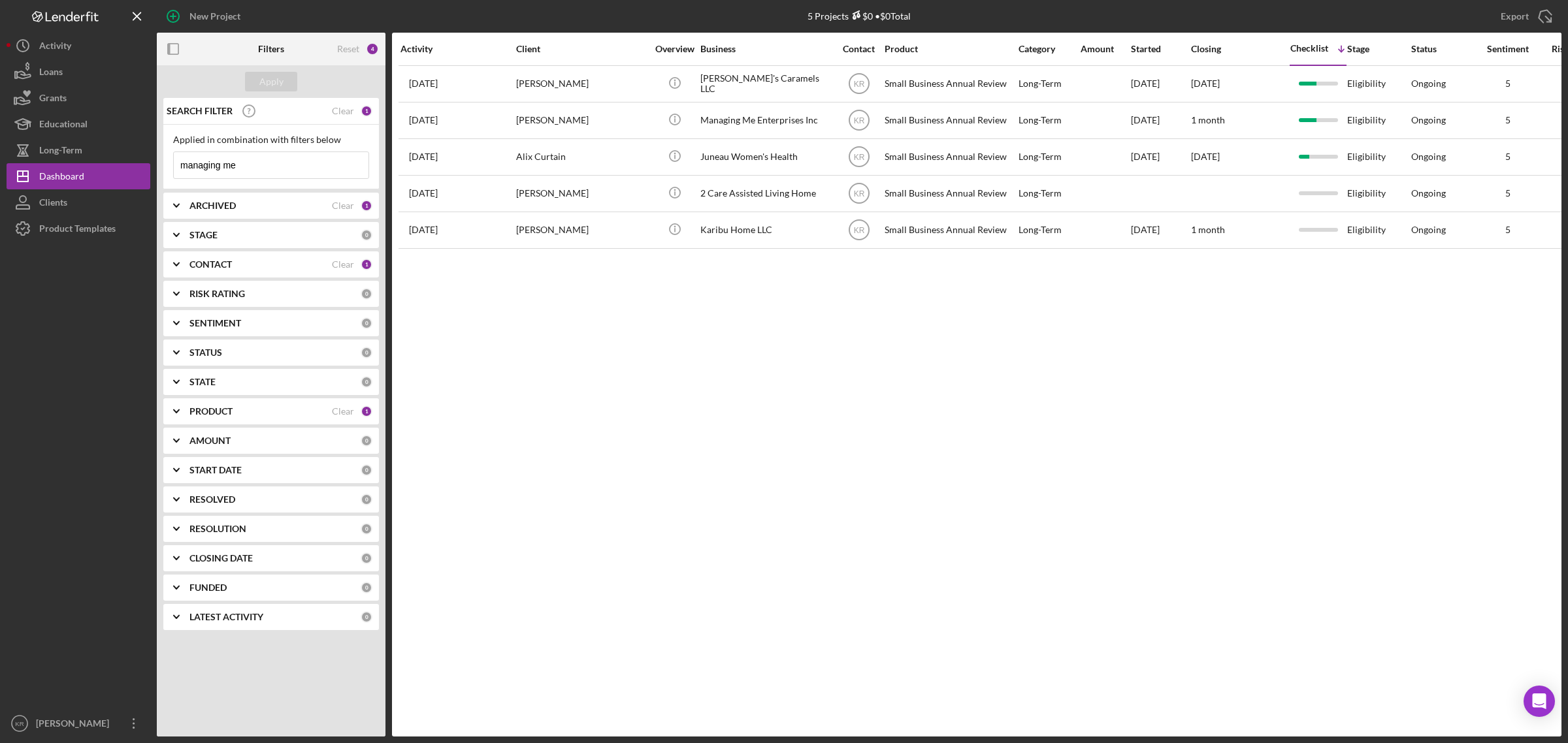
drag, startPoint x: 1024, startPoint y: 707, endPoint x: 1026, endPoint y: 543, distance: 164.0
click at [272, 167] on input "managing me" at bounding box center [271, 165] width 194 height 26
click at [332, 106] on div "SEARCH FILTER" at bounding box center [248, 111] width 168 height 32
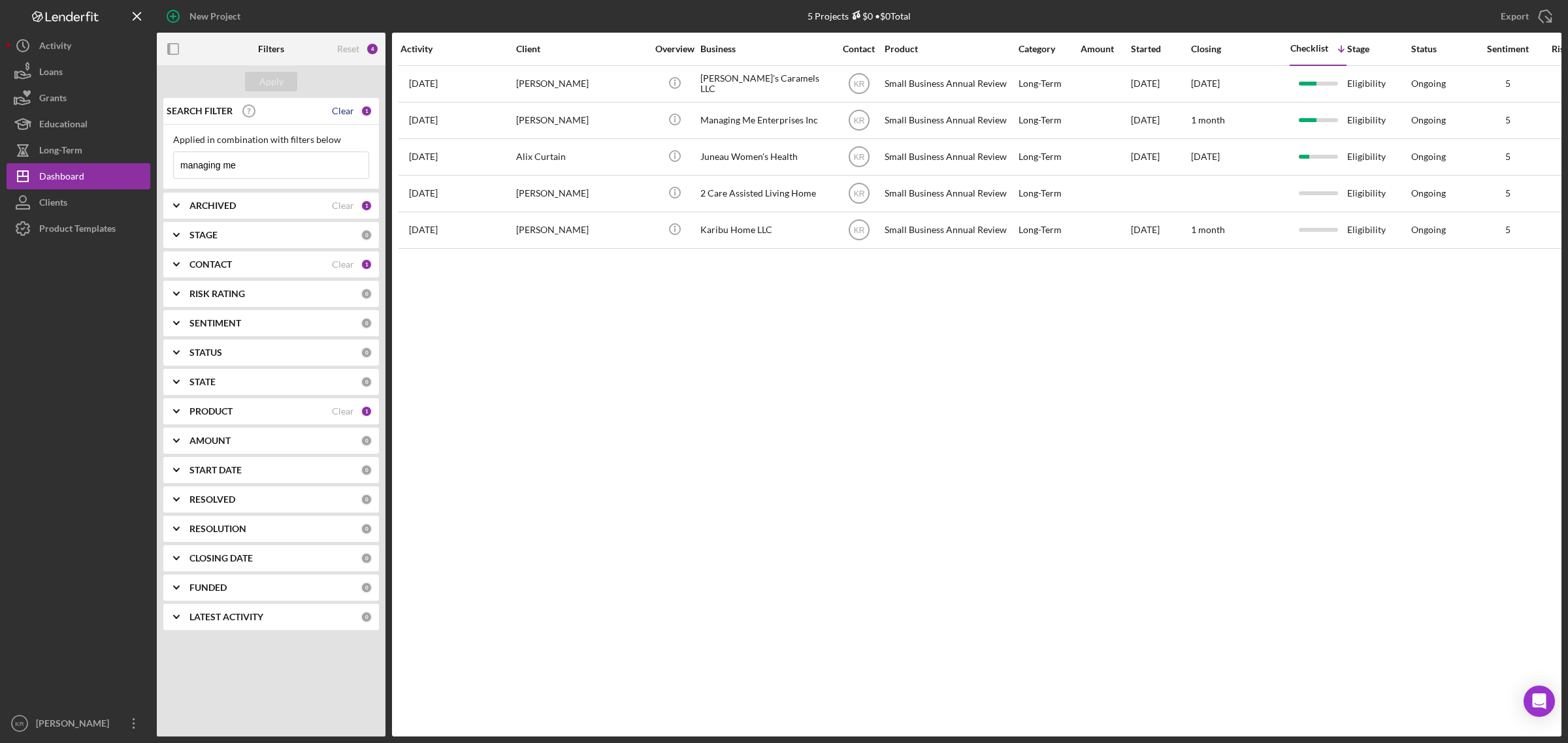
click at [334, 112] on div "Clear" at bounding box center [343, 111] width 22 height 11
click at [246, 72] on button "Apply" at bounding box center [271, 81] width 52 height 19
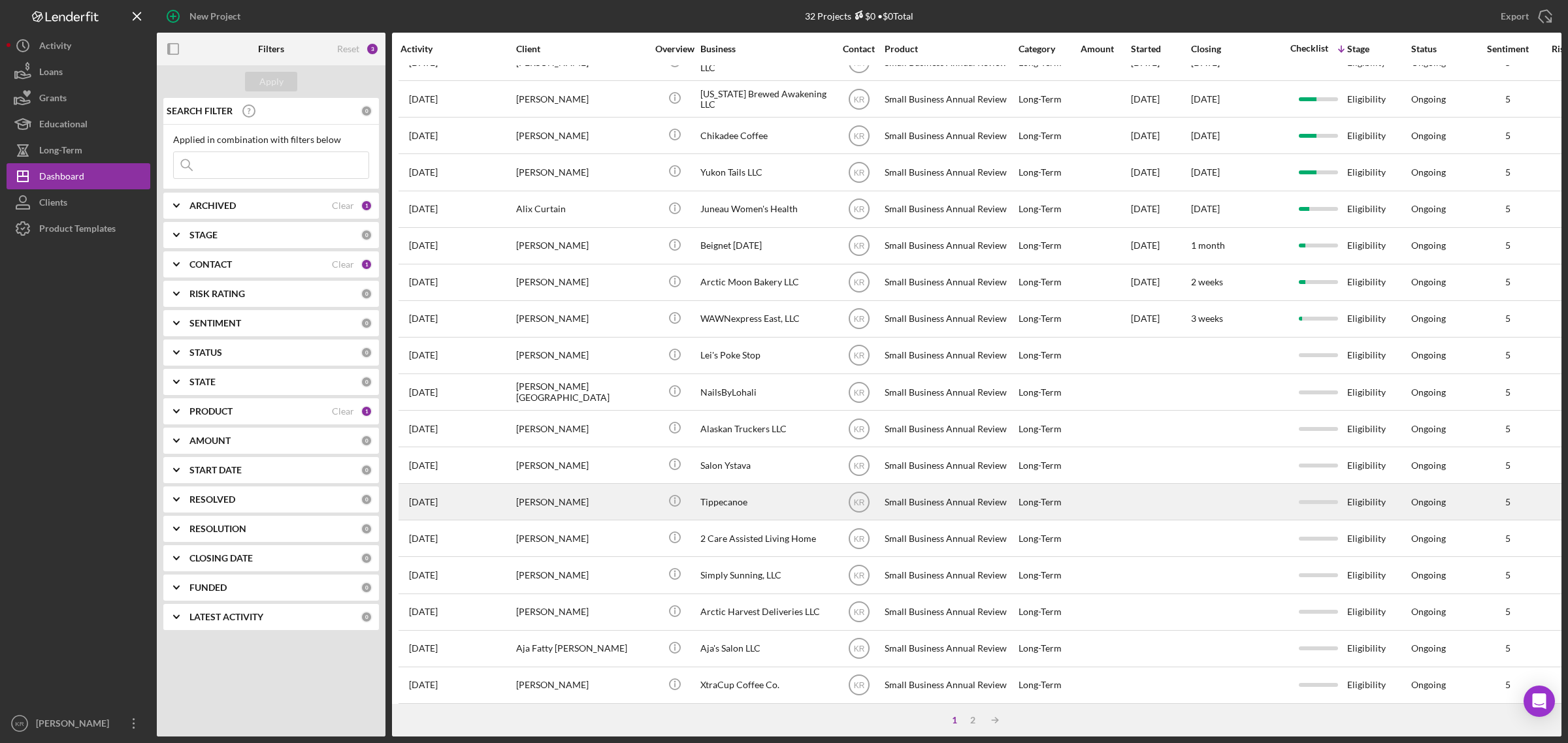
scroll to position [308, 0]
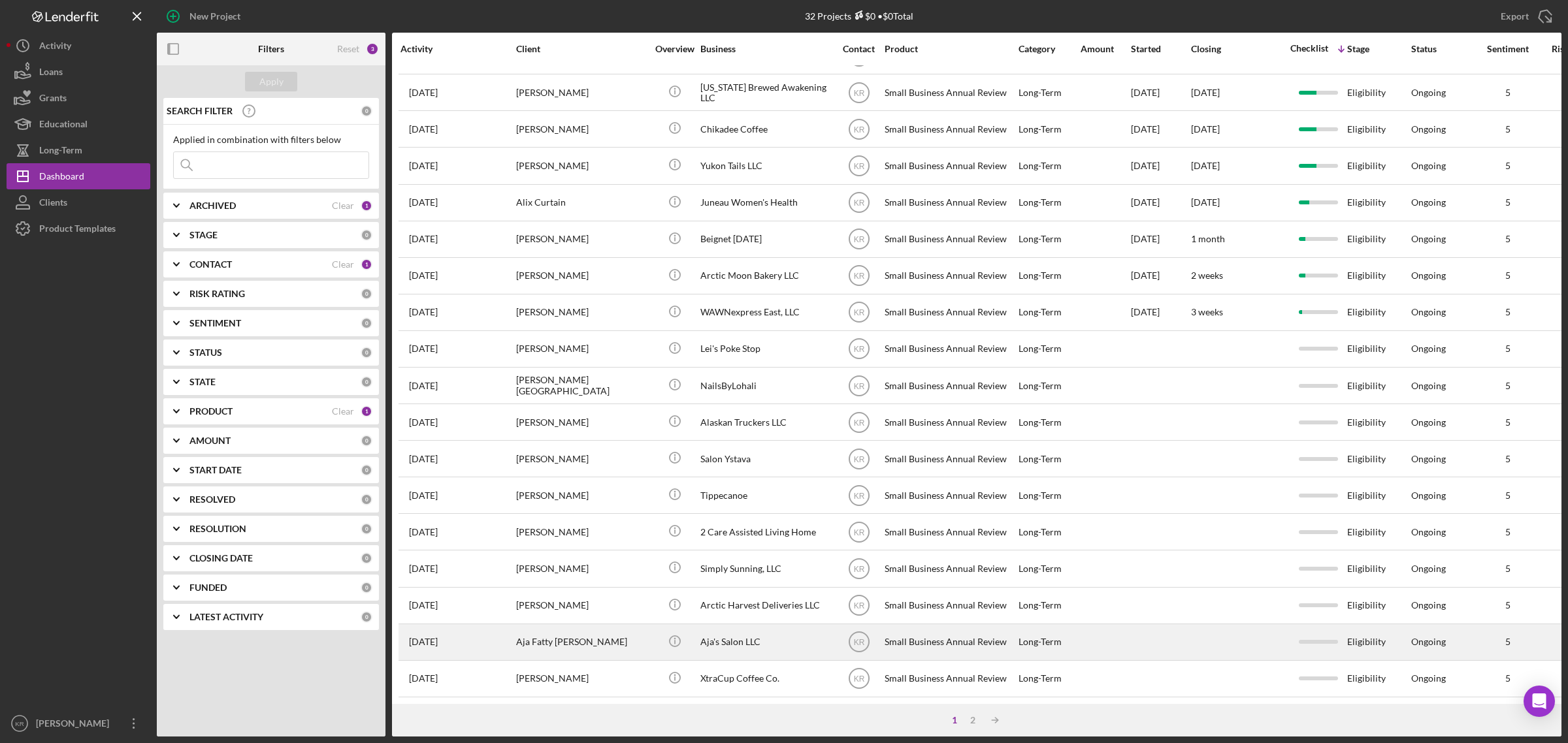
click at [589, 627] on div "Aja Fatty Darboe" at bounding box center [581, 642] width 130 height 35
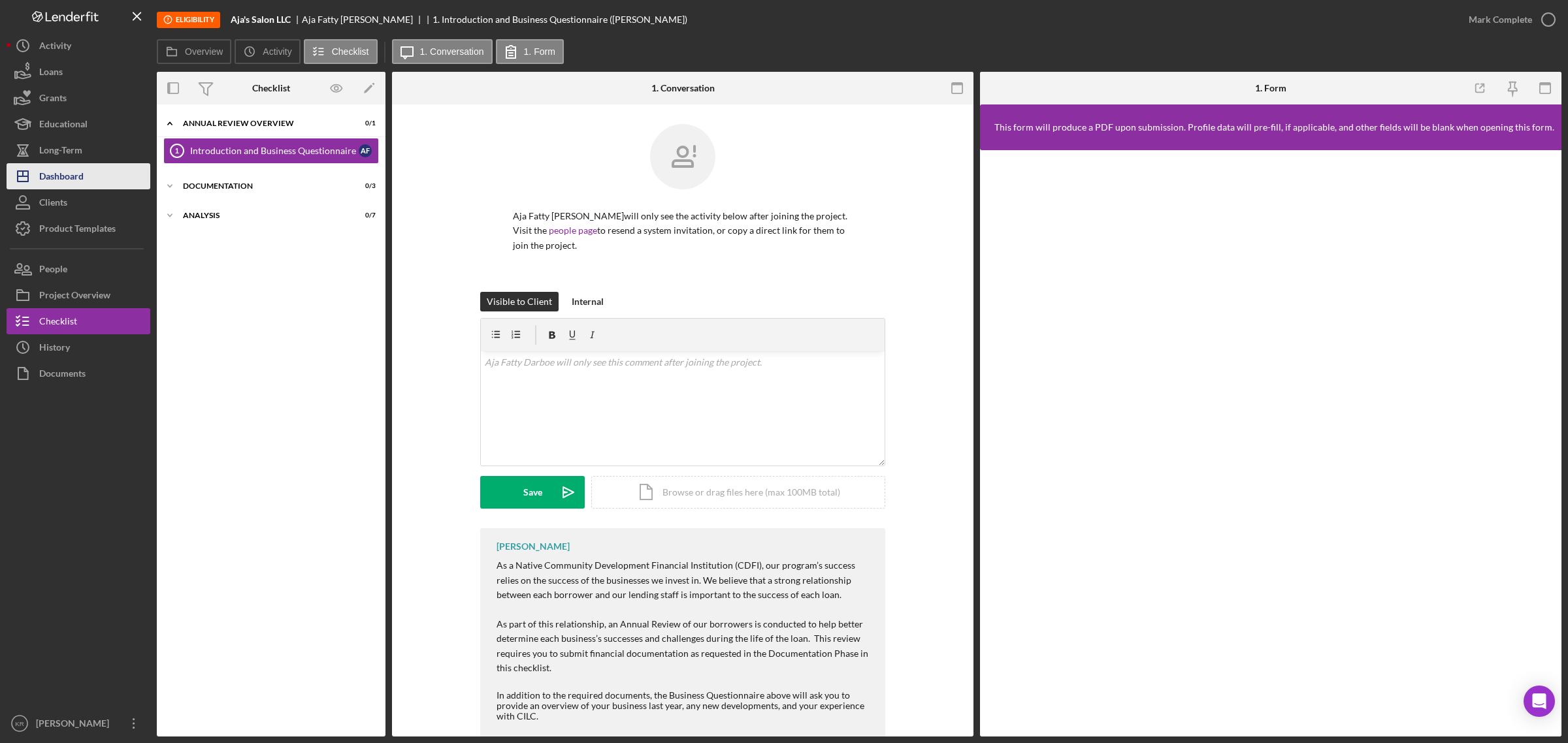
click at [56, 177] on div "Dashboard" at bounding box center [62, 178] width 45 height 29
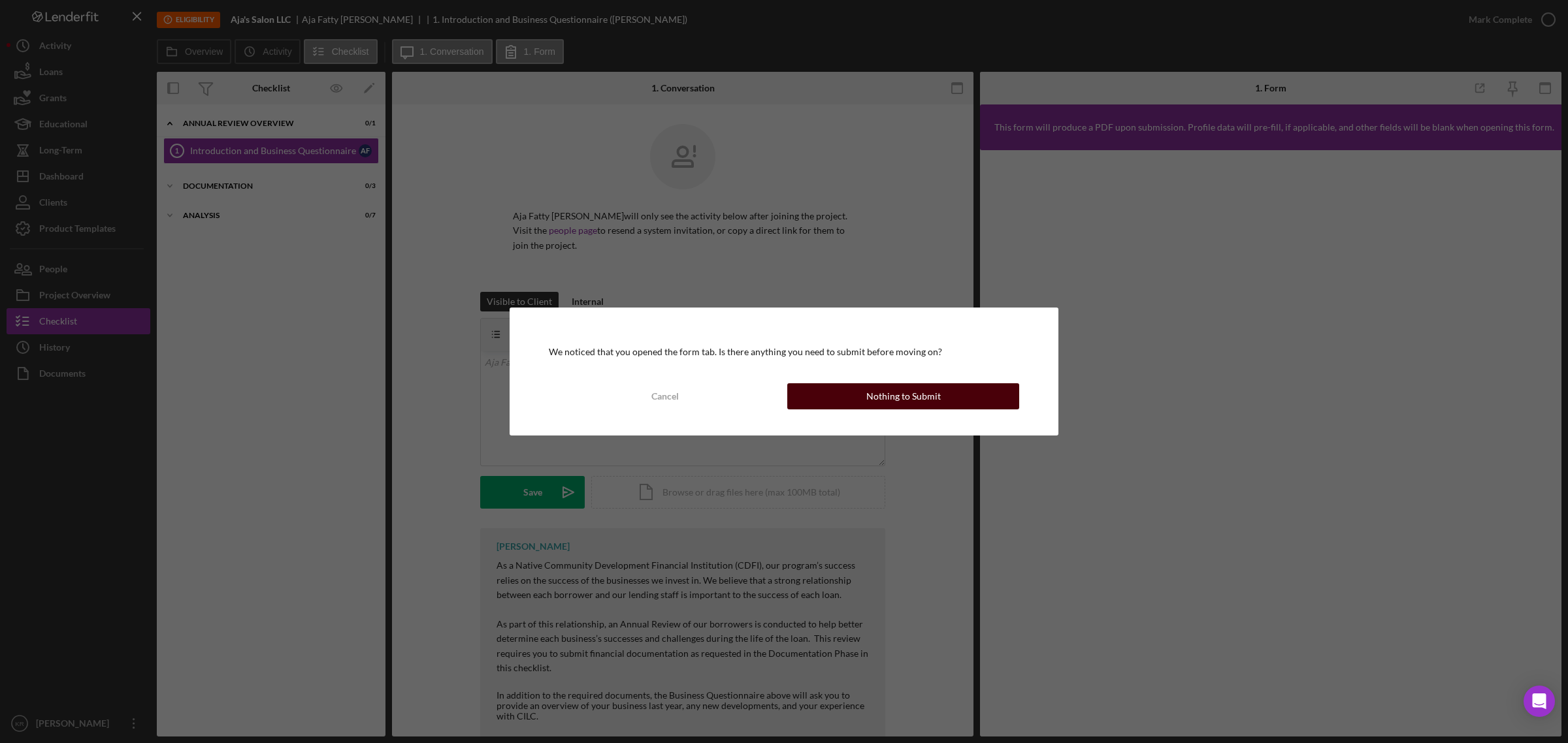
click at [984, 393] on button "Nothing to Submit" at bounding box center [903, 397] width 232 height 26
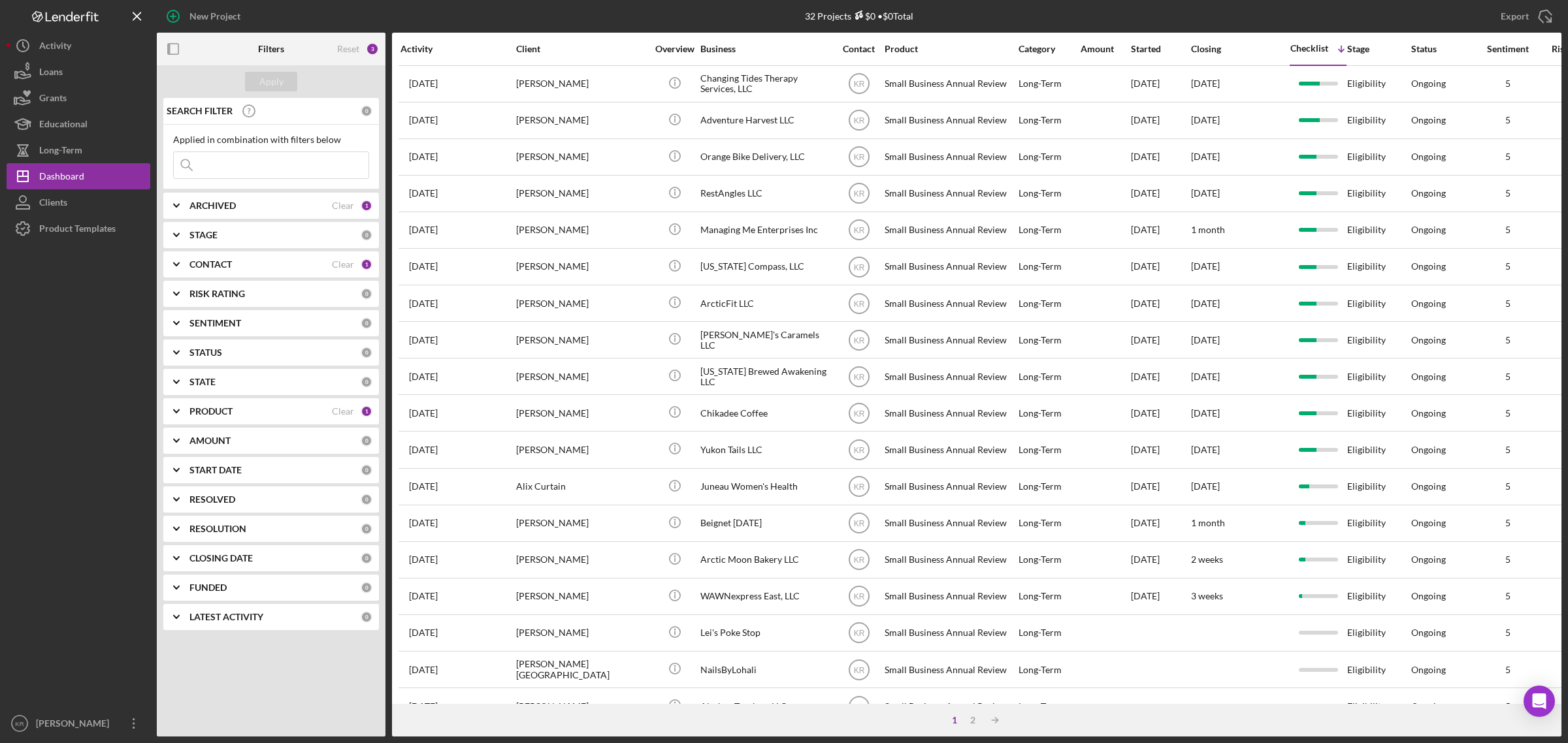
click at [198, 165] on icon at bounding box center [187, 165] width 26 height 26
click at [202, 165] on input at bounding box center [271, 165] width 194 height 26
type input "managing me"
click at [263, 79] on div "Apply" at bounding box center [271, 81] width 24 height 19
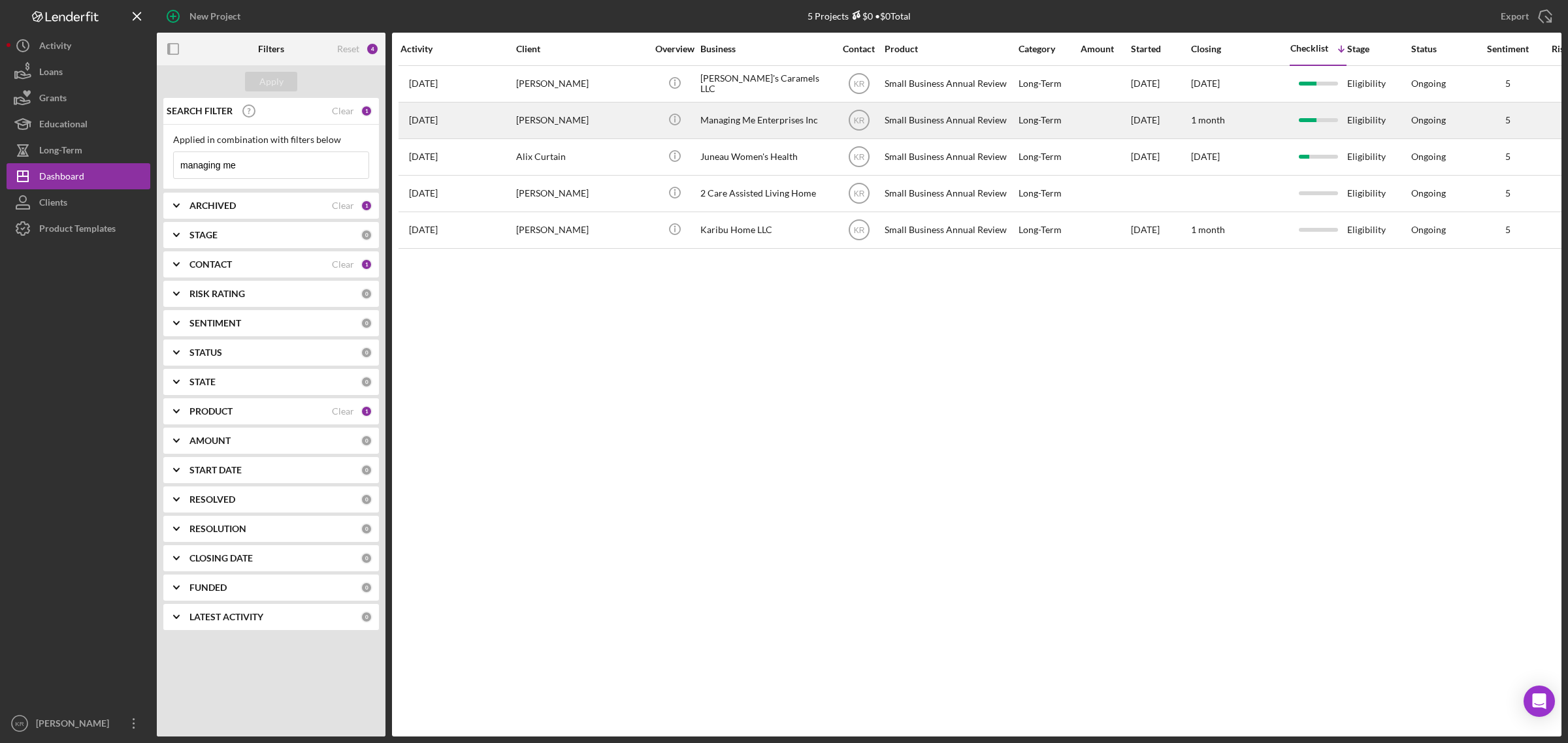
click at [602, 121] on div "[PERSON_NAME]" at bounding box center [581, 120] width 130 height 35
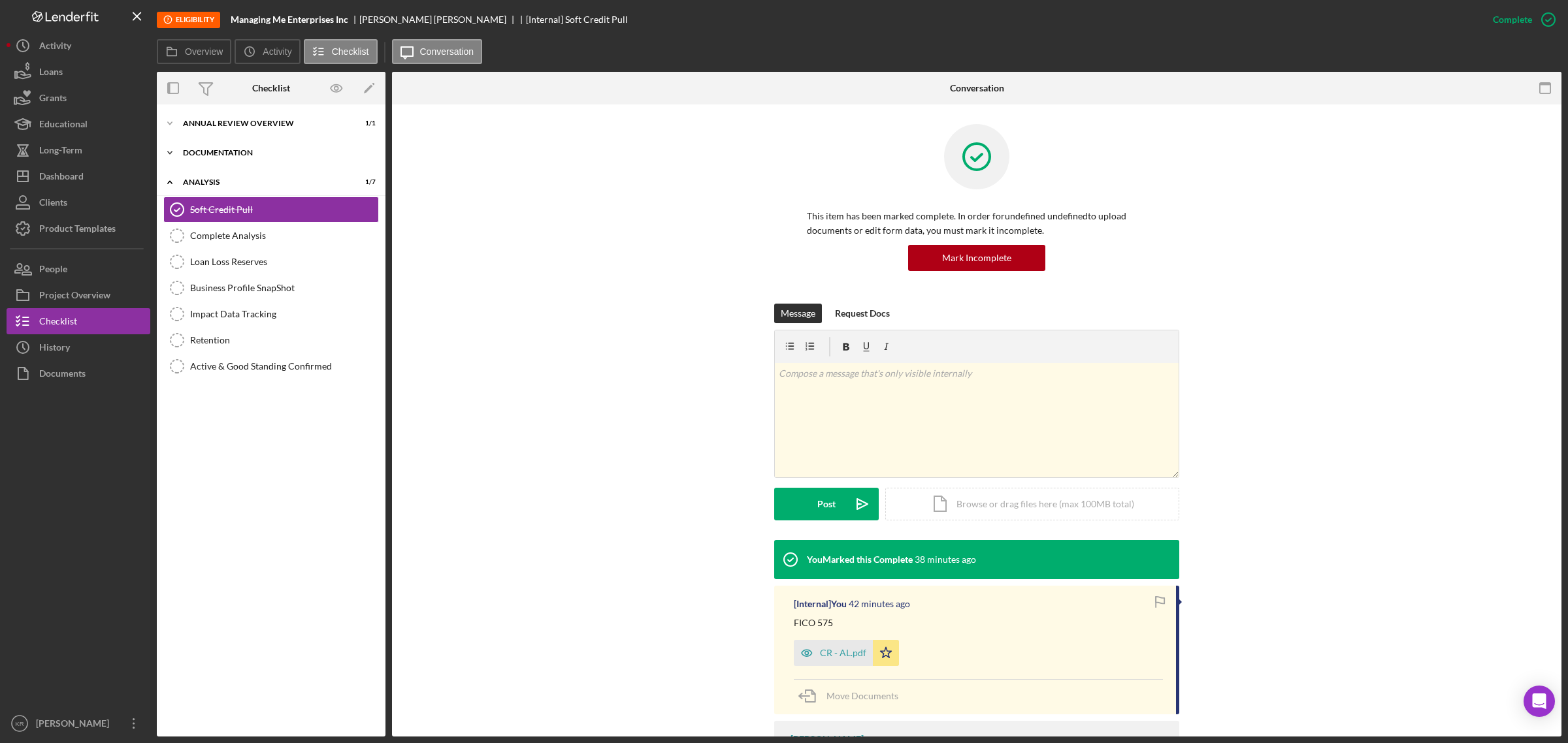
click at [246, 162] on div "Icon/Expander Documentation 3 / 3" at bounding box center [271, 153] width 228 height 26
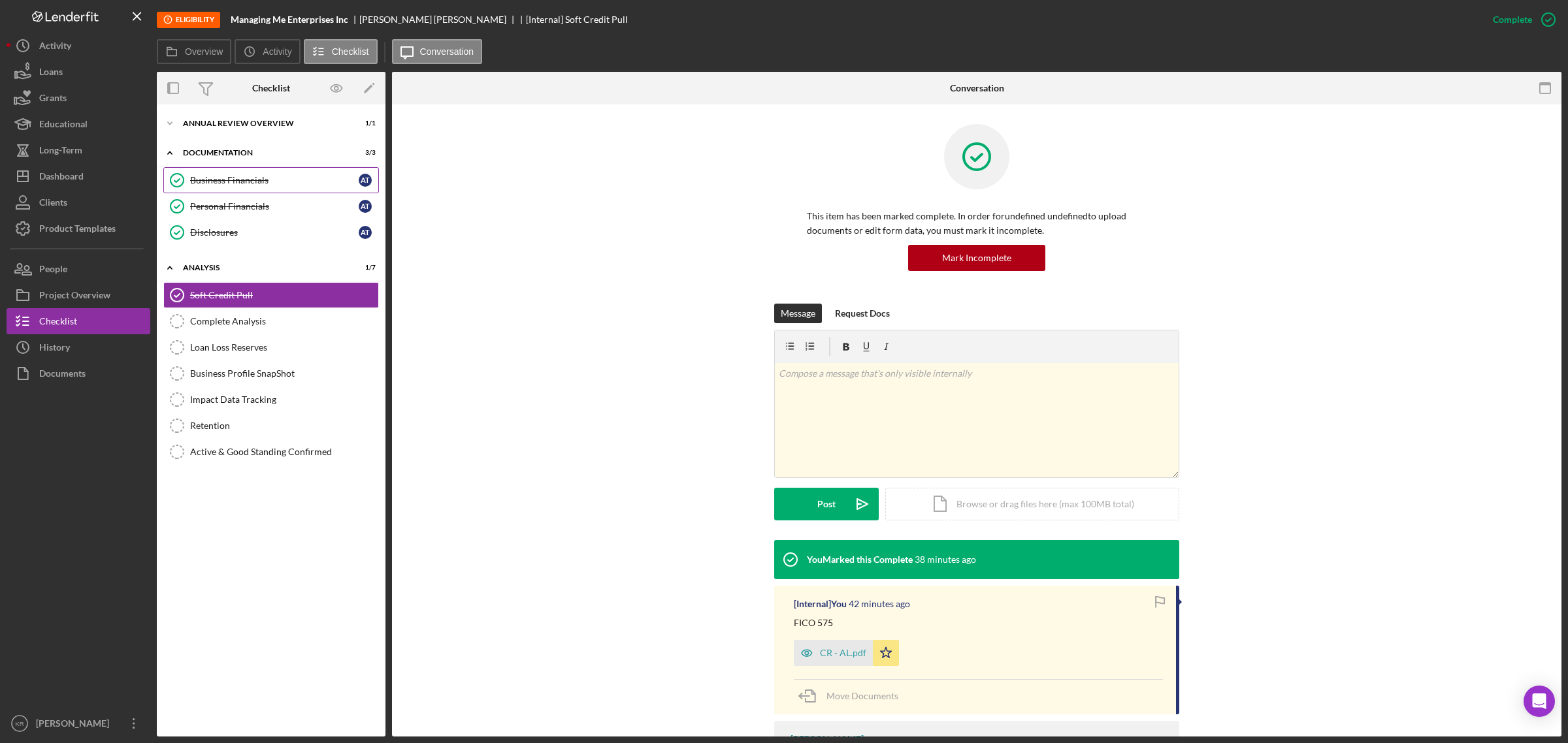
click at [258, 181] on div "Business Financials" at bounding box center [274, 181] width 168 height 11
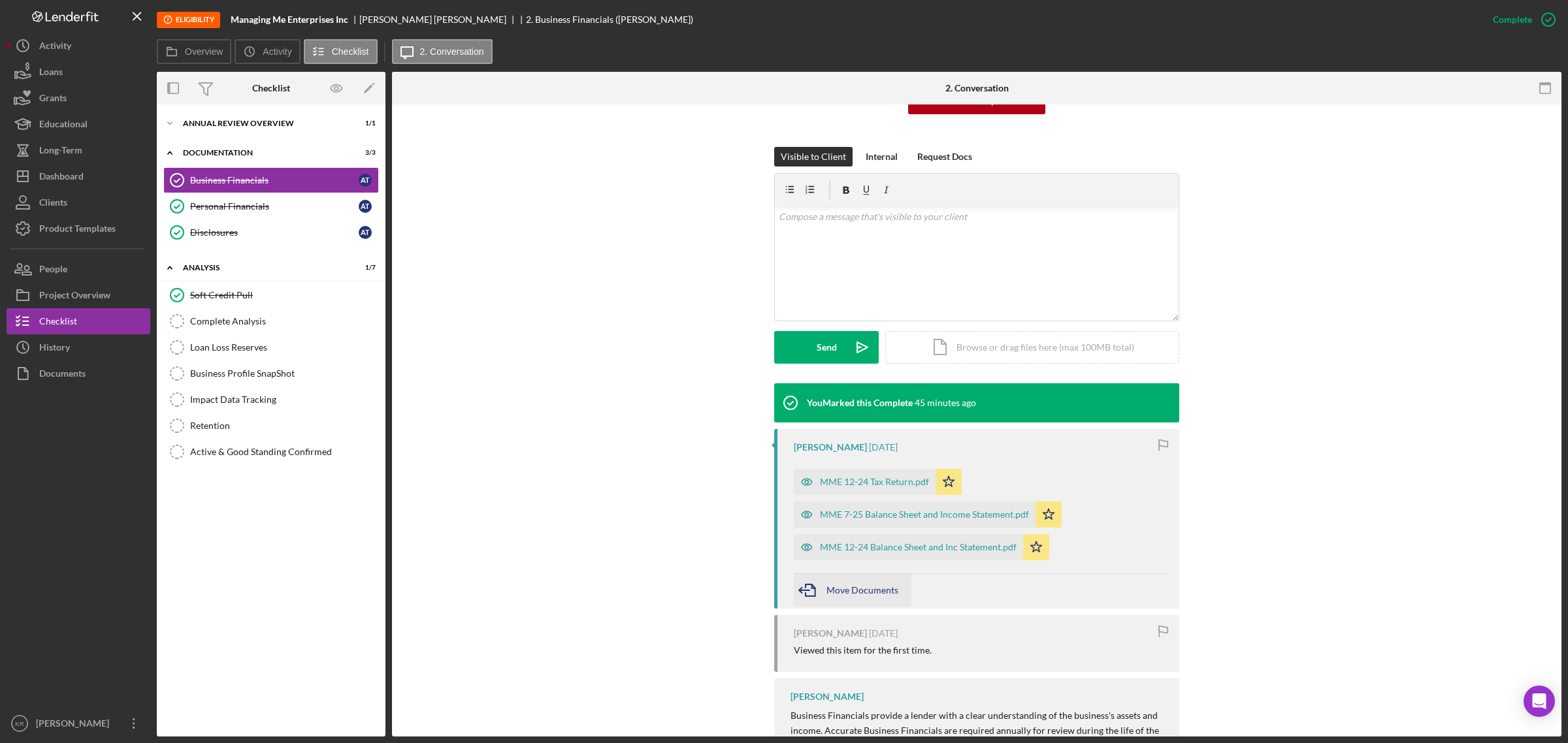
scroll to position [164, 0]
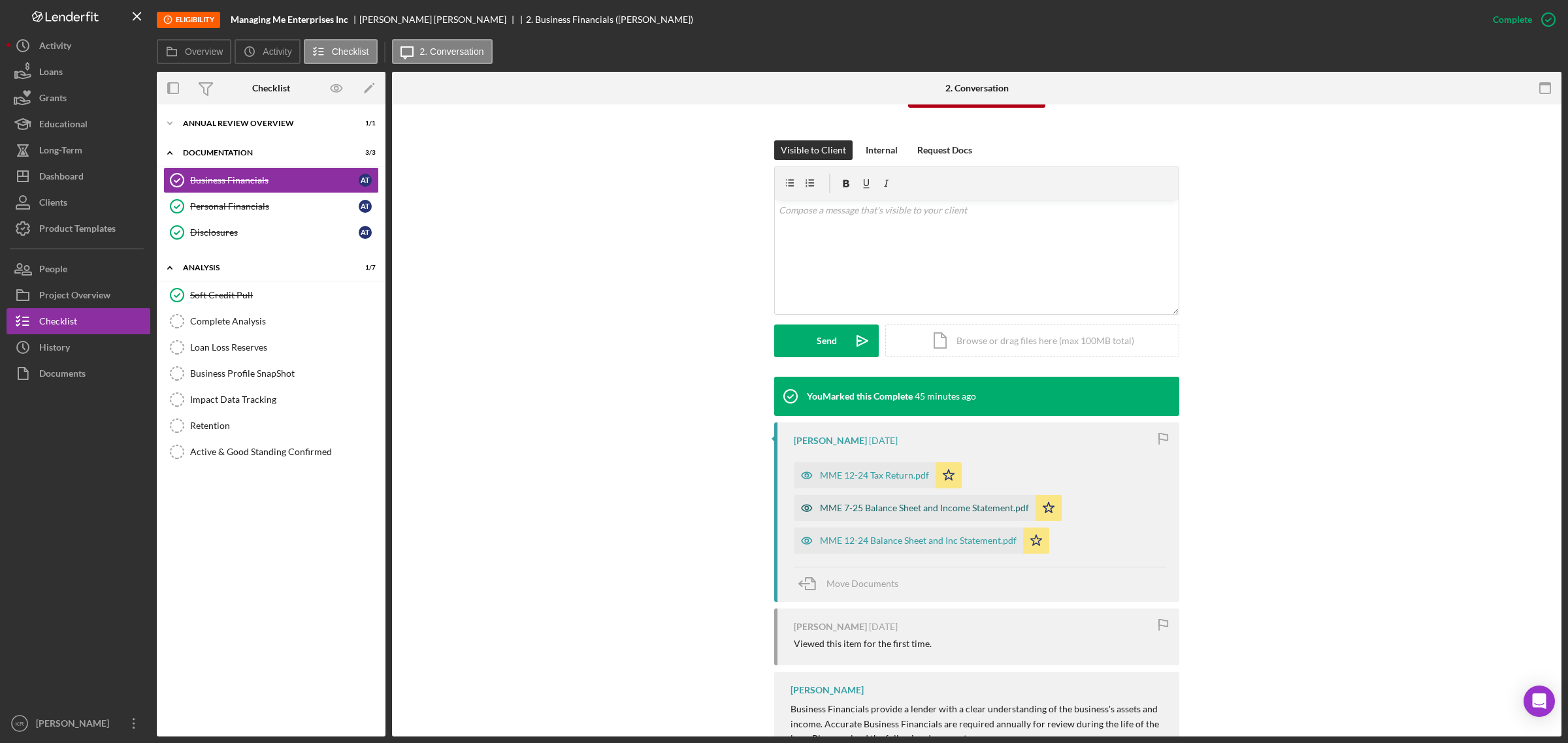
click at [910, 519] on div "MME 7-25 Balance Sheet and Income Statement.pdf" at bounding box center [914, 508] width 242 height 26
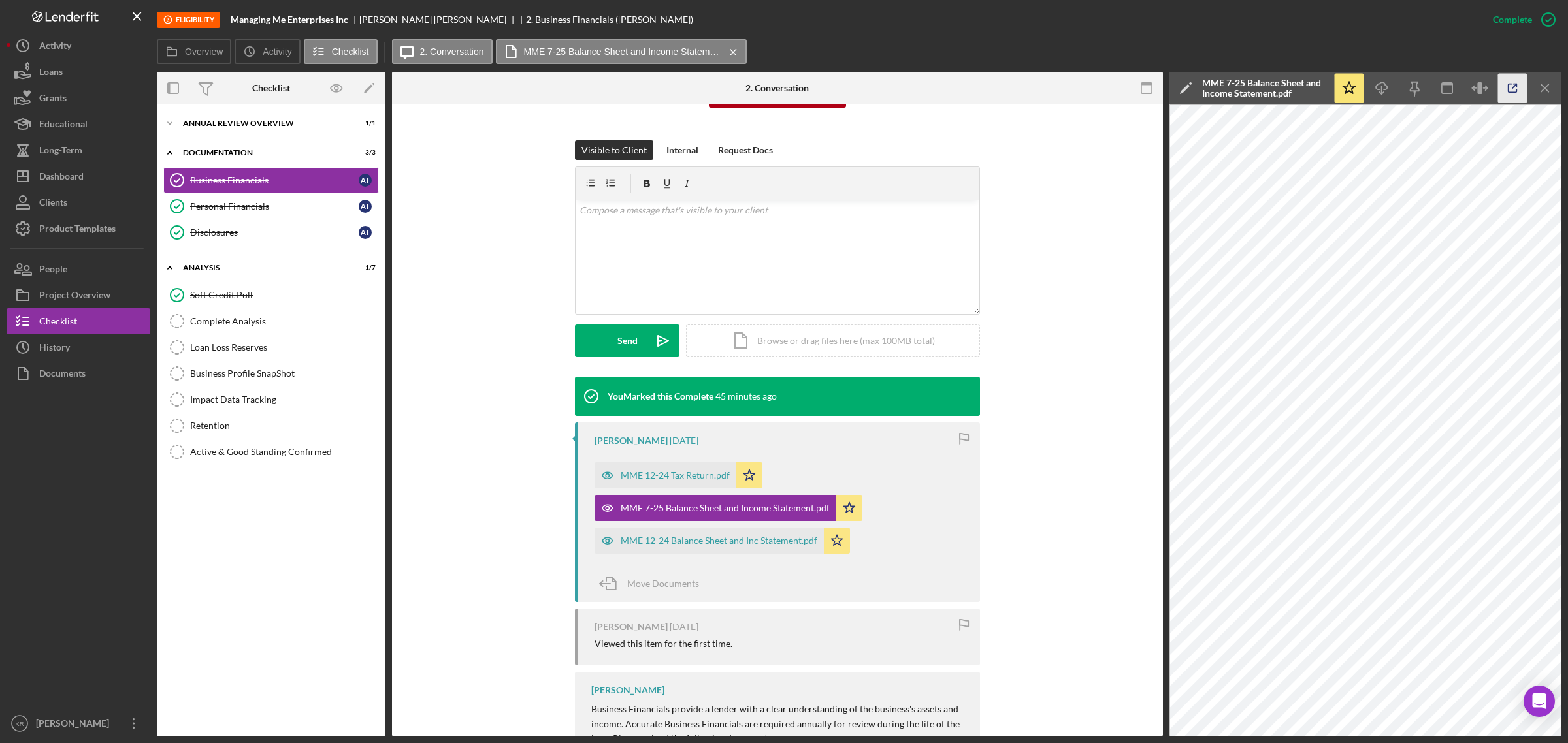
click at [1510, 86] on icon "button" at bounding box center [1512, 89] width 29 height 29
drag, startPoint x: 674, startPoint y: 547, endPoint x: 681, endPoint y: 547, distance: 7.0
click at [674, 547] on div "MME 12-24 Balance Sheet and Inc Statement.pdf" at bounding box center [708, 541] width 229 height 26
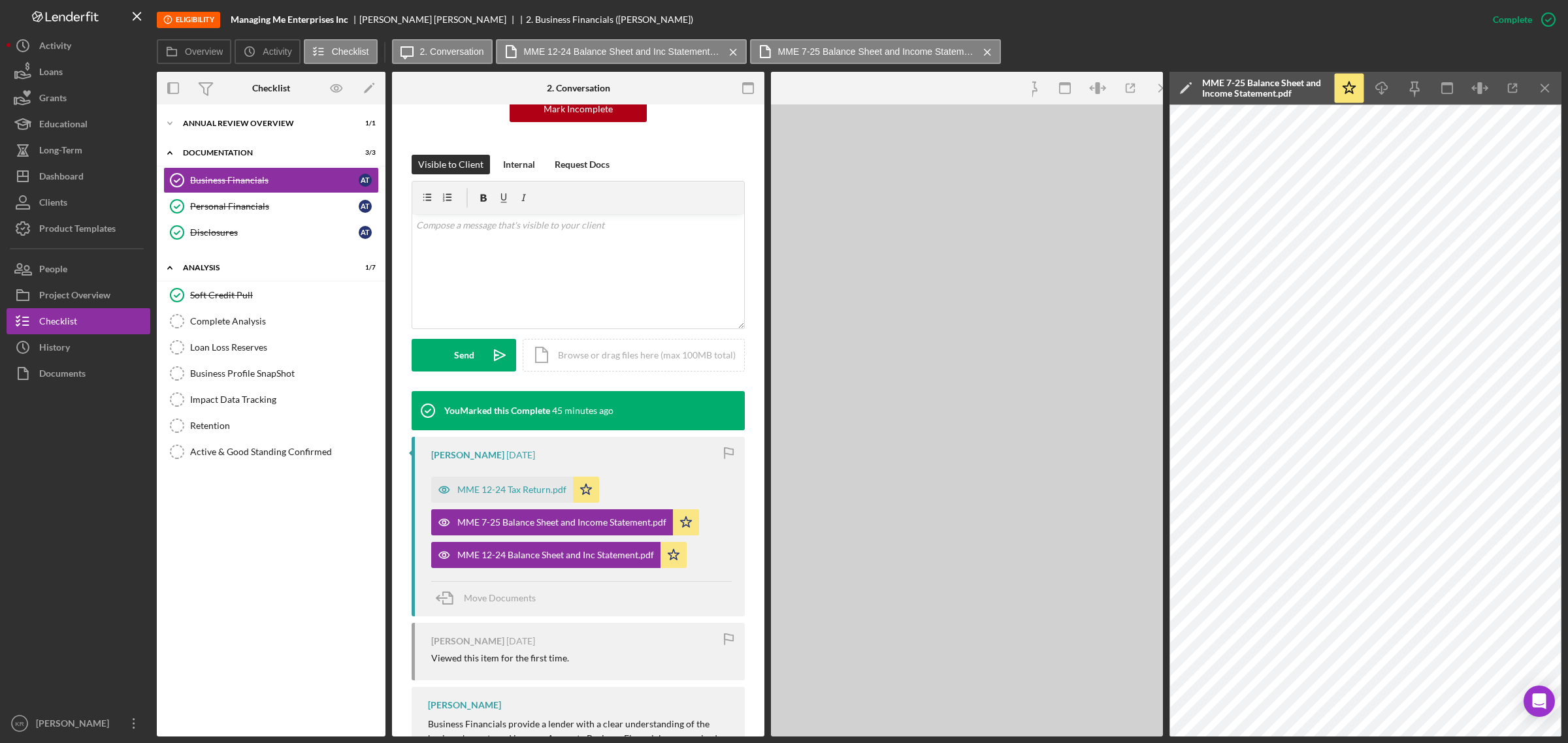
scroll to position [177, 0]
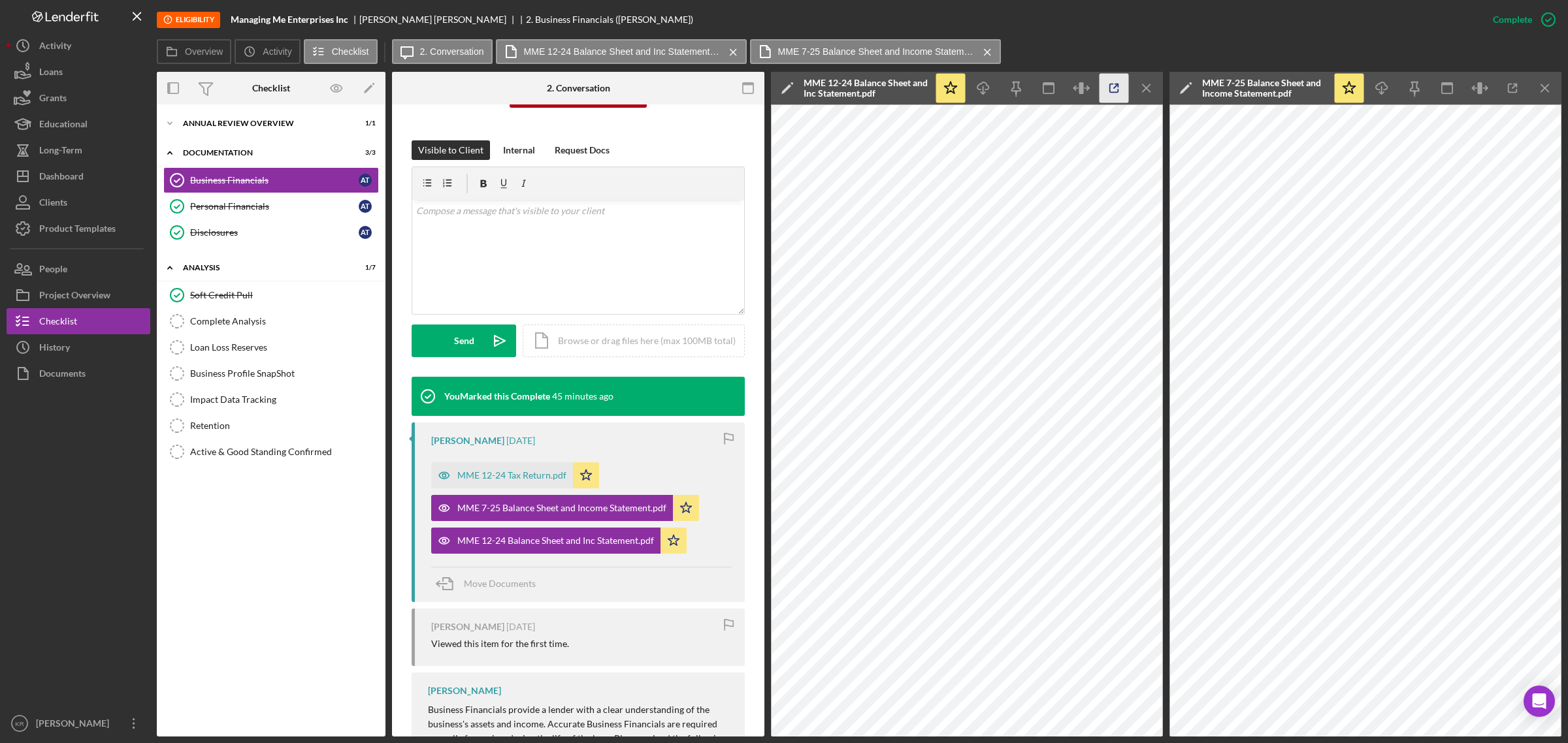
click at [1113, 92] on icon "button" at bounding box center [1114, 89] width 29 height 29
click at [315, 326] on div "Complete Analysis" at bounding box center [284, 322] width 188 height 11
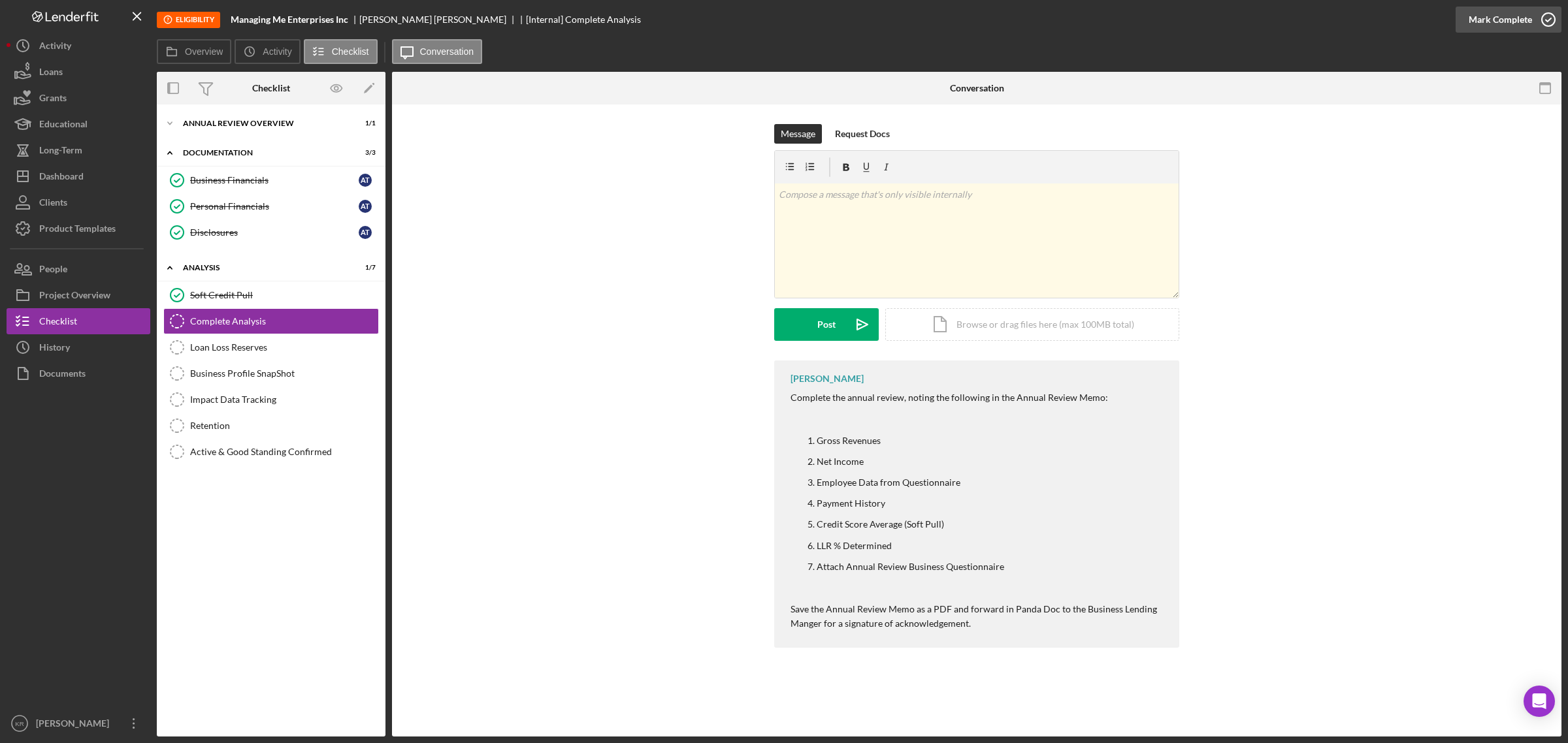
click at [1504, 19] on div "Mark Complete" at bounding box center [1500, 19] width 63 height 26
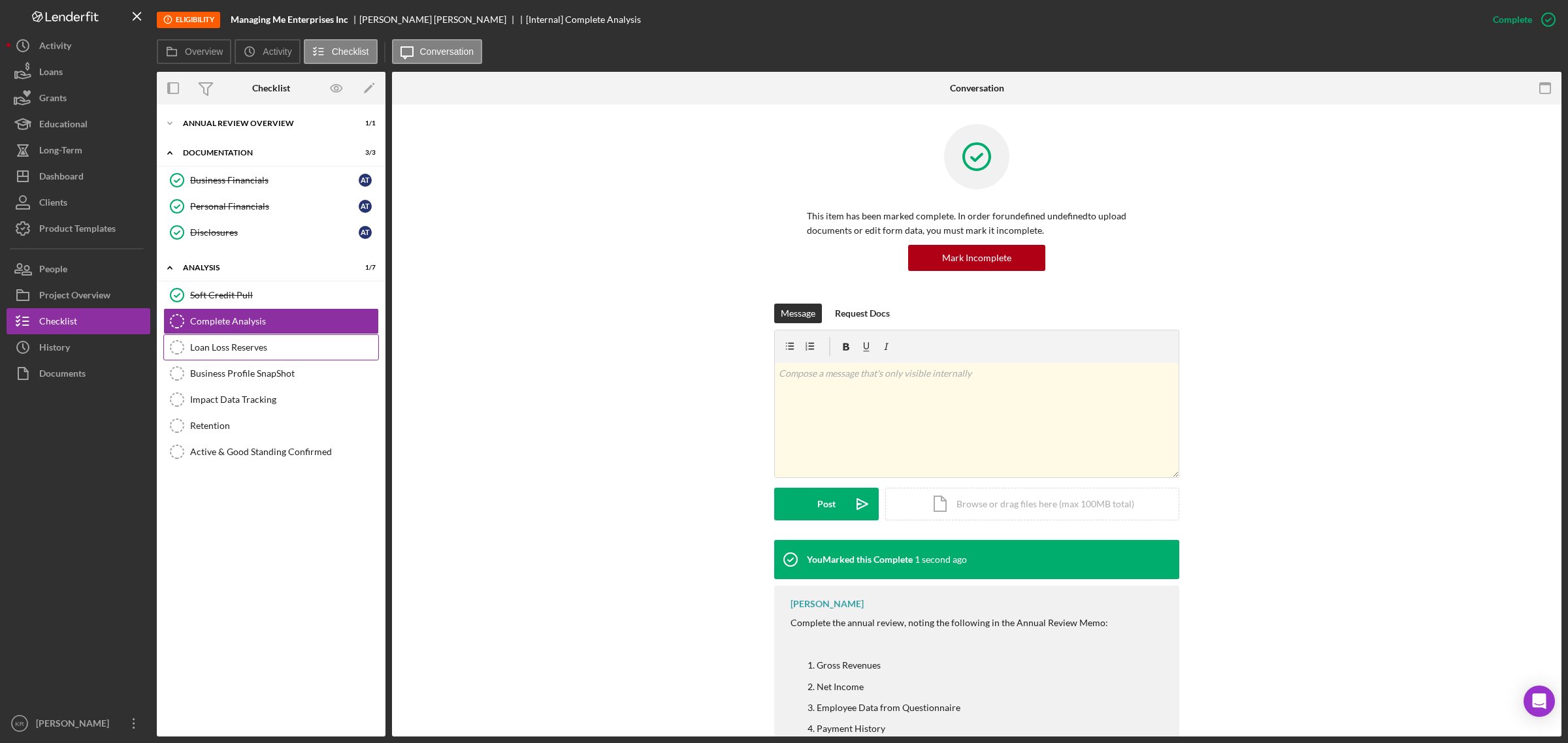
click at [252, 355] on link "Loan Loss Reserves Loan Loss Reserves" at bounding box center [271, 347] width 215 height 26
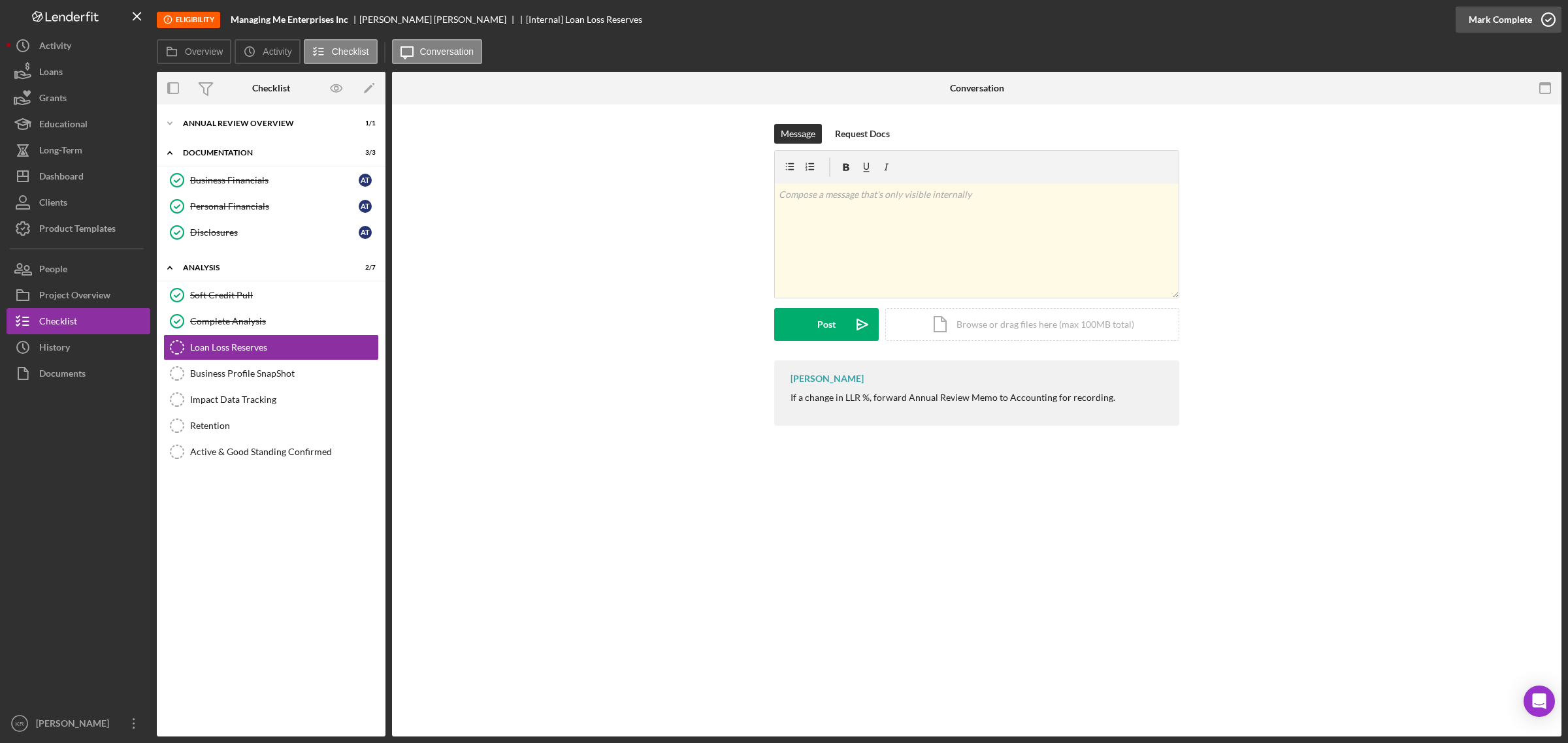
click at [1483, 23] on div "Mark Complete" at bounding box center [1500, 19] width 63 height 26
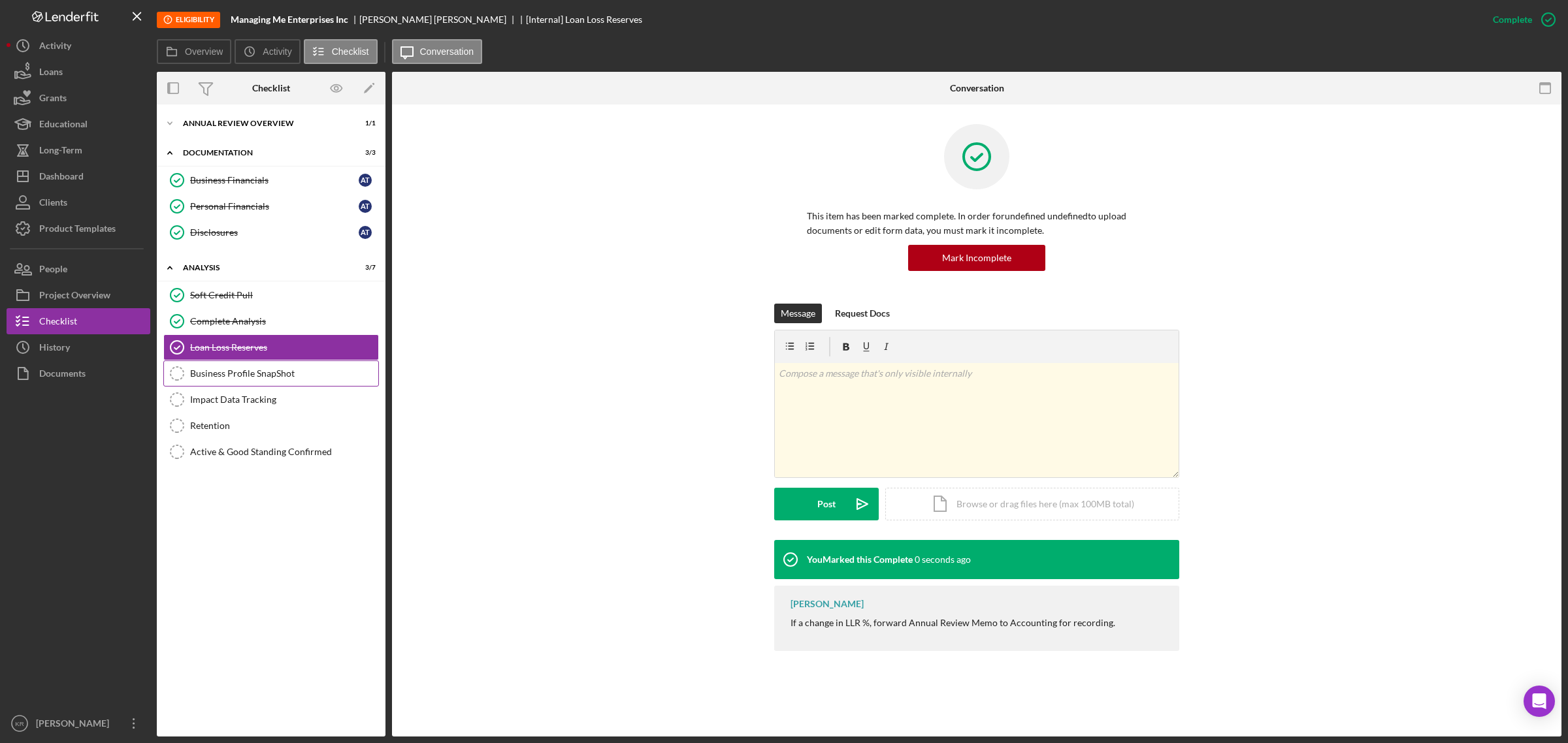
click at [262, 373] on div "Business Profile SnapShot" at bounding box center [284, 373] width 188 height 11
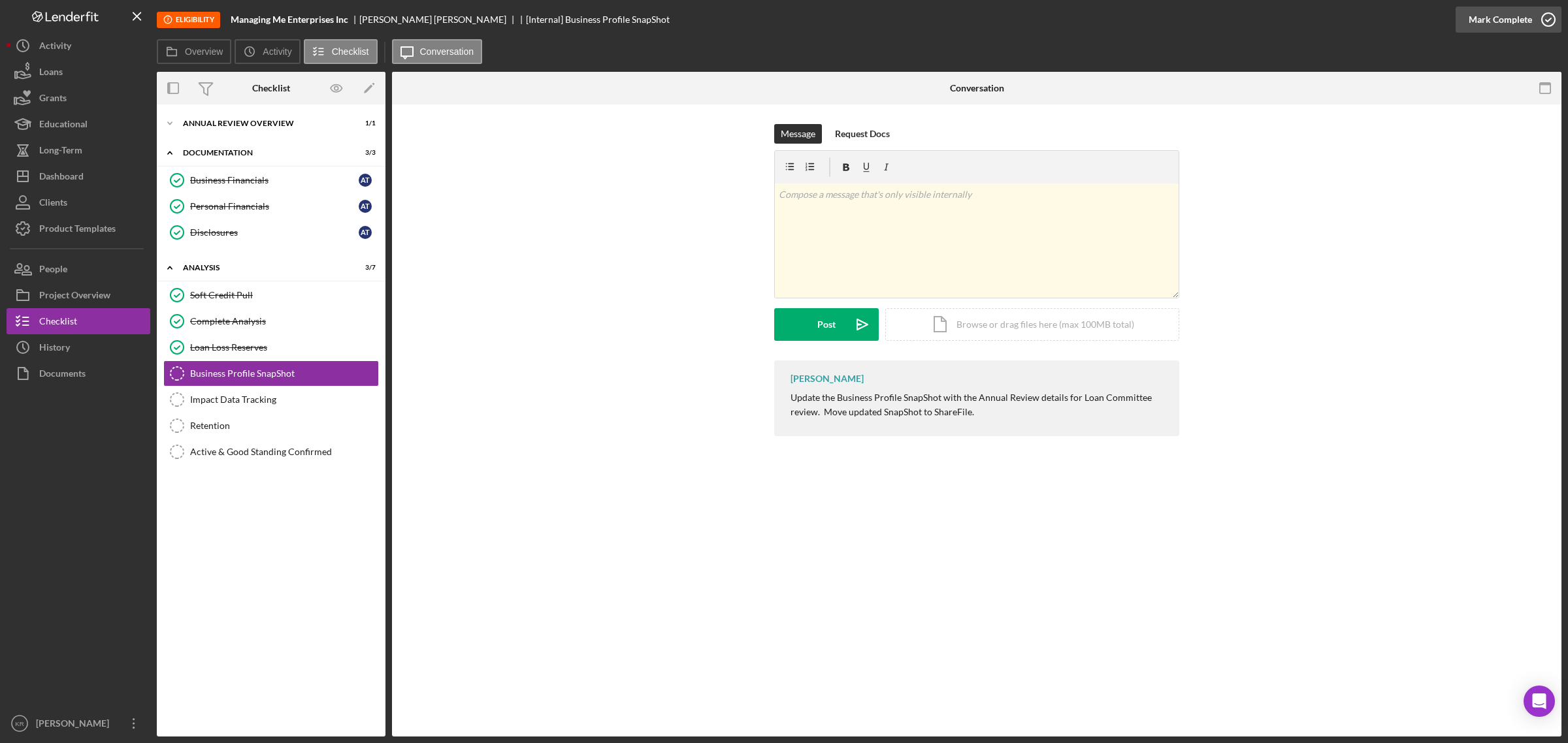
click at [1472, 23] on div "Mark Complete" at bounding box center [1500, 19] width 63 height 26
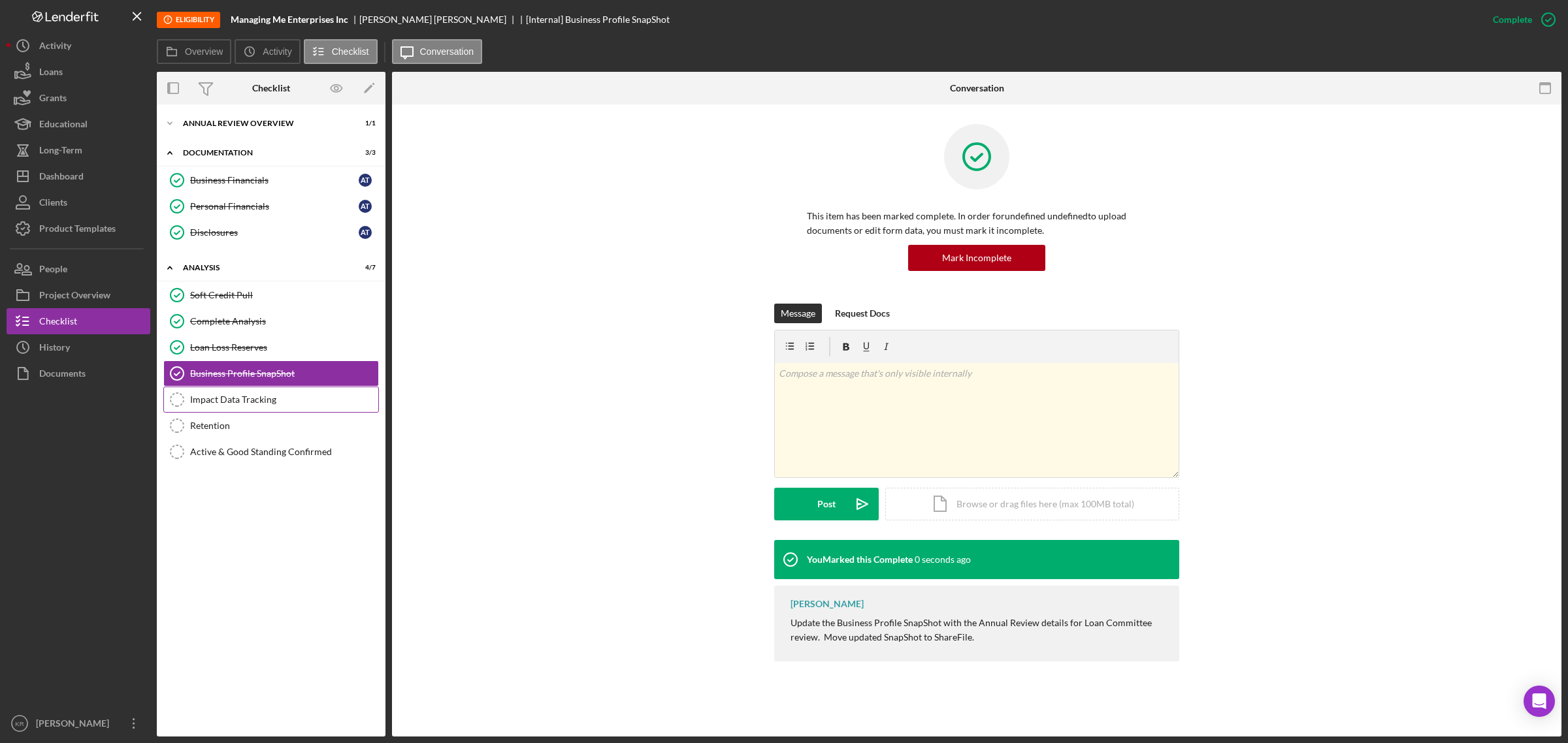
click at [302, 398] on div "Impact Data Tracking" at bounding box center [284, 400] width 188 height 11
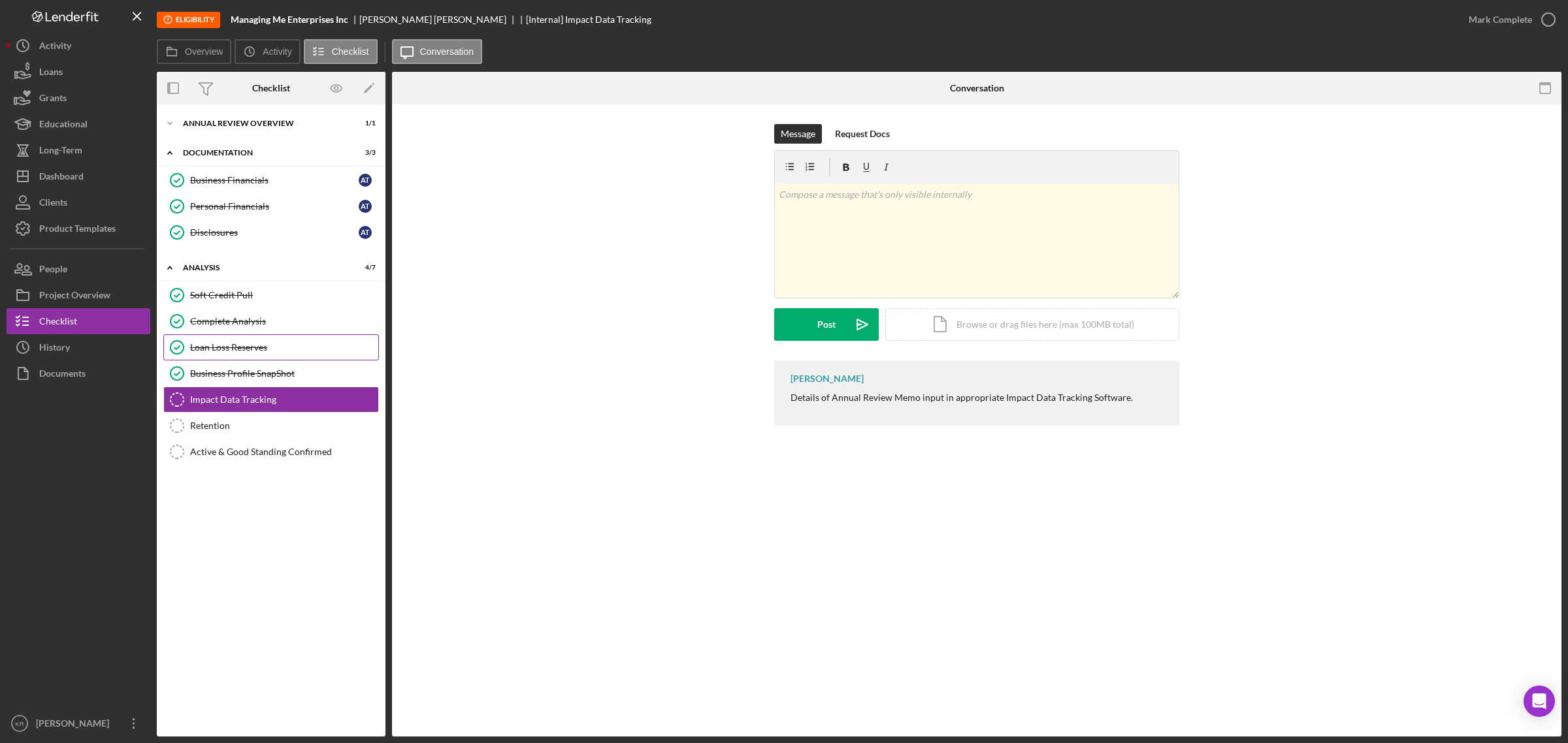
click at [335, 357] on link "Loan Loss Reserves Loan Loss Reserves" at bounding box center [271, 347] width 215 height 26
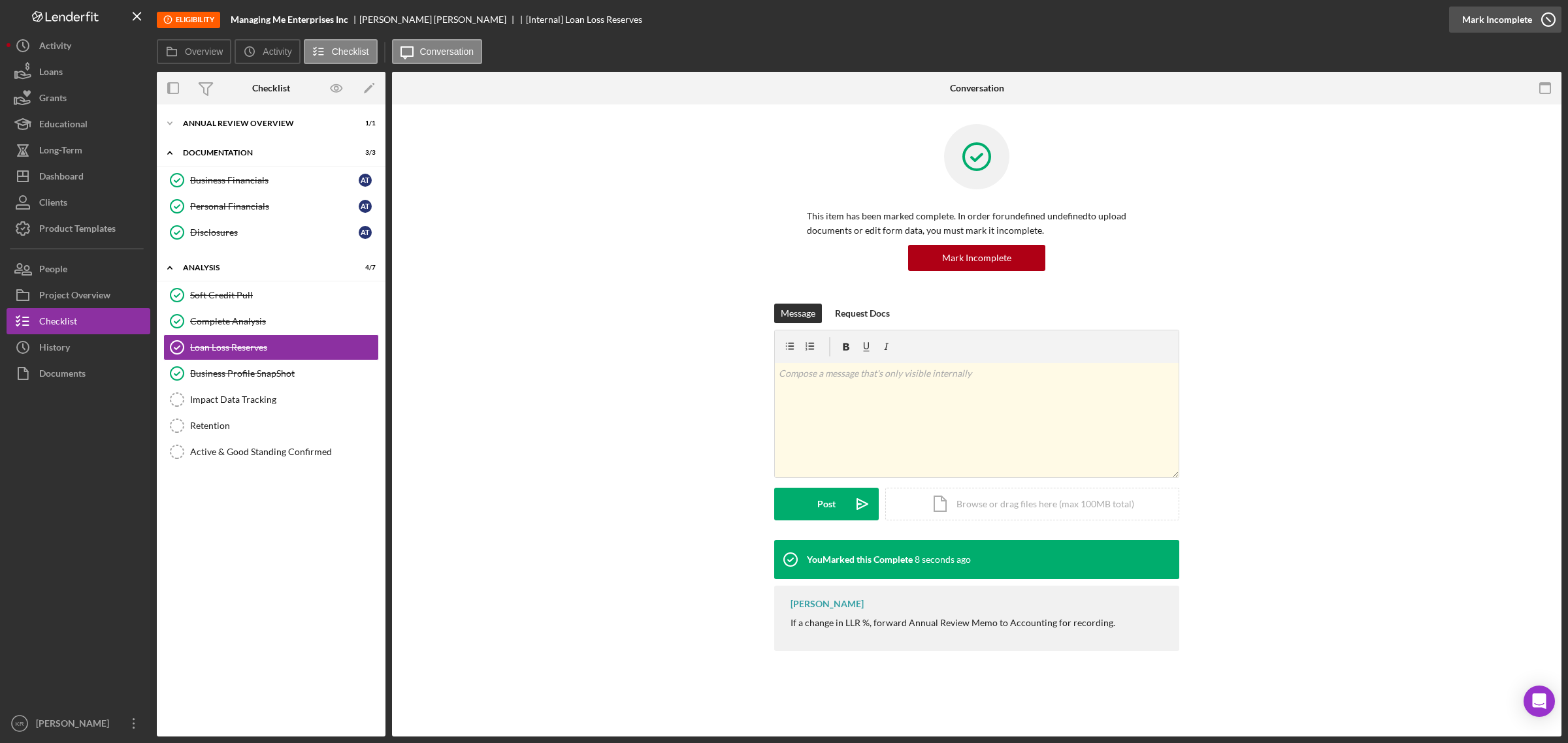
click at [1543, 22] on icon "button" at bounding box center [1548, 19] width 32 height 32
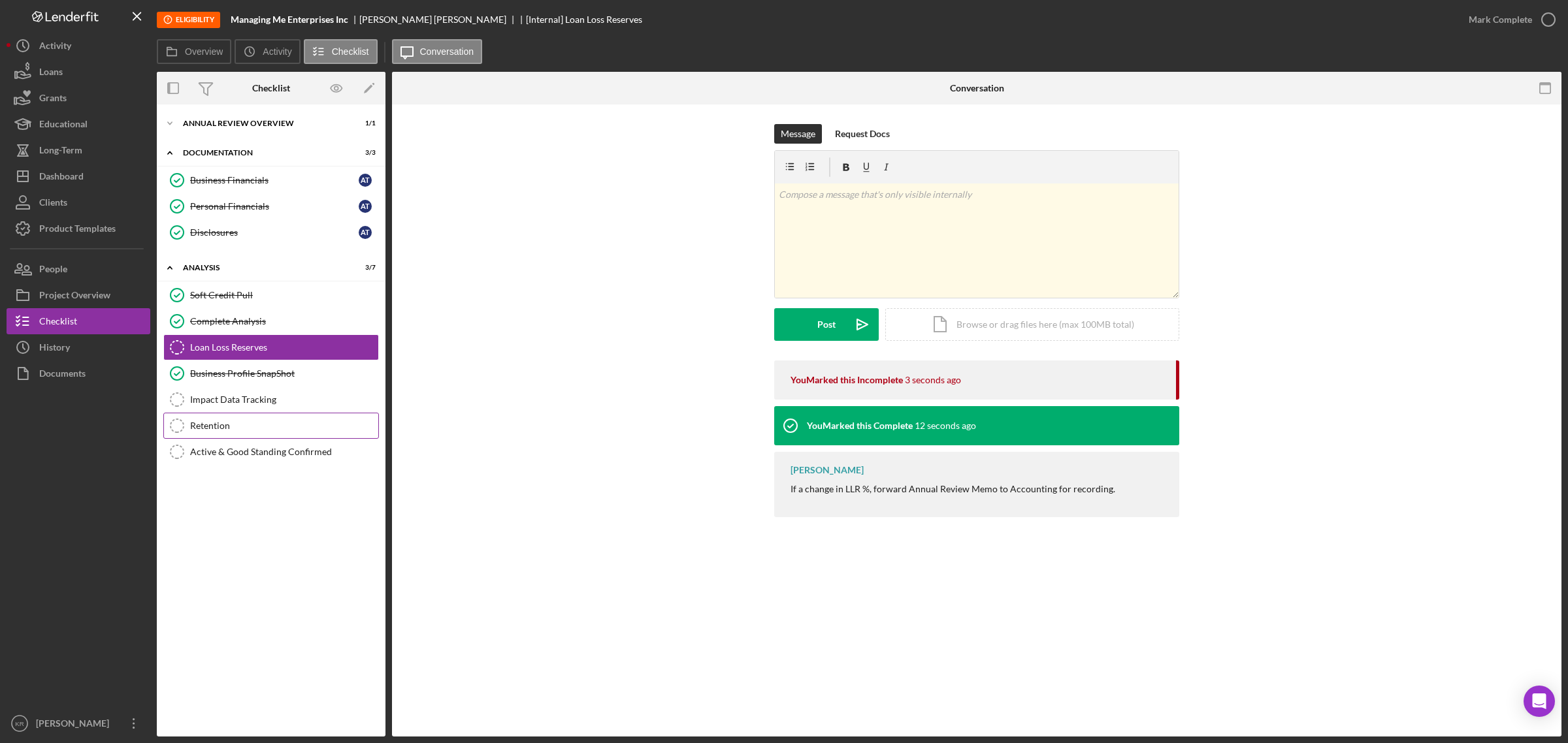
click at [224, 426] on div "Retention" at bounding box center [284, 426] width 188 height 11
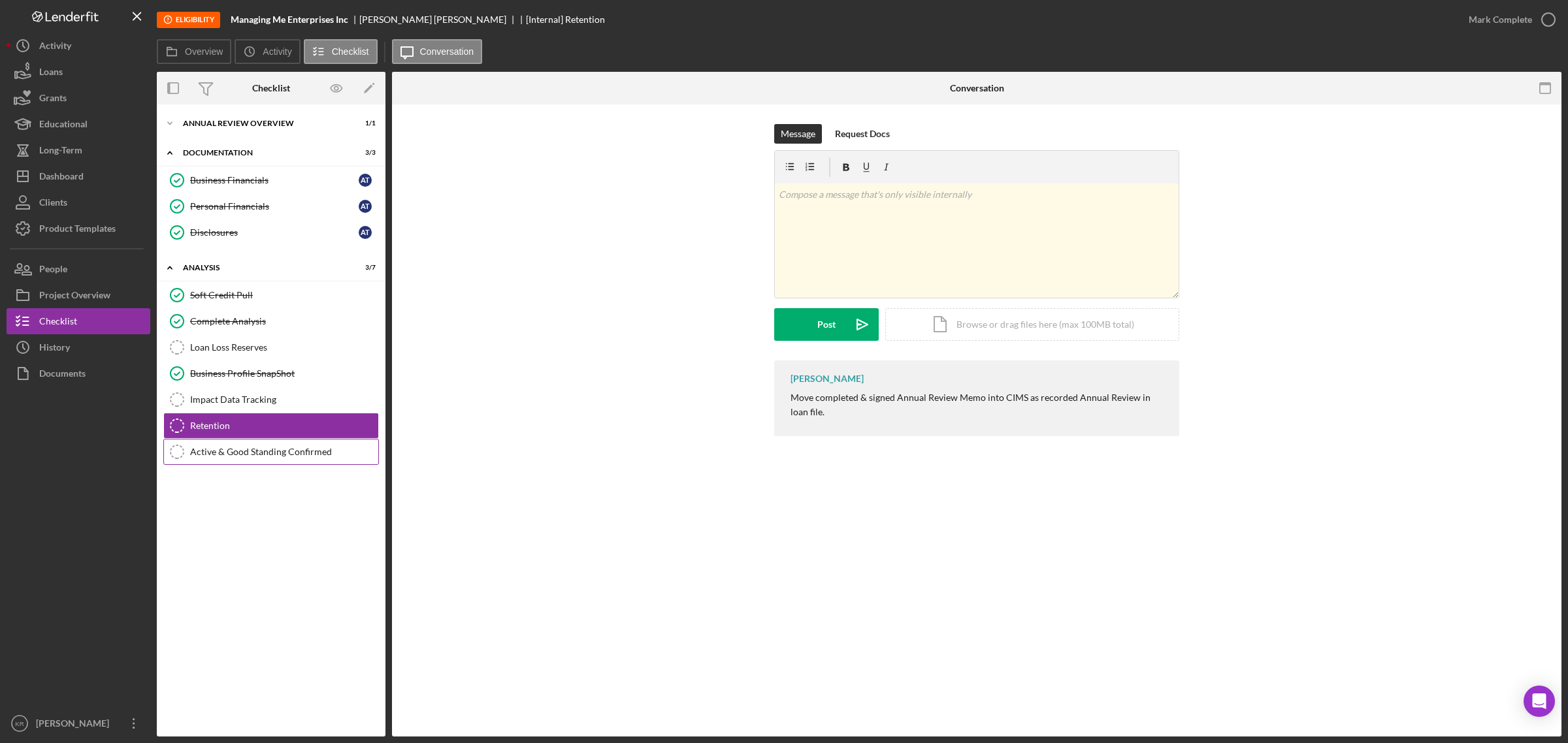
click at [272, 458] on div "Active & Good Standing Confirmed" at bounding box center [284, 452] width 188 height 11
